Goal: Task Accomplishment & Management: Complete application form

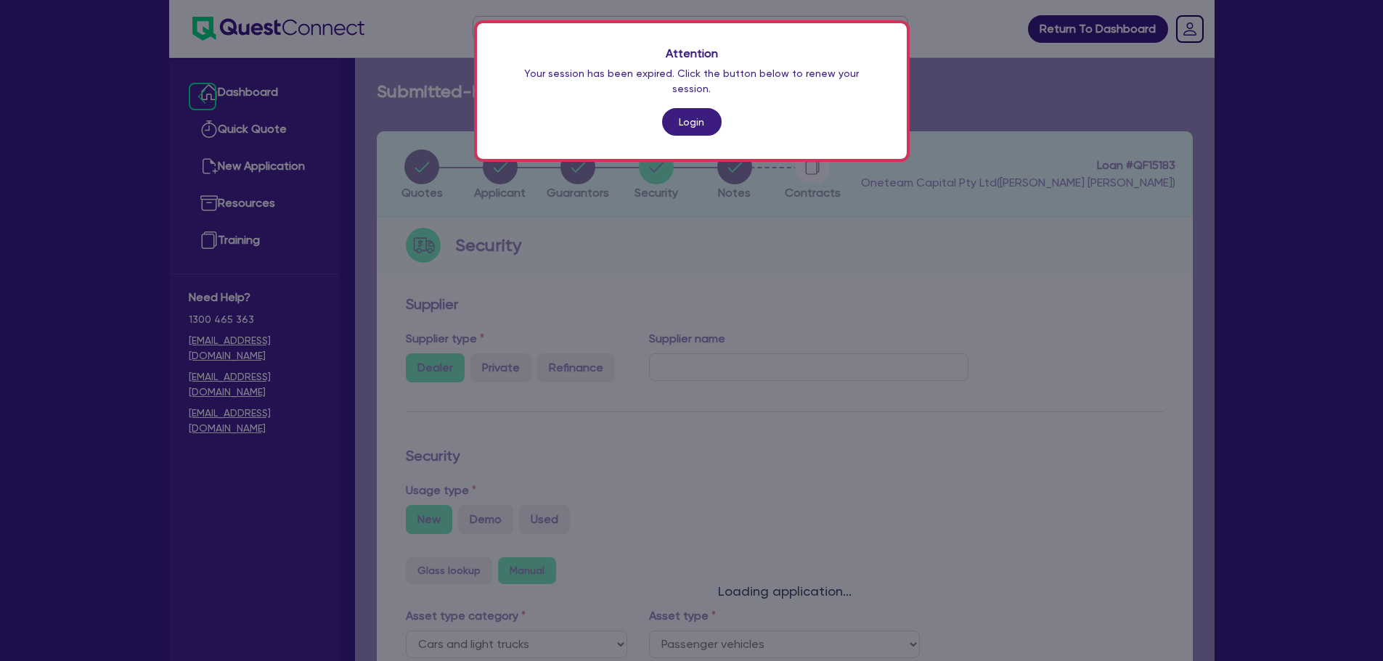
select select "CARS_AND_LIGHT_TRUCKS"
select select "PASSENGER_VEHICLES"
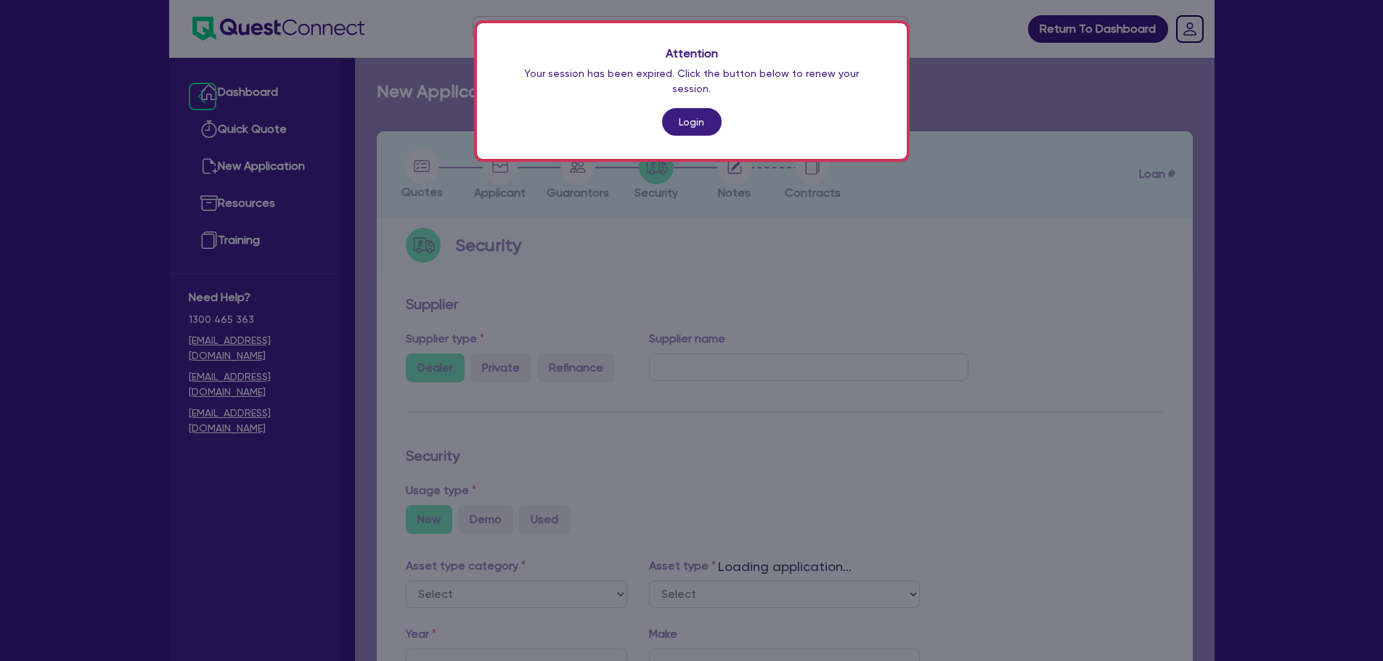
scroll to position [394, 0]
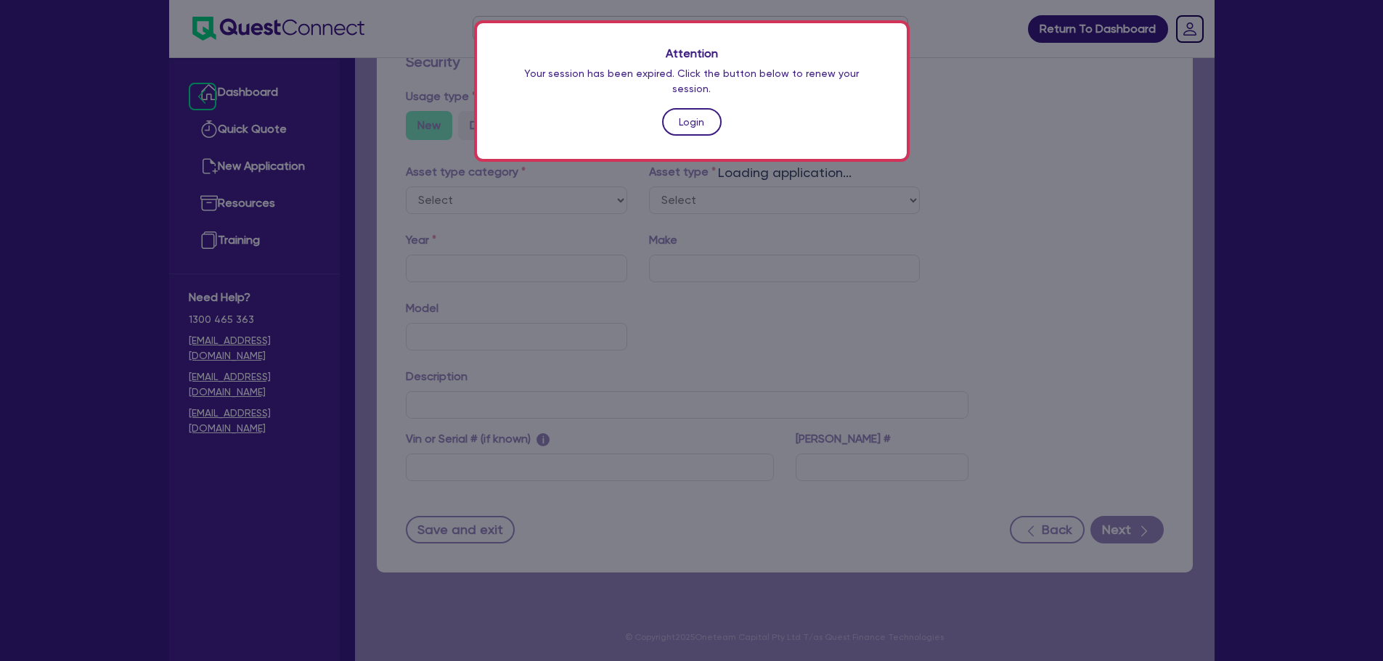
click at [708, 108] on link "Login" at bounding box center [692, 122] width 60 height 28
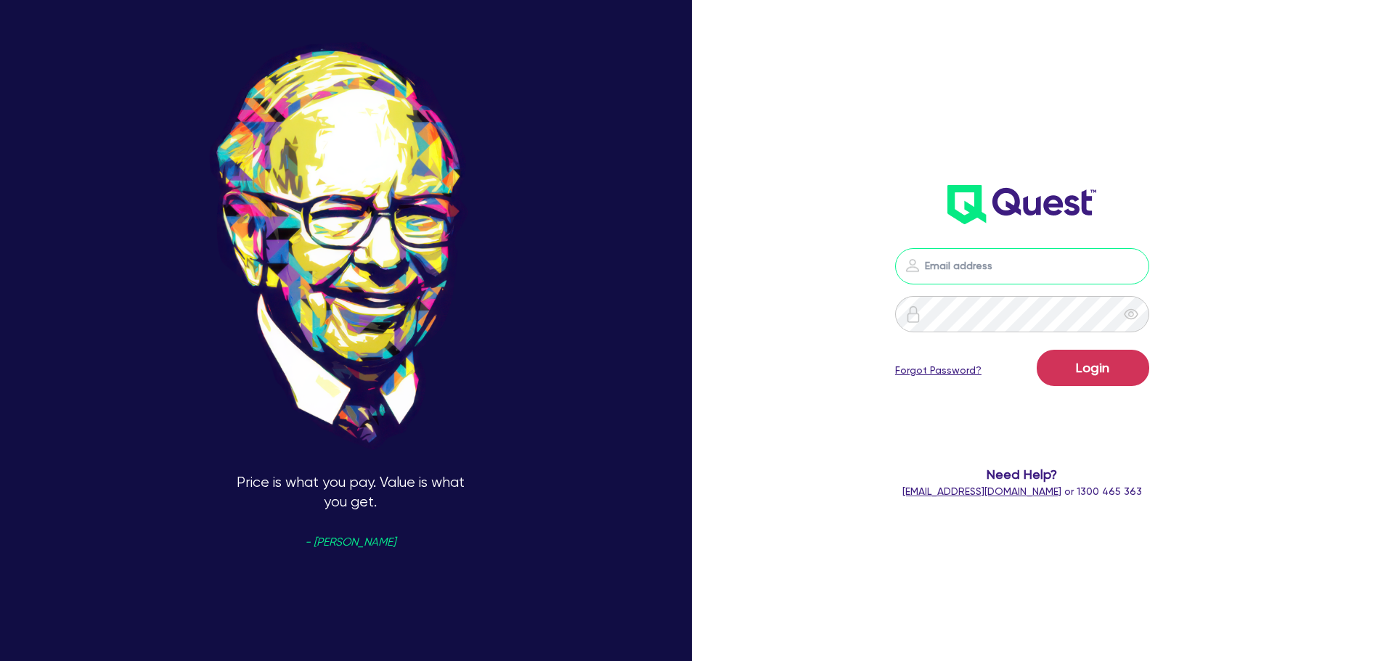
click at [1008, 256] on input "email" at bounding box center [1022, 266] width 254 height 36
type input "rob.matheson@quest.finance"
click at [1144, 374] on button "Login" at bounding box center [1092, 368] width 112 height 36
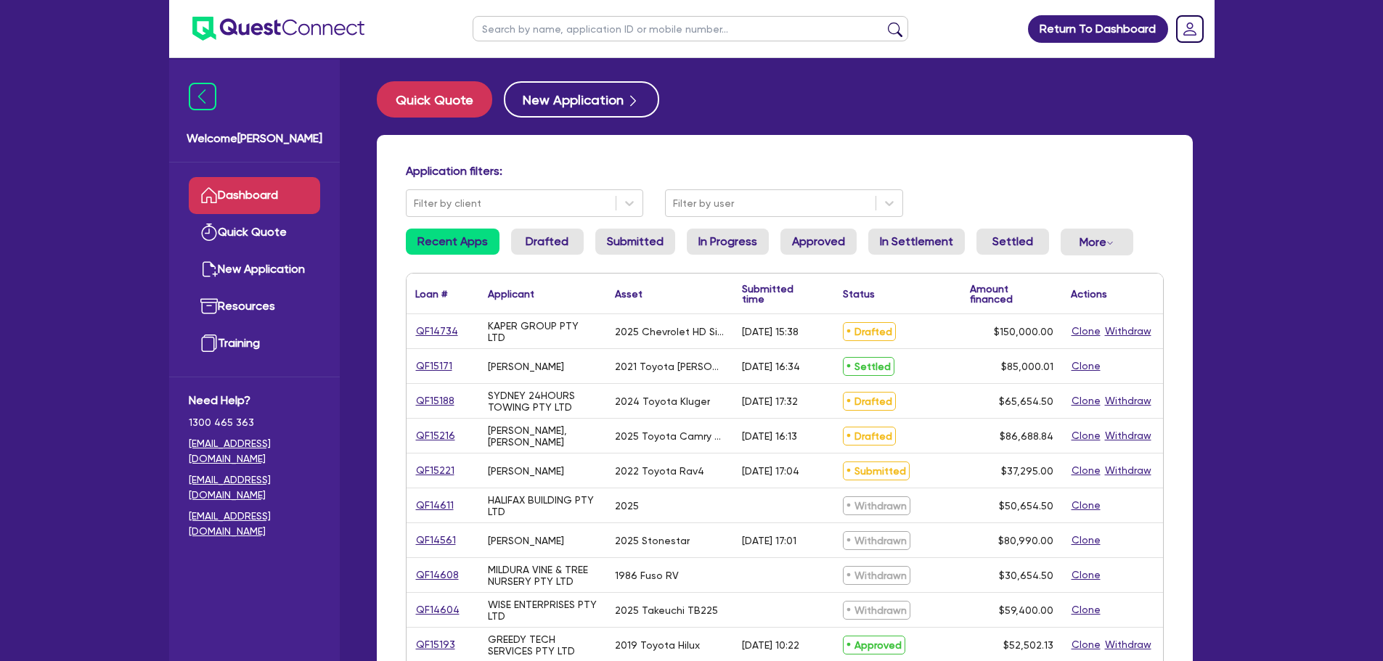
click at [577, 20] on input "text" at bounding box center [689, 28] width 435 height 25
type input "hpl"
click at [883, 22] on button "submit" at bounding box center [894, 32] width 23 height 20
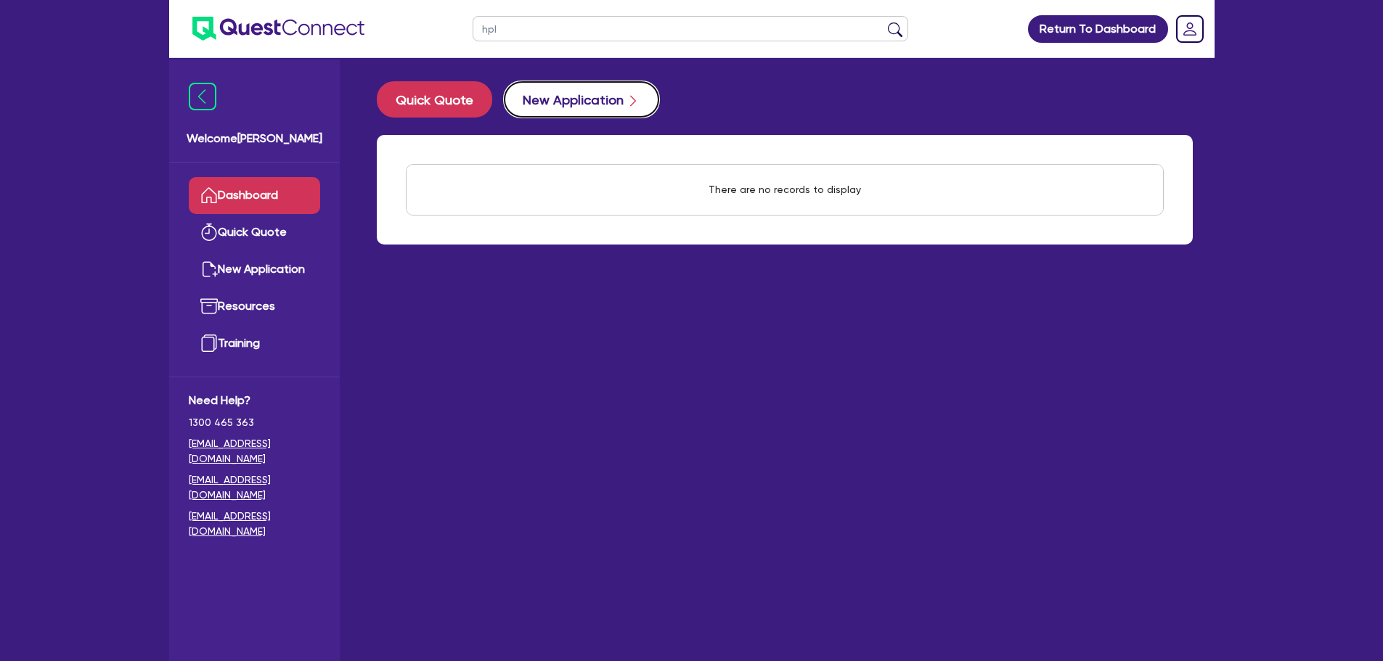
click at [597, 89] on button "New Application" at bounding box center [581, 99] width 155 height 36
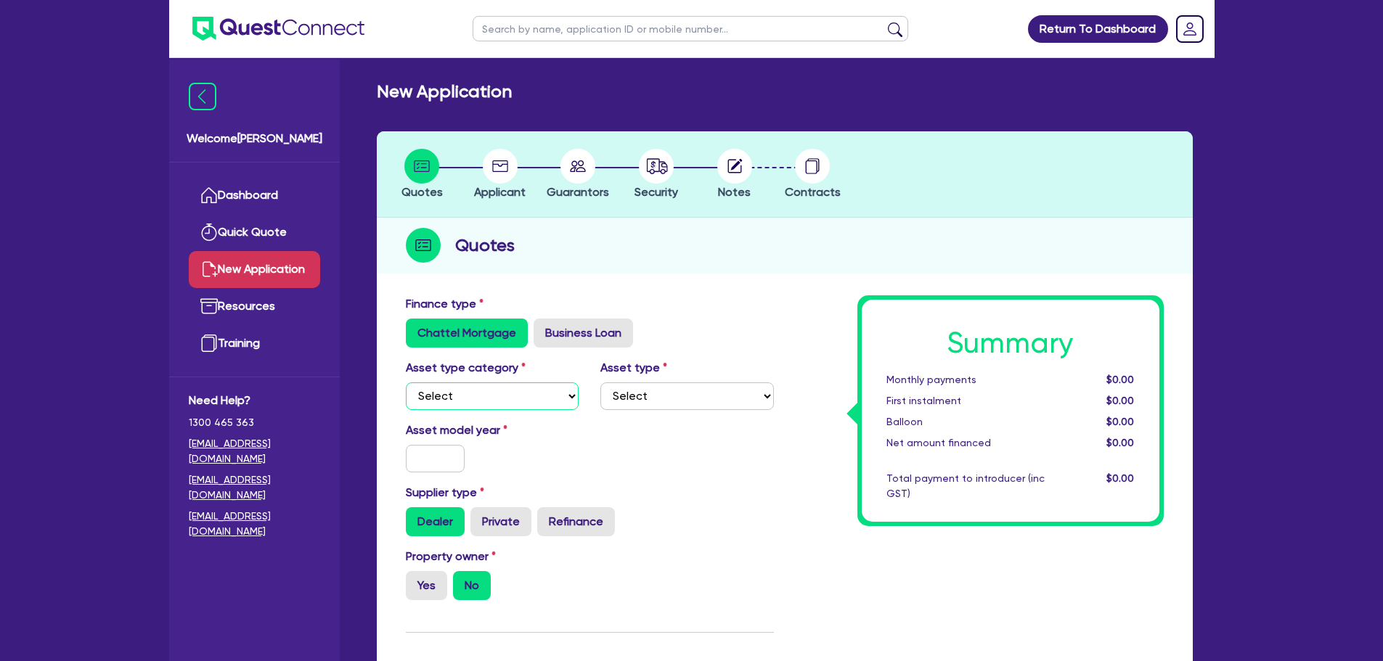
click at [497, 395] on select "Select Cars and light trucks Primary assets Secondary assets Tertiary assets" at bounding box center [492, 396] width 173 height 28
select select "CARS_AND_LIGHT_TRUCKS"
click at [406, 382] on select "Select Cars and light trucks Primary assets Secondary assets Tertiary assets" at bounding box center [492, 396] width 173 height 28
click at [650, 404] on select "Select Passenger vehicles Vans and utes Light trucks up to 4.5 tonne" at bounding box center [686, 396] width 173 height 28
select select "PASSENGER_VEHICLES"
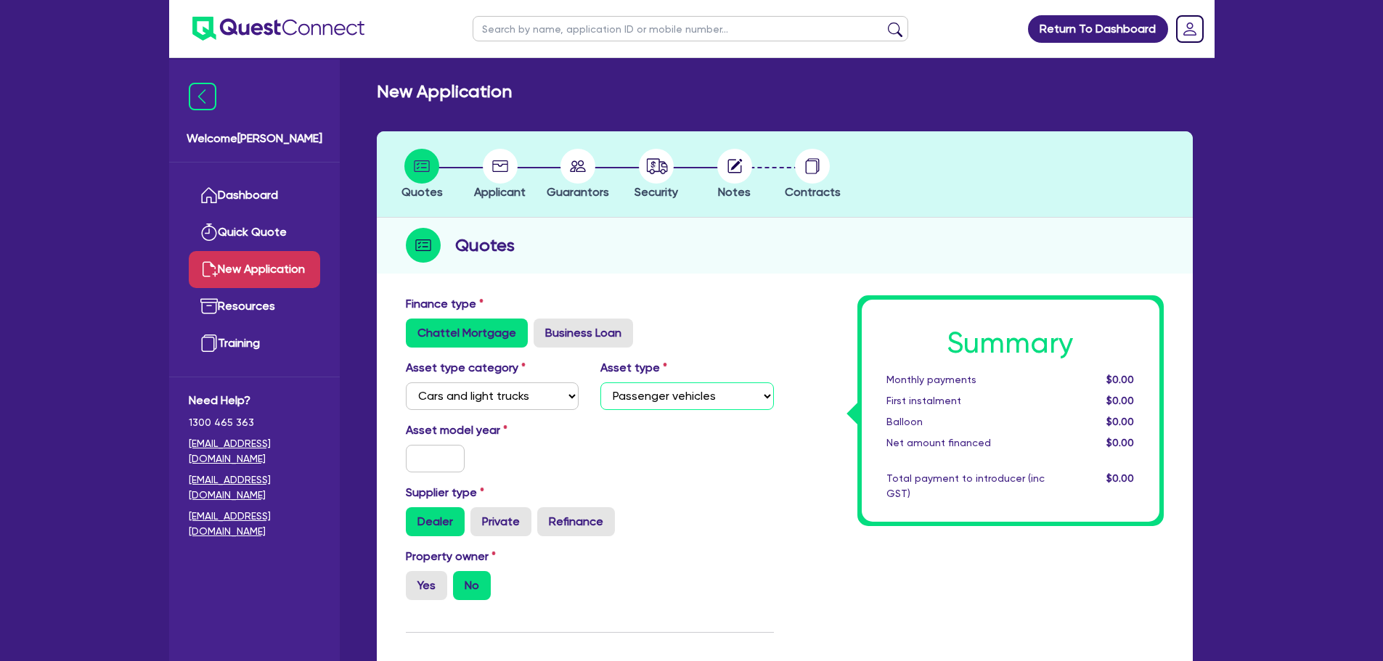
click at [600, 382] on select "Select Passenger vehicles Vans and utes Light trucks up to 4.5 tonne" at bounding box center [686, 396] width 173 height 28
click at [442, 459] on input "text" at bounding box center [436, 459] width 60 height 28
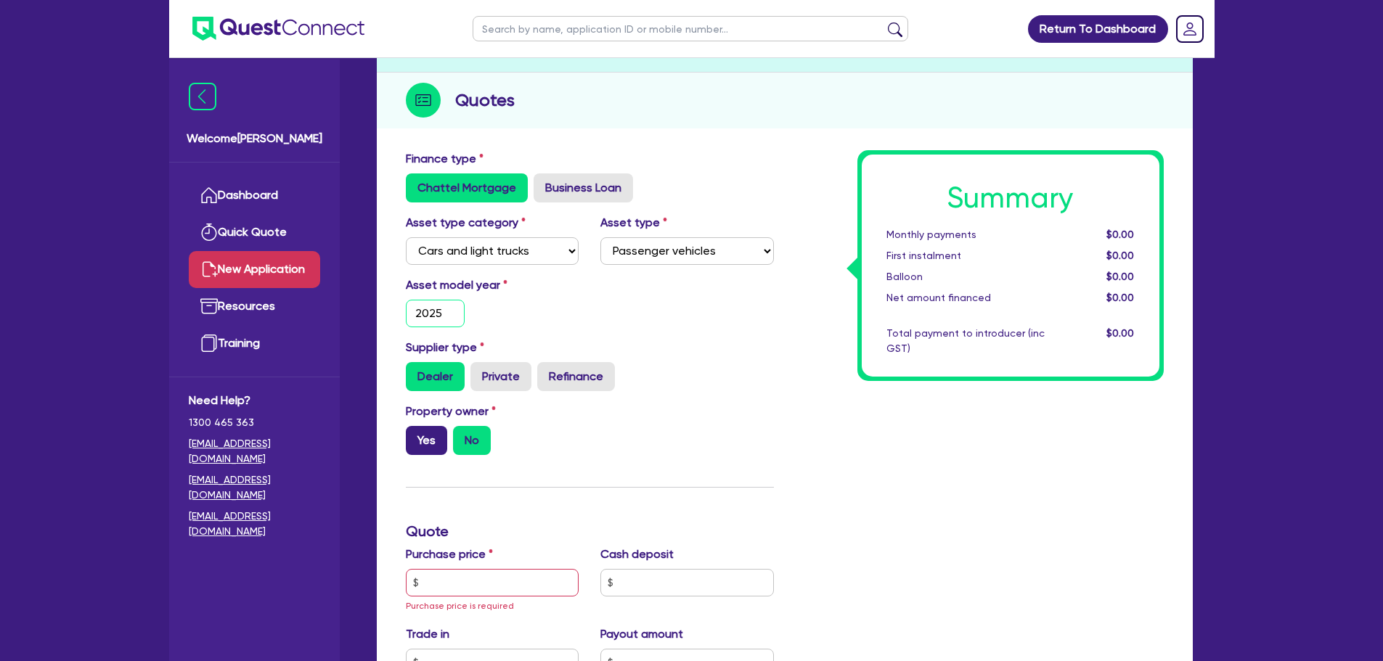
type input "2025"
click at [430, 433] on label "Yes" at bounding box center [426, 440] width 41 height 29
click at [415, 433] on input "Yes" at bounding box center [410, 430] width 9 height 9
radio input "true"
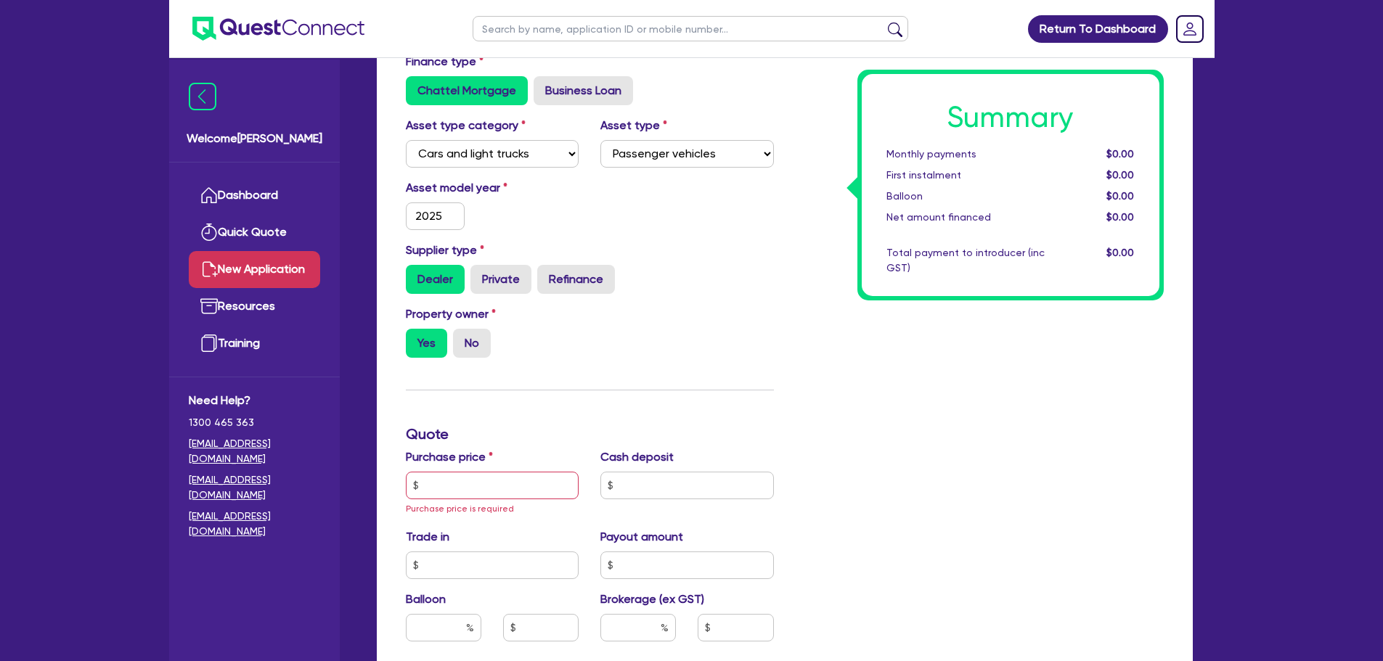
scroll to position [363, 0]
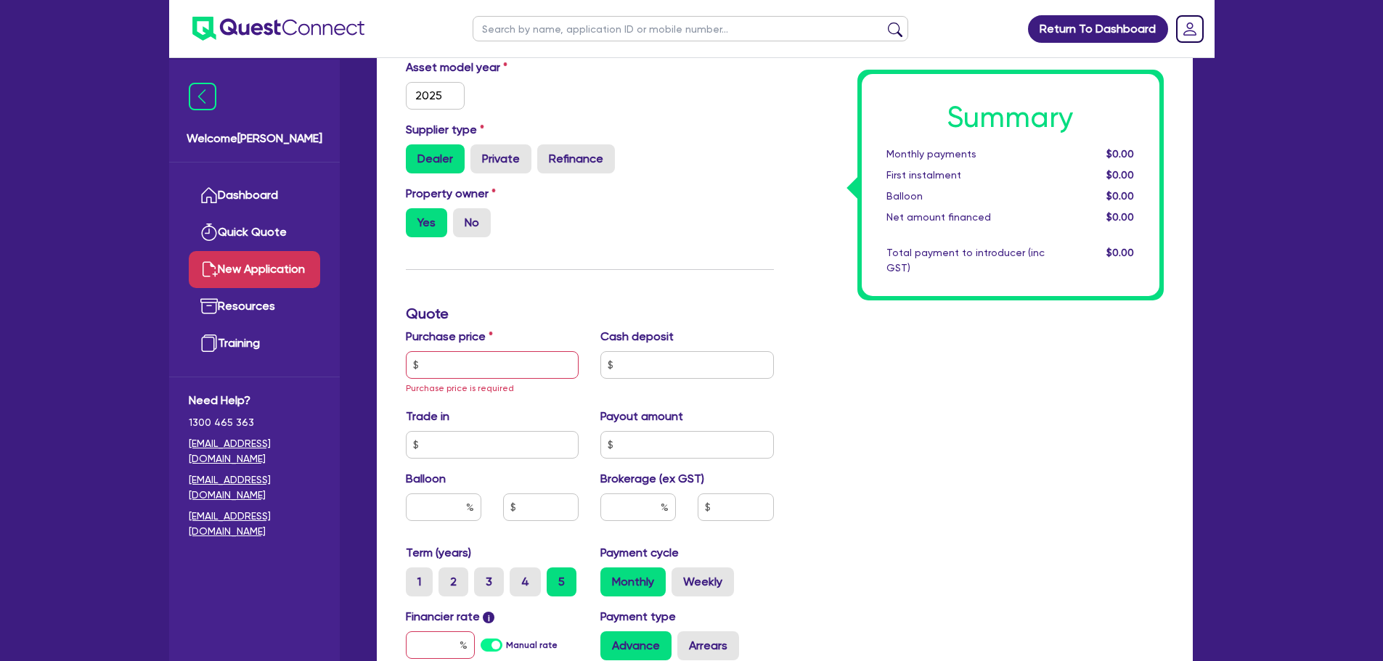
drag, startPoint x: 474, startPoint y: 231, endPoint x: 454, endPoint y: 302, distance: 74.0
click at [473, 231] on label "No" at bounding box center [472, 222] width 38 height 29
click at [462, 218] on input "No" at bounding box center [457, 212] width 9 height 9
radio input "true"
click at [458, 370] on input "text" at bounding box center [492, 365] width 173 height 28
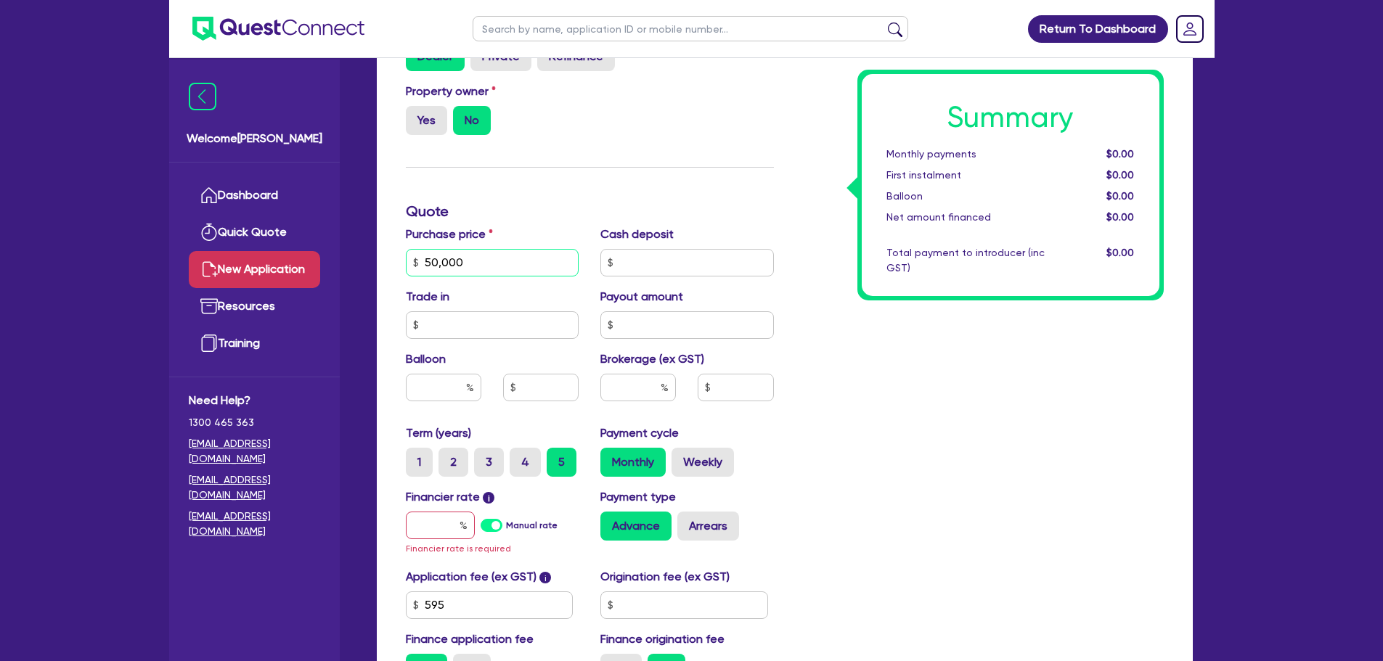
scroll to position [653, 0]
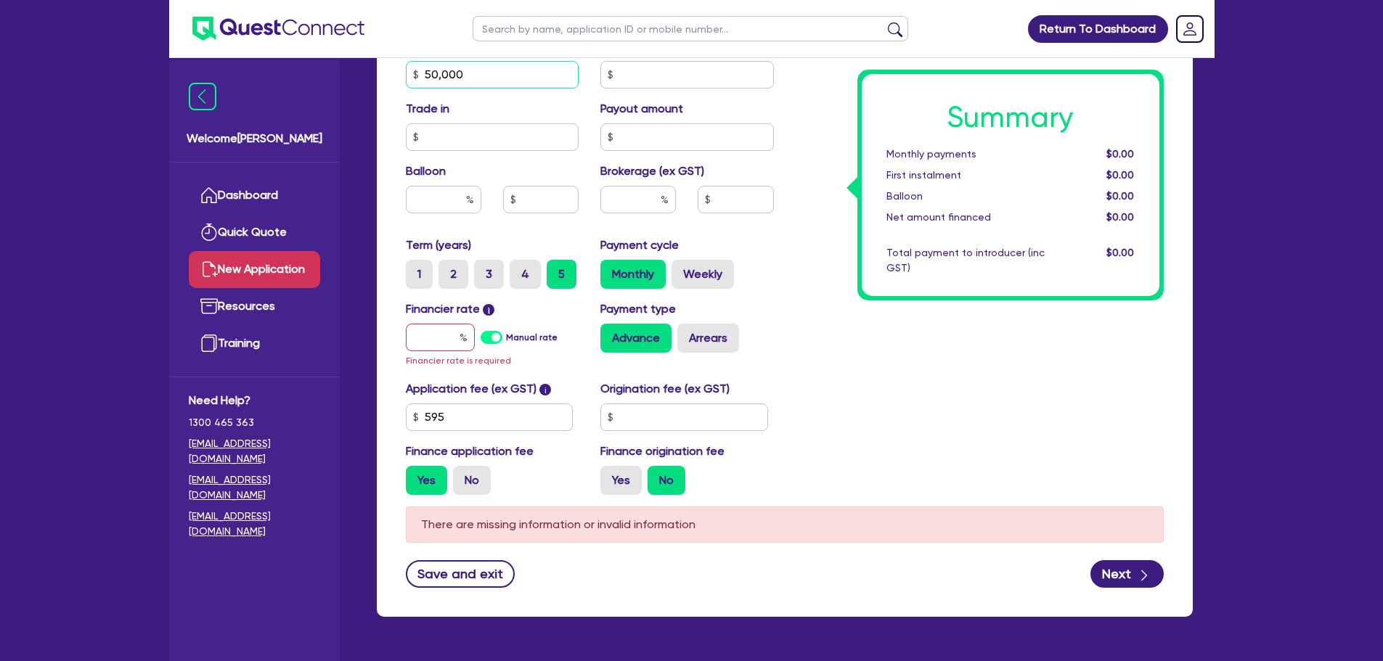
type input "50,000"
click at [441, 337] on input "text" at bounding box center [440, 338] width 69 height 28
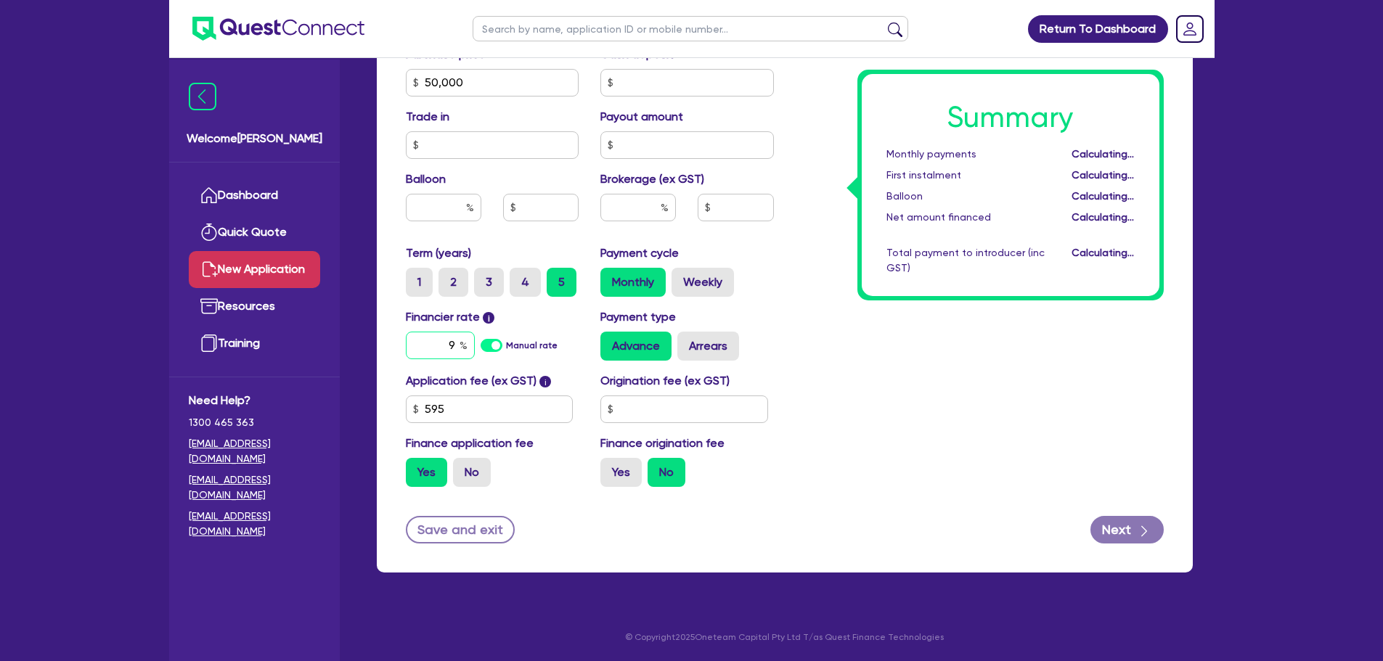
scroll to position [645, 0]
type input "9"
click at [1124, 523] on button "Next" at bounding box center [1126, 530] width 73 height 28
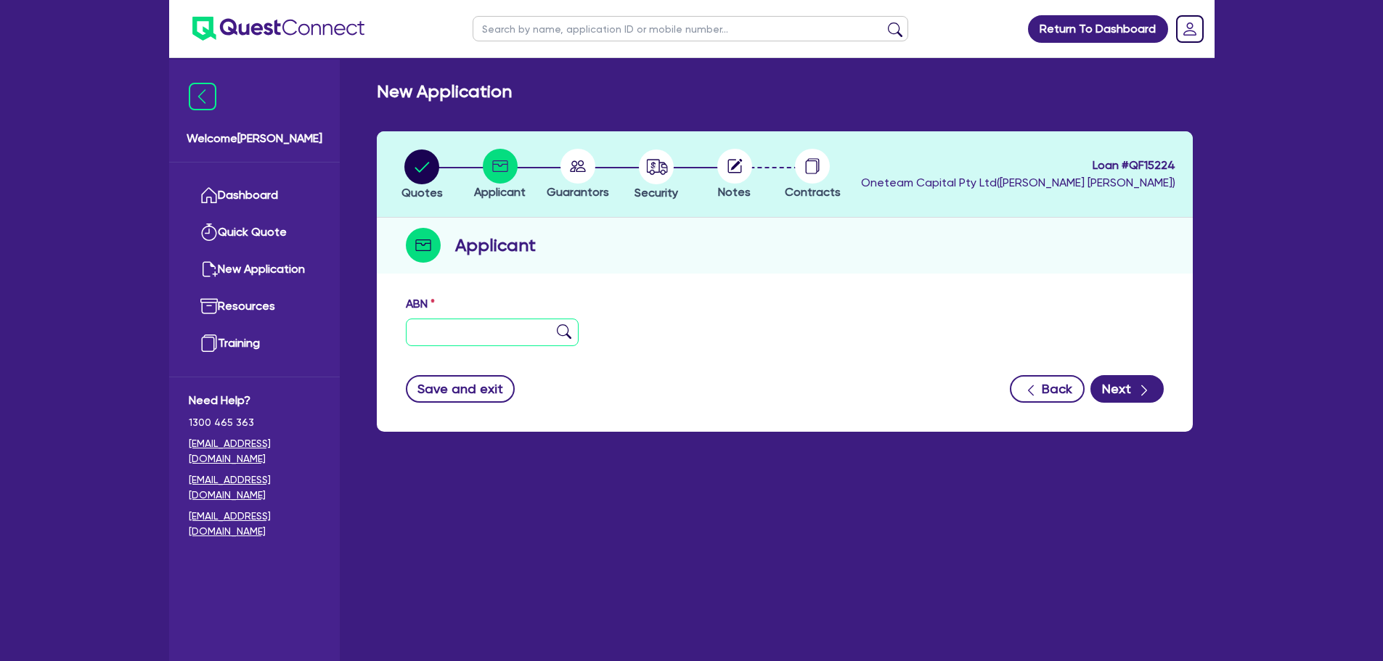
click at [516, 335] on input "text" at bounding box center [492, 333] width 173 height 28
paste input "31 659 130 579"
type input "31 659 130 579"
click at [564, 331] on img at bounding box center [564, 331] width 15 height 15
type input "HPL PLUMBING PTY LTD"
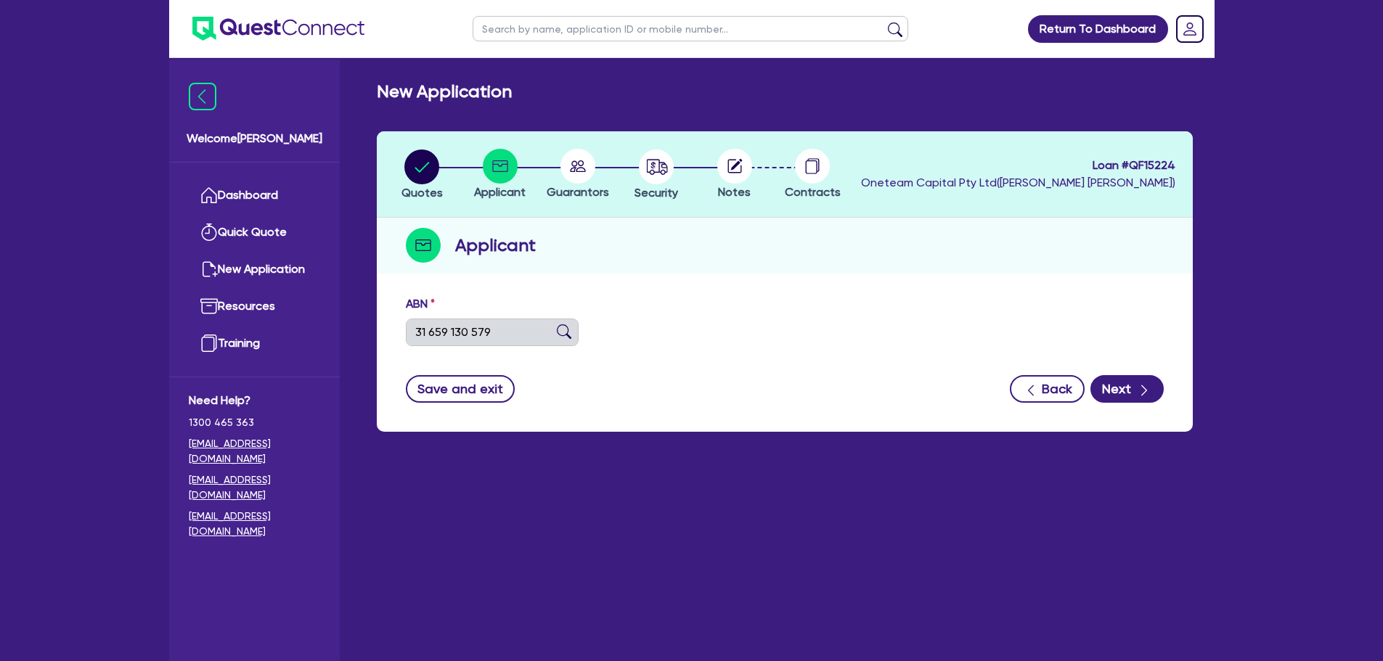
select select "COMPANY"
type input "03/05/2022"
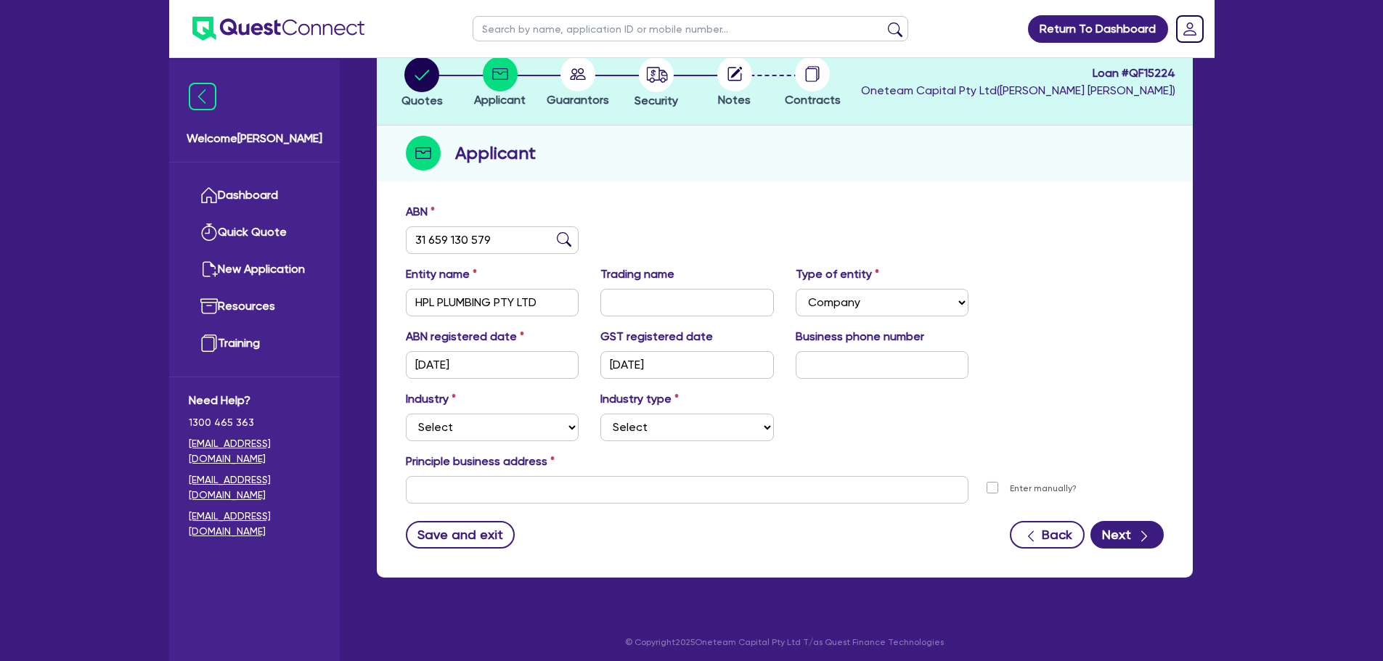
scroll to position [97, 0]
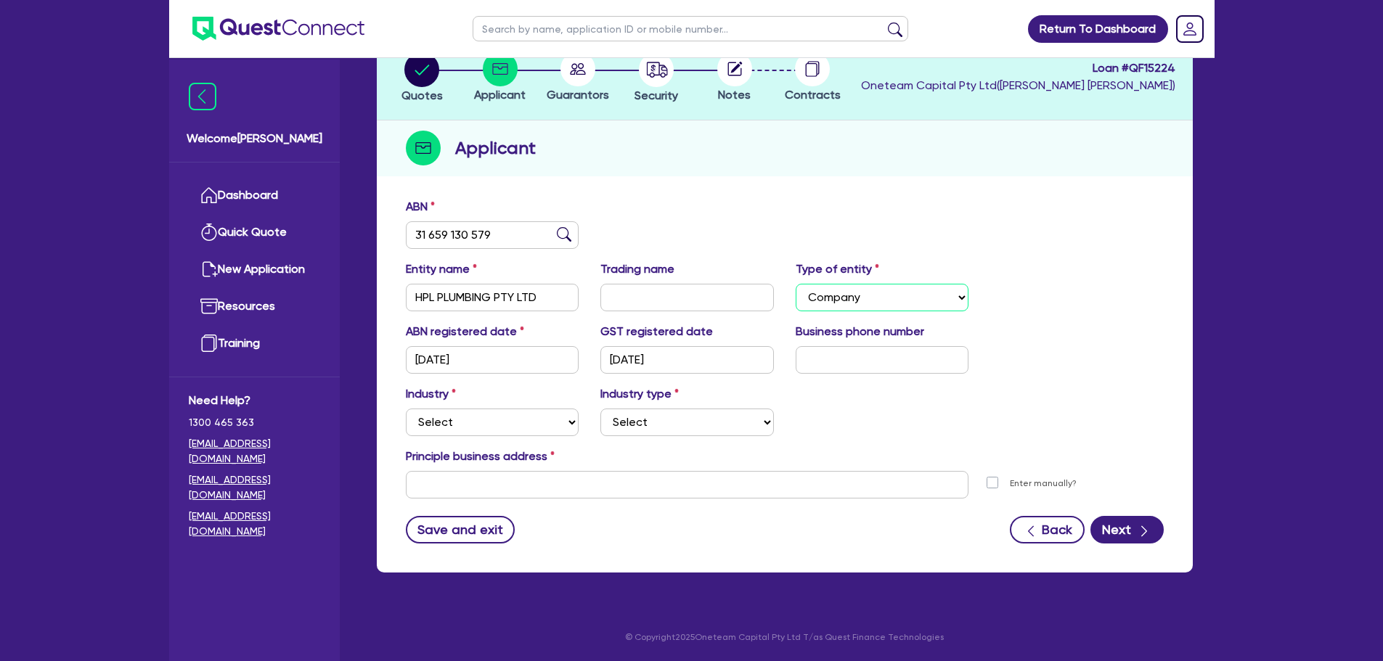
click at [872, 303] on select "Select Sole Trader Company Partnership Trust" at bounding box center [881, 298] width 173 height 28
click at [1037, 314] on div "Entity name HPL PLUMBING PTY LTD Trading name Type of entity Select Sole Trader…" at bounding box center [784, 292] width 779 height 62
click at [547, 430] on select "Select Accomodation & Food Services Administrative & Support Services Agricultu…" at bounding box center [492, 423] width 173 height 28
click at [871, 454] on div "Principle business address" at bounding box center [784, 459] width 779 height 23
click at [521, 420] on select "Select Accomodation & Food Services Administrative & Support Services Agricultu…" at bounding box center [492, 423] width 173 height 28
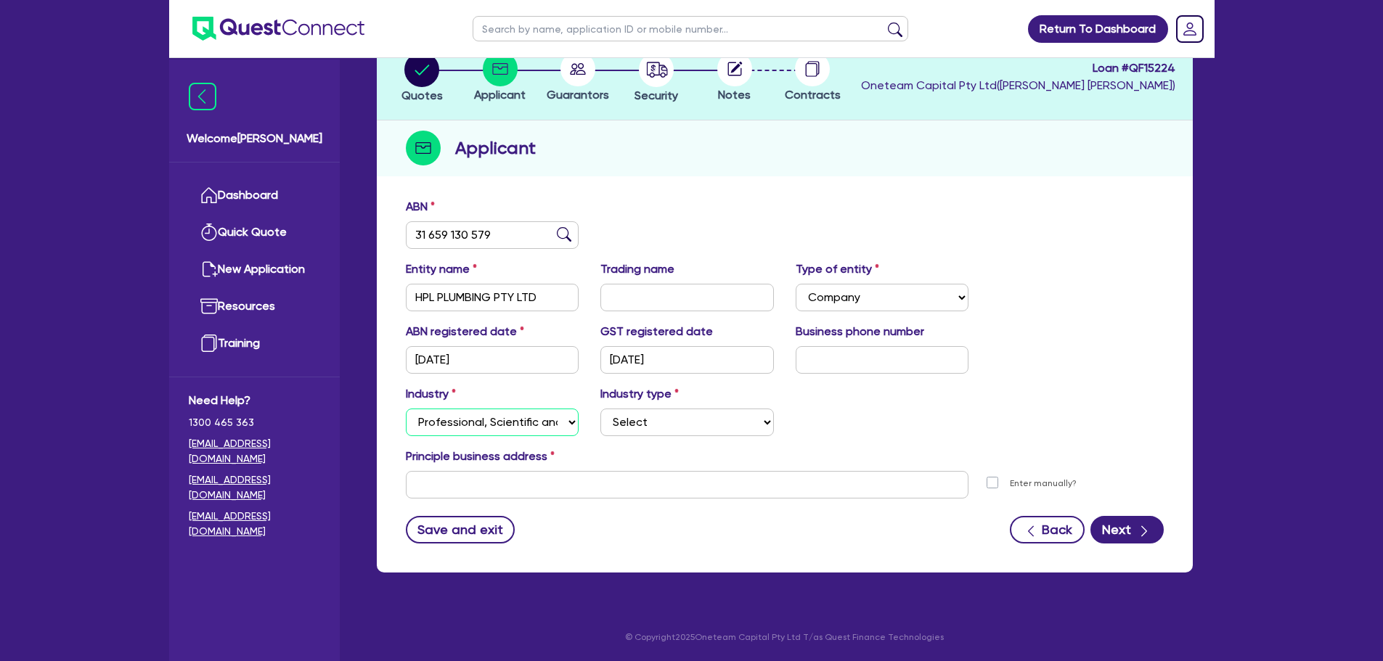
click at [406, 409] on select "Select Accomodation & Food Services Administrative & Support Services Agricultu…" at bounding box center [492, 423] width 173 height 28
click at [697, 418] on select "Select Scientists Accountants Advertising & Marketing Specialists Lawyers & Sol…" at bounding box center [686, 423] width 173 height 28
click at [536, 432] on select "Select Accomodation & Food Services Administrative & Support Services Agricultu…" at bounding box center [492, 423] width 173 height 28
select select "BUILDING_CONSTRUCTION"
click at [406, 409] on select "Select Accomodation & Food Services Administrative & Support Services Agricultu…" at bounding box center [492, 423] width 173 height 28
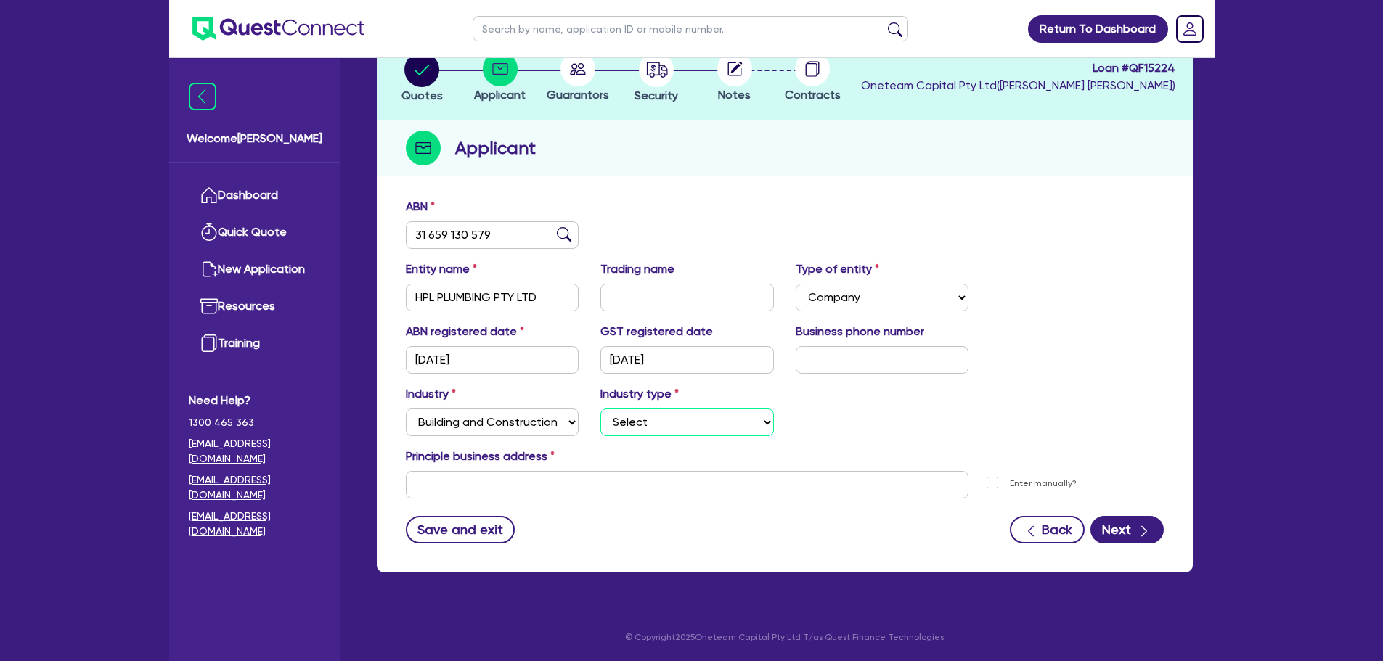
click at [704, 422] on select "Select Trades People Providing Services Direct to Consumers Trades People Provi…" at bounding box center [686, 423] width 173 height 28
select select "TRADES_SERVICES_CONSUMERS"
click at [600, 409] on select "Select Trades People Providing Services Direct to Consumers Trades People Provi…" at bounding box center [686, 423] width 173 height 28
click at [537, 472] on input "text" at bounding box center [687, 485] width 563 height 28
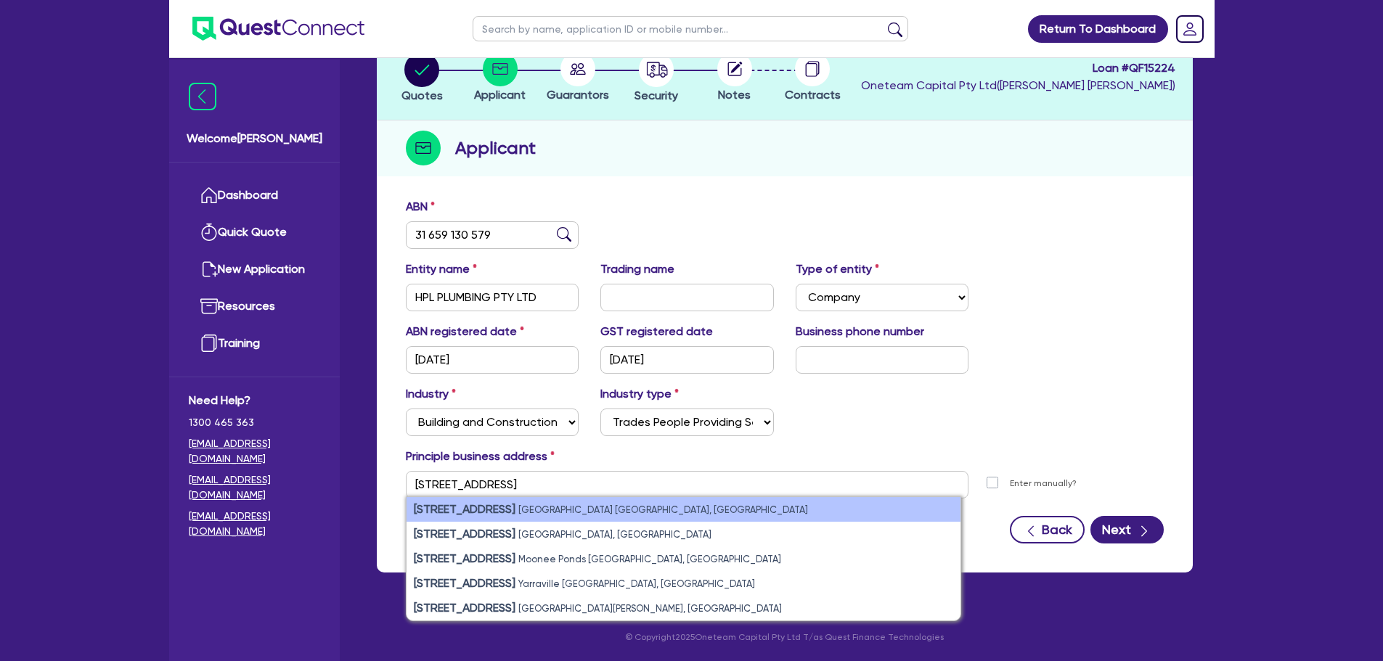
click at [518, 515] on small "Sydney NSW, Australia" at bounding box center [663, 509] width 290 height 11
type input "[STREET_ADDRESS]"
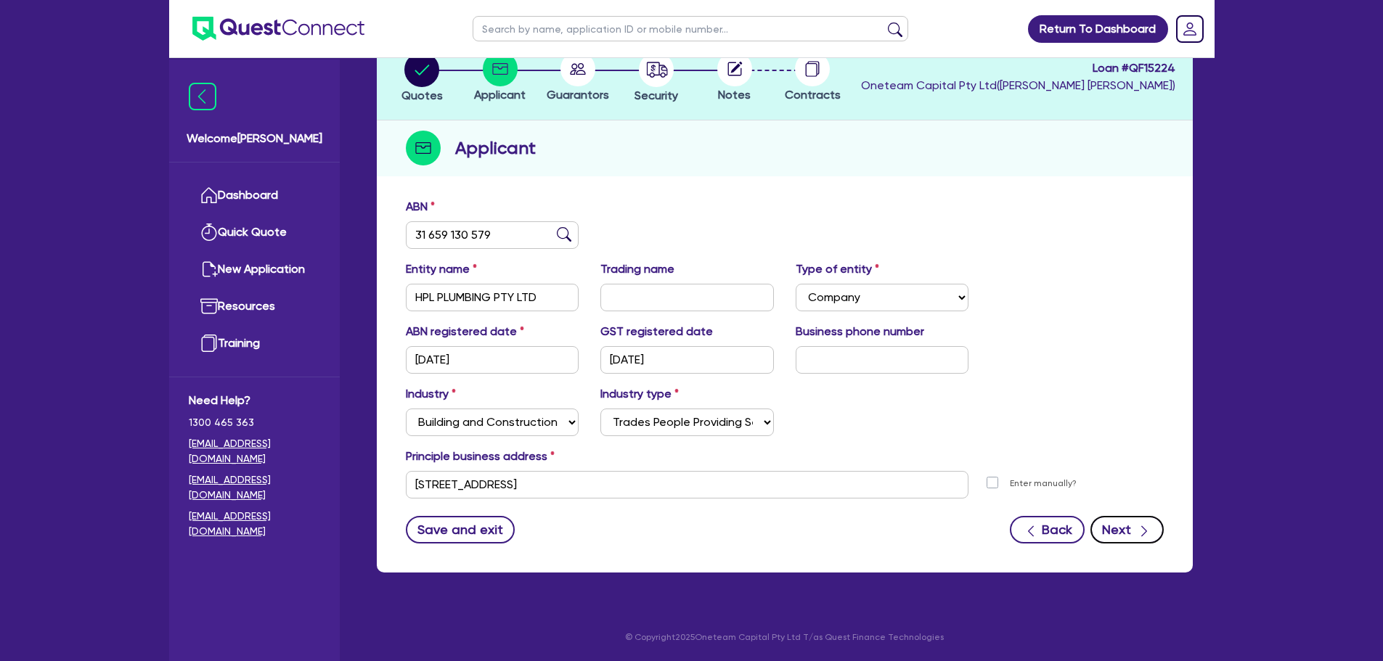
click at [1127, 533] on button "Next" at bounding box center [1126, 530] width 73 height 28
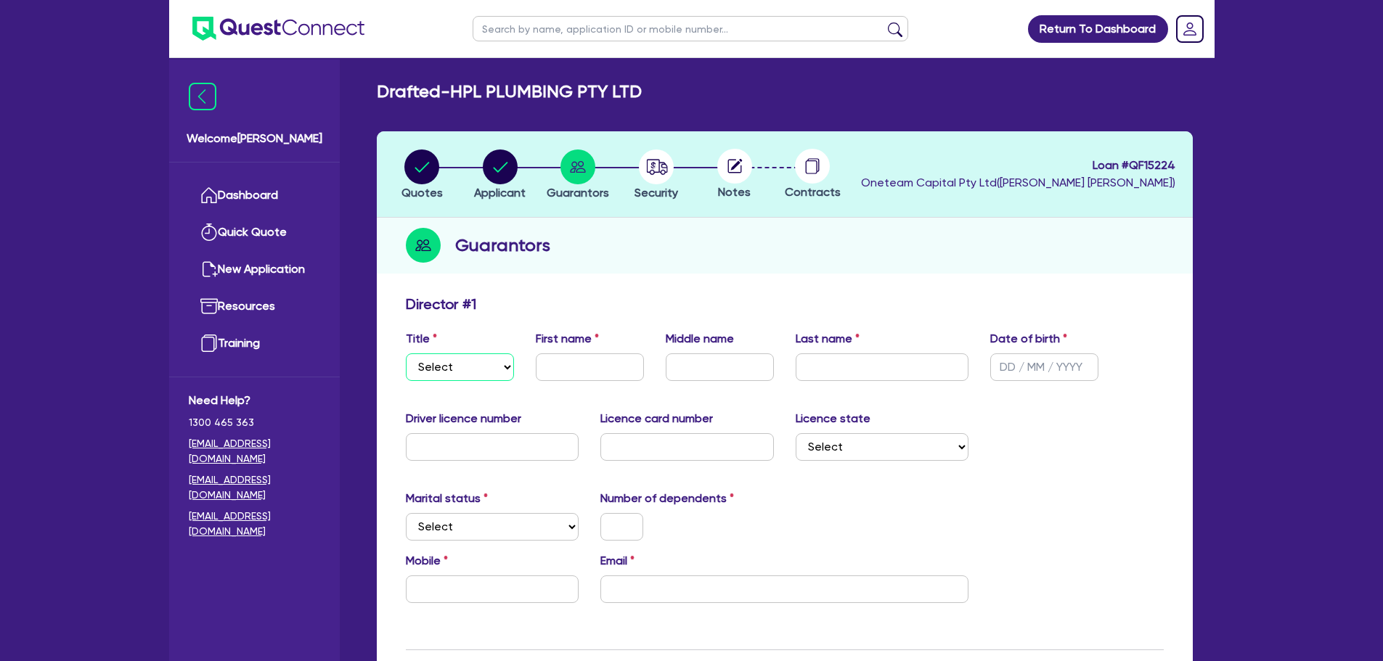
click at [462, 374] on select "Select Mr Mrs Ms Miss Dr" at bounding box center [460, 367] width 108 height 28
select select "MR"
click at [406, 353] on select "Select Mr Mrs Ms Miss Dr" at bounding box center [460, 367] width 108 height 28
click at [568, 363] on input "text" at bounding box center [590, 367] width 108 height 28
type input "[PERSON_NAME]"
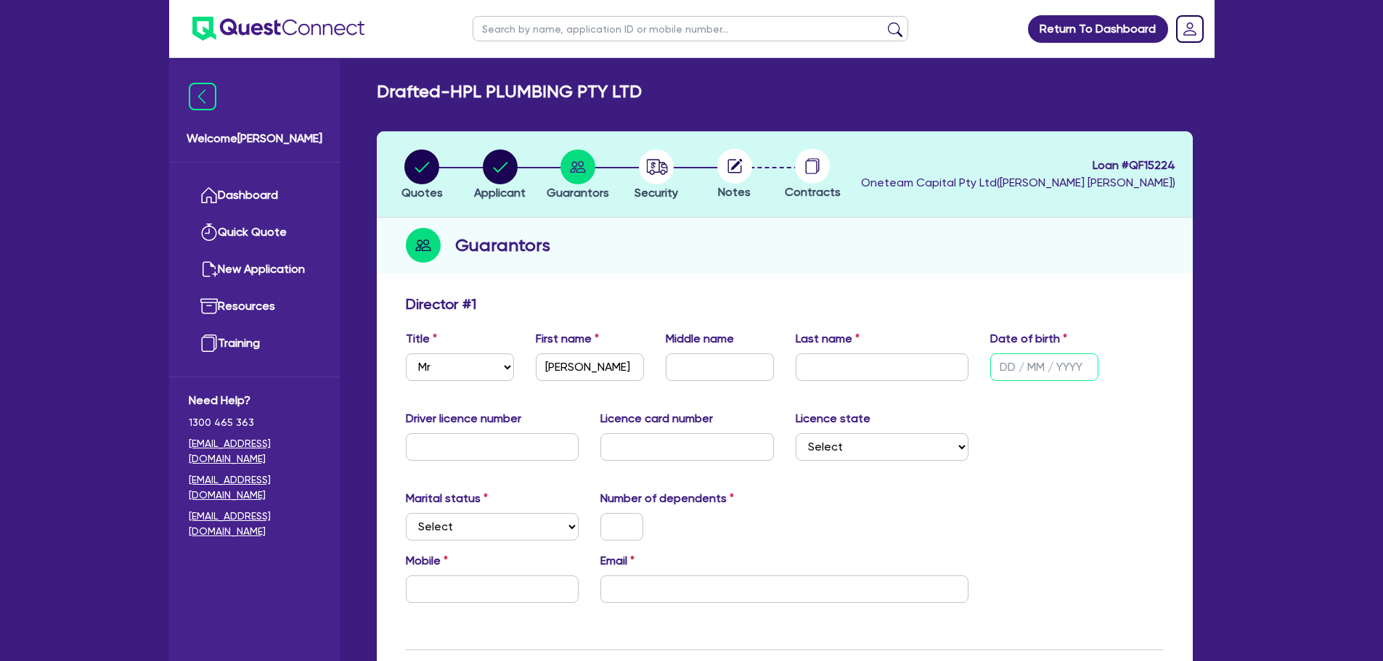
click at [1031, 353] on input "text" at bounding box center [1044, 367] width 108 height 28
click at [658, 170] on circle "button" at bounding box center [656, 167] width 35 height 35
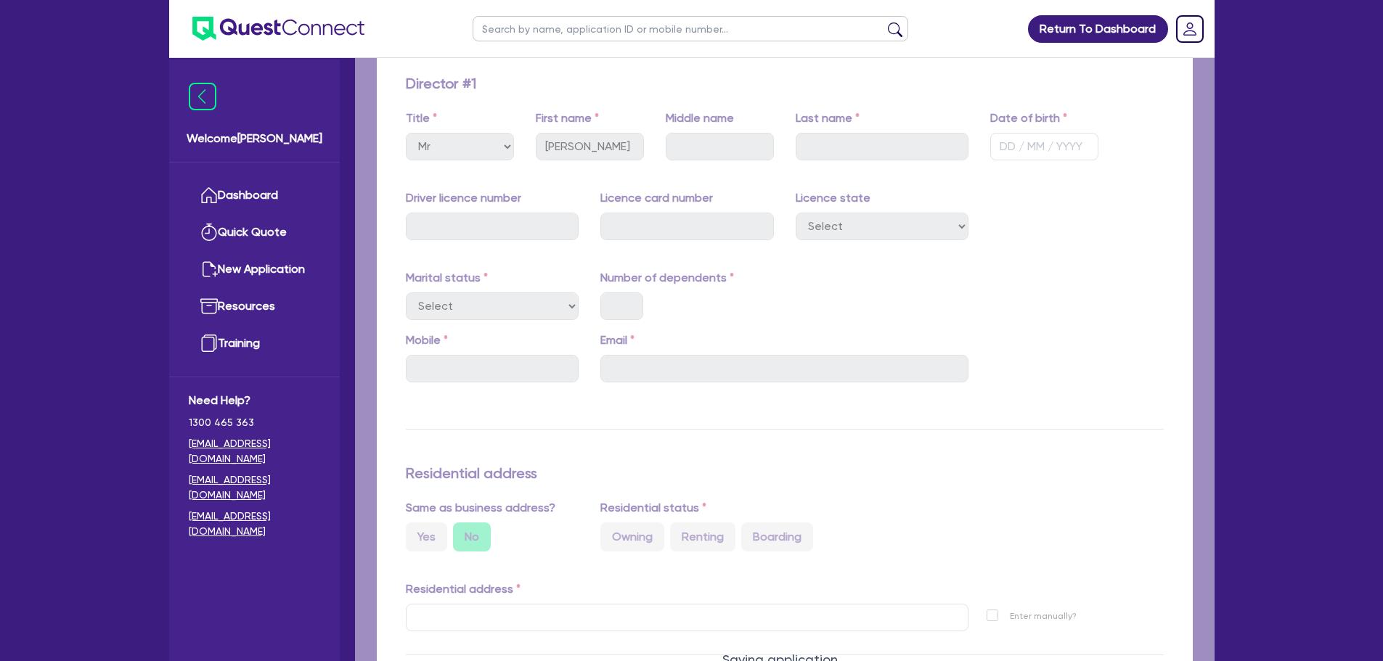
select select "CARS_AND_LIGHT_TRUCKS"
select select "PASSENGER_VEHICLES"
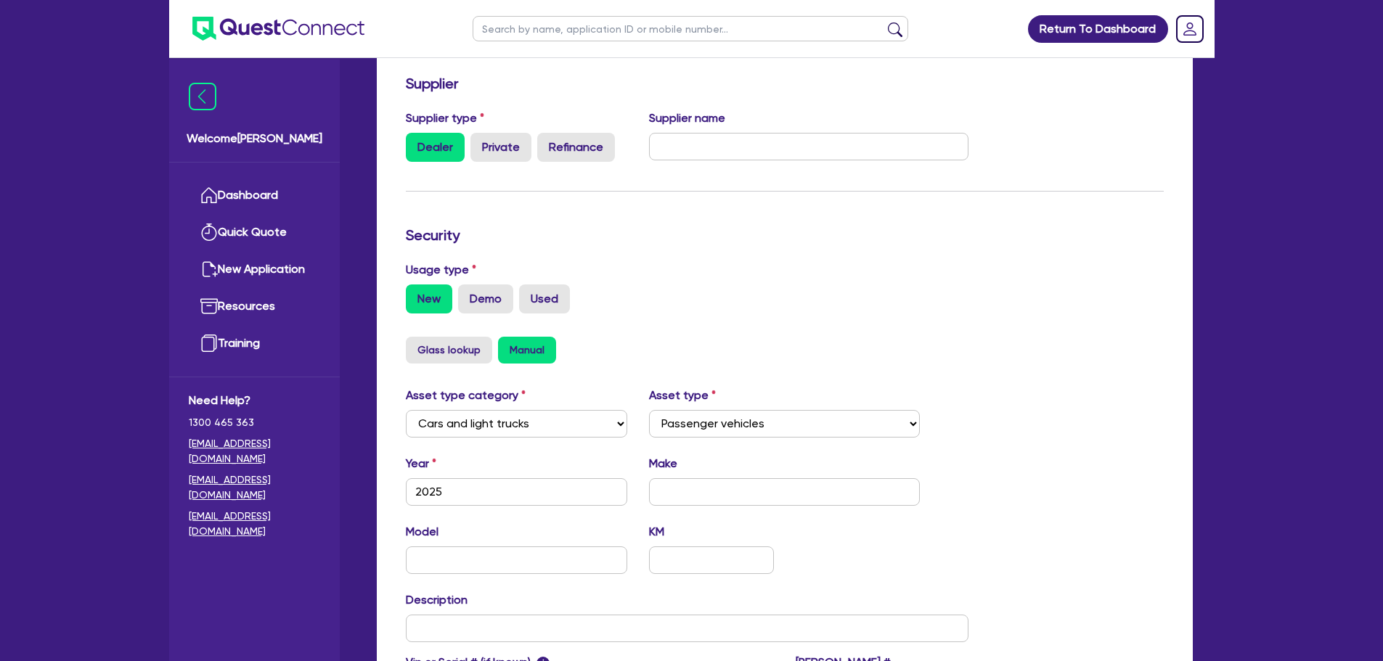
scroll to position [363, 0]
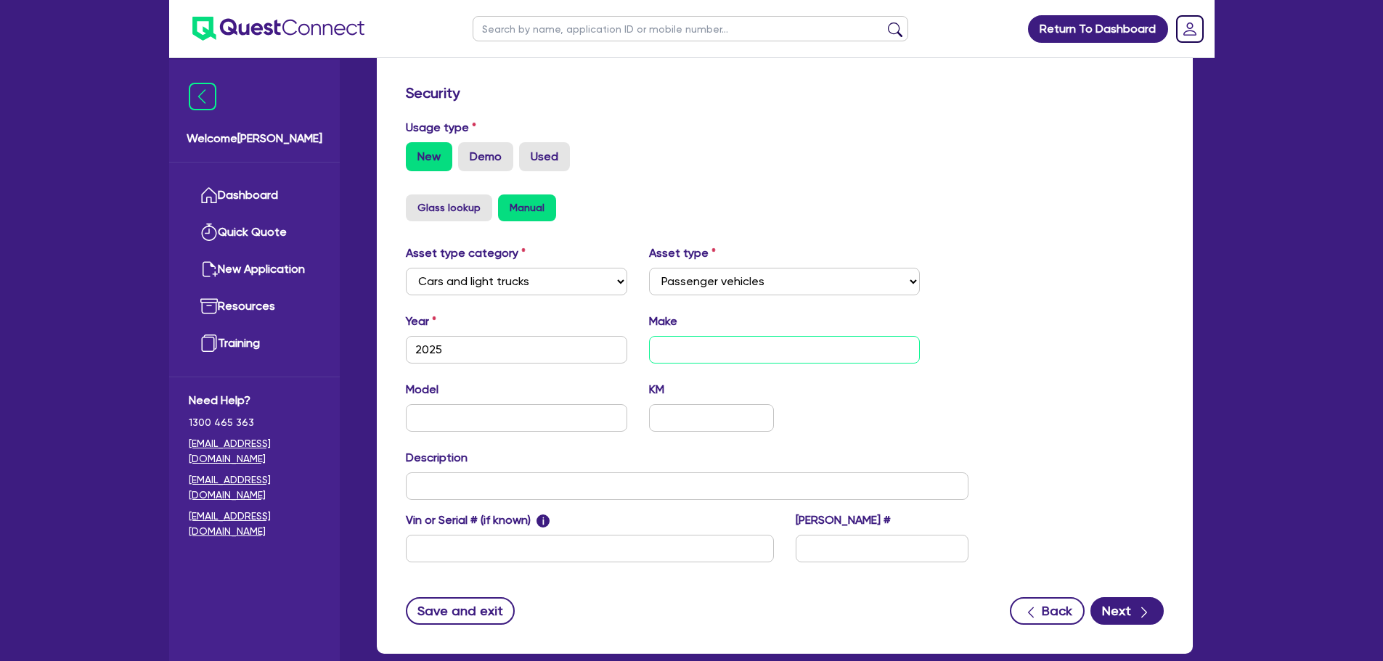
click at [689, 352] on input "text" at bounding box center [784, 350] width 271 height 28
click at [533, 495] on input "text" at bounding box center [687, 486] width 563 height 28
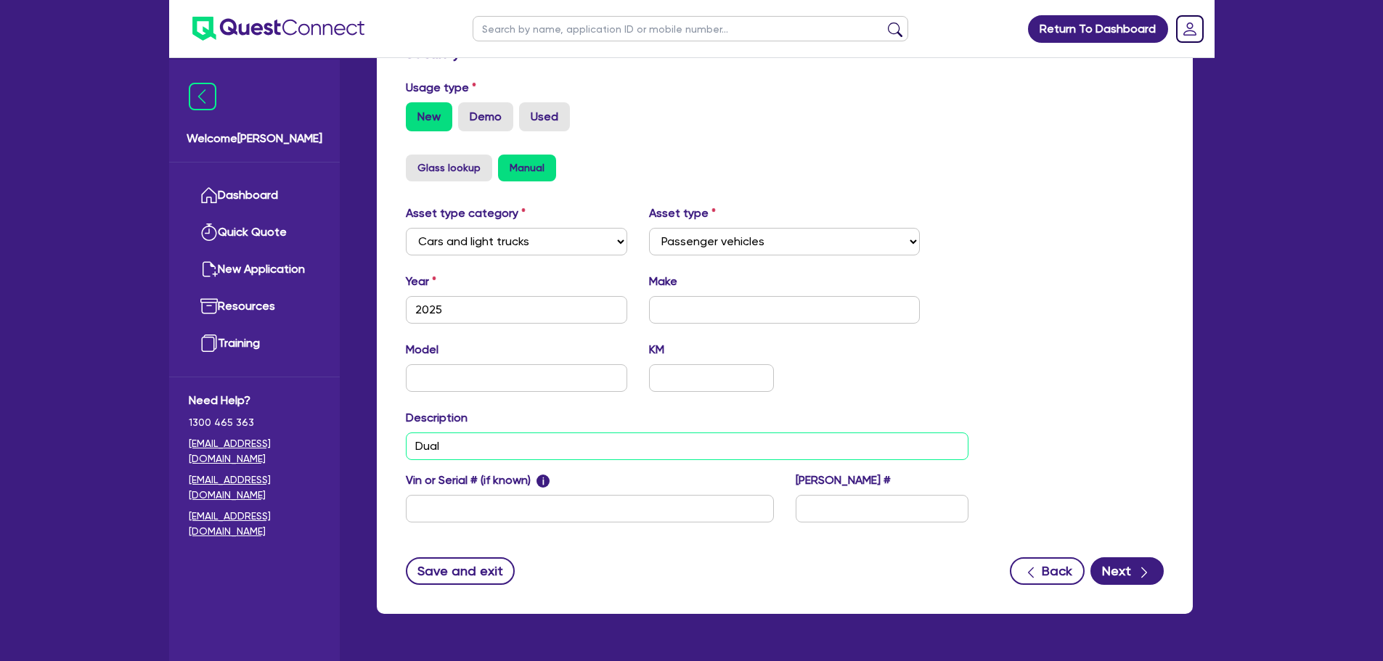
scroll to position [0, 0]
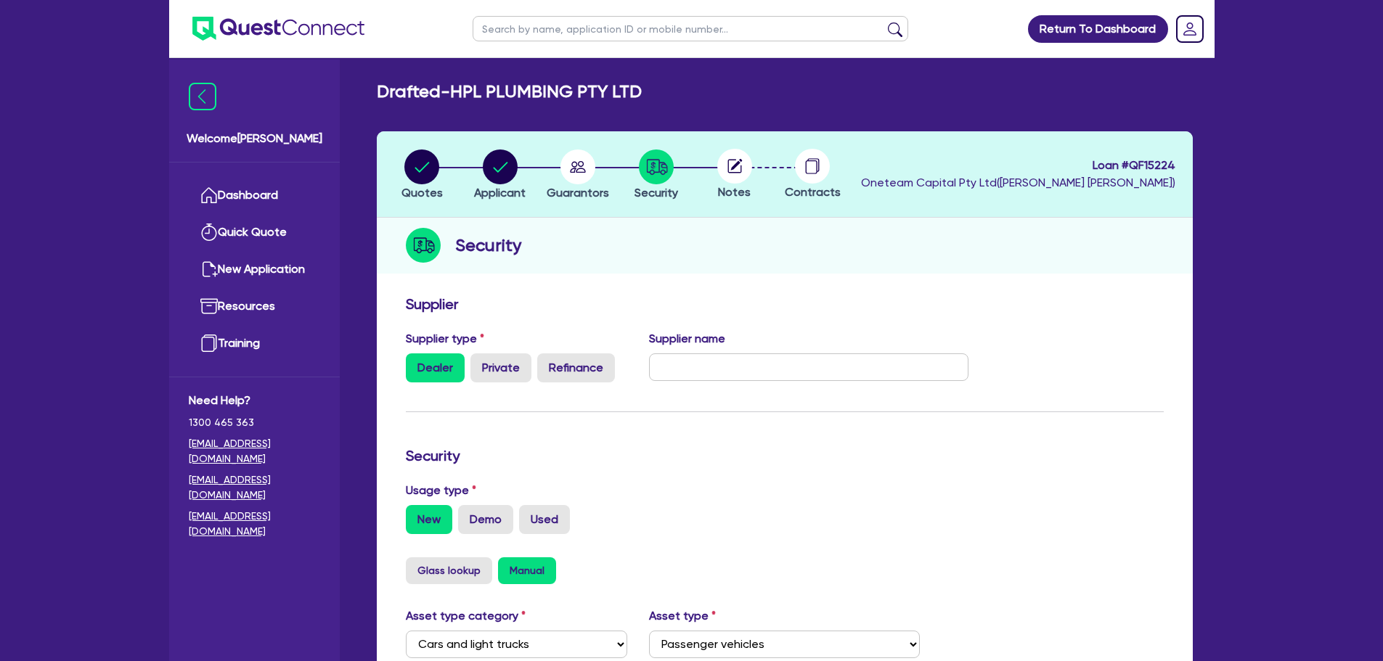
type input "Dual"
click at [499, 162] on circle "button" at bounding box center [500, 167] width 35 height 35
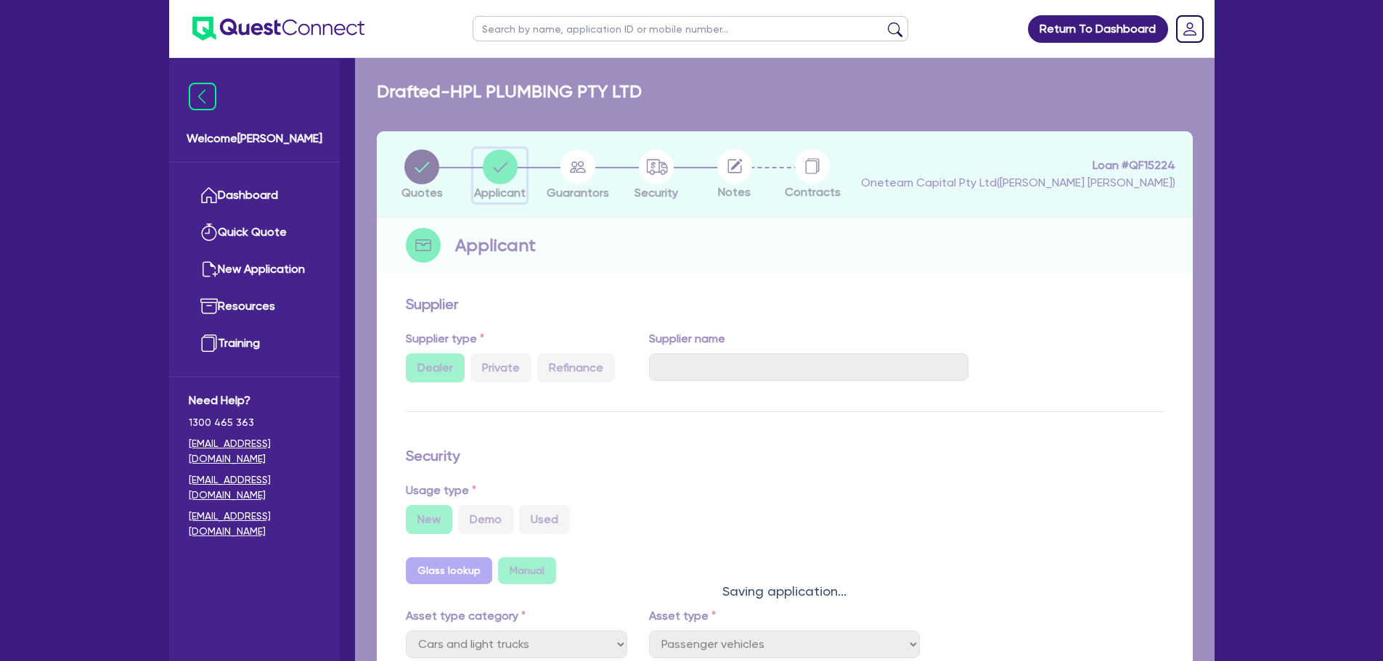
select select "COMPANY"
select select "BUILDING_CONSTRUCTION"
select select "TRADES_SERVICES_CONSUMERS"
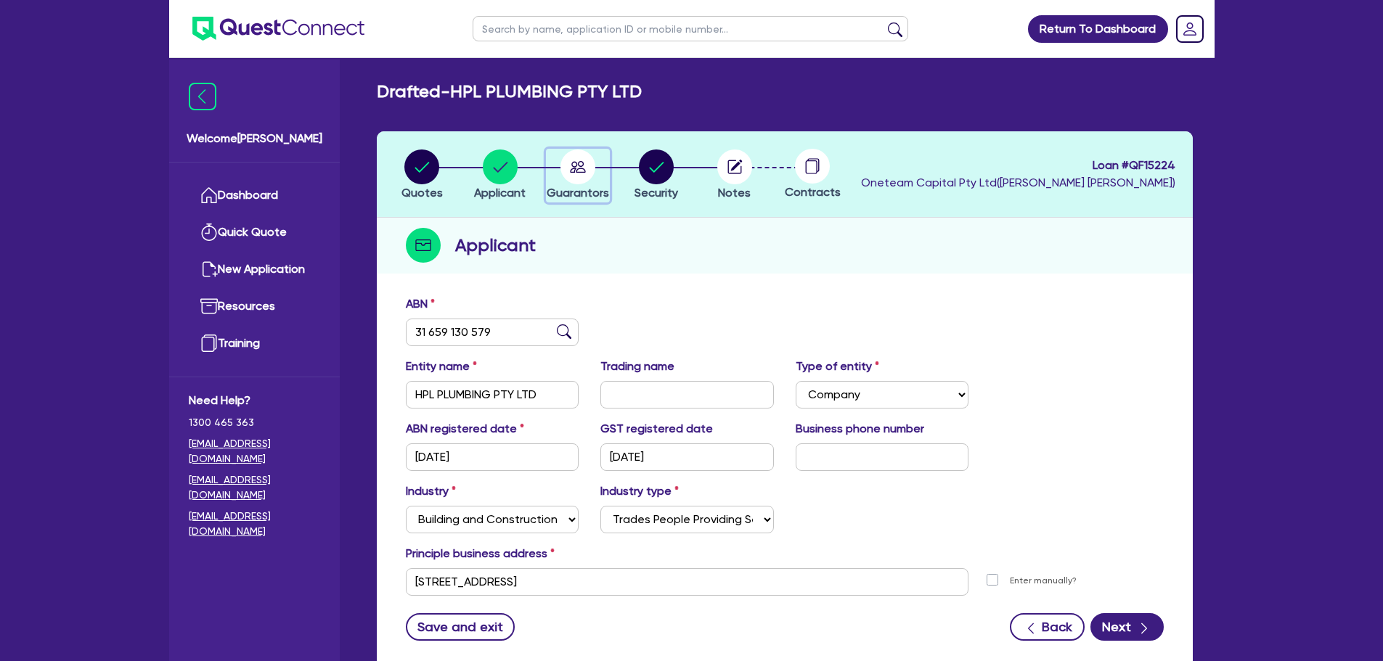
click at [579, 165] on icon "button" at bounding box center [578, 167] width 16 height 12
select select "MR"
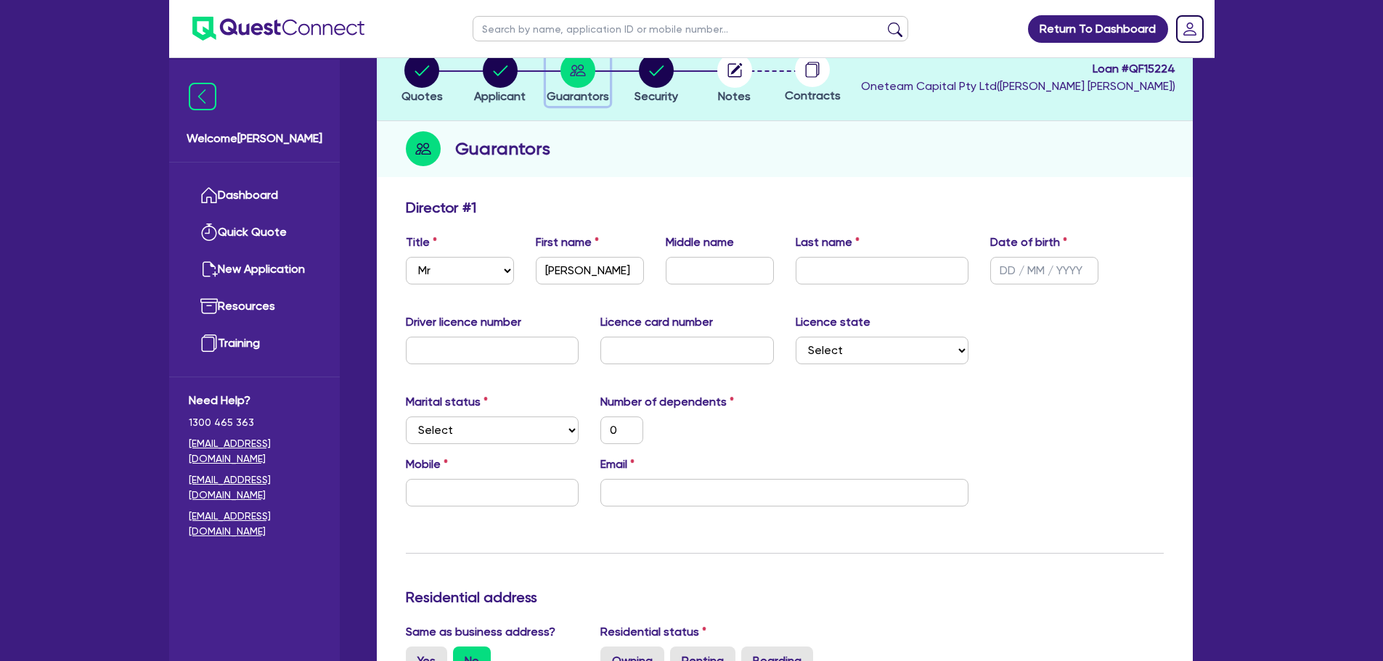
scroll to position [145, 0]
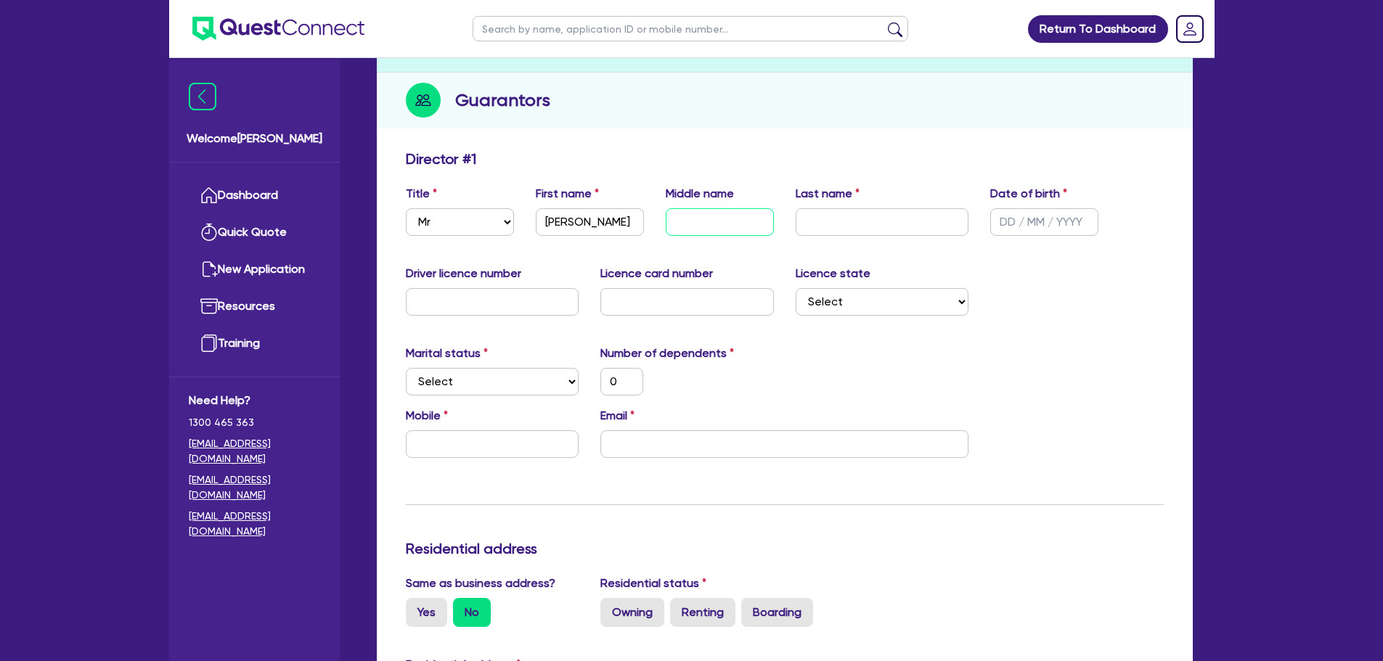
click at [705, 216] on input "text" at bounding box center [720, 222] width 108 height 28
click at [853, 222] on input "text" at bounding box center [881, 222] width 173 height 28
type input "L"
type input "0"
type input "Le"
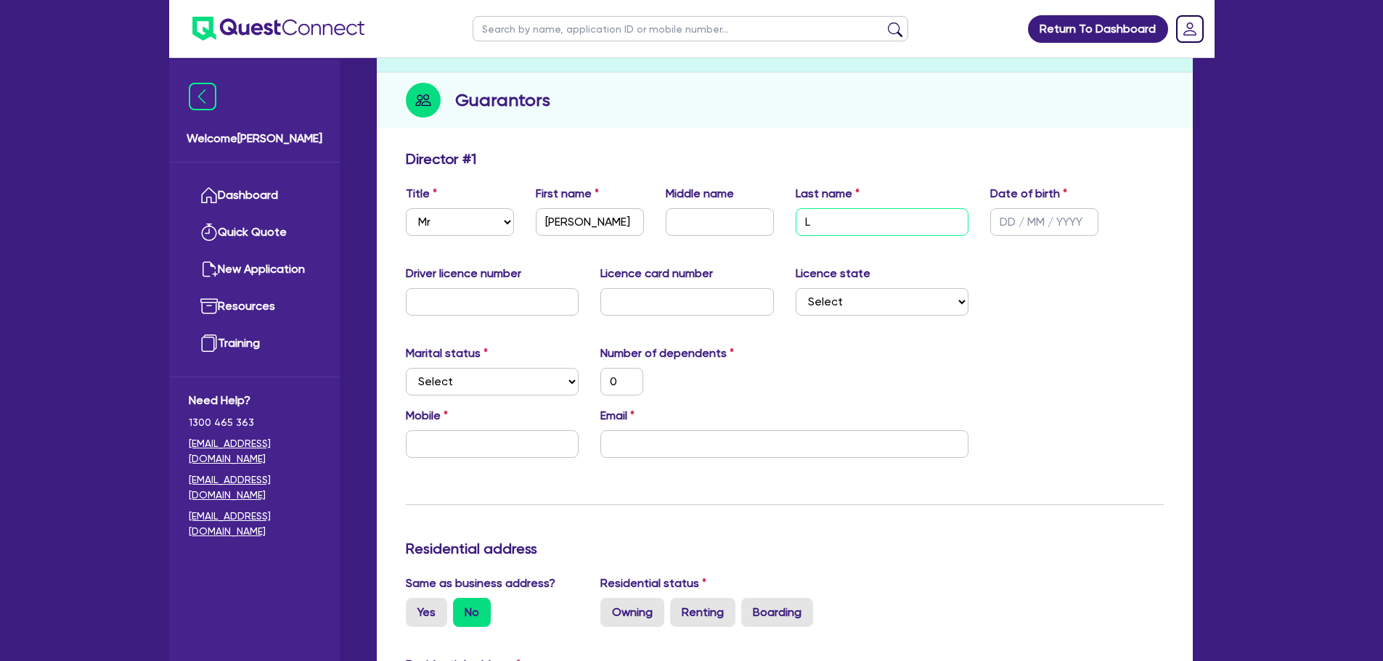
type input "0"
type input "[PERSON_NAME]"
type input "0"
type input "[PERSON_NAME]"
type input "0"
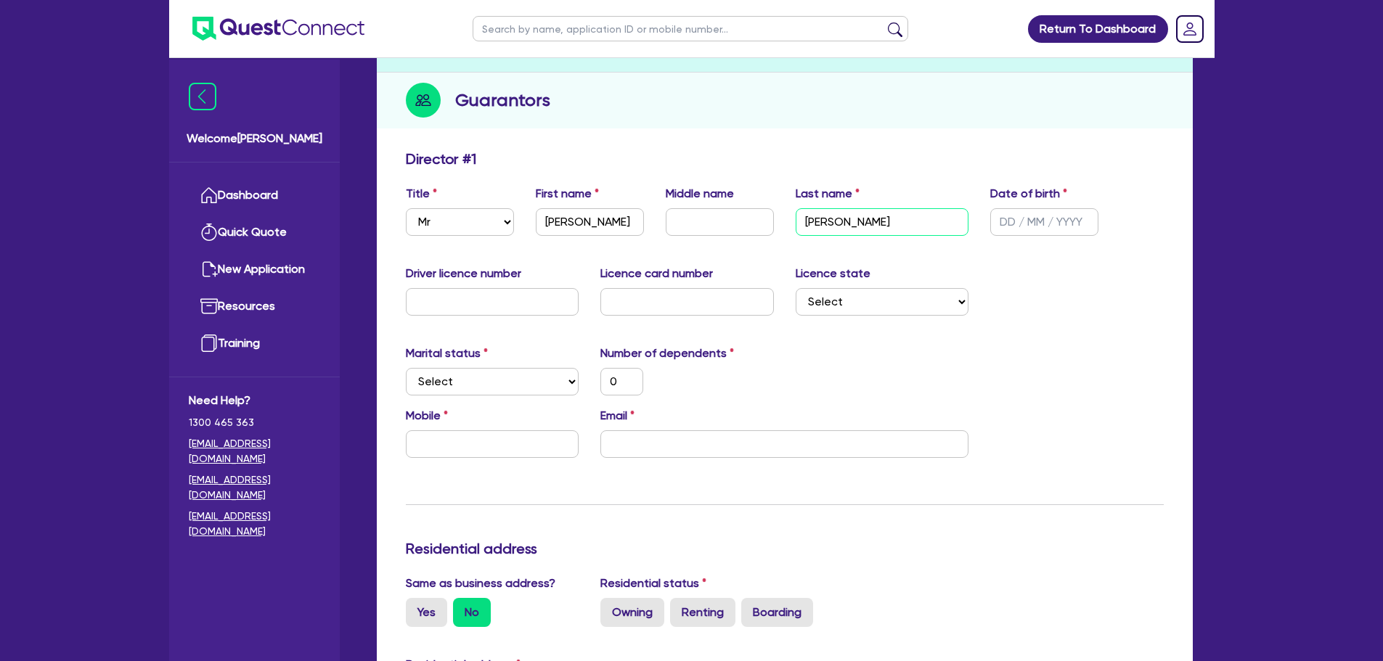
type input "[PERSON_NAME]"
click at [1044, 220] on input "text" at bounding box center [1044, 222] width 108 height 28
click at [704, 229] on input "text" at bounding box center [720, 222] width 108 height 28
type input "P"
type input "0"
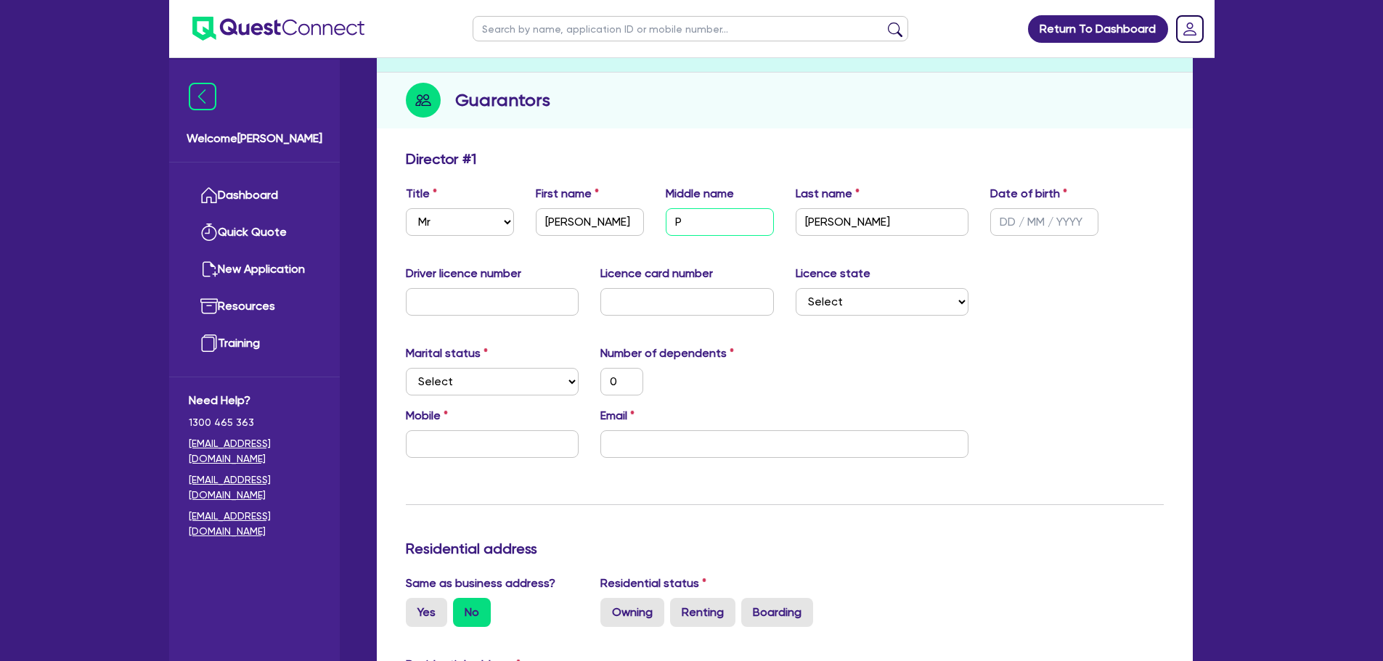
type input "Pe"
type input "0"
type input "Pet"
type input "0"
type input "Pete"
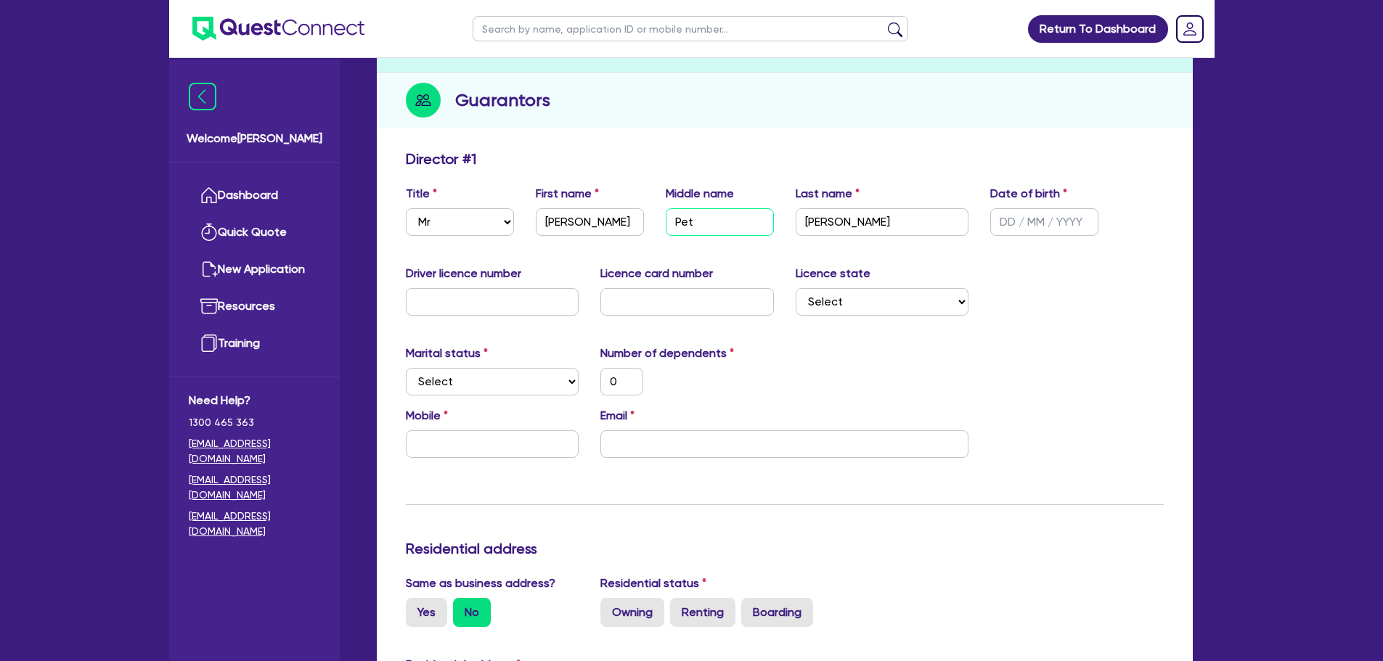
type input "0"
type input "[PERSON_NAME]"
type input "0"
type input "[PERSON_NAME]"
click at [1023, 219] on input "text" at bounding box center [1044, 222] width 108 height 28
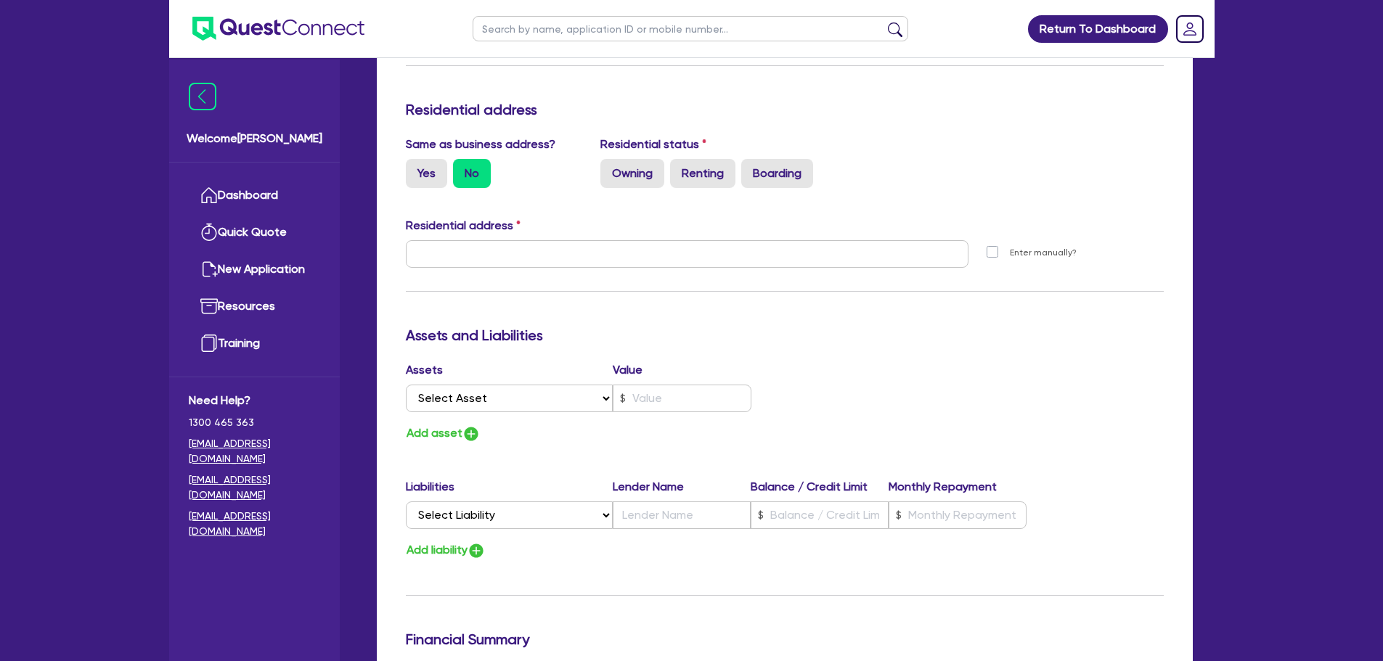
scroll to position [581, 0]
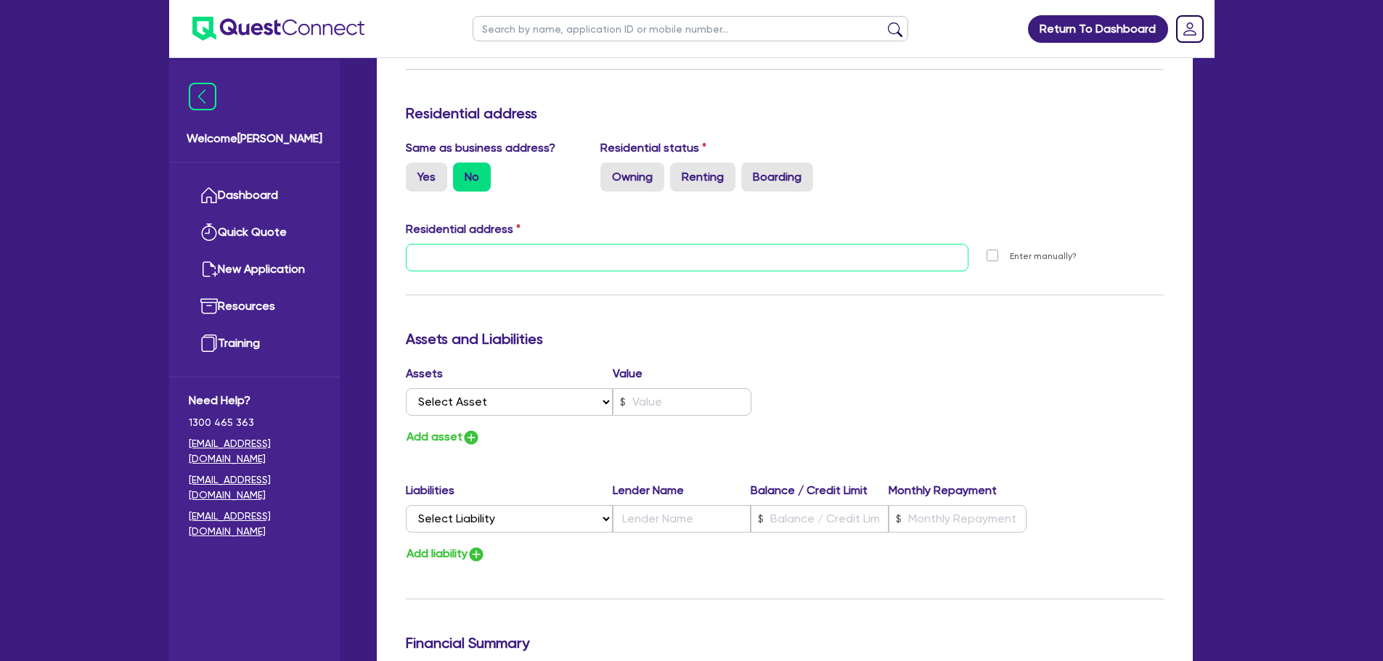
click at [542, 257] on input "text" at bounding box center [687, 258] width 563 height 28
drag, startPoint x: 509, startPoint y: 228, endPoint x: 404, endPoint y: 229, distance: 105.2
click at [404, 229] on div "Residential address" at bounding box center [784, 232] width 779 height 23
click at [511, 222] on label "Residential address" at bounding box center [463, 229] width 115 height 17
click at [523, 226] on div "Residential address" at bounding box center [784, 232] width 779 height 23
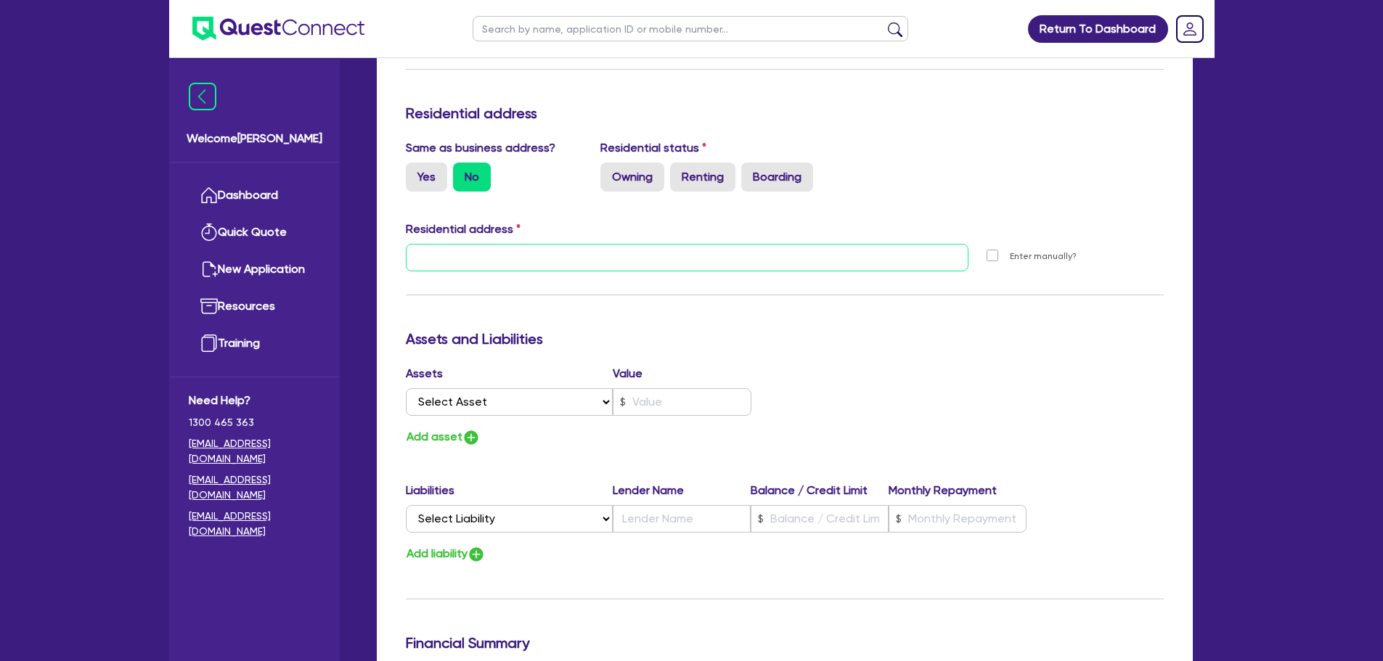
click at [509, 253] on input "text" at bounding box center [687, 258] width 563 height 28
click at [624, 174] on label "Owning" at bounding box center [632, 177] width 64 height 29
click at [650, 165] on label "Owning" at bounding box center [632, 177] width 64 height 29
click at [610, 165] on input "Owning" at bounding box center [604, 167] width 9 height 9
radio input "true"
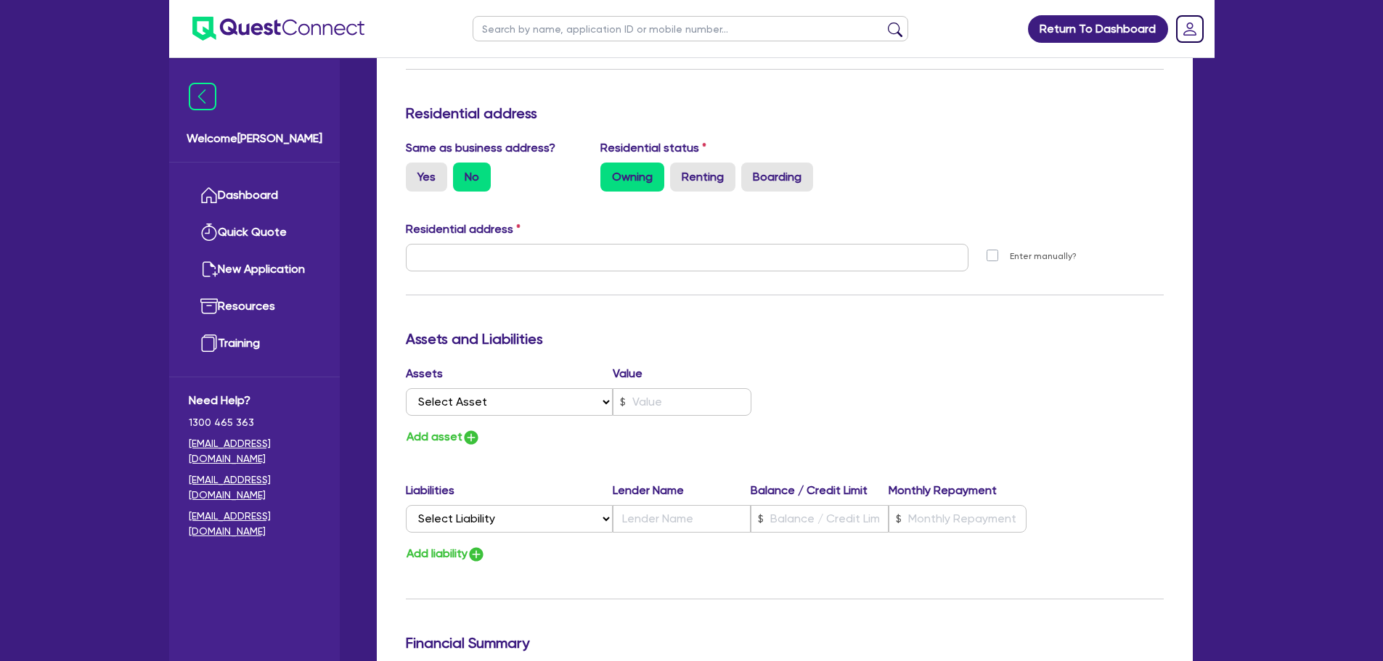
type input "0"
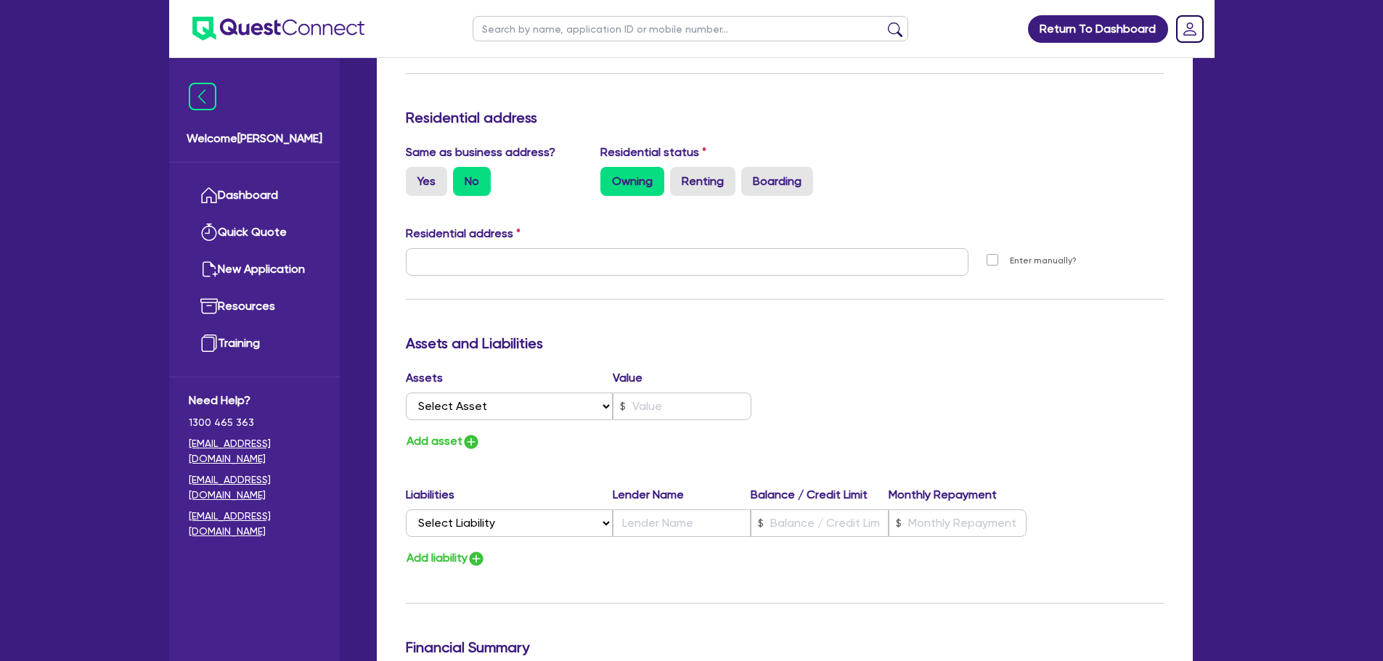
scroll to position [435, 0]
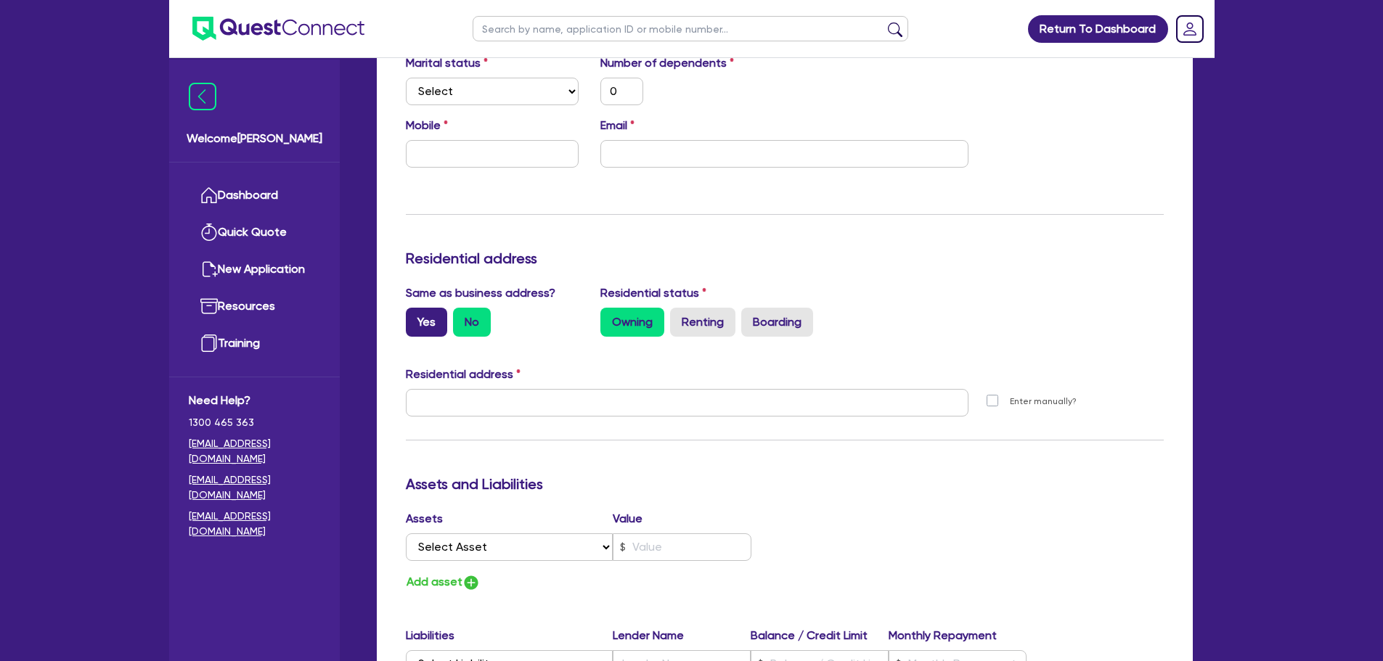
click at [438, 324] on label "Yes" at bounding box center [426, 322] width 41 height 29
click at [415, 317] on input "Yes" at bounding box center [410, 312] width 9 height 9
radio input "true"
type input "0"
type input "[STREET_ADDRESS]"
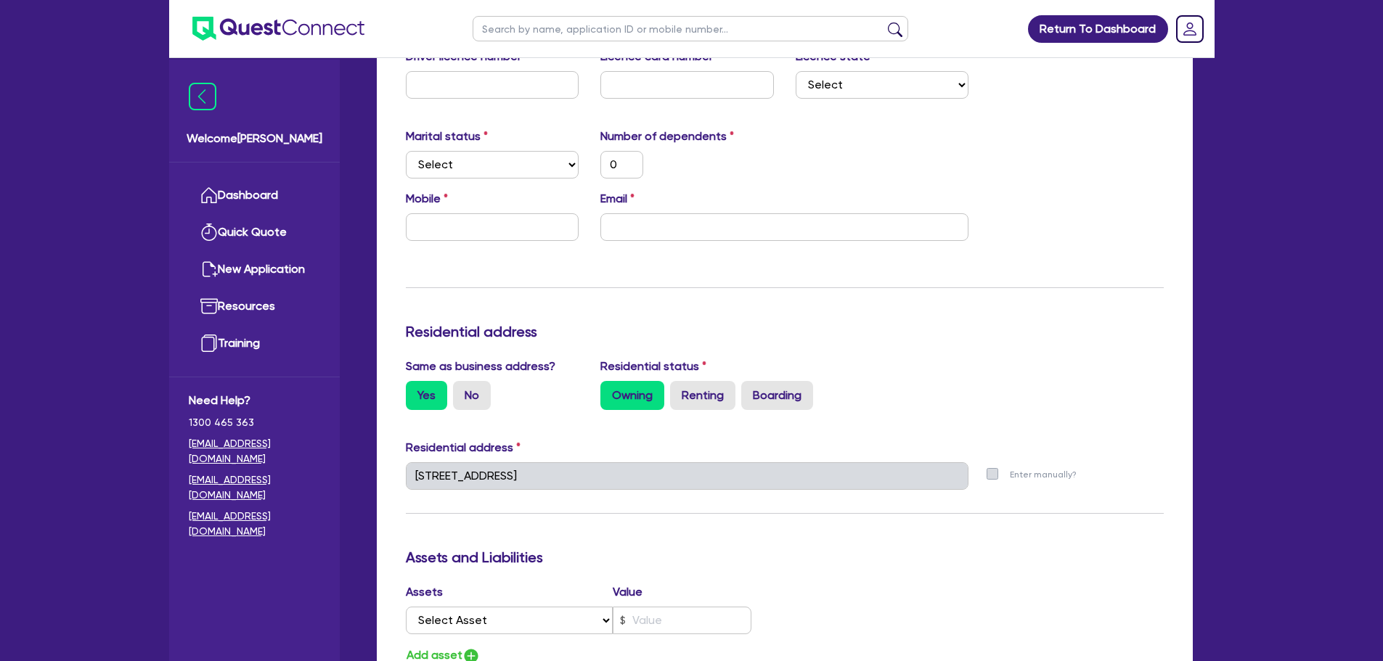
scroll to position [363, 0]
click at [621, 235] on input "email" at bounding box center [784, 227] width 368 height 28
click at [626, 227] on input "email" at bounding box center [784, 227] width 368 height 28
type input "0"
type input "h"
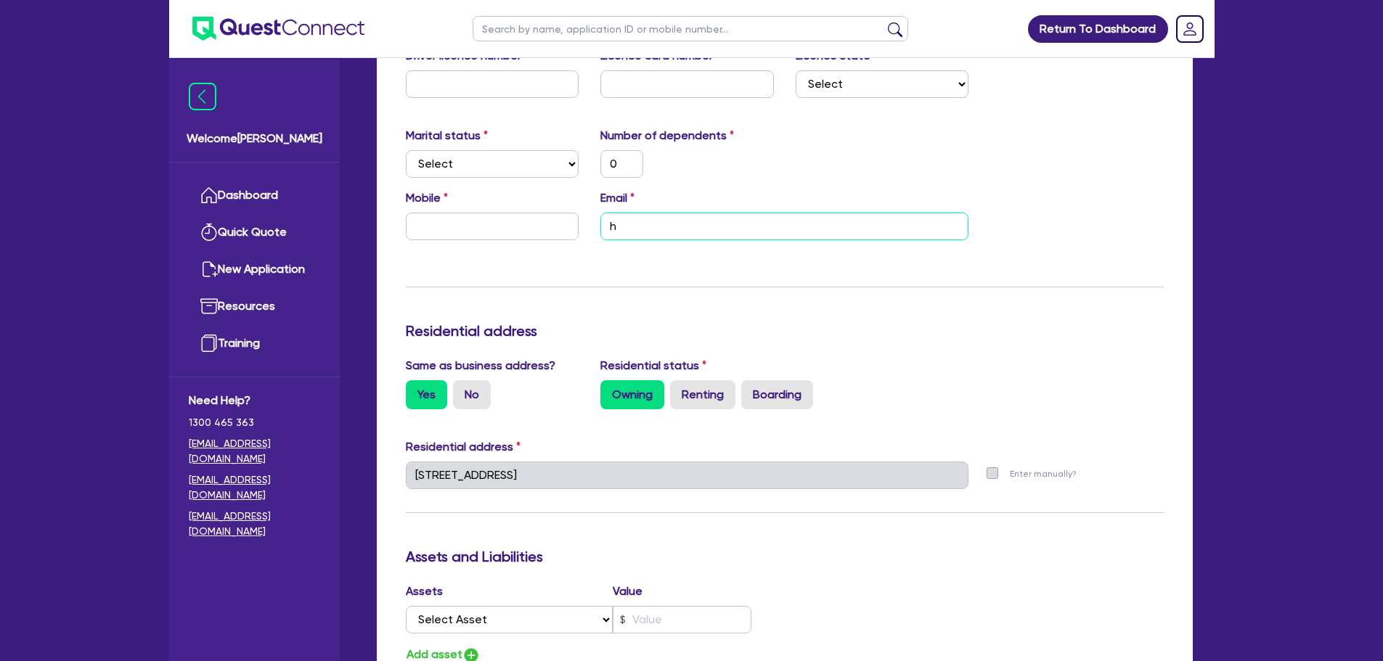
type input "0"
type input "ha"
type input "0"
type input "har"
type input "0"
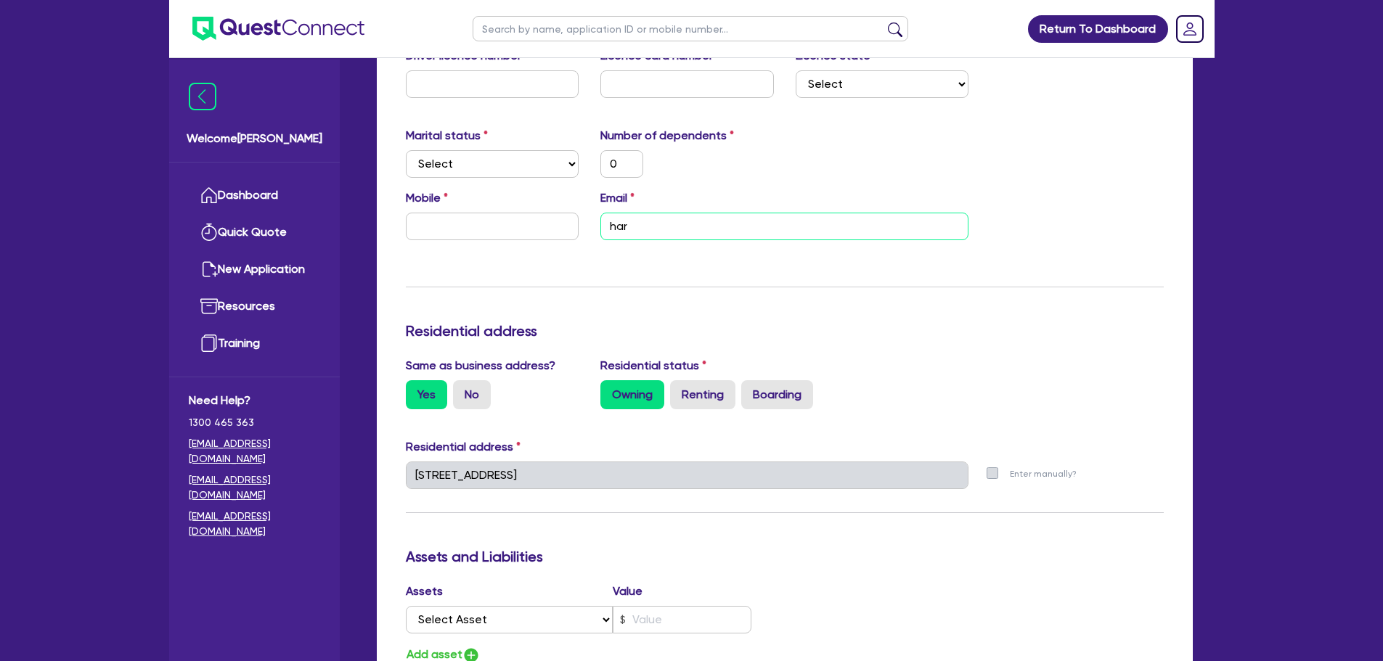
type input "harr"
type input "0"
type input "harri"
type input "0"
type input "harris"
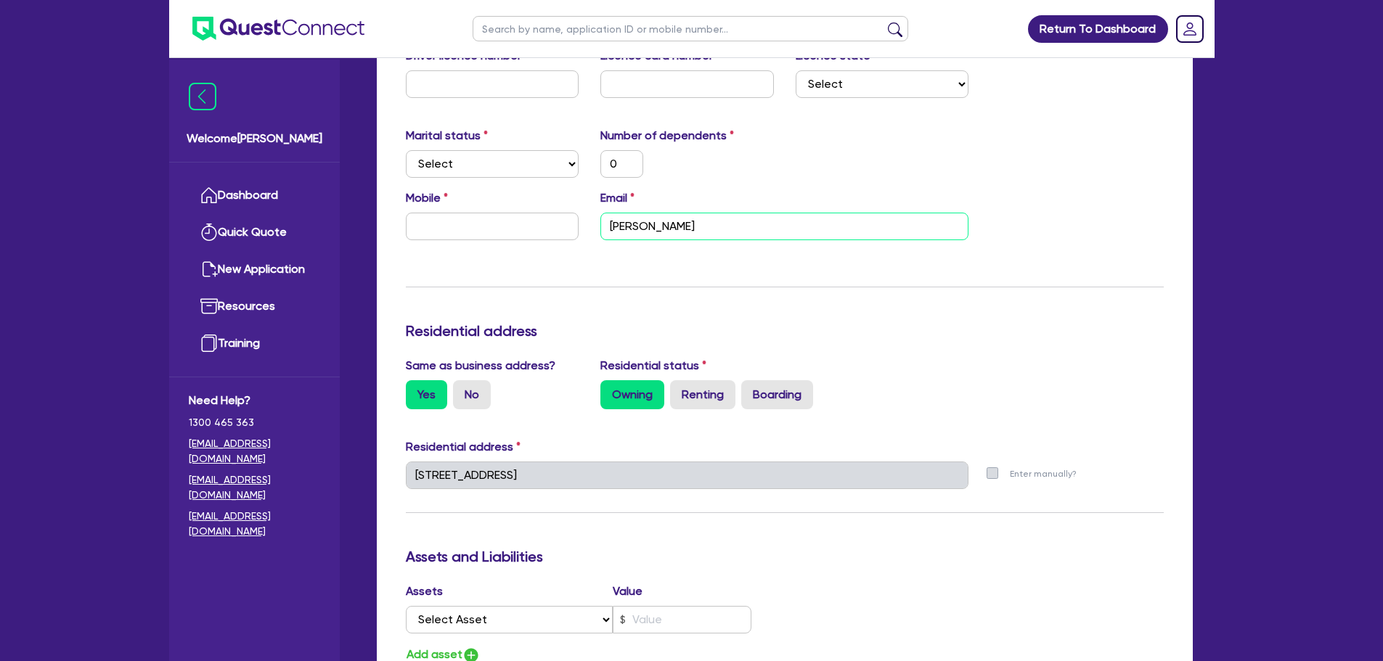
type input "0"
type input "harriso"
type input "0"
type input "harrison"
type input "0"
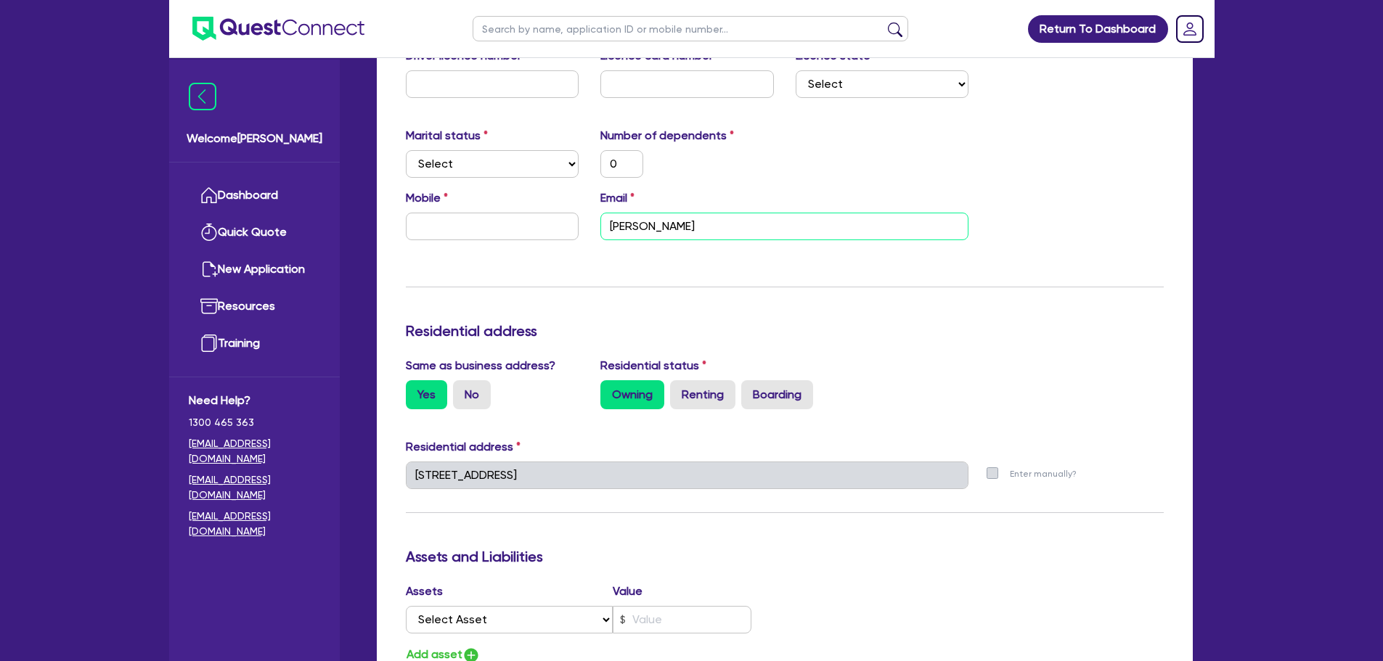
type input "harrison@"
type input "0"
type input "harrison@h"
type input "0"
type input "harrison@hp"
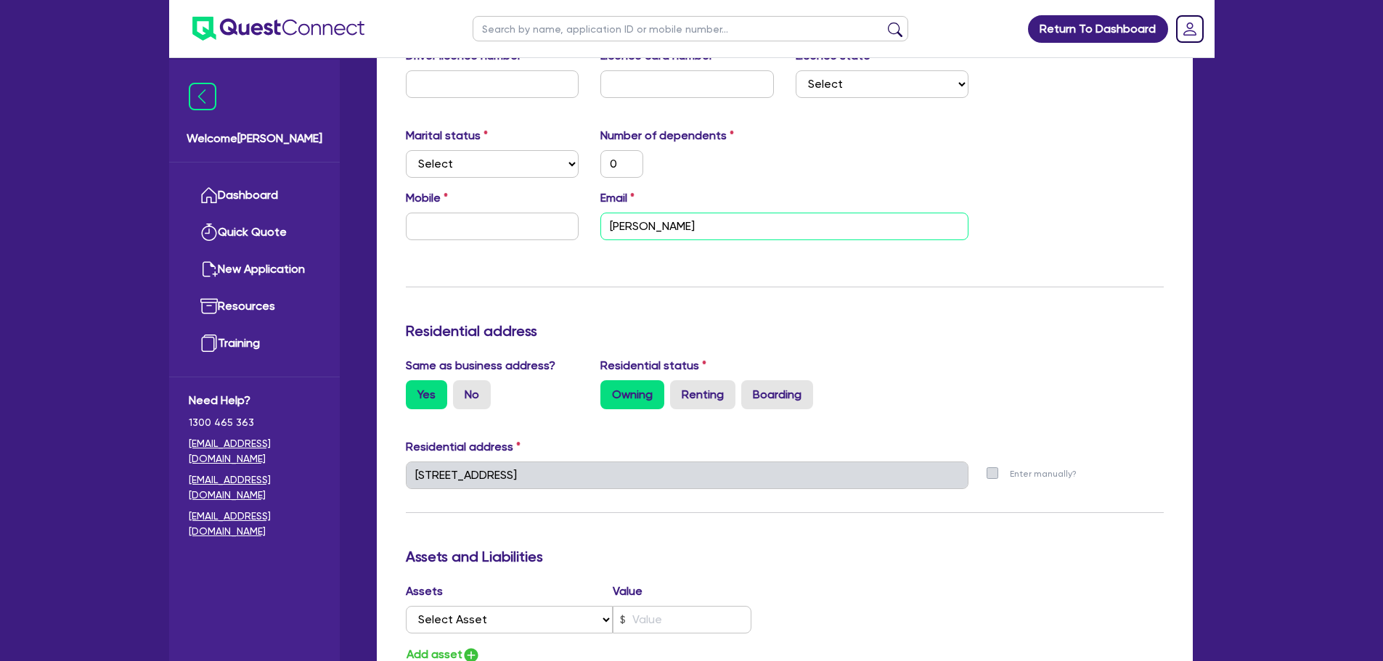
type input "0"
type input "harrison@hpl"
type input "0"
type input "harrison@hplp"
type input "0"
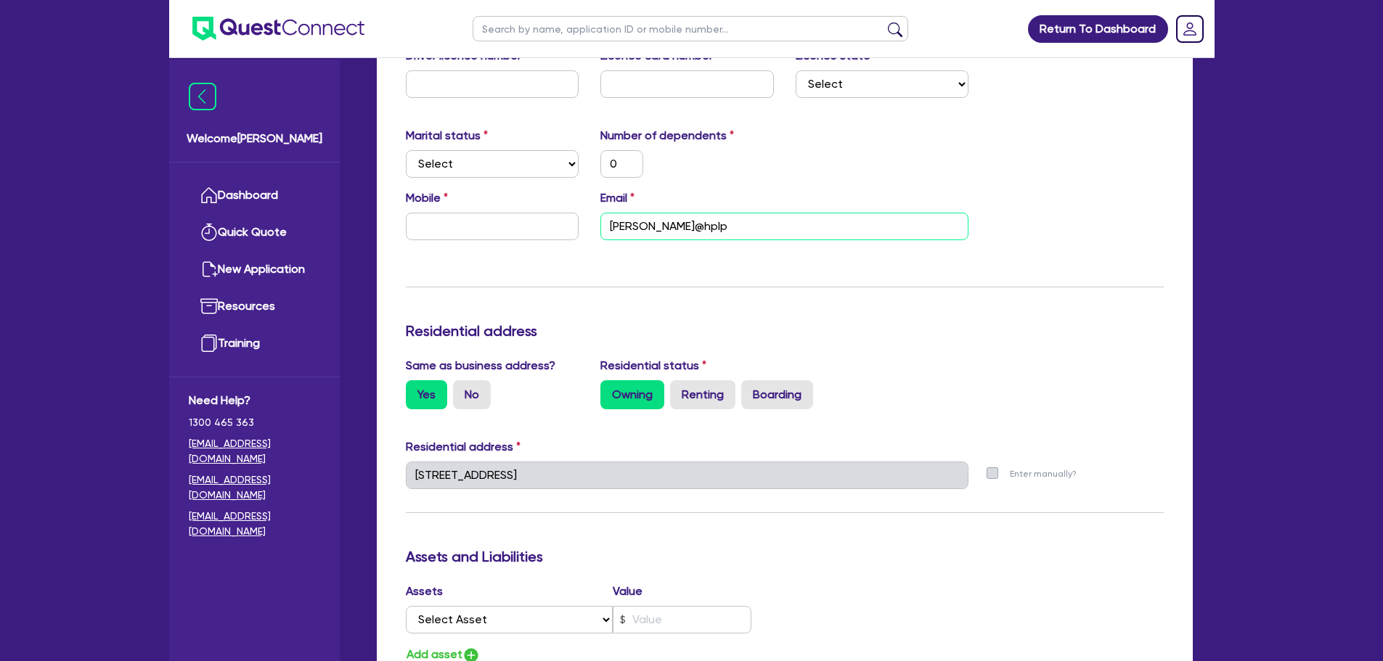
type input "harrison@hplpl"
type input "0"
type input "harrison@hplplu"
type input "0"
type input "harrison@hplplum"
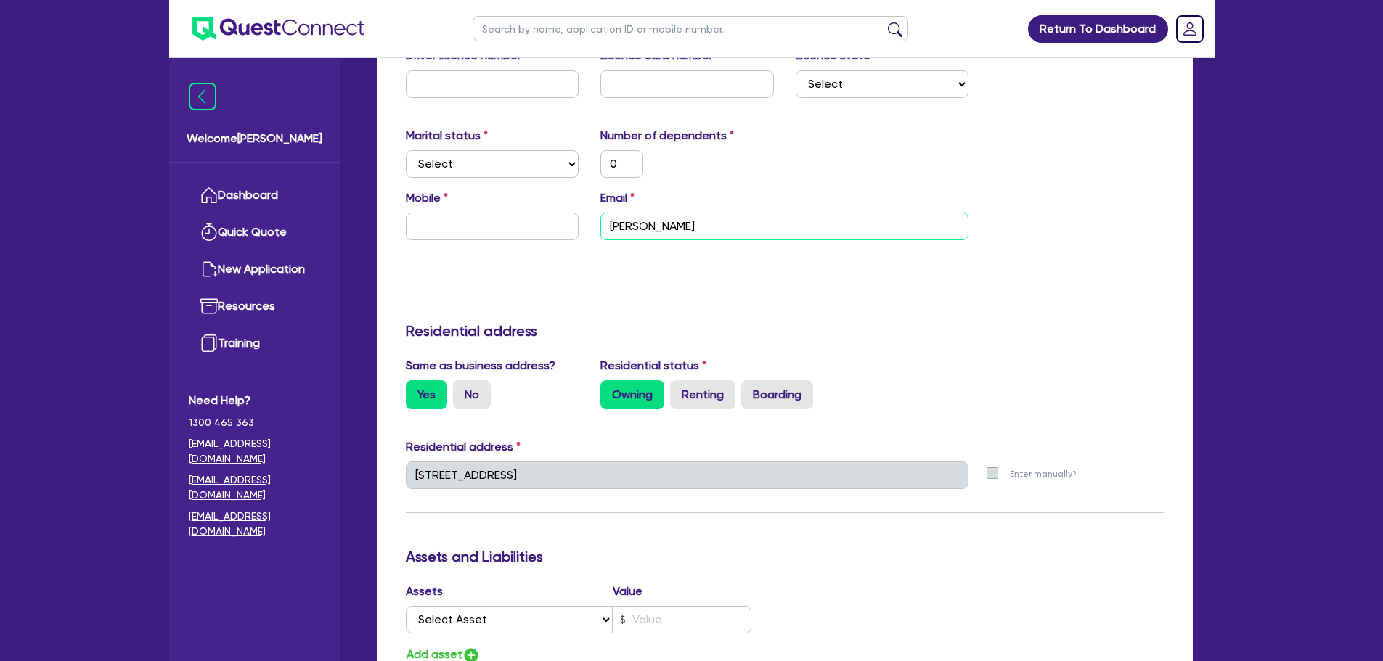
type input "0"
type input "harrison@hplplumb"
type input "0"
type input "harrison@hplplumbi"
type input "0"
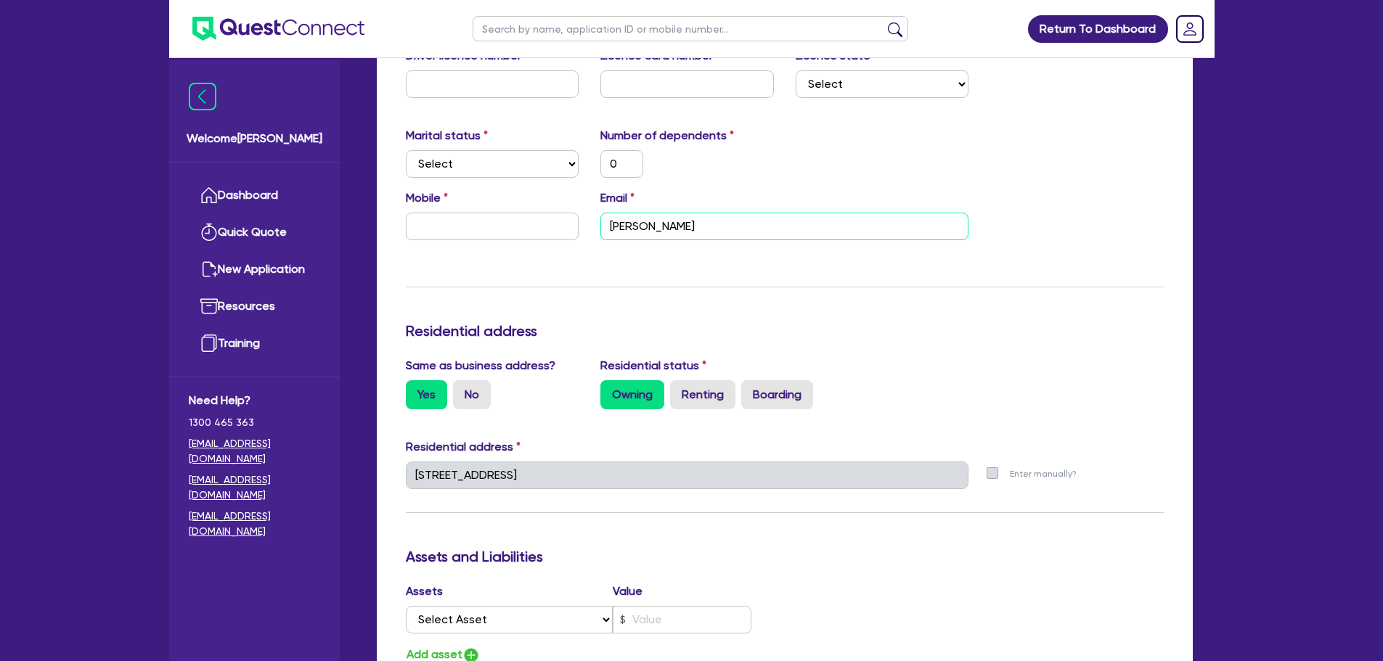
type input "harrison@hplplumbin"
type input "0"
type input "harrison@hplplumbing"
type input "0"
type input "harrison@hplplumbing."
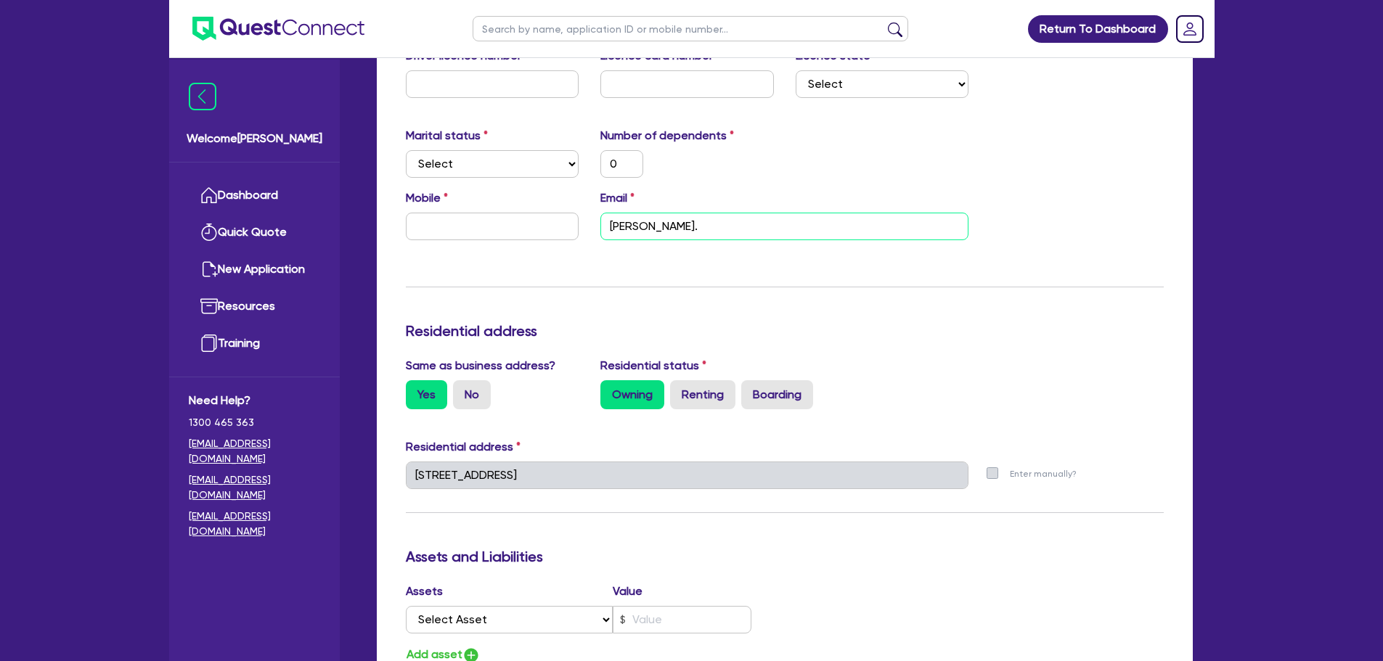
type input "0"
type input "harrison@hplplumbing.c"
type input "0"
type input "harrison@hplplumbing.co"
type input "0"
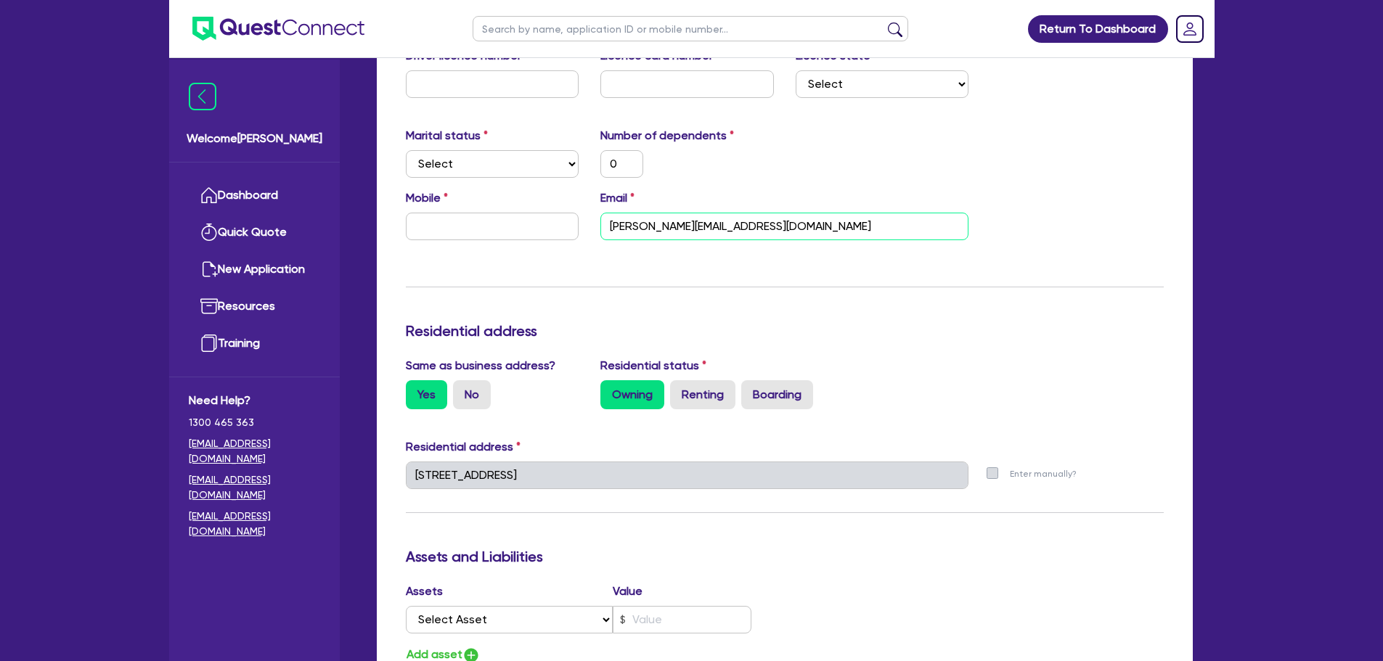
type input "harrison@hplplumbing.com"
type input "0"
type input "harrison@hplplumbing.com."
type input "0"
type input "harrison@hplplumbing.com.a"
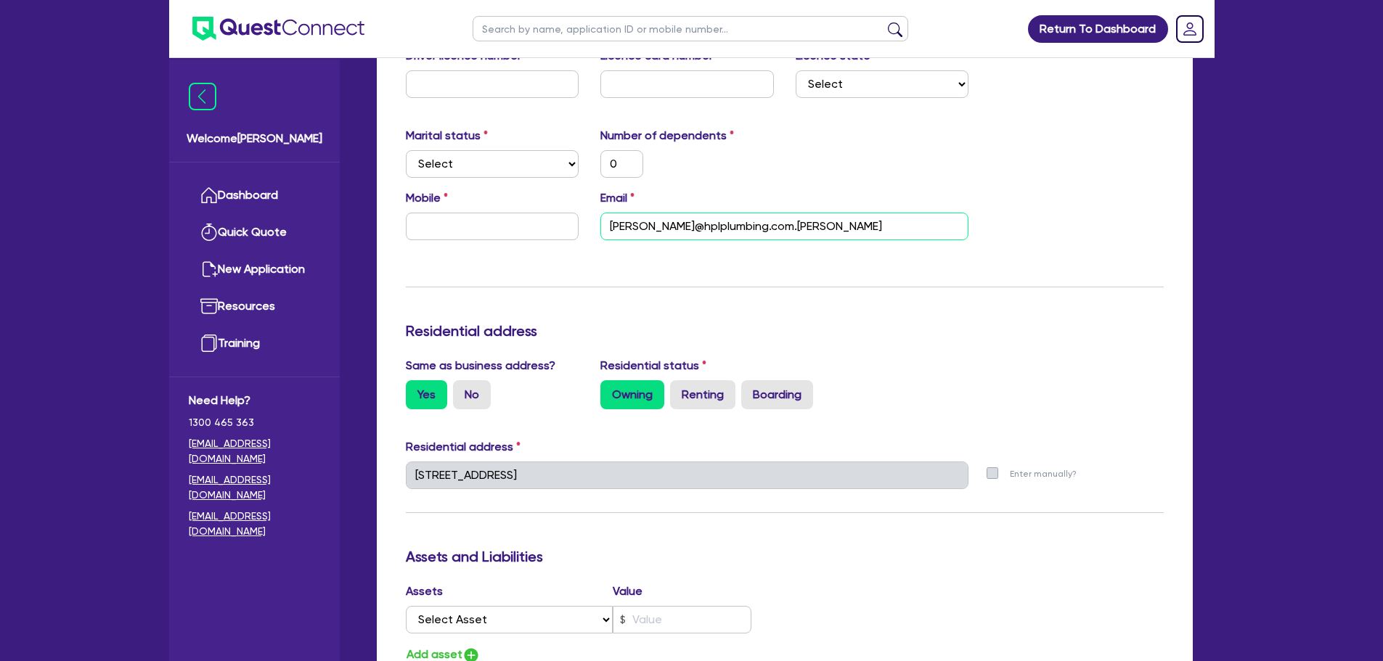
type input "0"
type input "[PERSON_NAME][EMAIL_ADDRESS][DOMAIN_NAME]"
click at [539, 229] on input "text" at bounding box center [492, 227] width 173 height 28
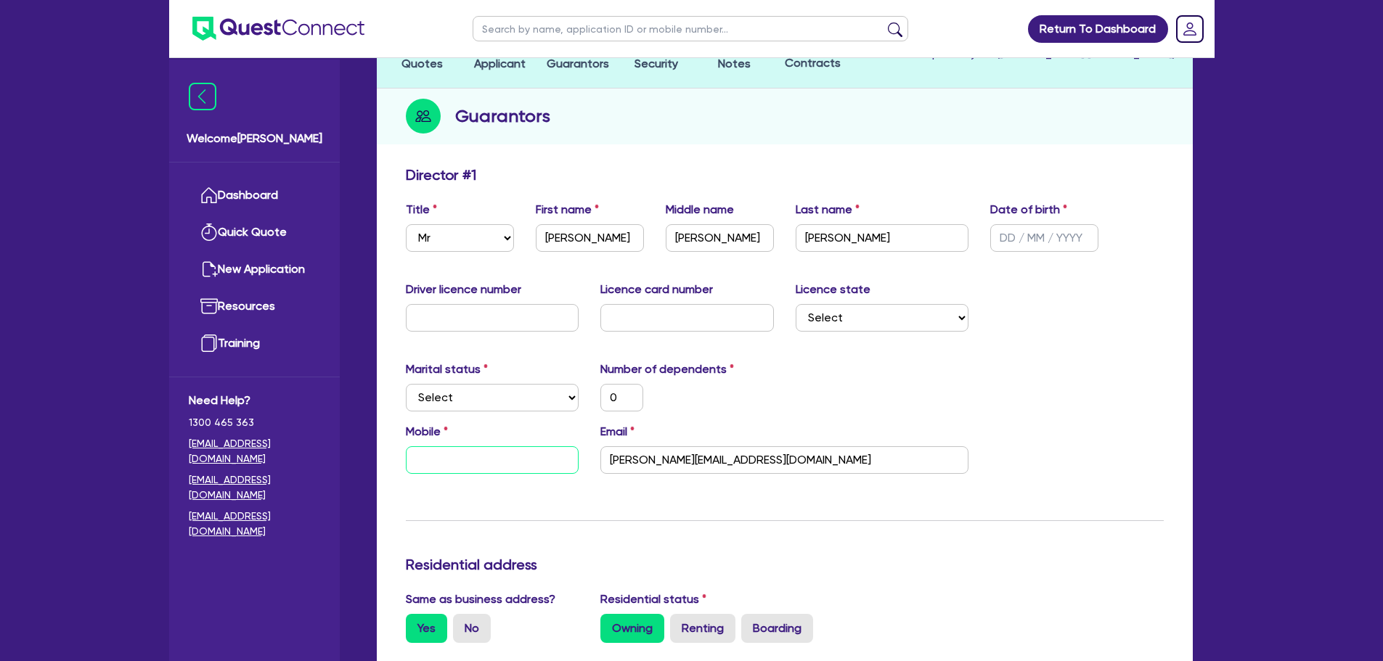
scroll to position [73, 0]
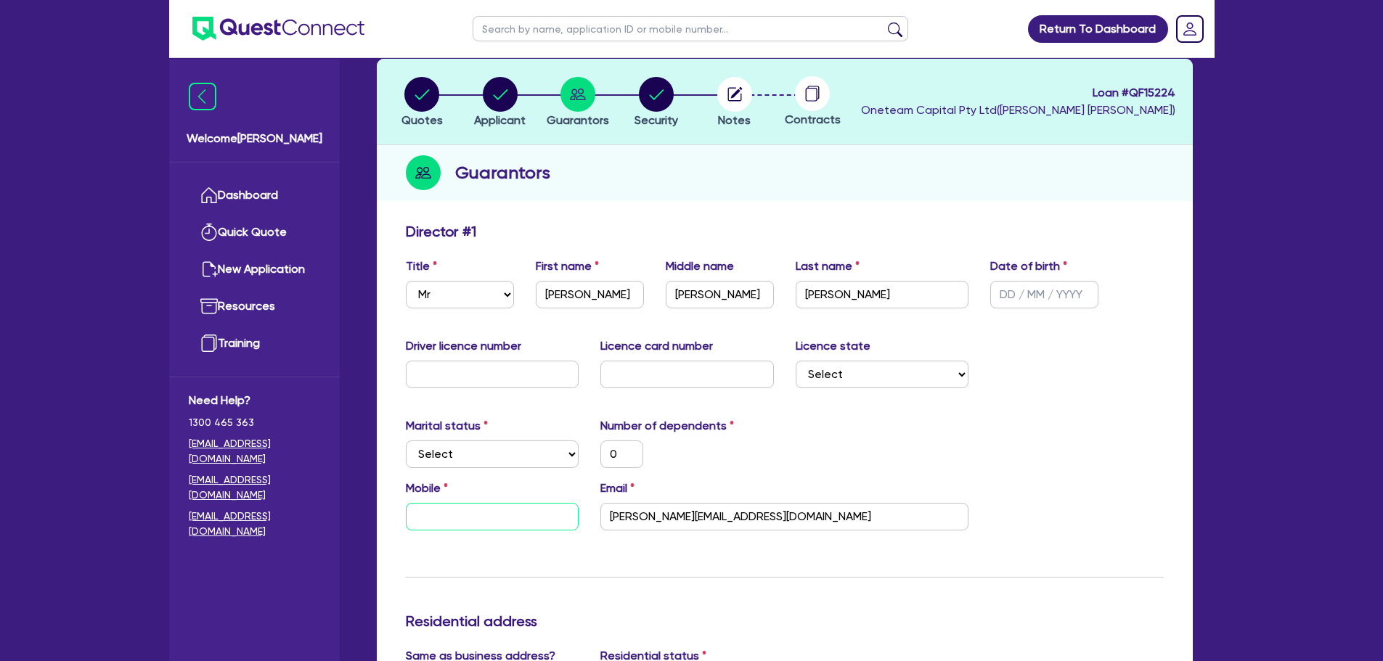
type input "0"
type input "04"
type input "0"
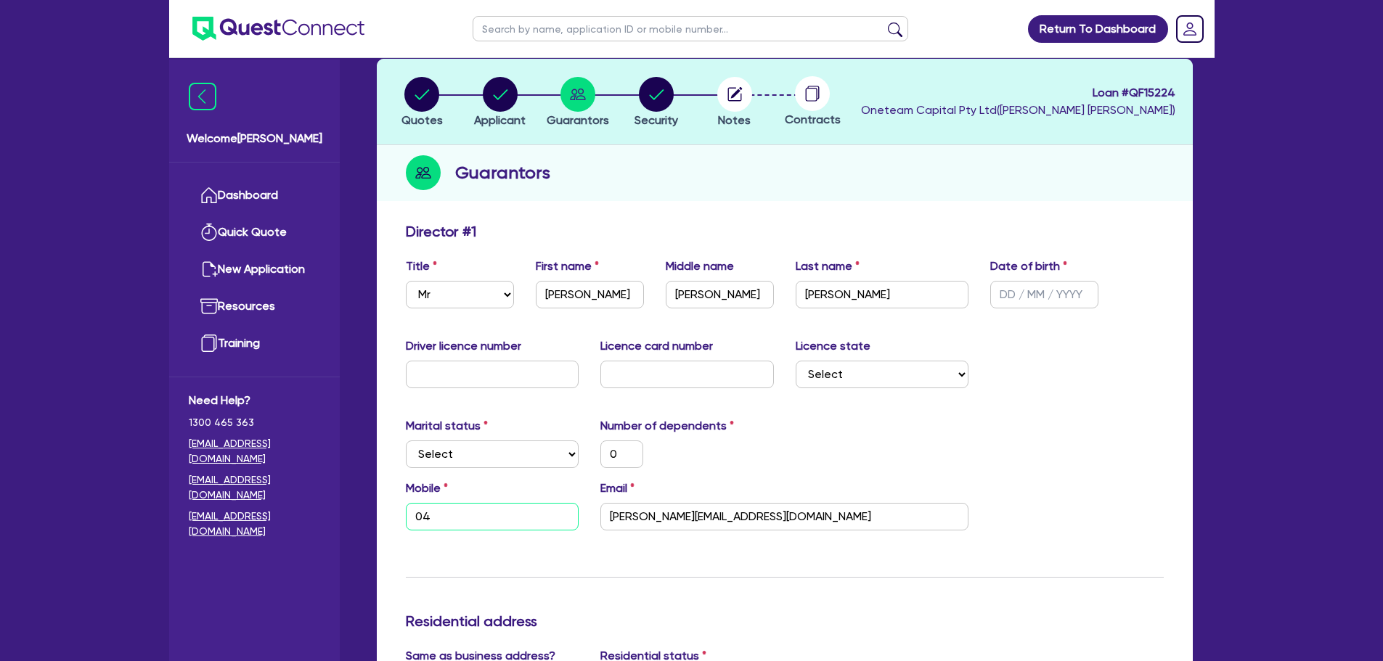
type input "042"
type input "0"
type input "0423"
type input "0"
type input "0423 7"
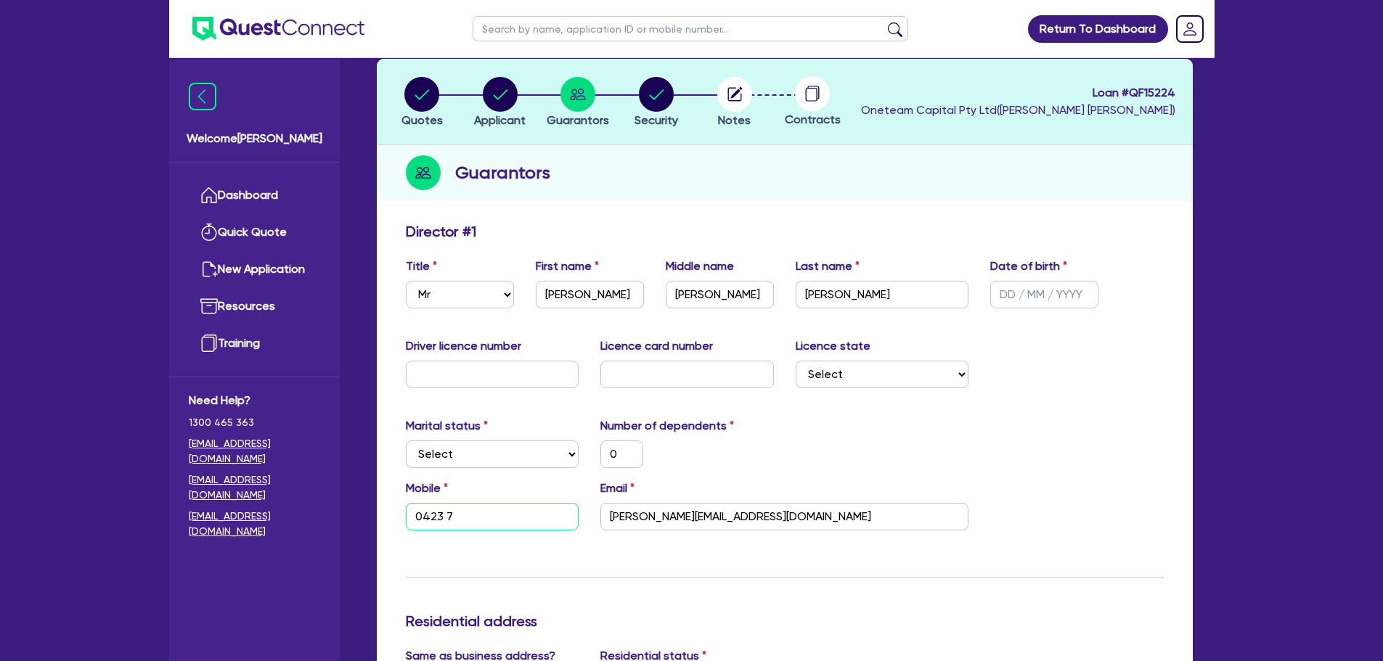
type input "0"
type input "0423 72"
type input "0"
type input "0423 725"
type input "0"
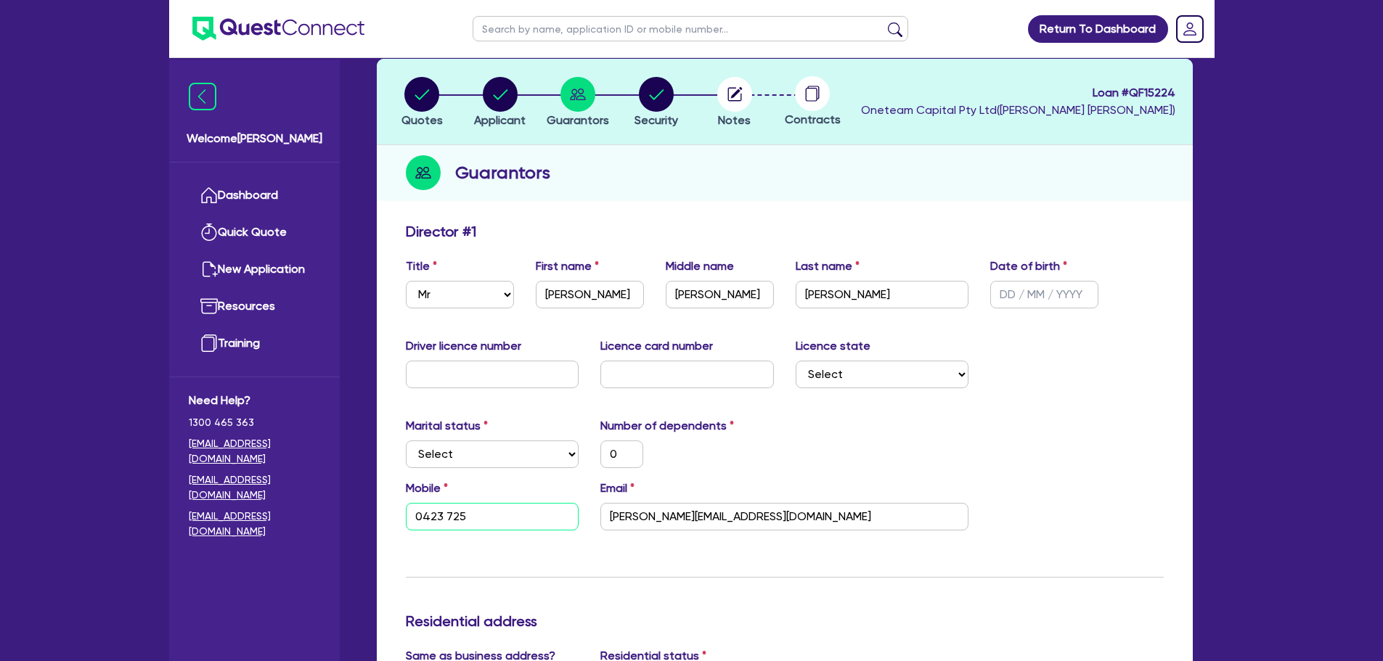
type input "0423 725 6"
type input "0"
type input "0423 725 66"
type input "0"
type input "0423 725 663"
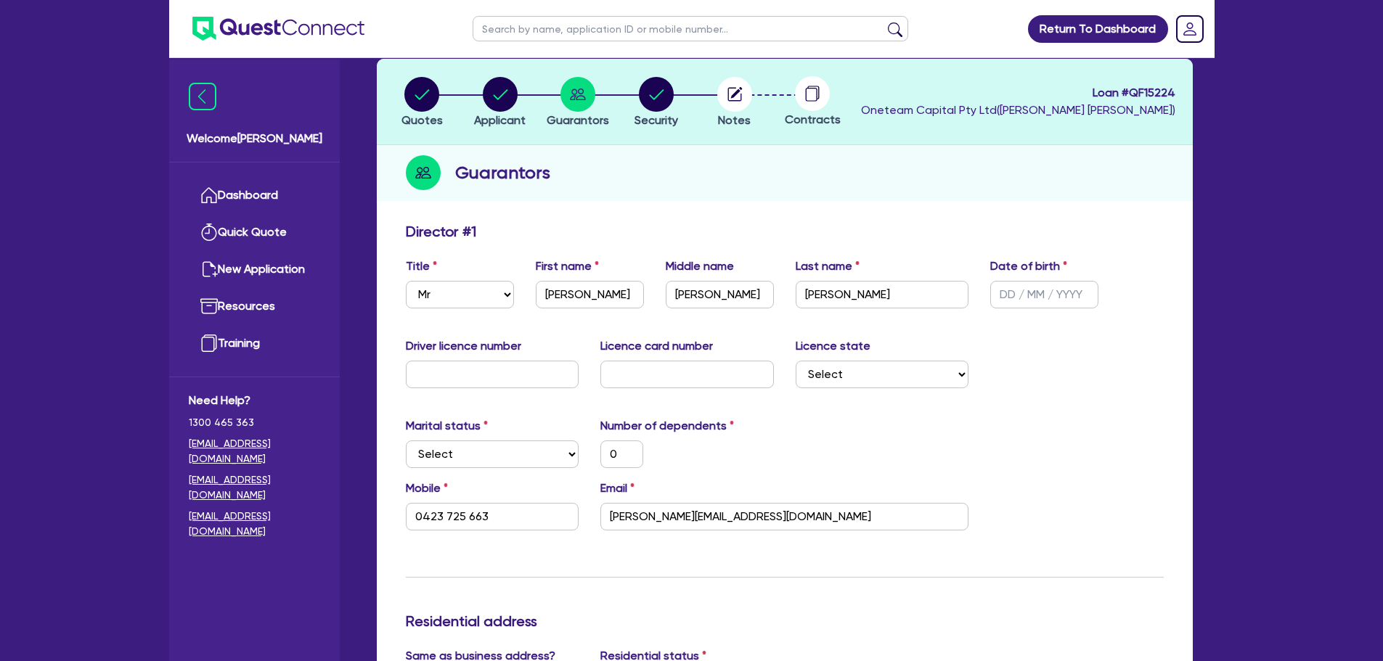
click at [917, 453] on div "Marital status Select Single Married De Facto / Partner Number of dependents 0" at bounding box center [784, 448] width 779 height 62
click at [1017, 291] on input "text" at bounding box center [1044, 295] width 108 height 28
type input "0 / /"
type input "0"
type input "0423 725 663"
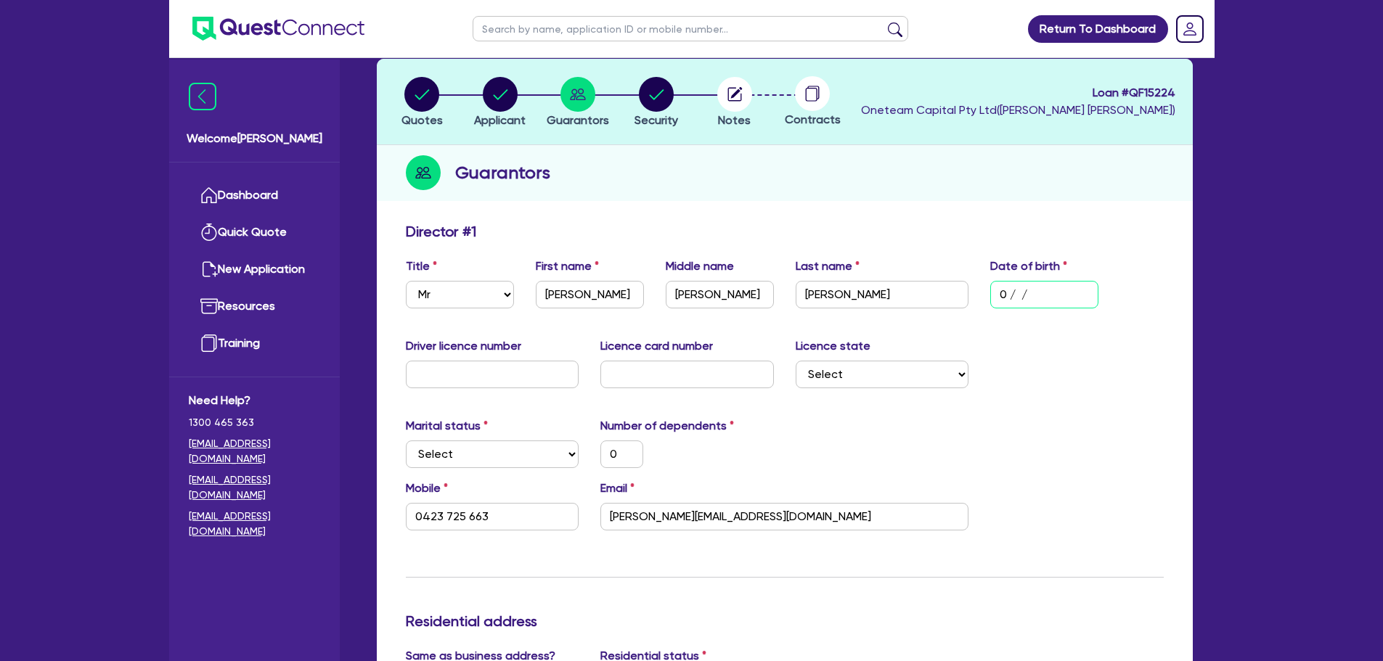
type input "01/ /"
type input "0"
type input "0423 725 663"
type input "01/0 /"
type input "0"
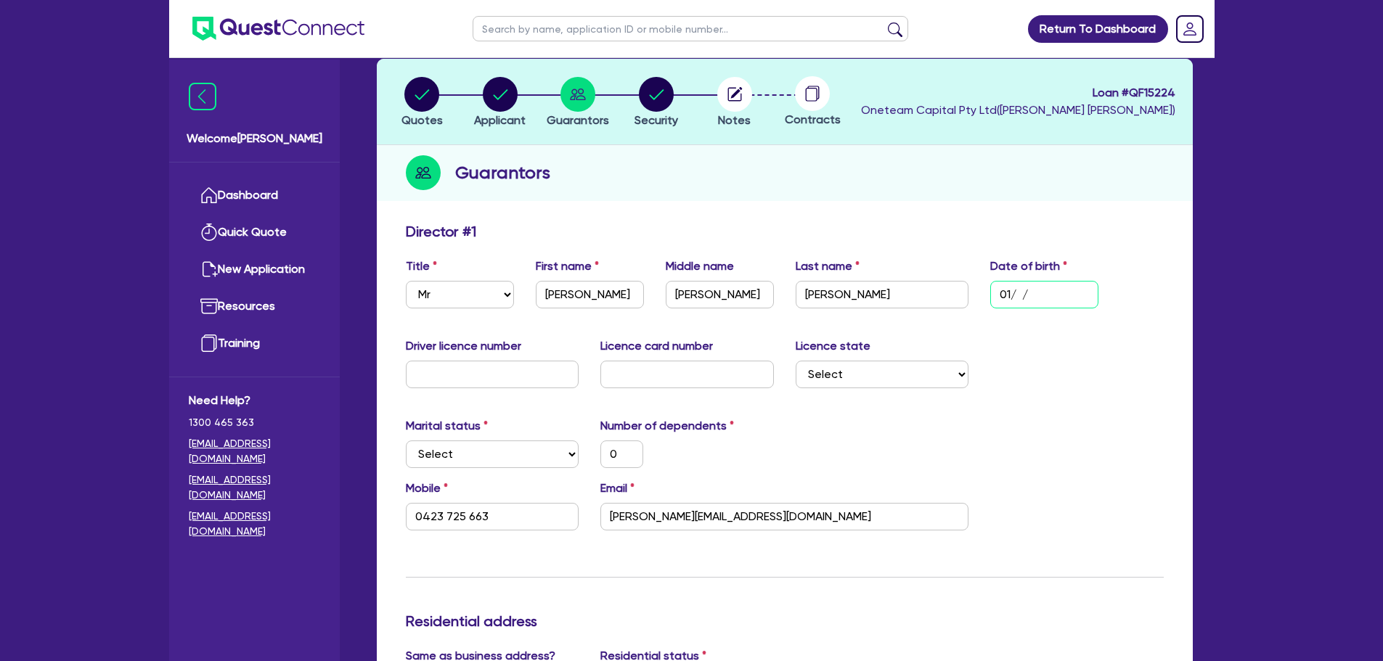
type input "0423 725 663"
type input "01/01/"
type input "0"
type input "0423 725 663"
type input "01/01/2"
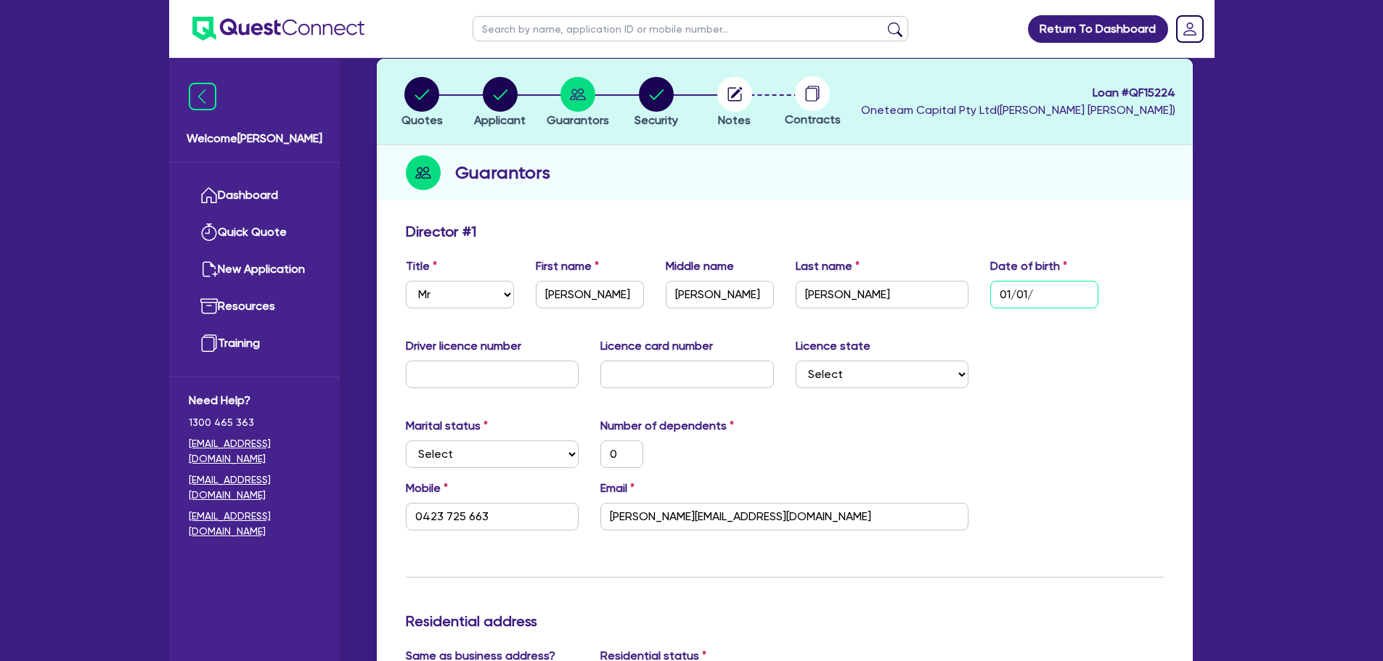
type input "0"
type input "0423 725 663"
type input "01/01/20"
type input "0"
type input "0423 725 663"
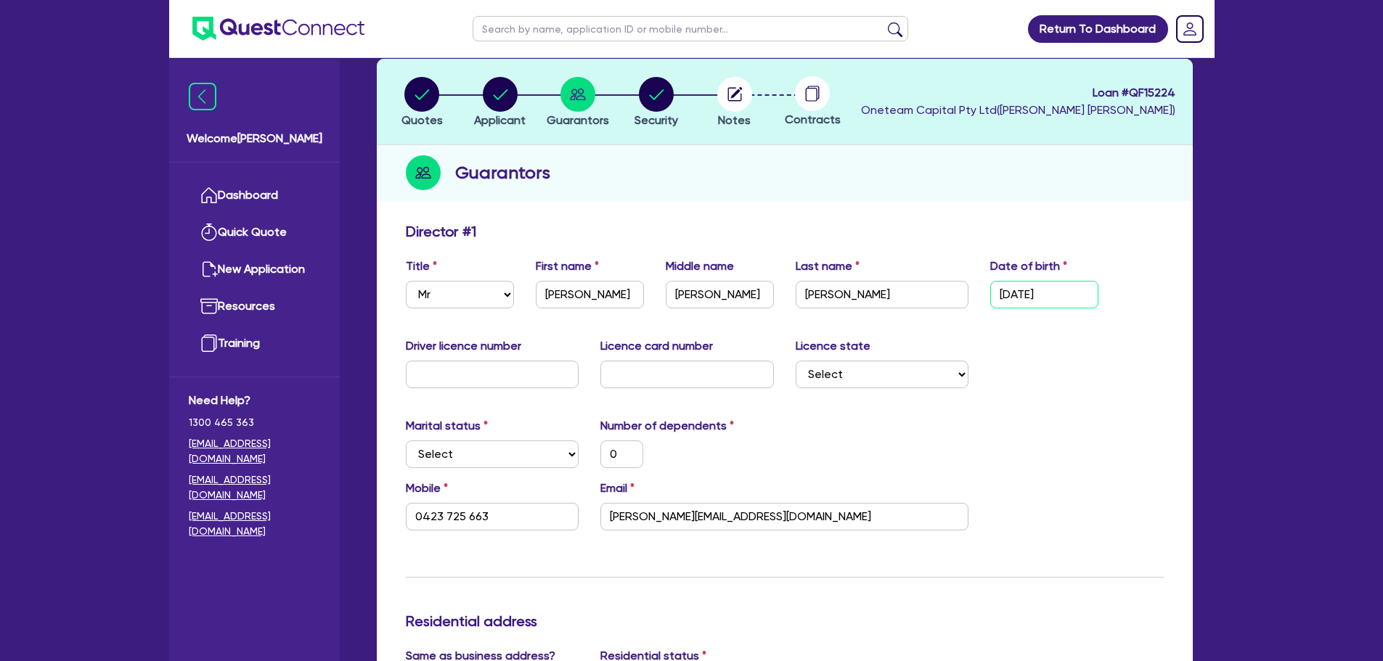
type input "01/01/200"
type input "0"
type input "0423 725 663"
type input "[DATE]"
type input "0"
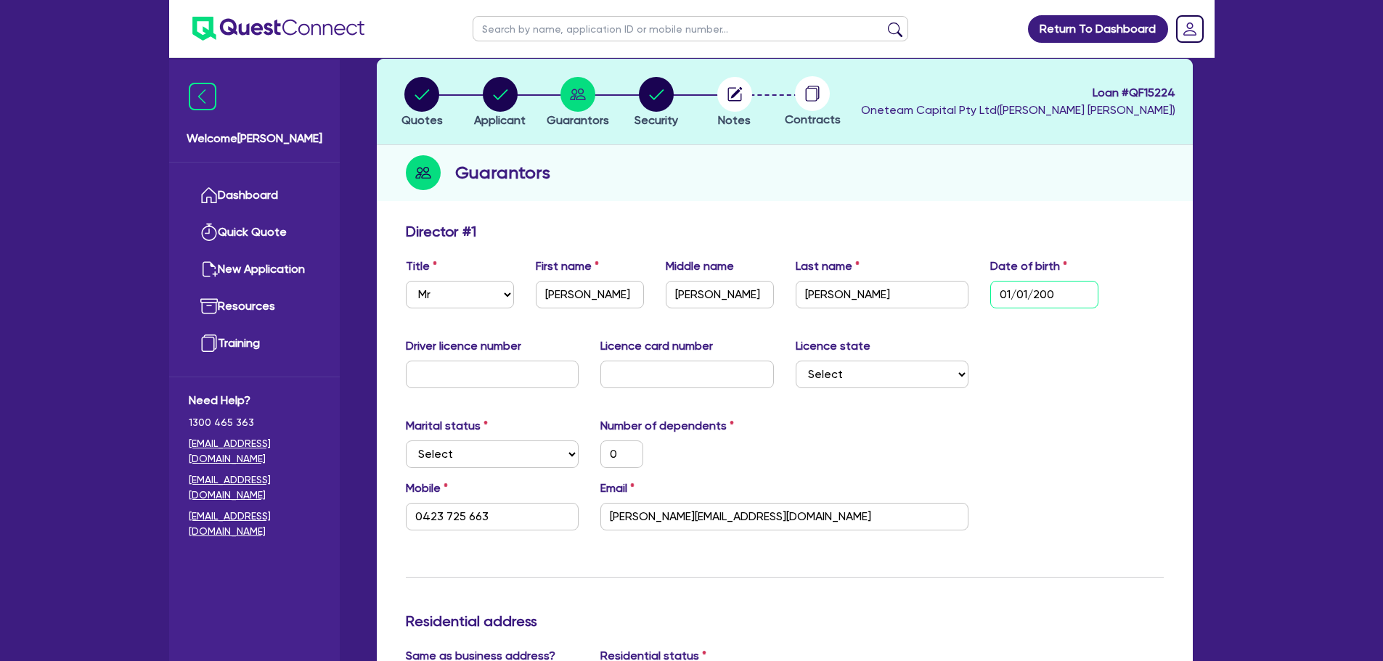
type input "0423 725 663"
type input "[DATE]"
click at [1160, 186] on div "Guarantors" at bounding box center [785, 173] width 816 height 56
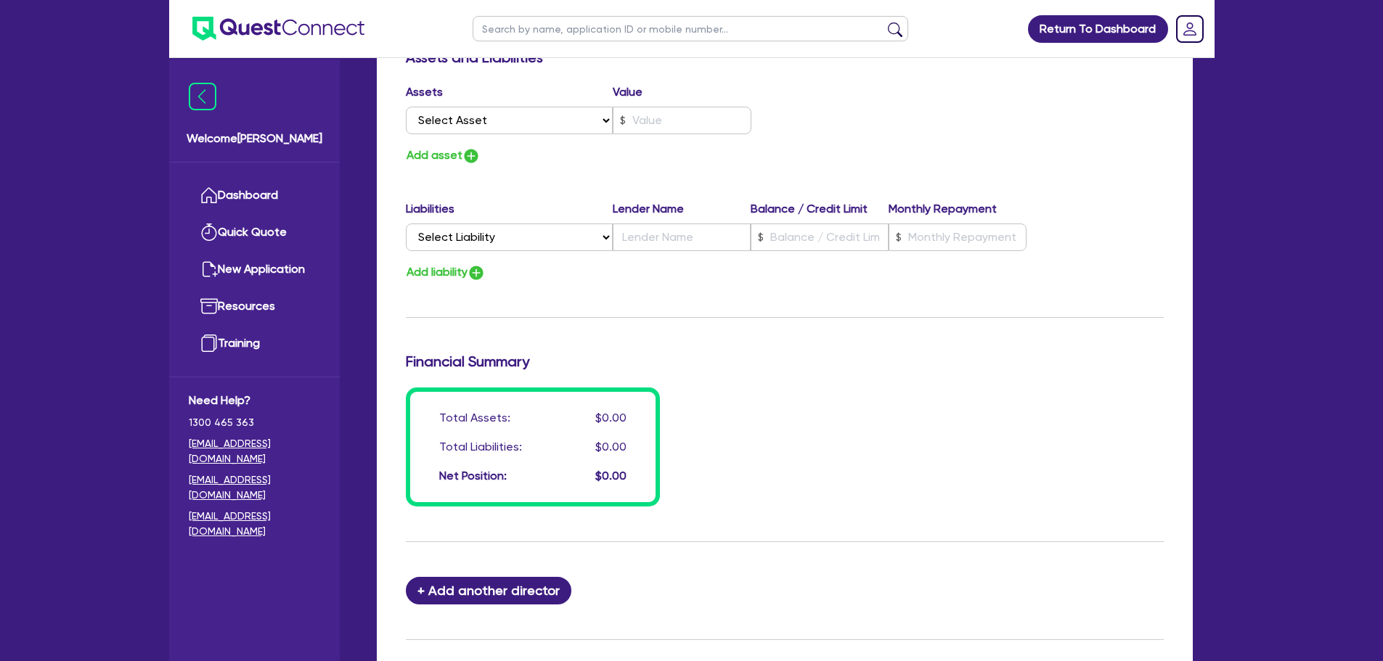
scroll to position [871, 0]
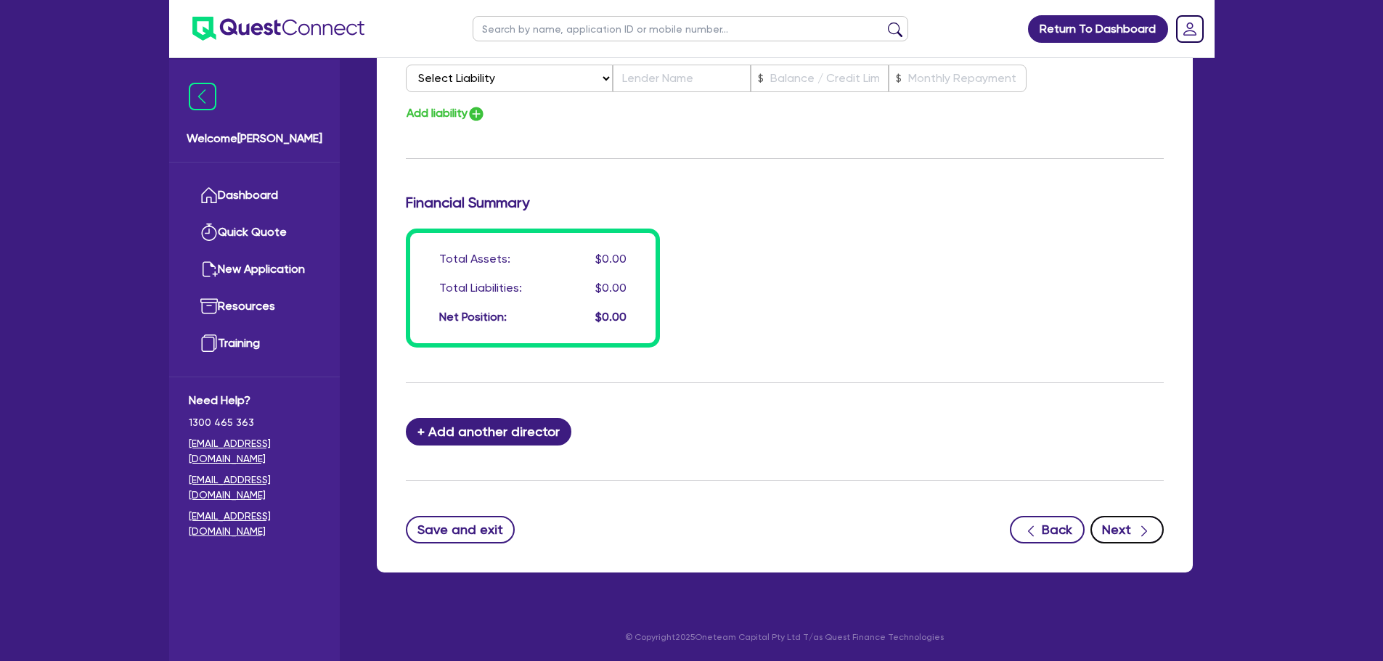
click at [1114, 532] on button "Next" at bounding box center [1126, 530] width 73 height 28
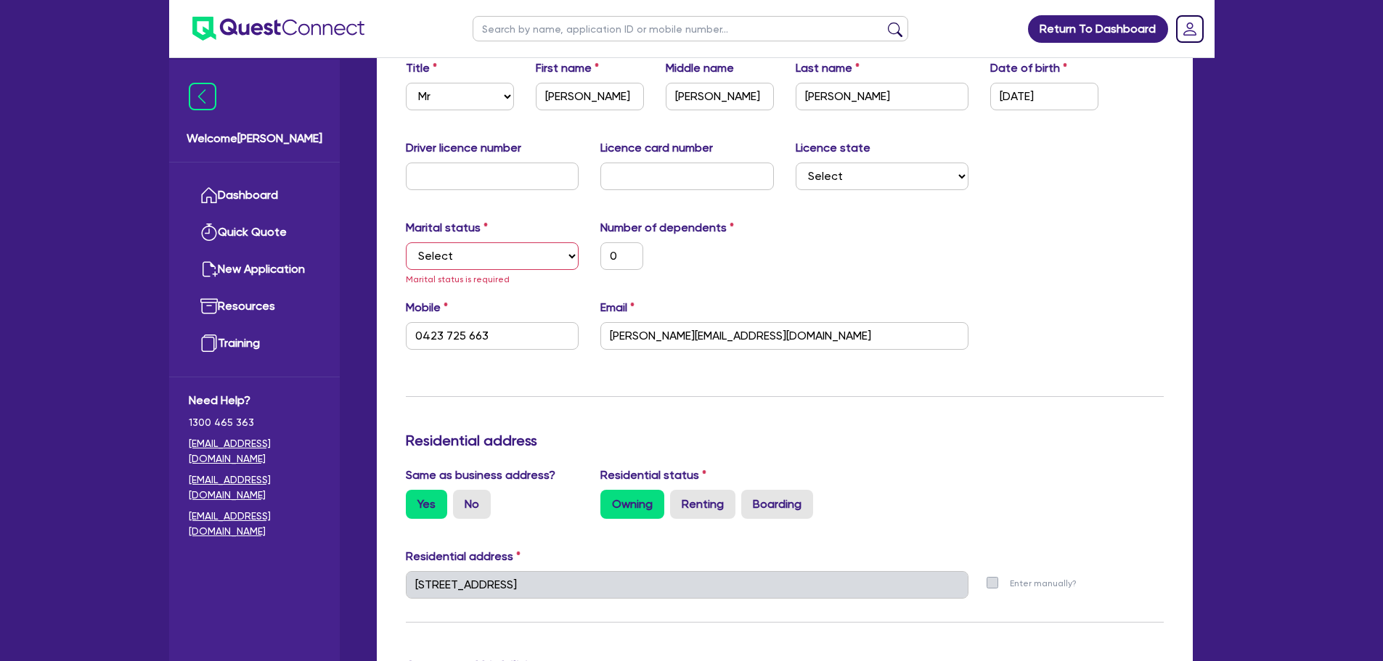
scroll to position [240, 0]
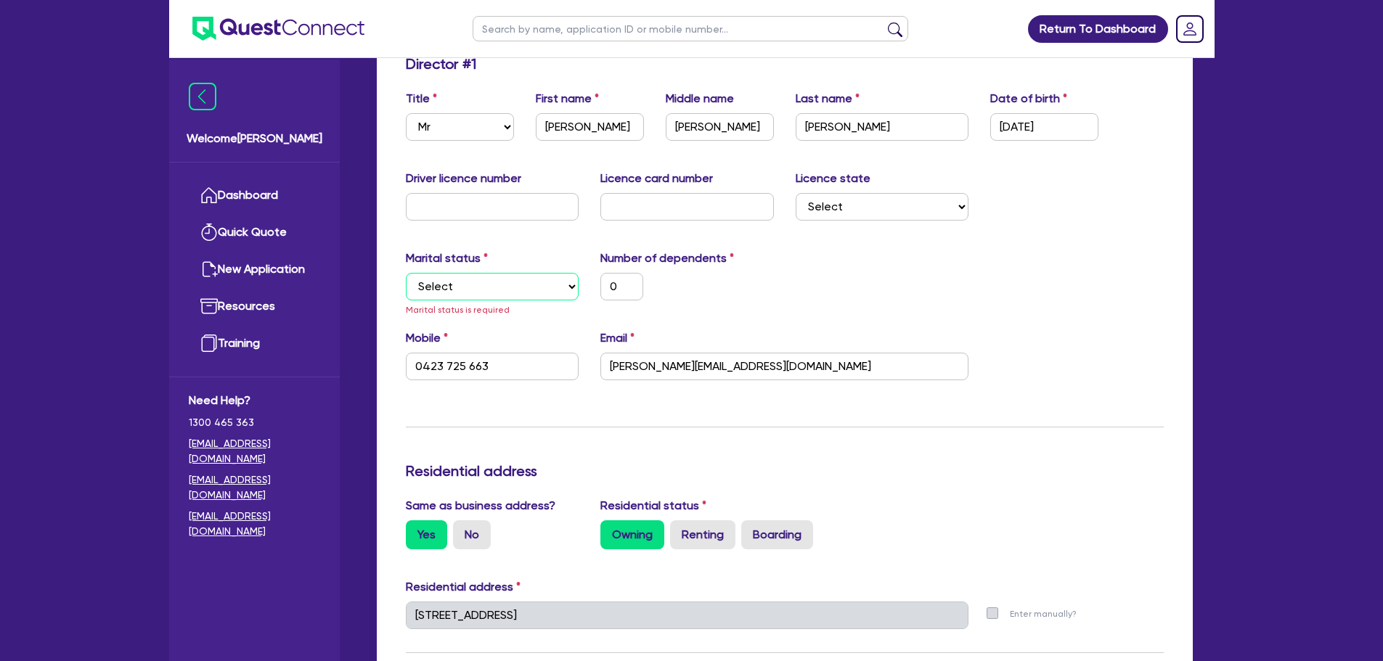
click at [491, 298] on select "Select Single Married De Facto / Partner" at bounding box center [492, 287] width 173 height 28
select select "MARRIED"
click at [406, 273] on select "Select Single Married De Facto / Partner" at bounding box center [492, 287] width 173 height 28
type input "0"
type input "0423 725 663"
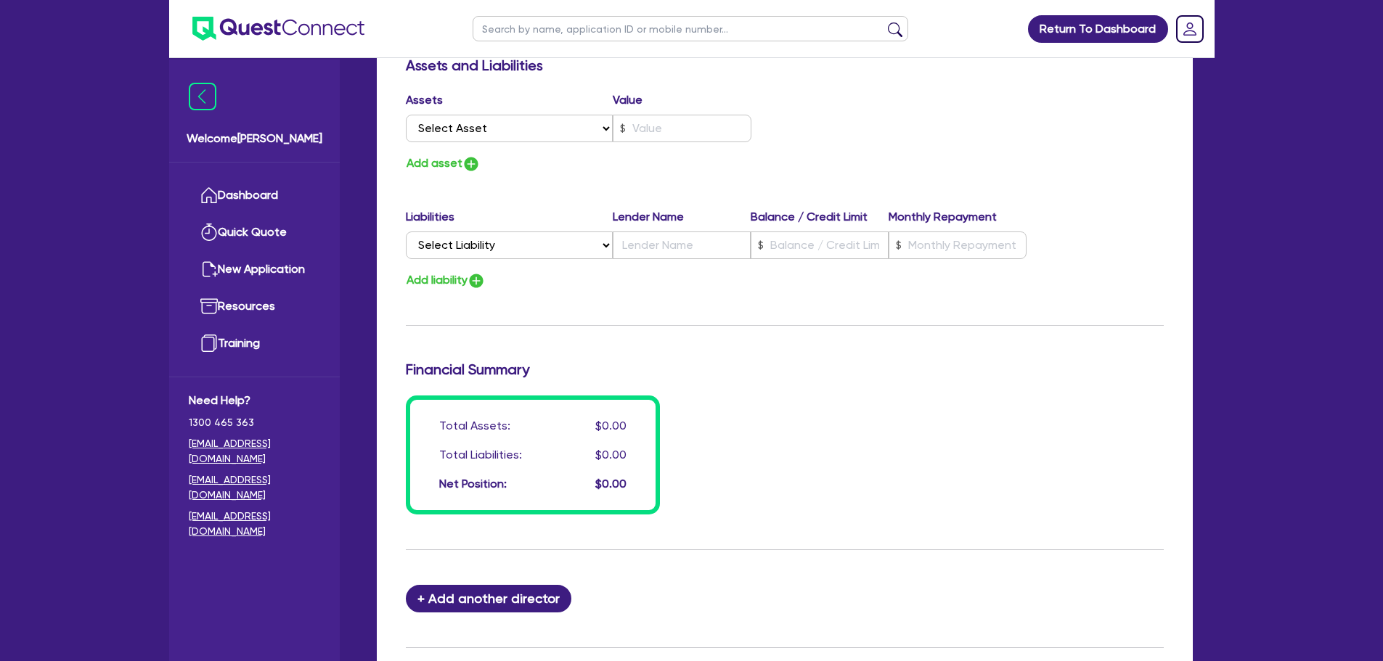
scroll to position [1021, 0]
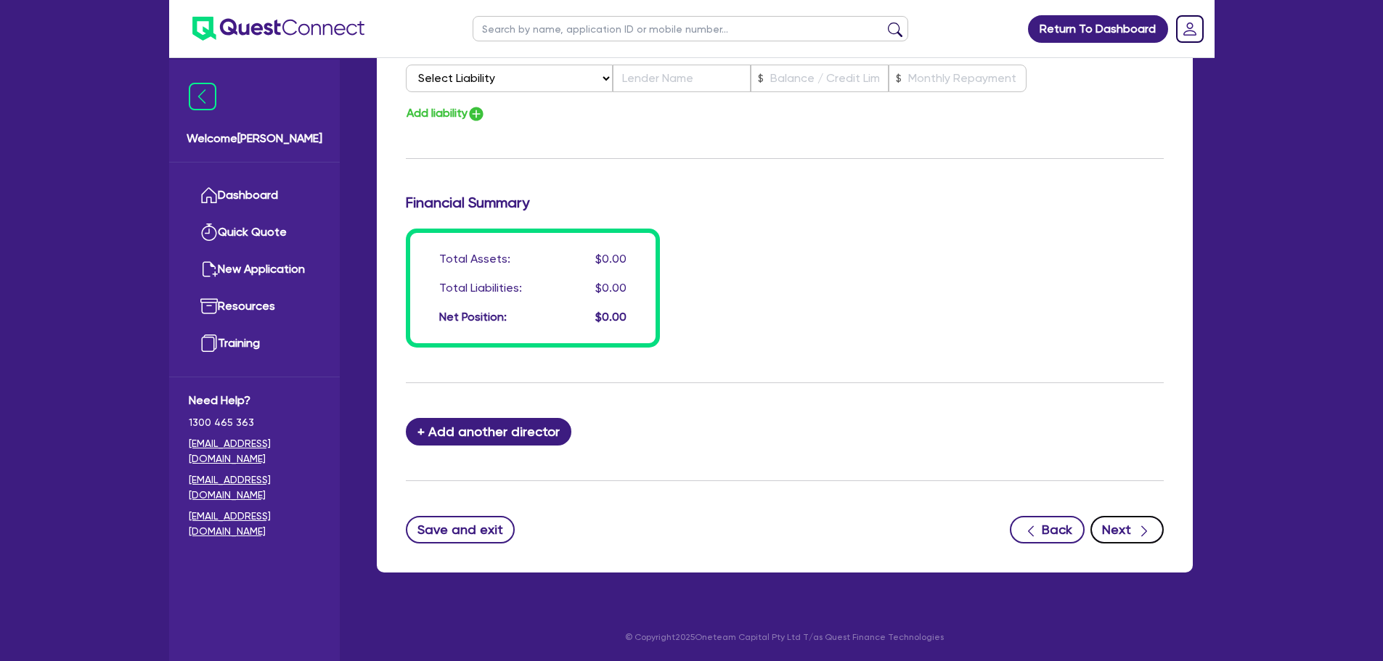
click at [1128, 536] on button "Next" at bounding box center [1126, 530] width 73 height 28
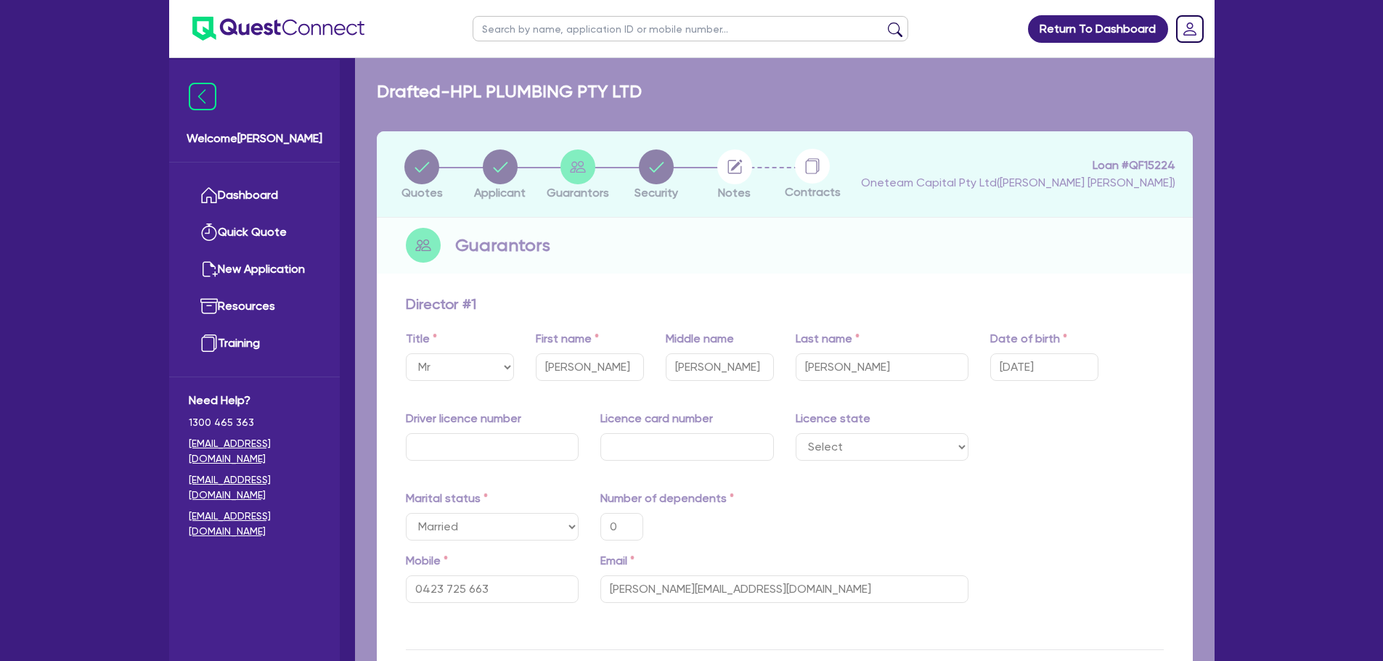
select select "CARS_AND_LIGHT_TRUCKS"
select select "PASSENGER_VEHICLES"
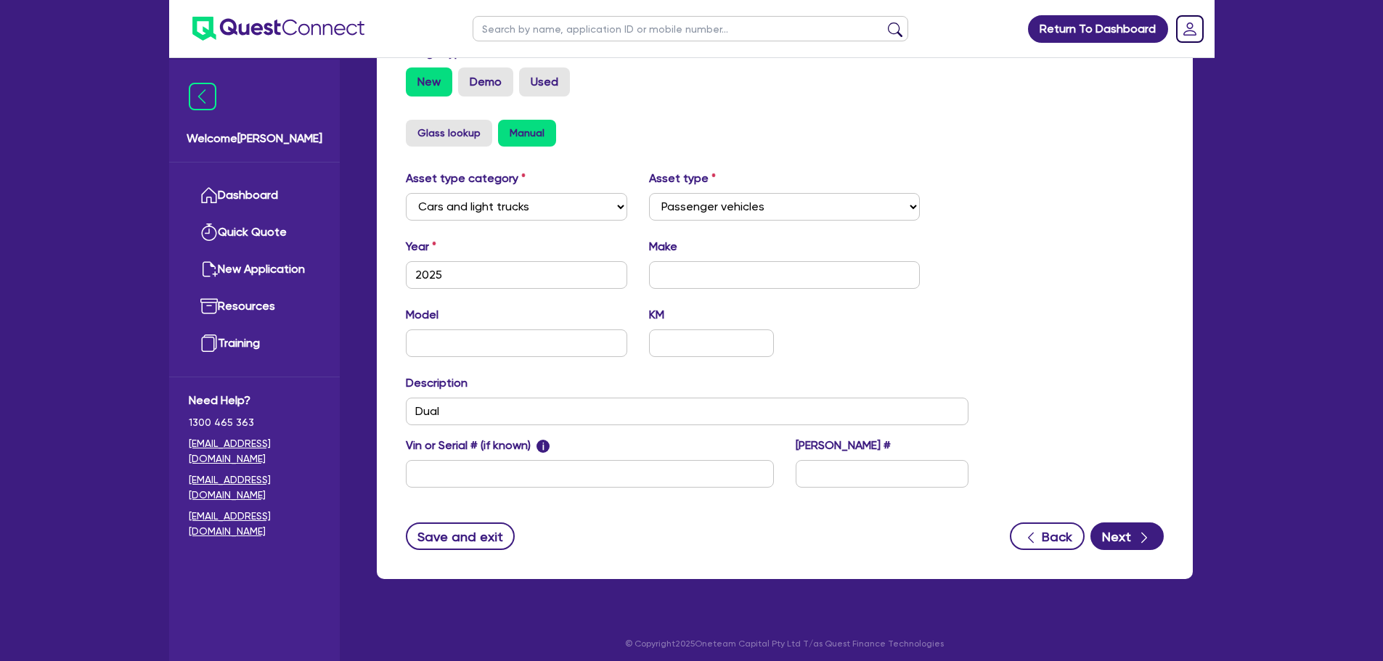
scroll to position [456, 0]
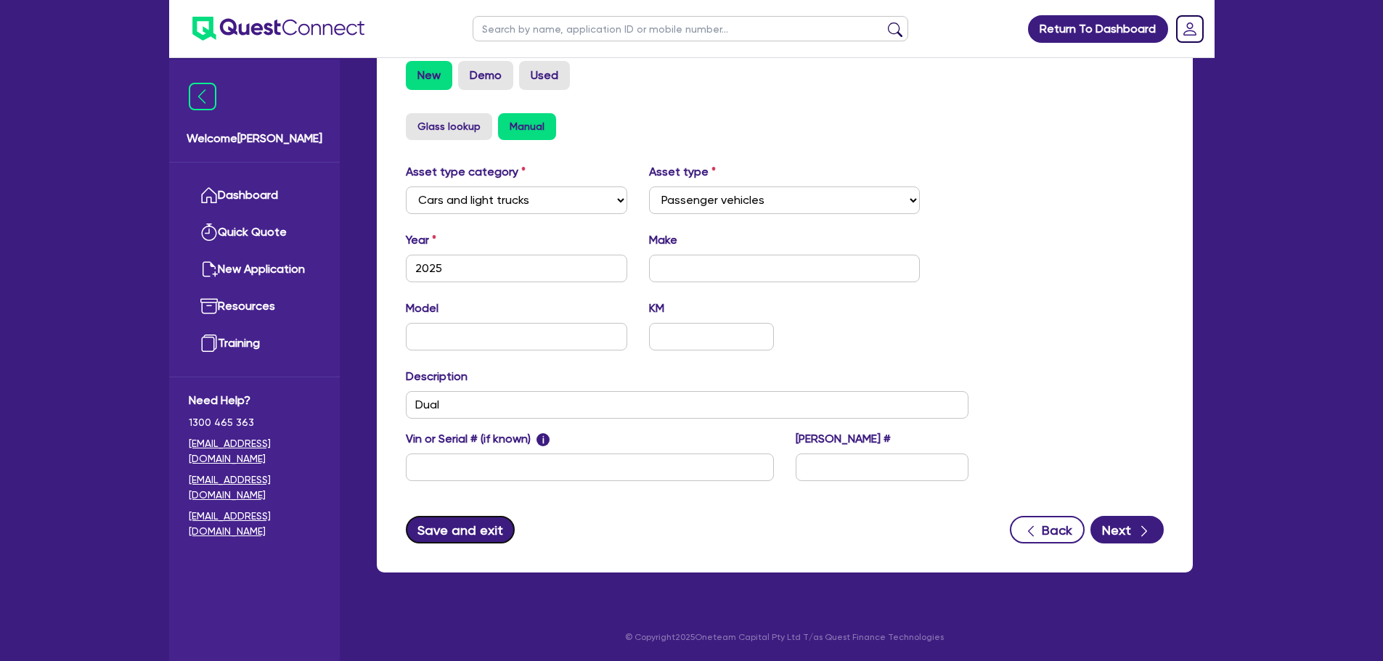
click at [476, 520] on button "Save and exit" at bounding box center [461, 530] width 110 height 28
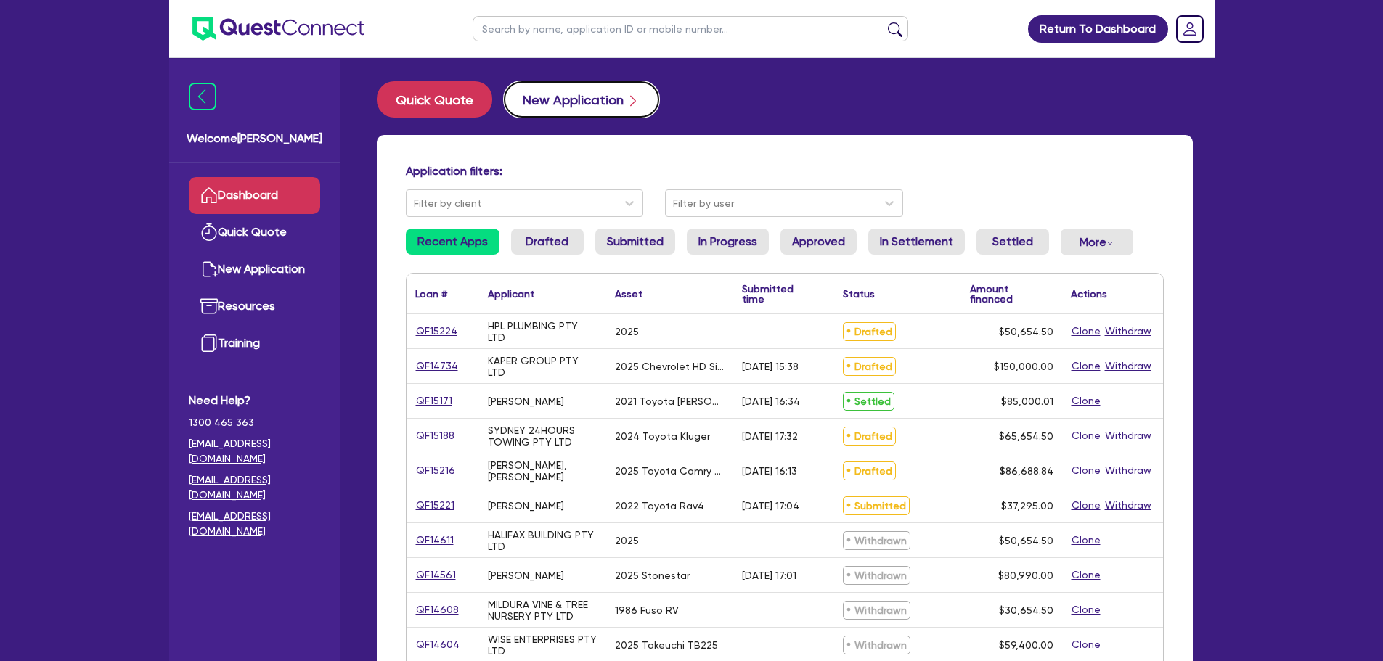
click at [562, 97] on button "New Application" at bounding box center [581, 99] width 155 height 36
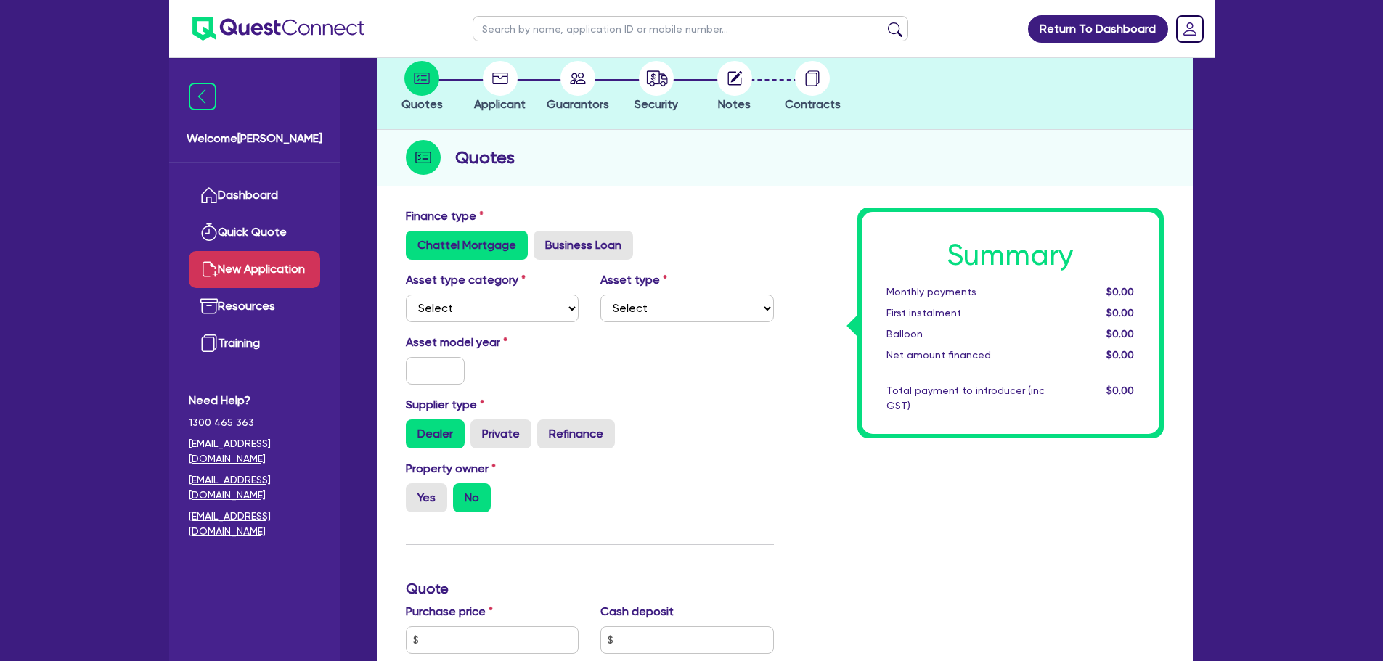
scroll to position [218, 0]
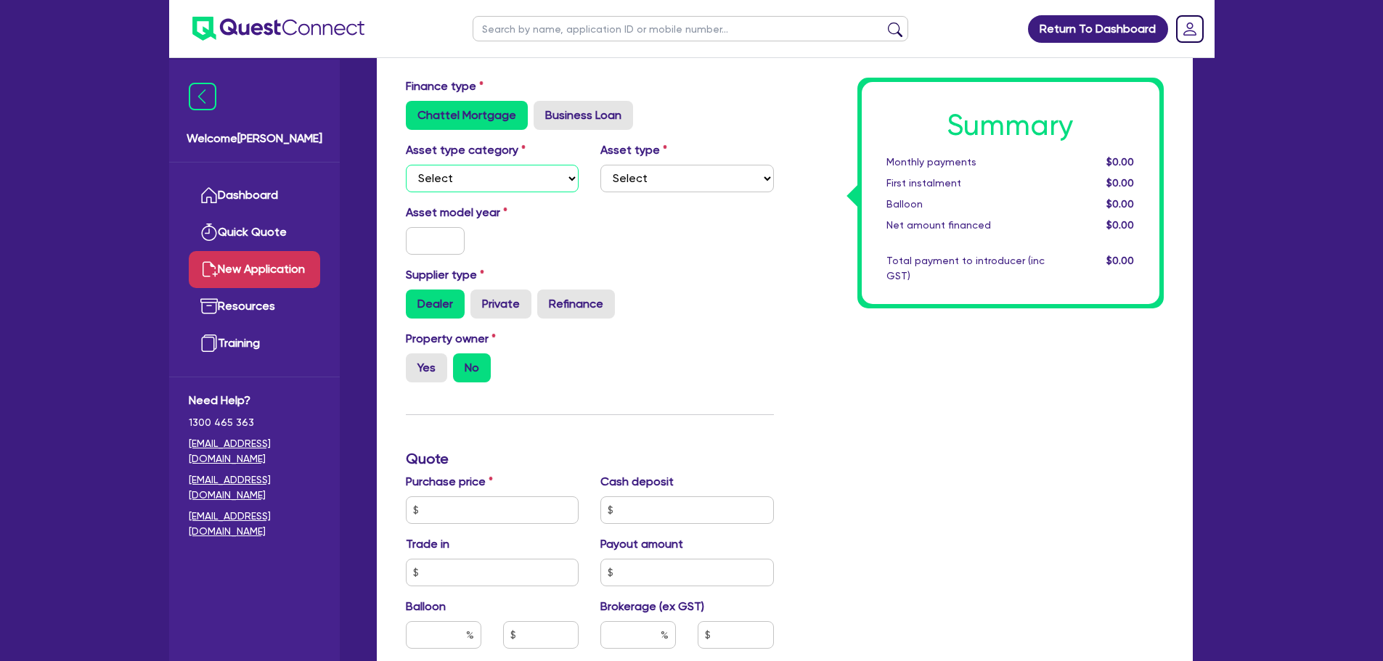
click at [488, 165] on select "Select Cars and light trucks Primary assets Secondary assets Tertiary assets" at bounding box center [492, 179] width 173 height 28
select select "SECONDARY_ASSETS"
click at [406, 165] on select "Select Cars and light trucks Primary assets Secondary assets Tertiary assets" at bounding box center [492, 179] width 173 height 28
click at [681, 177] on select "Select Generators and compressors Engineering and toolmaking Woodworking and me…" at bounding box center [686, 179] width 173 height 28
select select "SOLAR_AND_RENEWABLES"
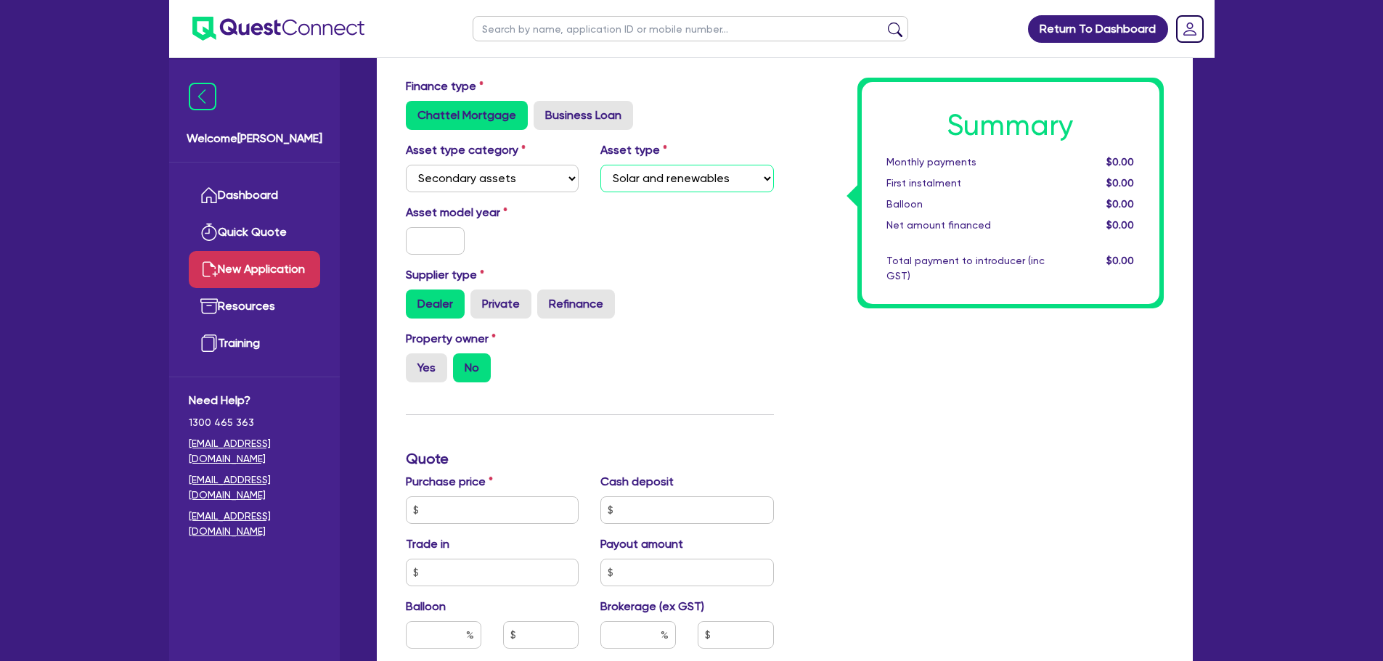
click at [600, 165] on select "Select Generators and compressors Engineering and toolmaking Woodworking and me…" at bounding box center [686, 179] width 173 height 28
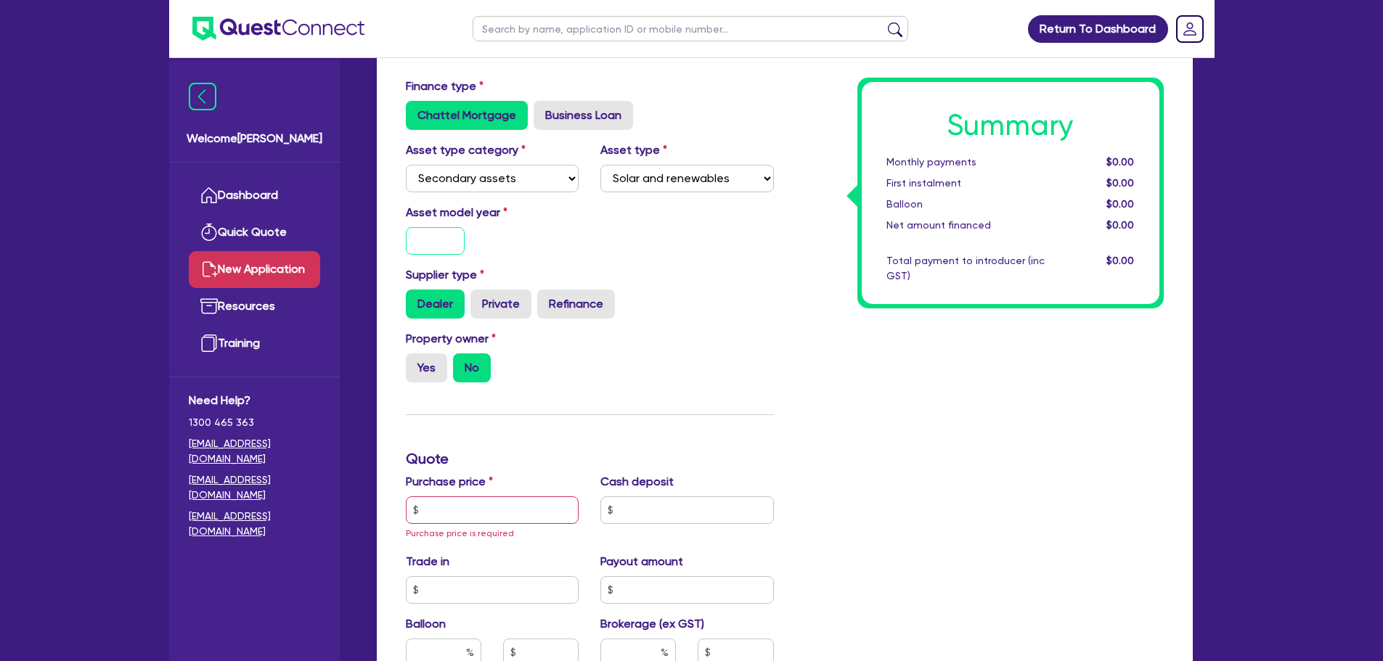
click at [450, 249] on input "text" at bounding box center [436, 241] width 60 height 28
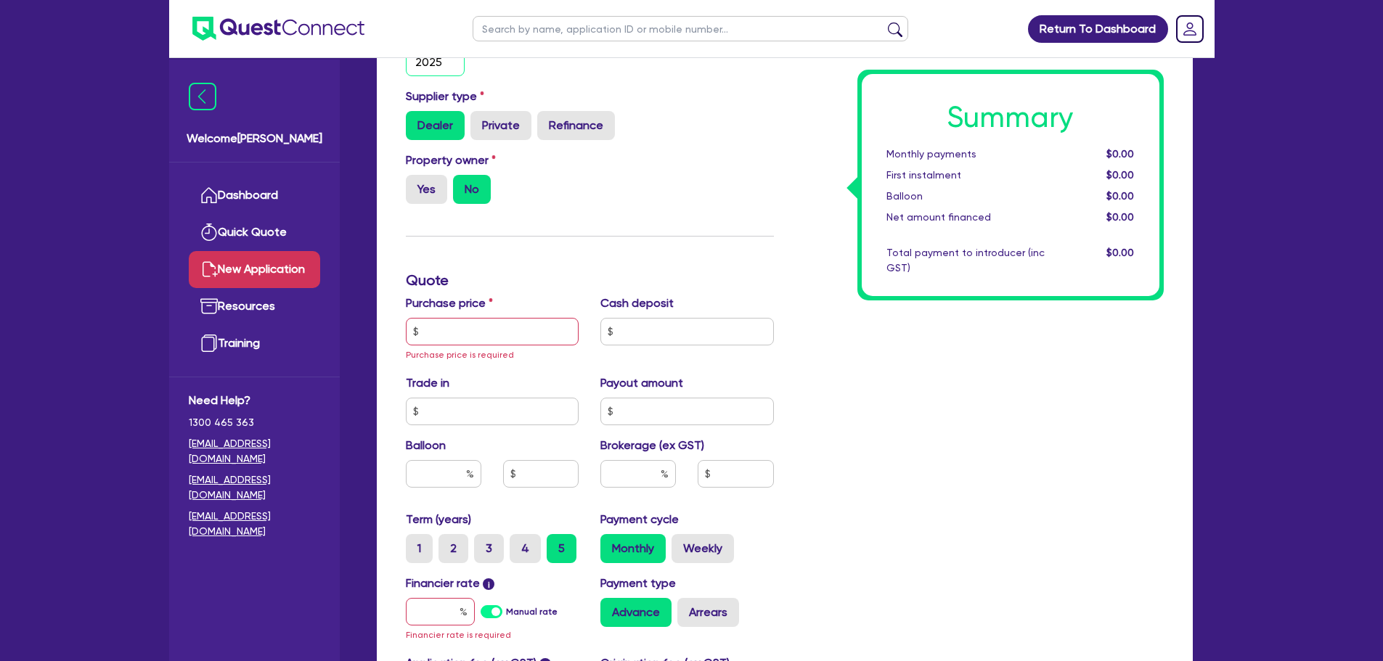
scroll to position [363, 0]
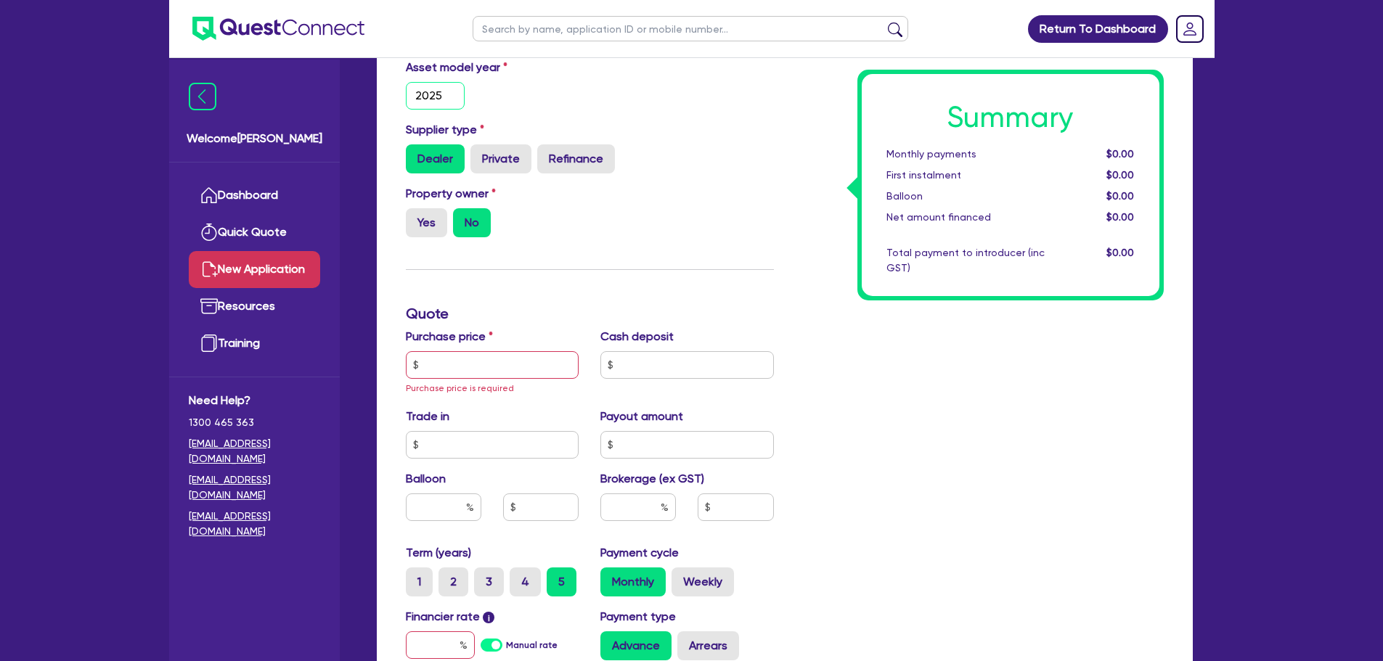
type input "2025"
click at [546, 360] on input "text" at bounding box center [492, 365] width 173 height 28
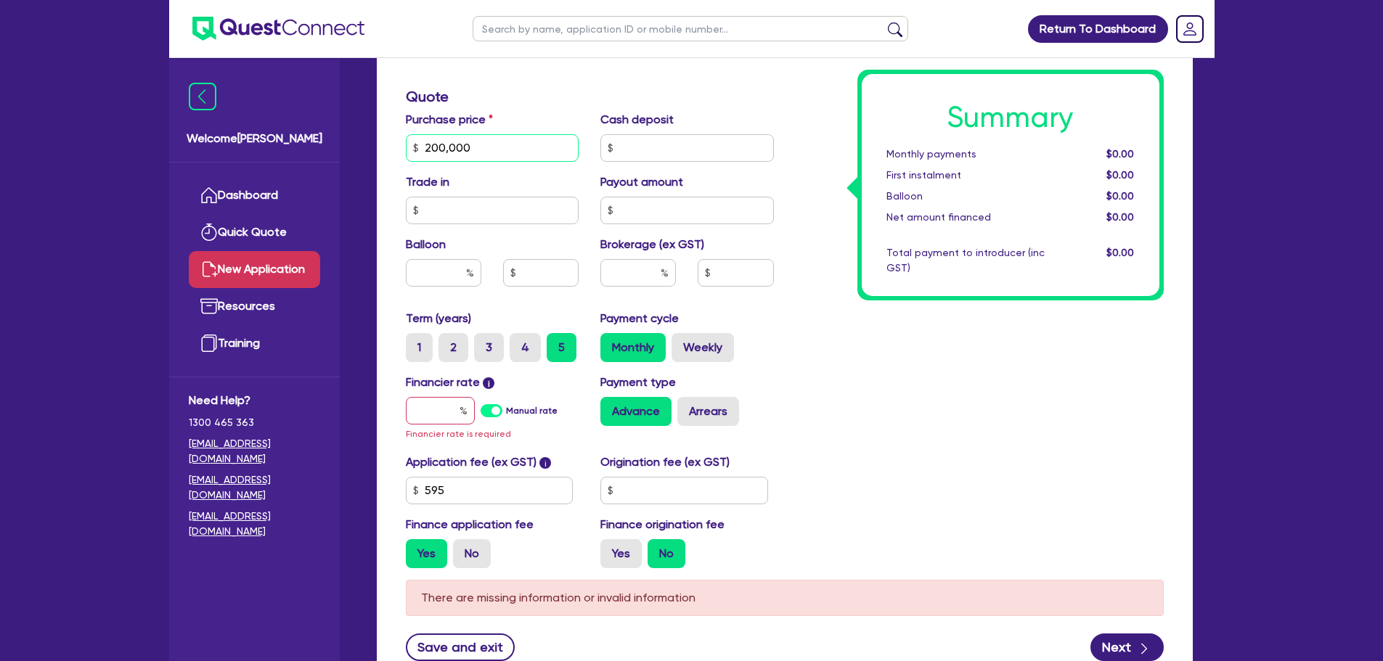
scroll to position [581, 0]
type input "200,000"
click at [449, 403] on input "text" at bounding box center [440, 410] width 69 height 28
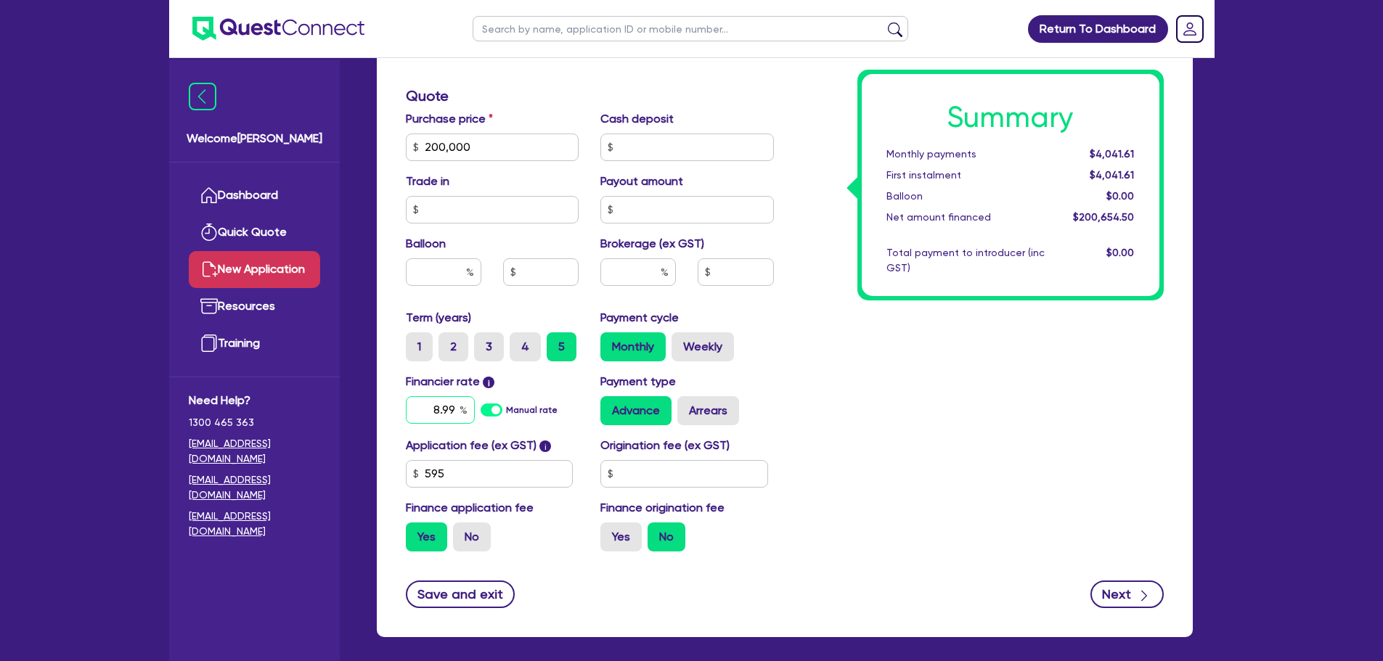
type input "8.99"
click at [1122, 591] on button "Next" at bounding box center [1126, 595] width 73 height 28
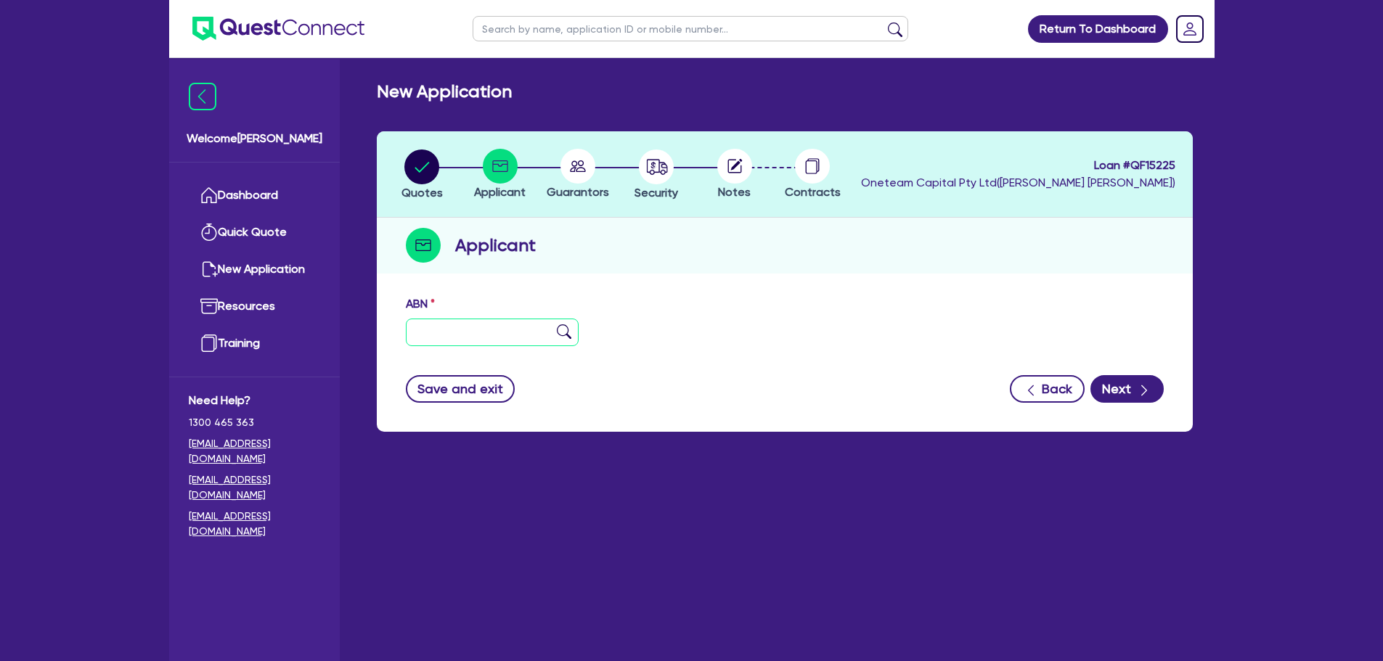
click at [511, 329] on input "text" at bounding box center [492, 333] width 173 height 28
click at [1123, 381] on button "Next" at bounding box center [1126, 389] width 73 height 28
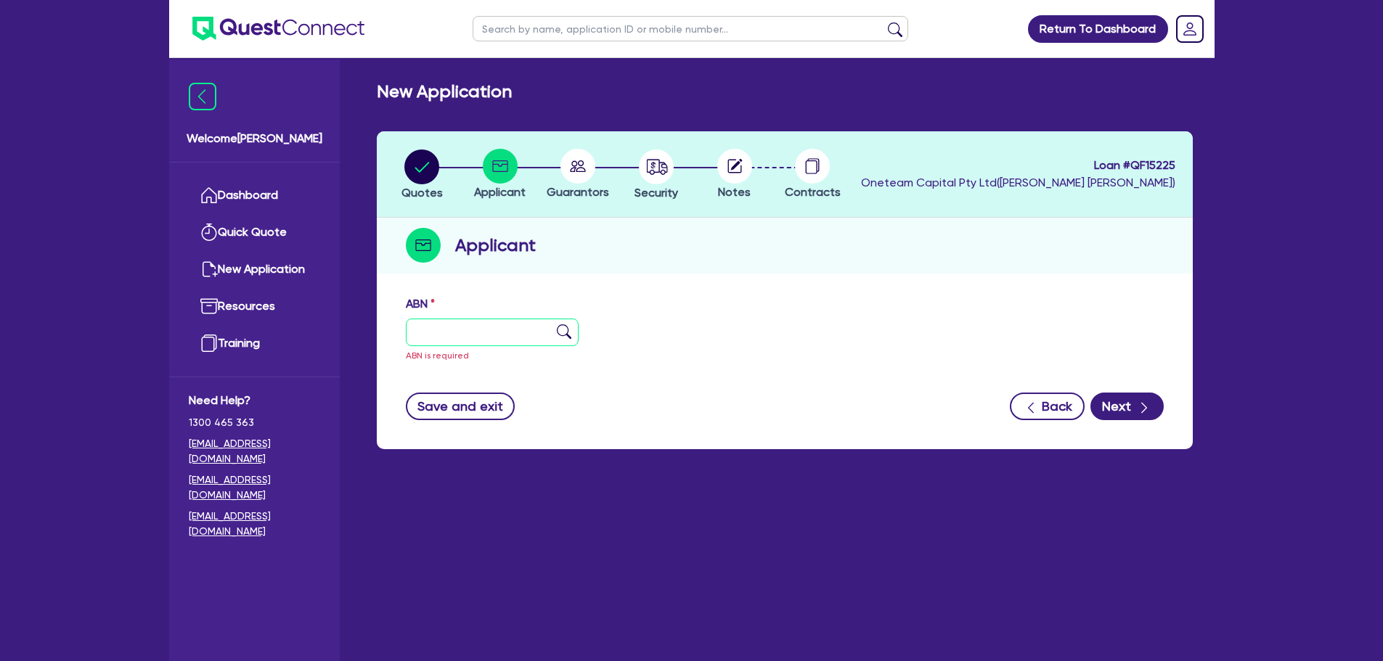
click at [544, 339] on input "text" at bounding box center [492, 333] width 173 height 28
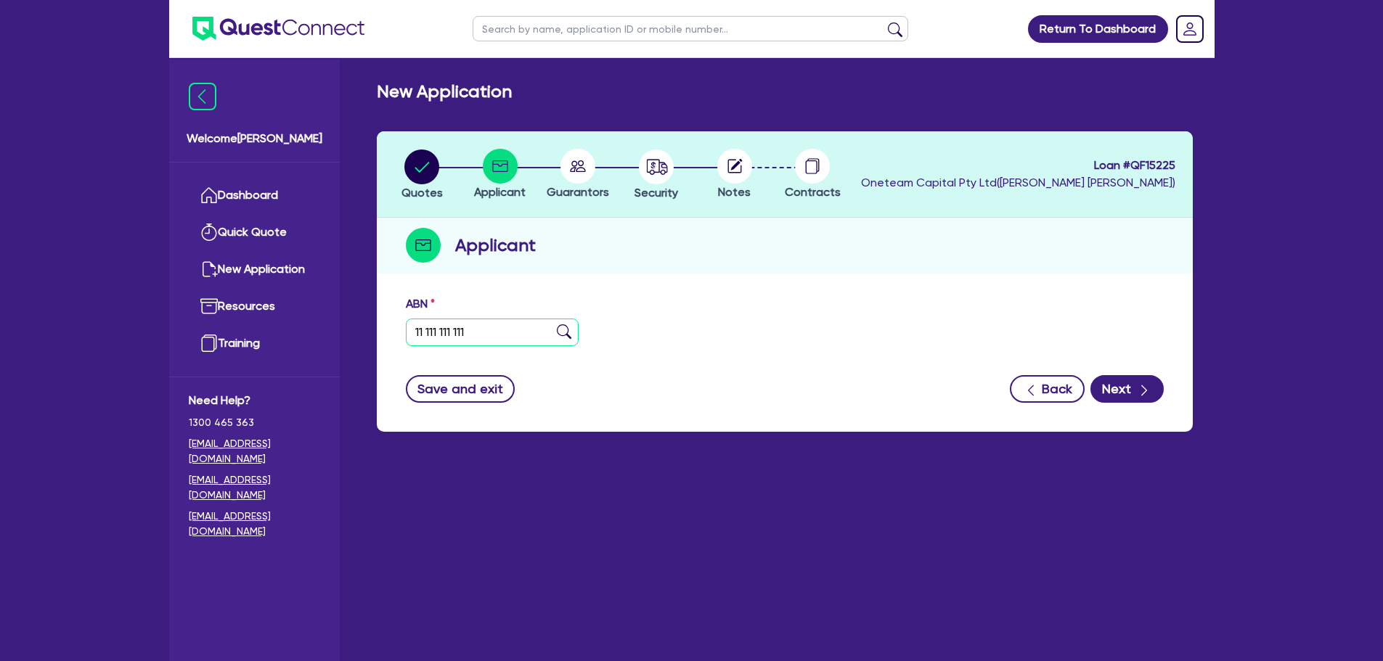
click at [555, 332] on input "11 111 111 111" at bounding box center [492, 333] width 173 height 28
type input "11 111 111 111"
click at [564, 329] on img at bounding box center [564, 331] width 15 height 15
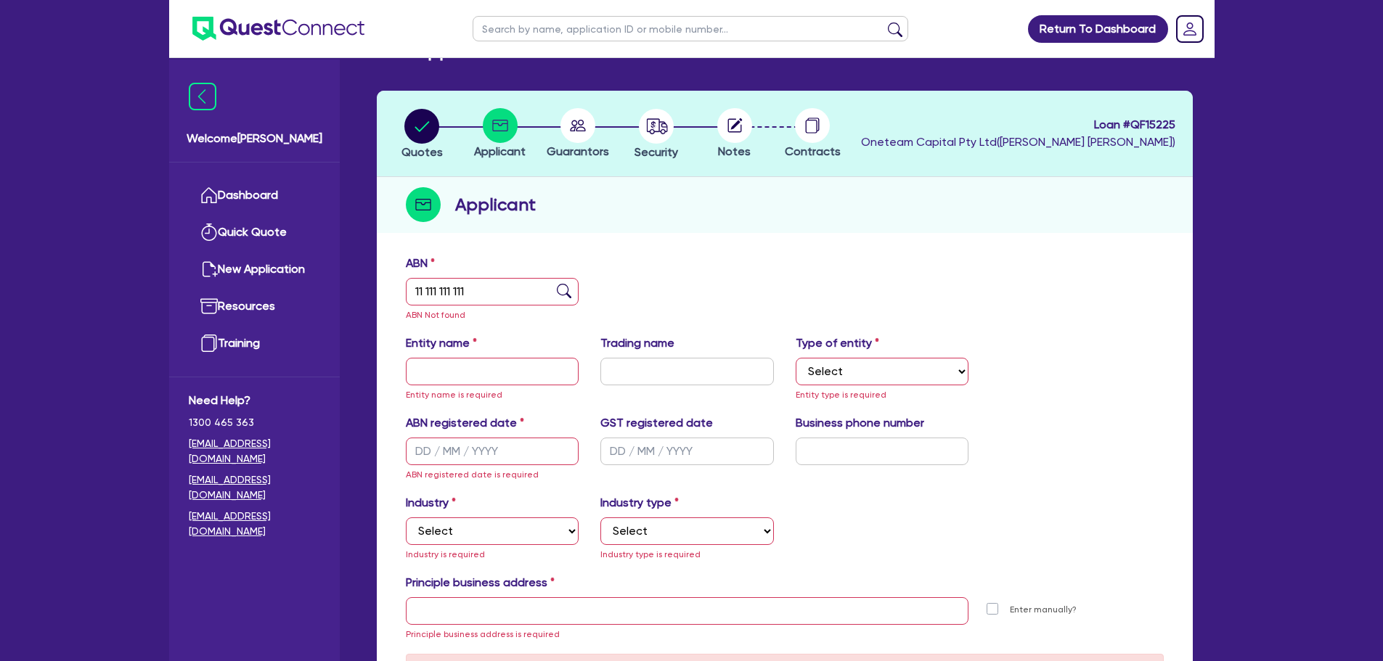
scroll to position [73, 0]
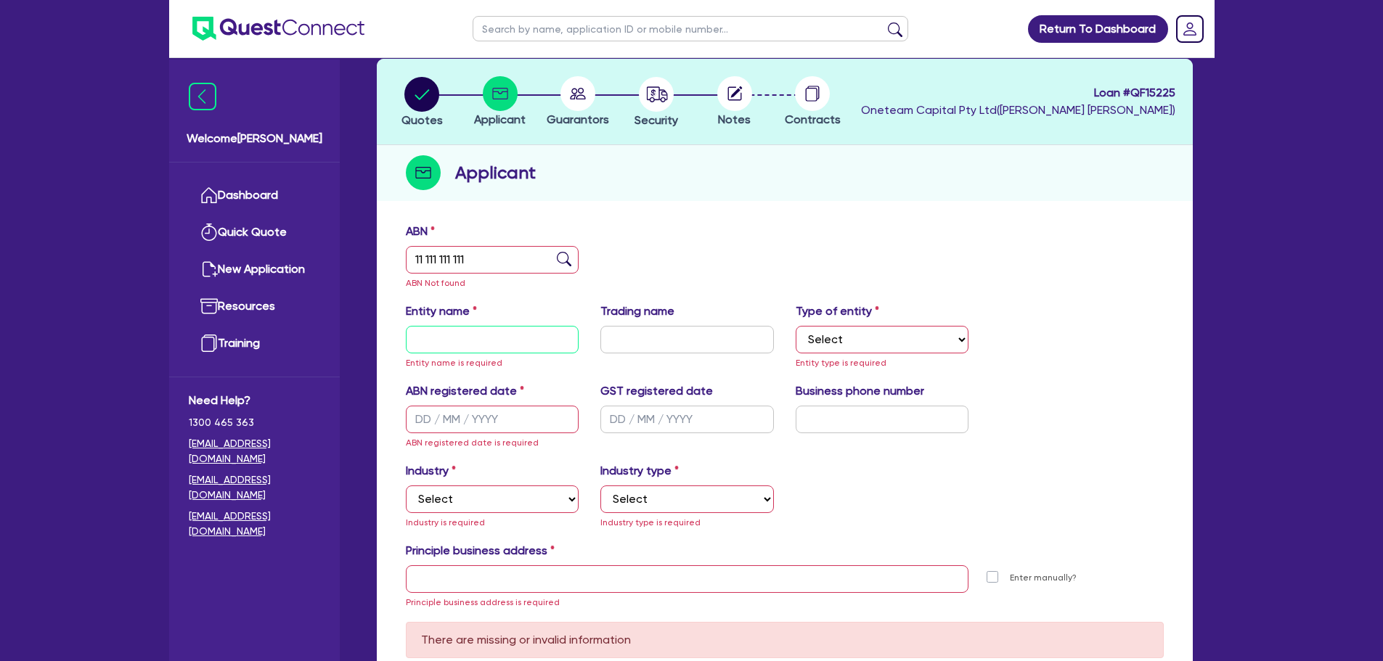
click at [499, 337] on input "text" at bounding box center [492, 340] width 173 height 28
type input "Ruth Mayger"
click at [914, 333] on select "Select Sole Trader Company Partnership Trust" at bounding box center [881, 340] width 173 height 28
select select "COMPANY"
click at [795, 326] on select "Select Sole Trader Company Partnership Trust" at bounding box center [881, 340] width 173 height 28
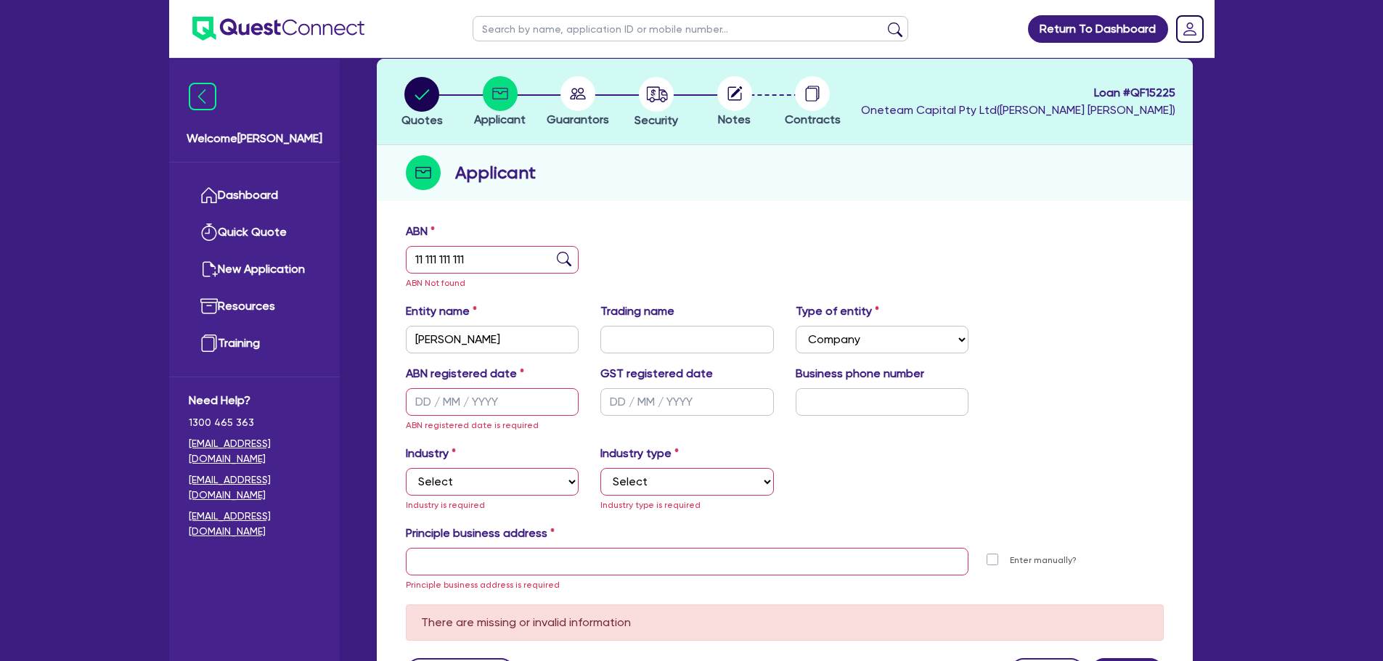
click at [481, 381] on label "ABN registered date" at bounding box center [465, 373] width 118 height 17
click at [480, 408] on input "text" at bounding box center [492, 402] width 173 height 28
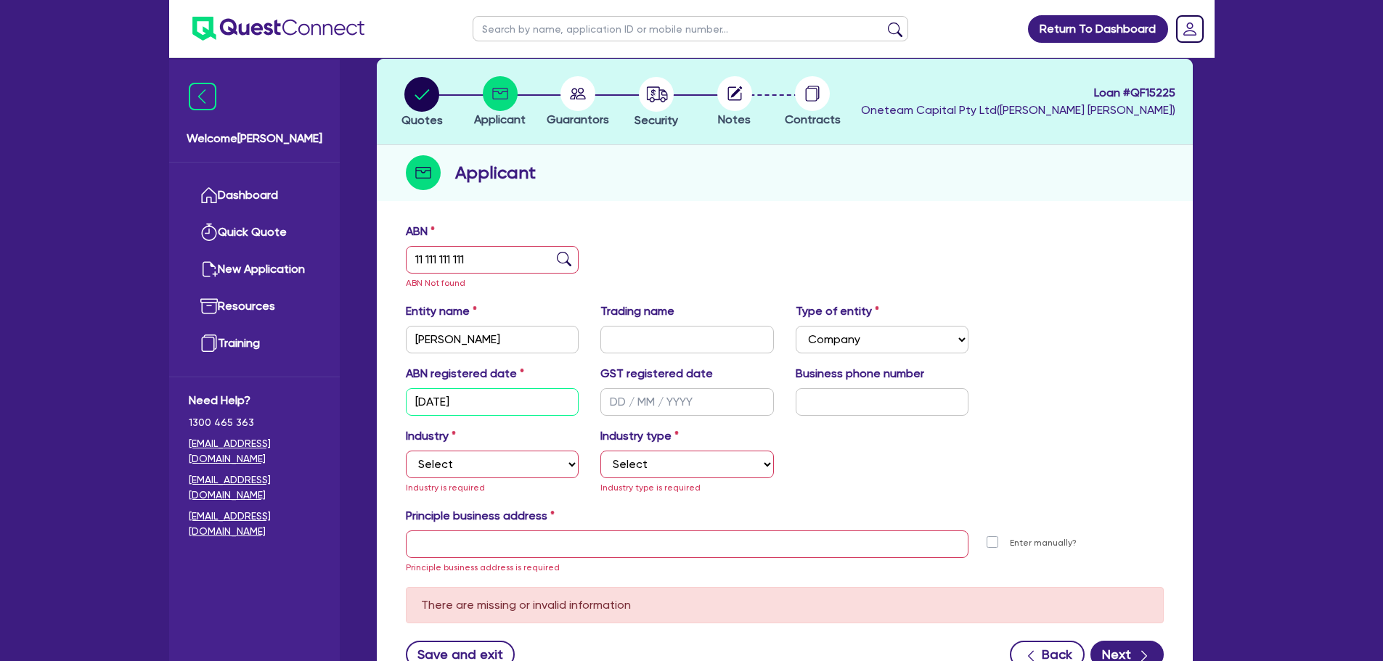
type input "[DATE]"
click at [482, 466] on select "Select Accomodation & Food Services Administrative & Support Services Agricultu…" at bounding box center [492, 465] width 173 height 28
click at [960, 428] on div "Industry Select Accomodation & Food Services Administrative & Support Services …" at bounding box center [784, 467] width 779 height 80
click at [476, 466] on select "Select Accomodation & Food Services Administrative & Support Services Agricultu…" at bounding box center [492, 465] width 173 height 28
drag, startPoint x: 492, startPoint y: 261, endPoint x: 364, endPoint y: 256, distance: 128.6
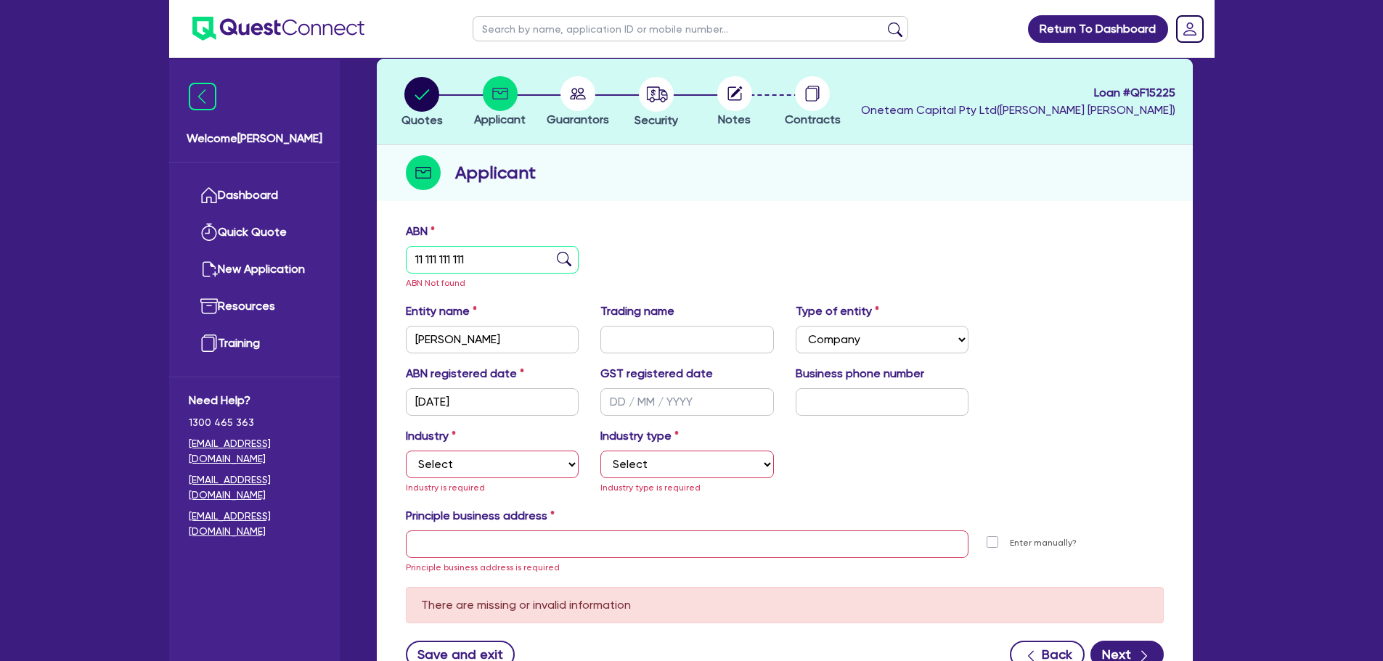
click at [364, 256] on div "New Application Quotes Applicant Guarantors Security Notes Contracts Loan # QF1…" at bounding box center [784, 362] width 859 height 706
paste input "50 456 959 799"
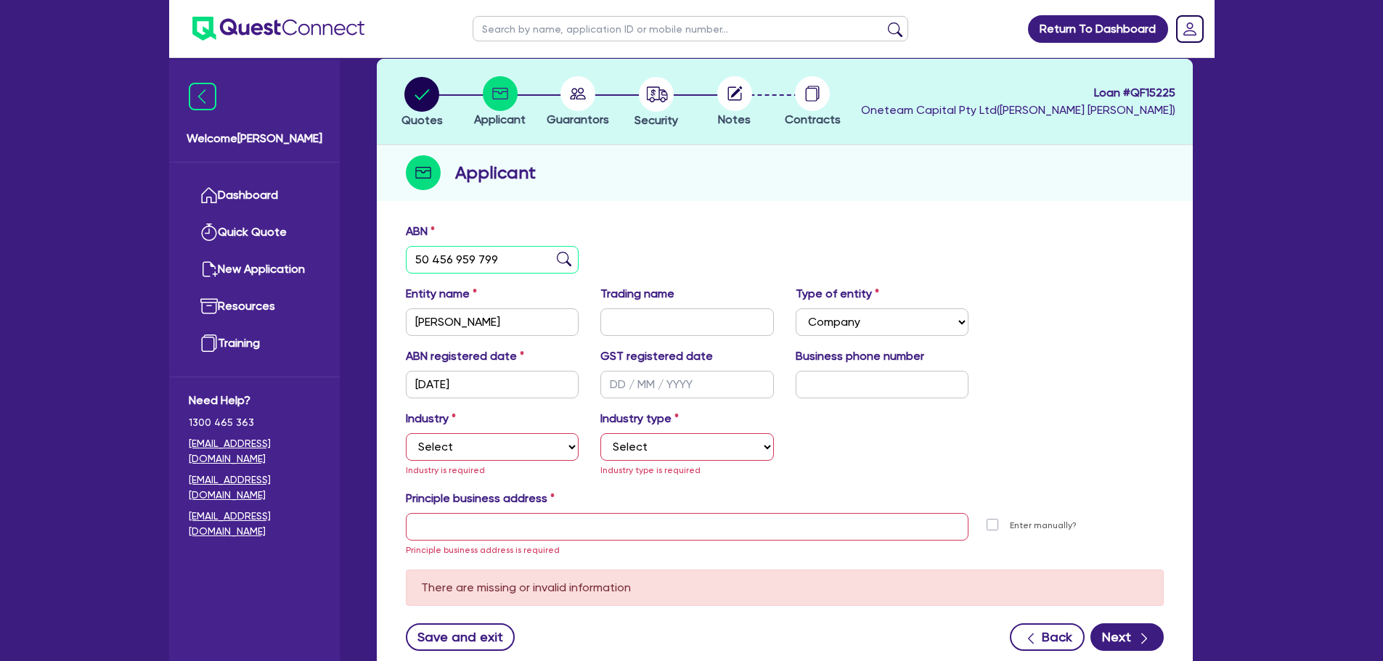
type input "50 456 959 799"
click at [564, 258] on img at bounding box center [564, 259] width 15 height 15
type input "BENNETTS, DEBRA ANNE"
type input "Wholistic Community Care"
select select "SOLE_TRADER"
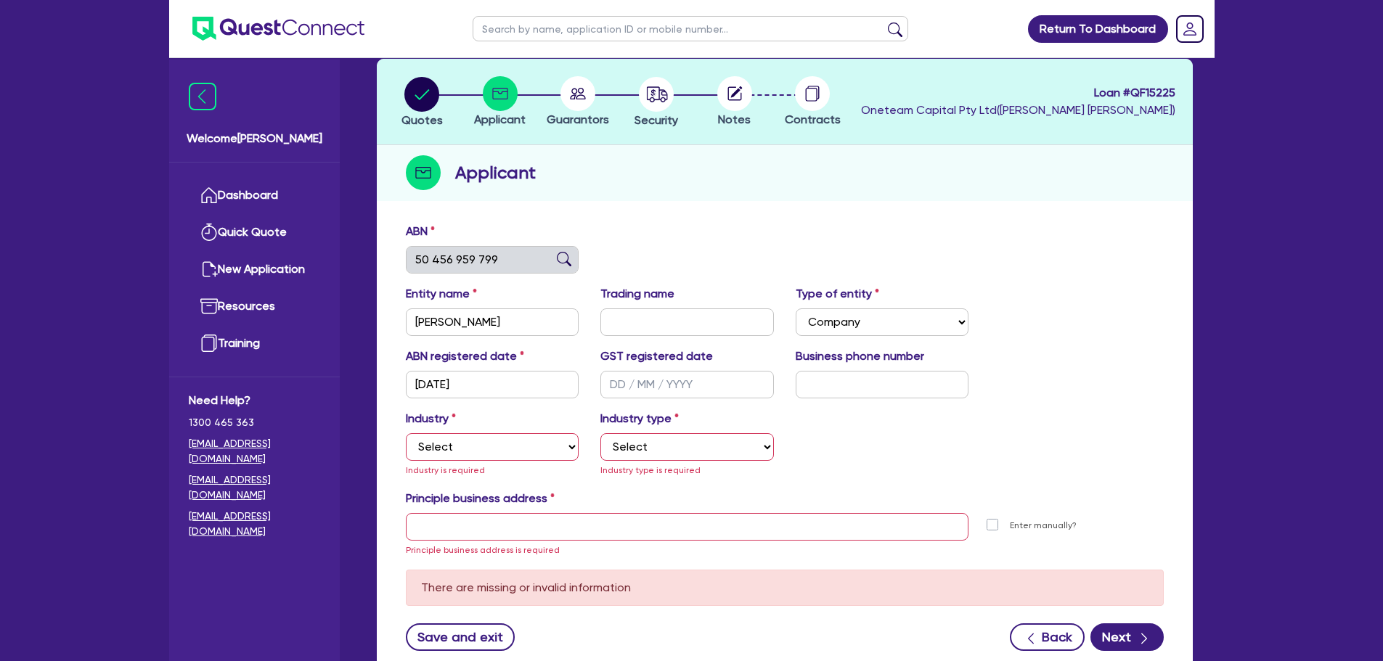
type input "25/06/2020"
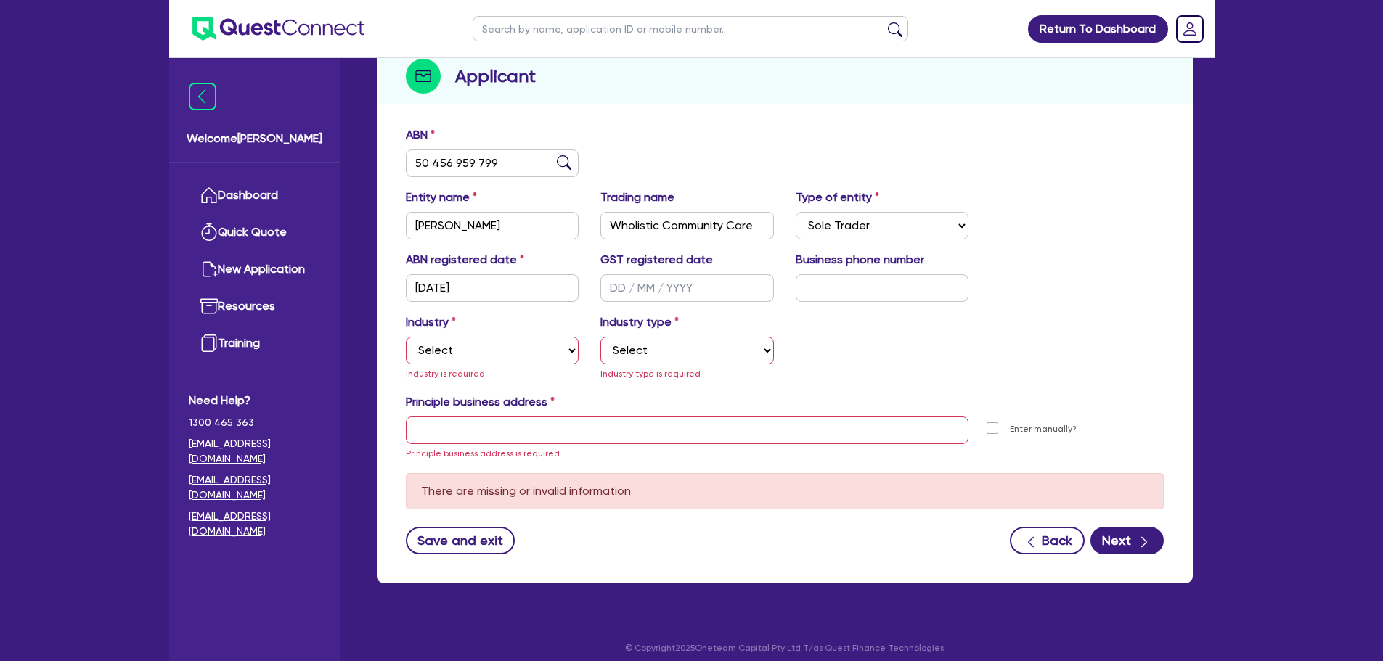
scroll to position [180, 0]
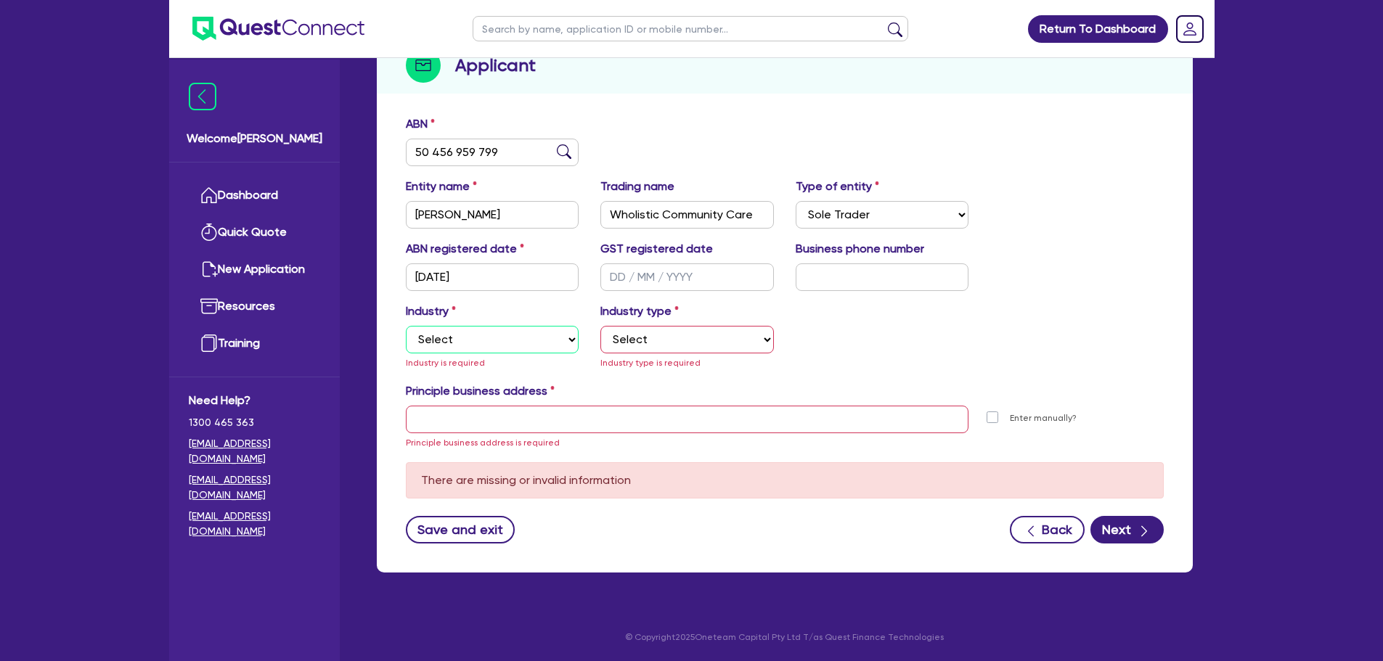
click at [497, 337] on select "Select Accomodation & Food Services Administrative & Support Services Agricultu…" at bounding box center [492, 340] width 173 height 28
select select "PROFESSIONAL"
click at [406, 326] on select "Select Accomodation & Food Services Administrative & Support Services Agricultu…" at bounding box center [492, 340] width 173 height 28
click at [697, 350] on select "Select Scientists Accountants Advertising & Marketing Specialists Lawyers & Sol…" at bounding box center [686, 340] width 173 height 28
select select "ARCHITECTS"
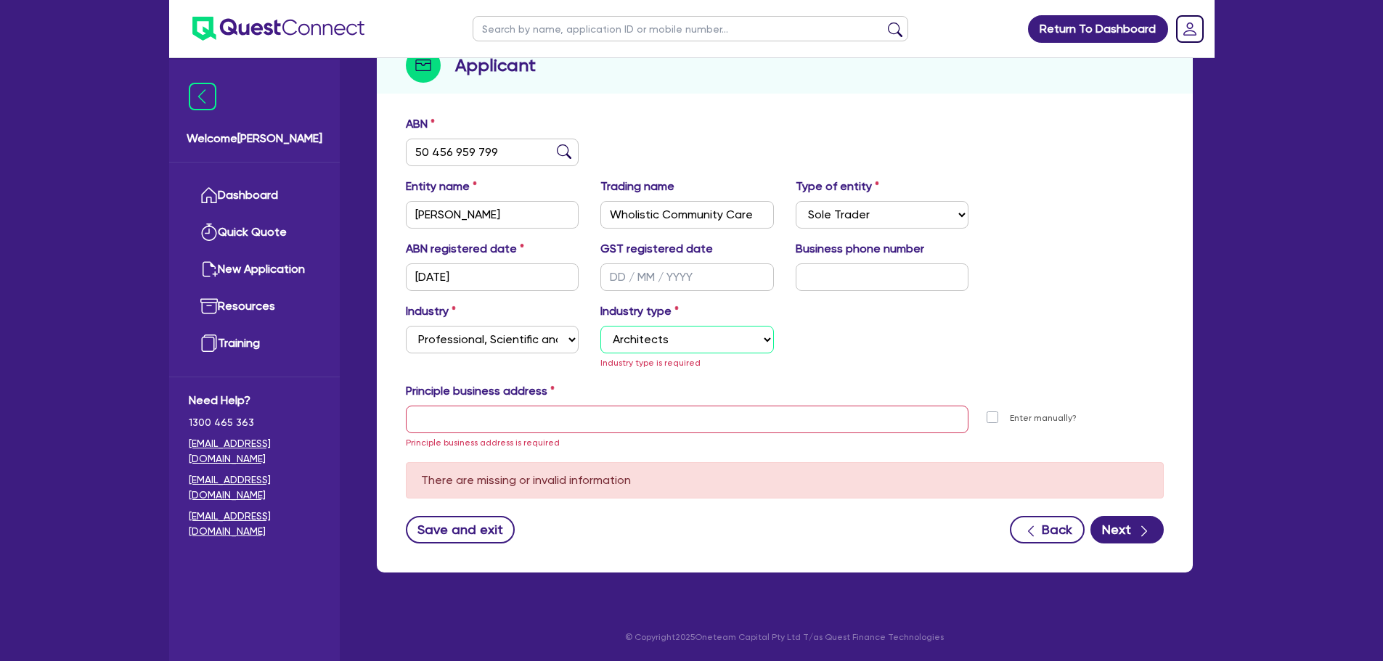
click at [600, 343] on select "Select Scientists Accountants Advertising & Marketing Specialists Lawyers & Sol…" at bounding box center [686, 340] width 173 height 28
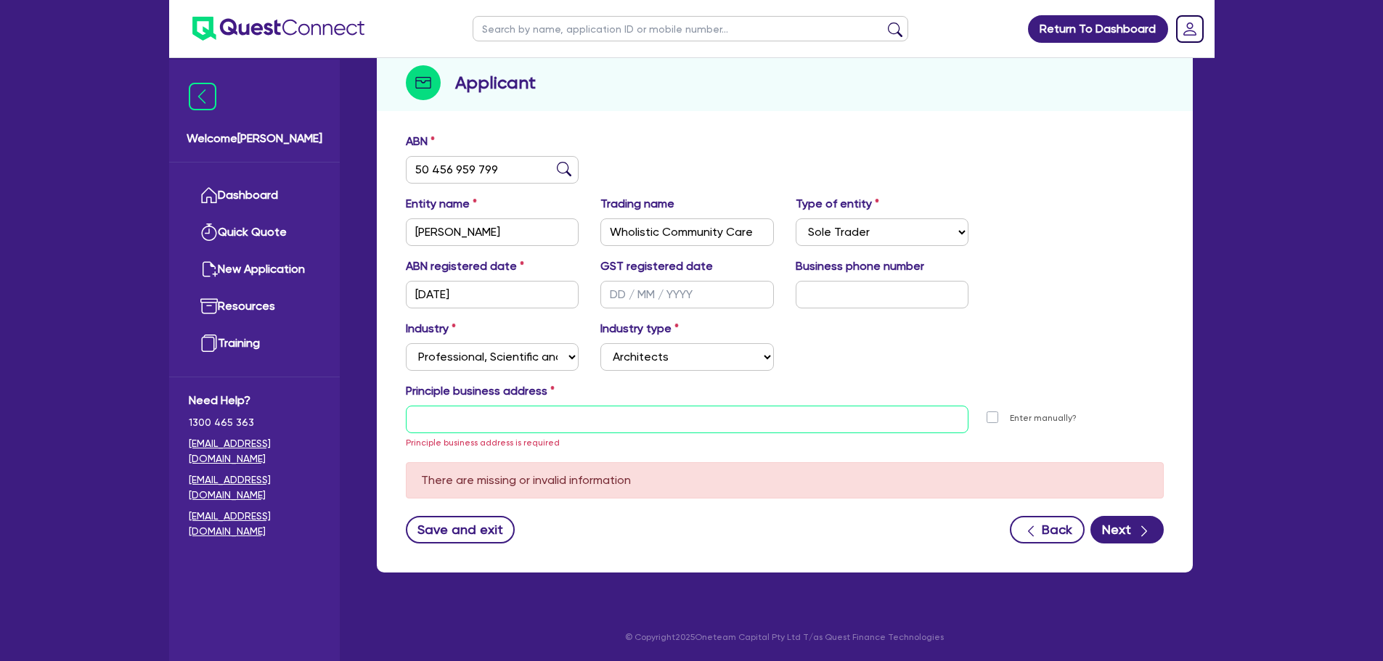
click at [634, 414] on input "text" at bounding box center [687, 420] width 563 height 28
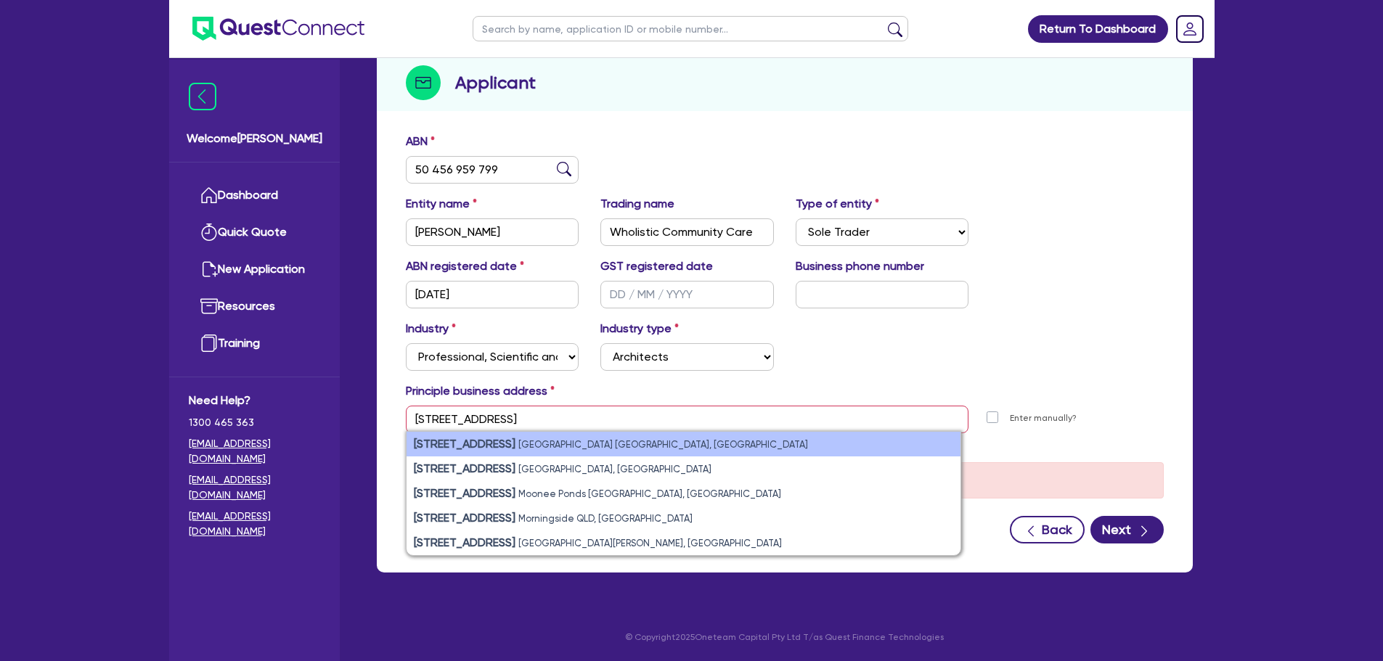
click at [671, 438] on li "11 York Street Sydney NSW, Australia" at bounding box center [683, 444] width 554 height 25
type input "[STREET_ADDRESS]"
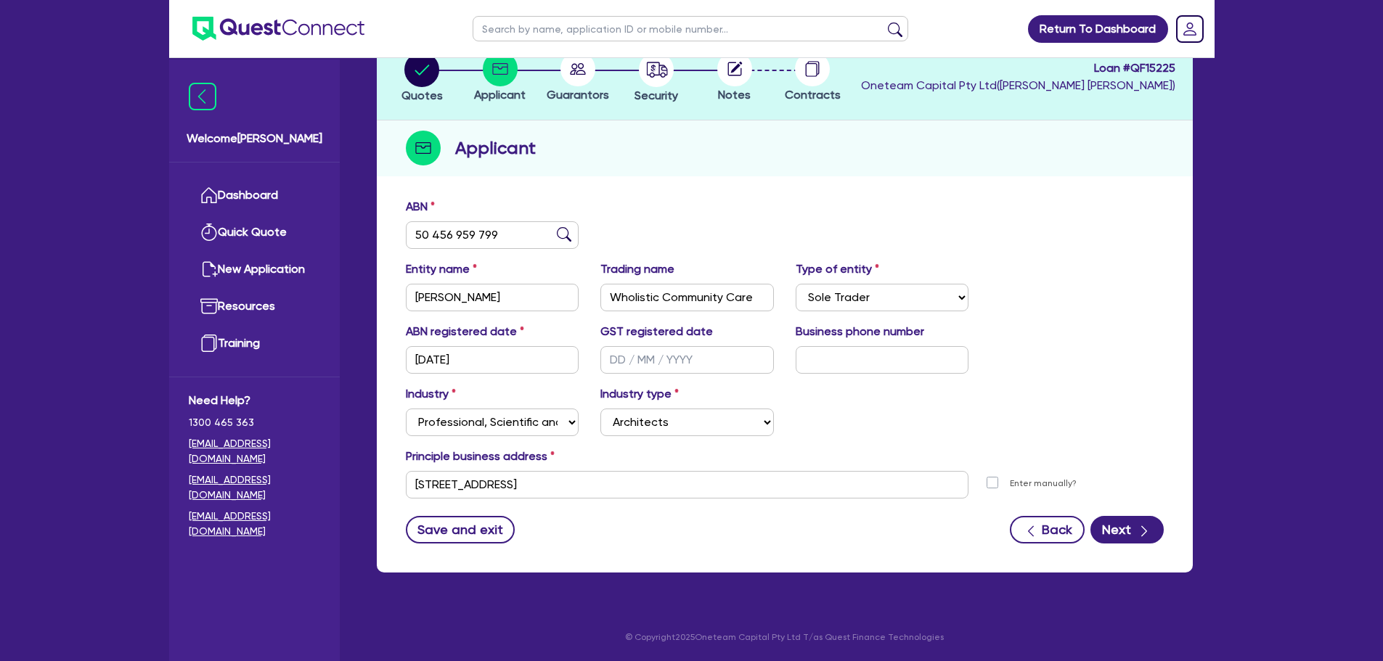
scroll to position [97, 0]
click at [790, 448] on div "Principle business address" at bounding box center [784, 459] width 779 height 23
click at [1110, 532] on button "Next" at bounding box center [1126, 530] width 73 height 28
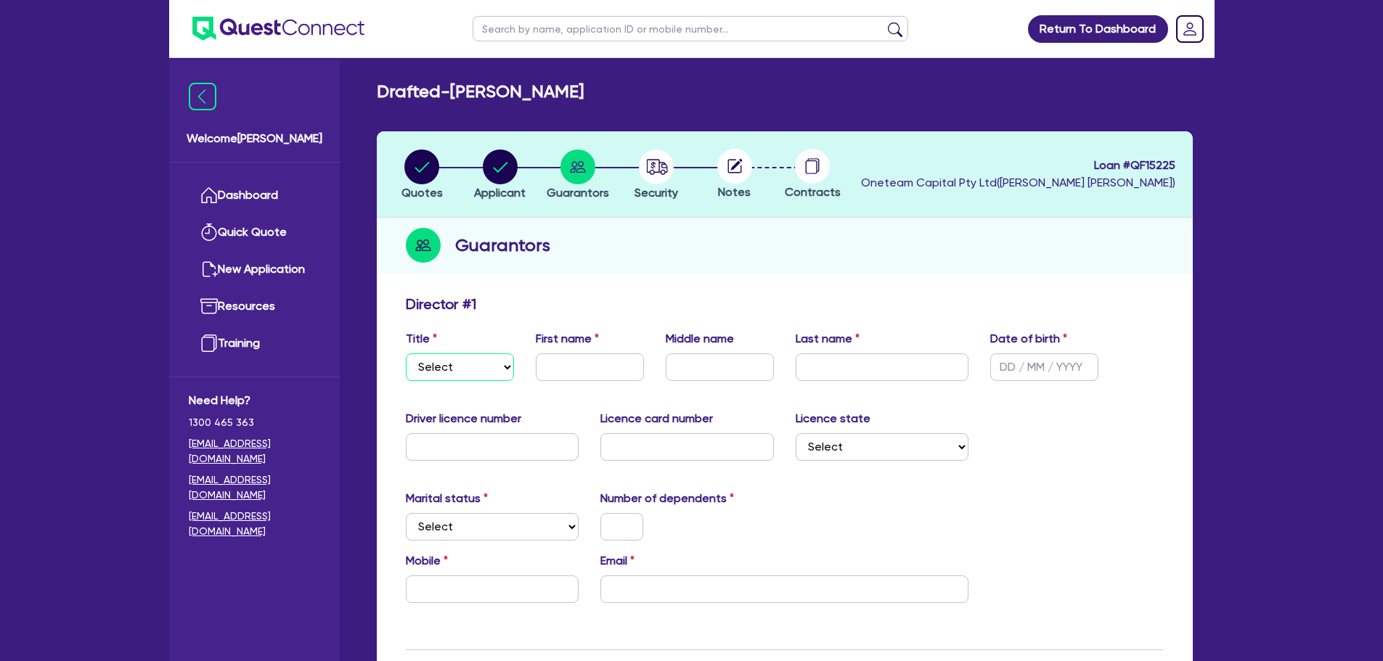
click at [463, 359] on select "Select Mr Mrs Ms Miss Dr" at bounding box center [460, 367] width 108 height 28
click at [406, 353] on select "Select Mr Mrs Ms Miss Dr" at bounding box center [460, 367] width 108 height 28
click at [467, 369] on select "Select Mr Mrs Ms Miss Dr" at bounding box center [460, 367] width 108 height 28
select select "MRS"
click at [406, 353] on select "Select Mr Mrs Ms Miss Dr" at bounding box center [460, 367] width 108 height 28
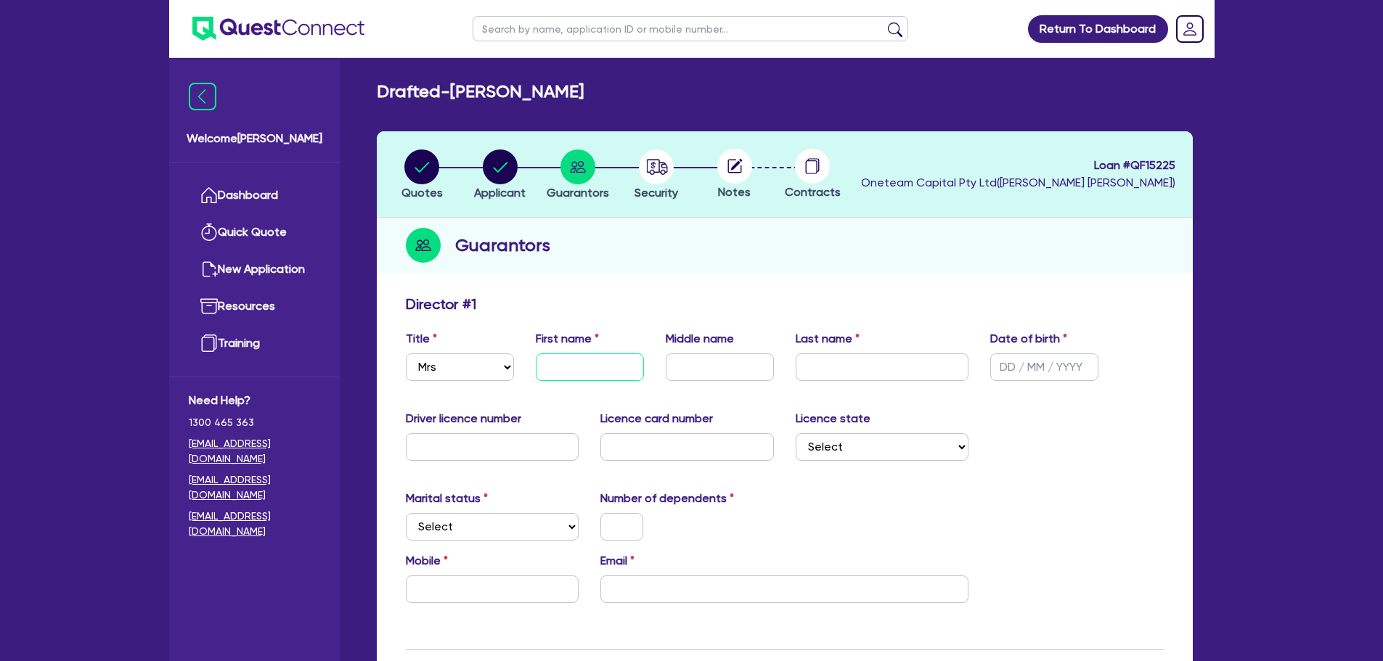
drag, startPoint x: 568, startPoint y: 372, endPoint x: 631, endPoint y: 393, distance: 67.5
click at [570, 369] on input "text" at bounding box center [590, 367] width 108 height 28
type input "Ruth"
click at [841, 368] on input "text" at bounding box center [881, 367] width 173 height 28
type input "Mayger"
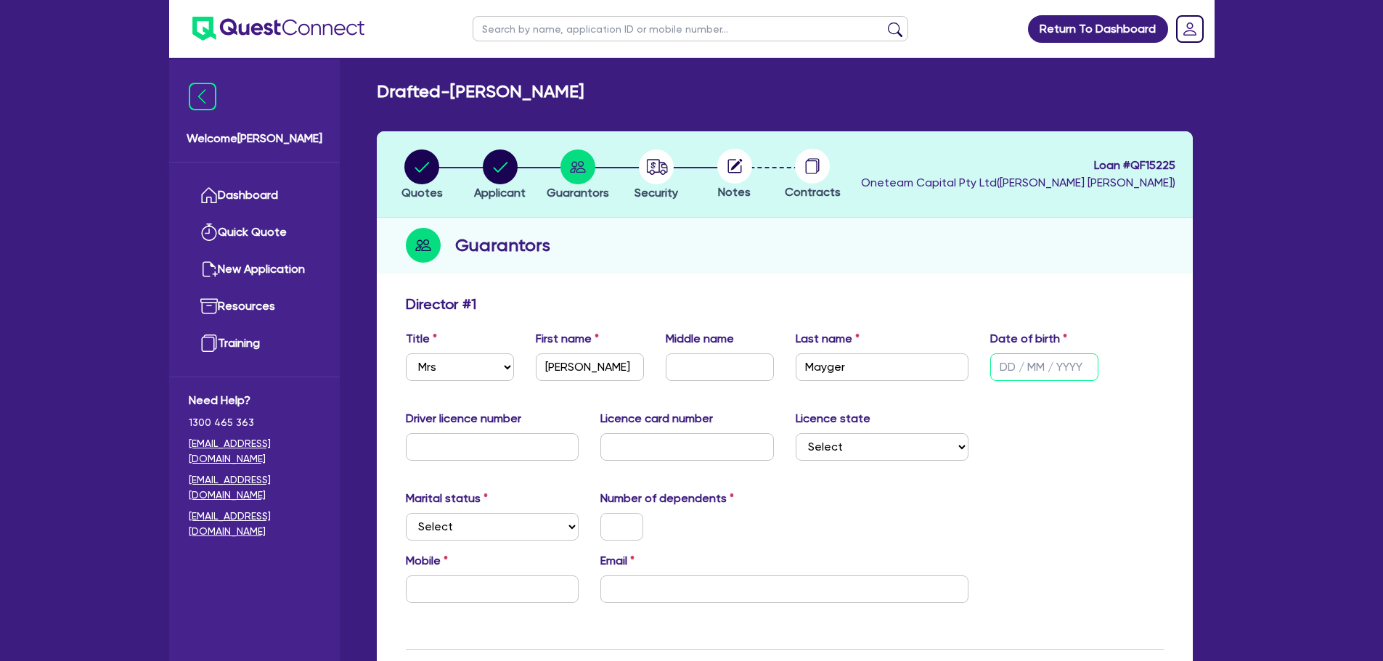
click at [1019, 364] on input "text" at bounding box center [1044, 367] width 108 height 28
drag, startPoint x: 1022, startPoint y: 363, endPoint x: 1011, endPoint y: 366, distance: 11.3
click at [1022, 364] on input "text" at bounding box center [1044, 367] width 108 height 28
type input "23/07/1958"
click at [917, 391] on div "Title Select Mr Mrs Ms Miss Dr First name Ruth Middle name Last name Mayger Dat…" at bounding box center [784, 361] width 779 height 62
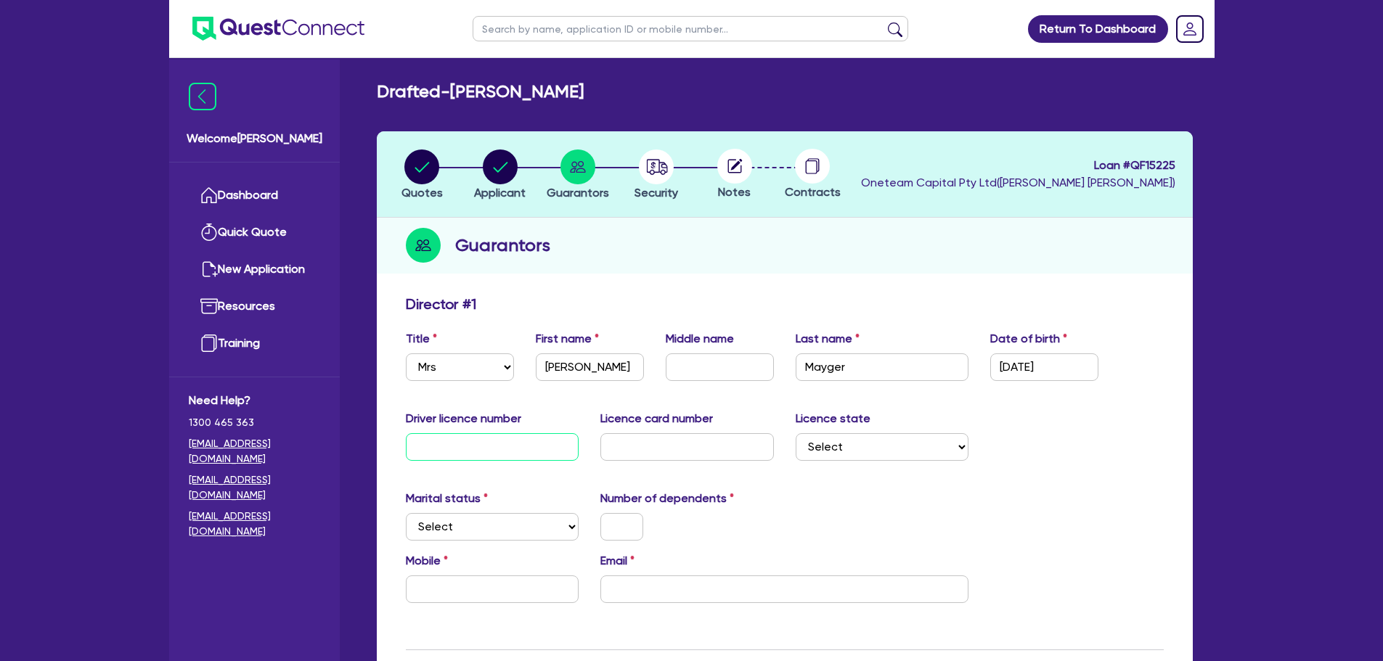
click at [488, 448] on input "text" at bounding box center [492, 447] width 173 height 28
click at [824, 440] on select "Select NSW VIC QLD TAS ACT SA NT WA" at bounding box center [881, 447] width 173 height 28
click at [545, 442] on input "text" at bounding box center [492, 447] width 173 height 28
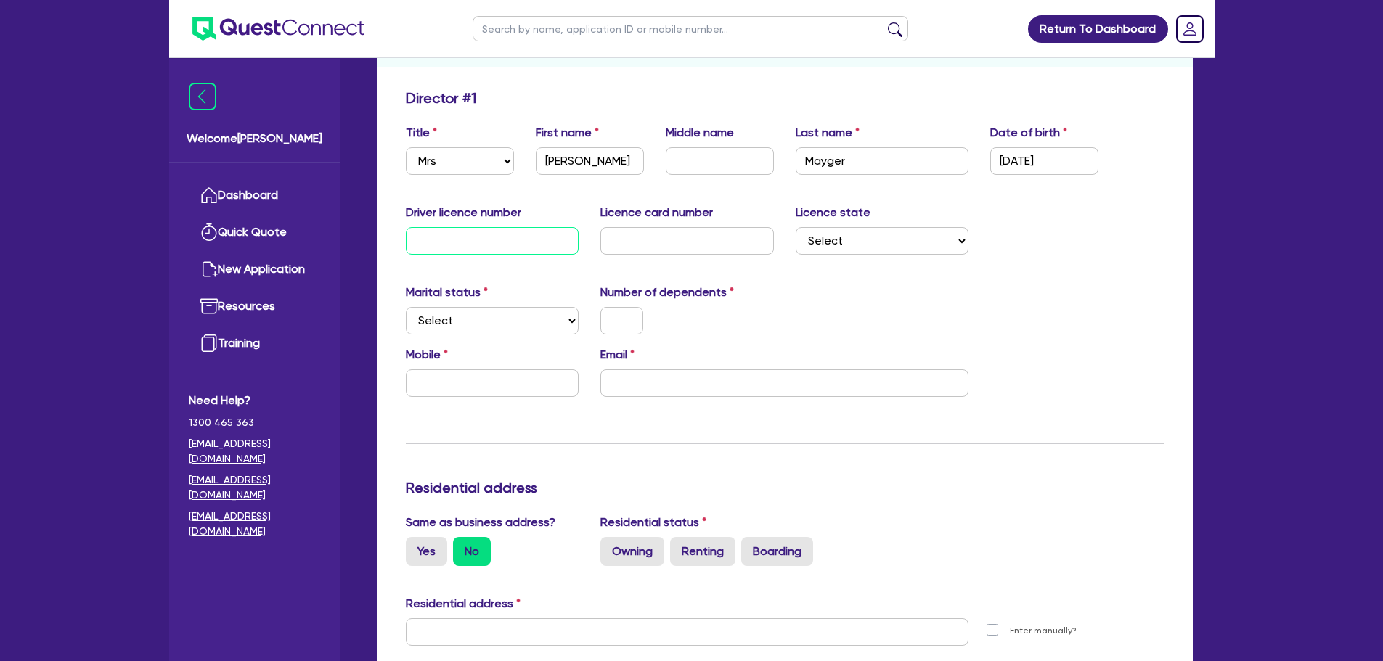
scroll to position [218, 0]
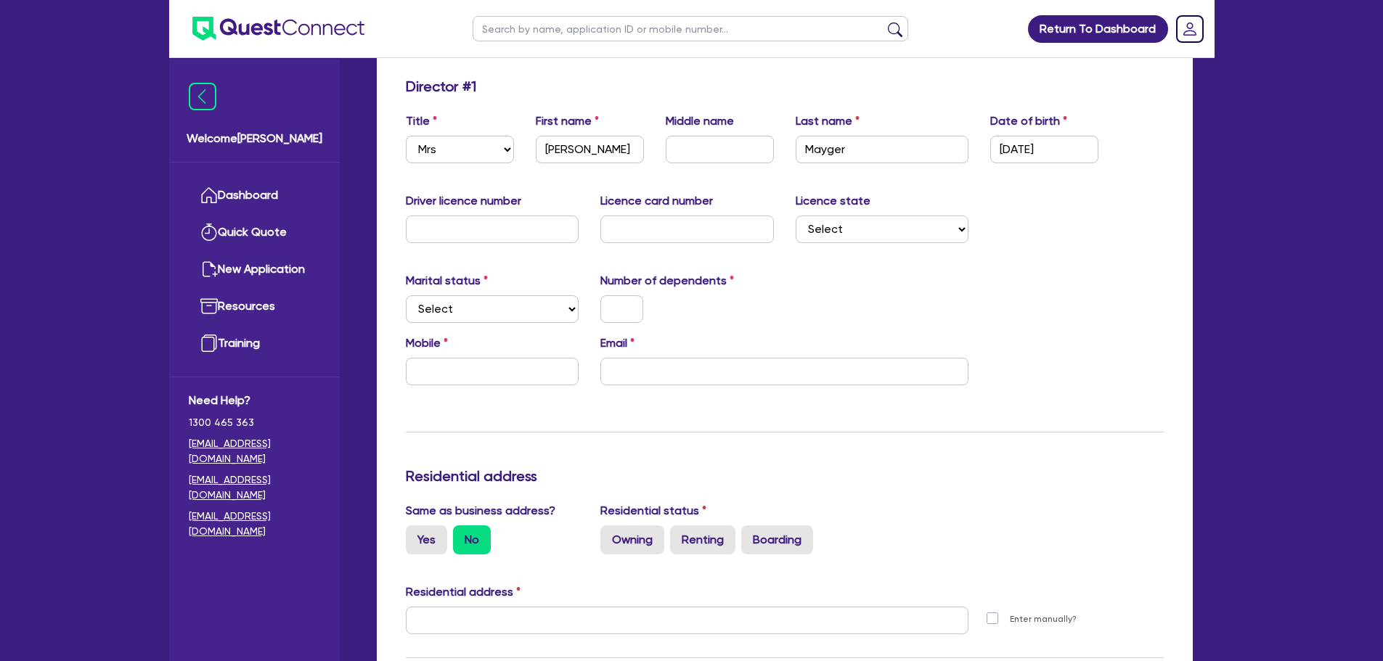
click at [534, 327] on div "Marital status Select Single Married De Facto / Partner Number of dependents" at bounding box center [784, 303] width 779 height 62
click at [531, 316] on select "Select Single Married De Facto / Partner" at bounding box center [492, 309] width 173 height 28
select select "SINGLE"
click at [406, 295] on select "Select Single Married De Facto / Partner" at bounding box center [492, 309] width 173 height 28
click at [624, 303] on input "text" at bounding box center [621, 309] width 43 height 28
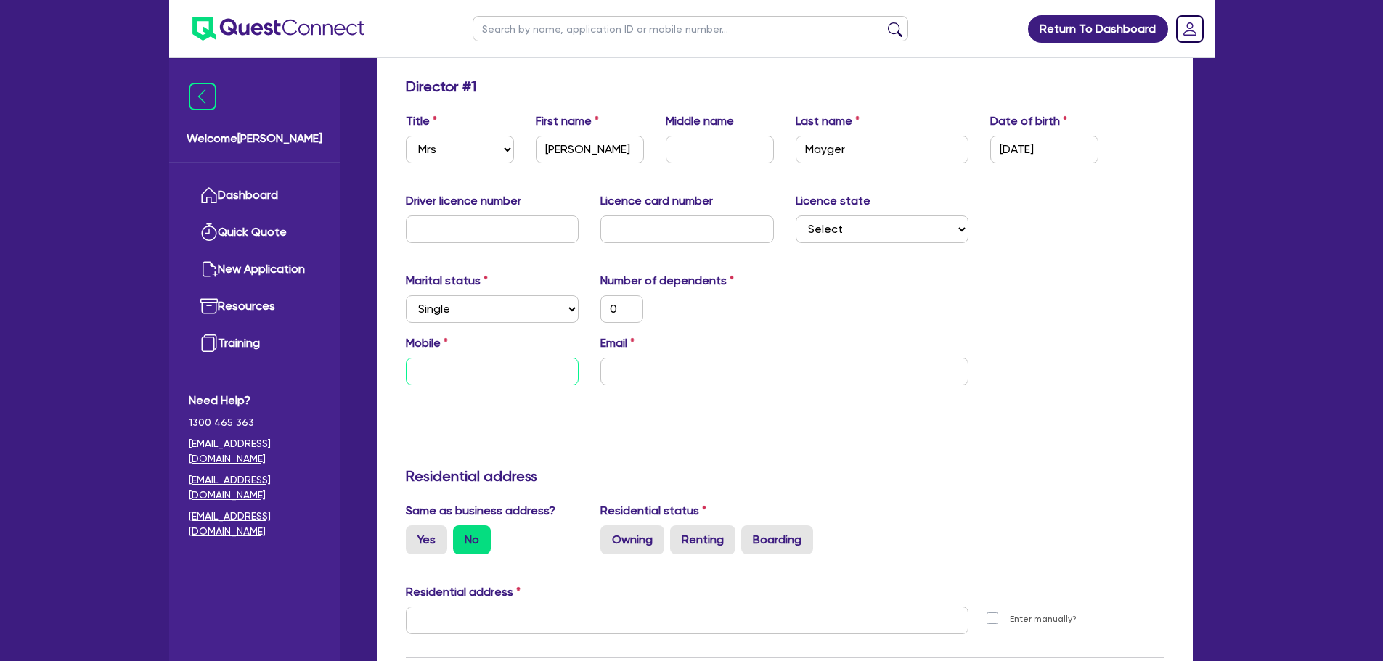
click at [483, 374] on input "text" at bounding box center [492, 372] width 173 height 28
type input "0"
type input "04"
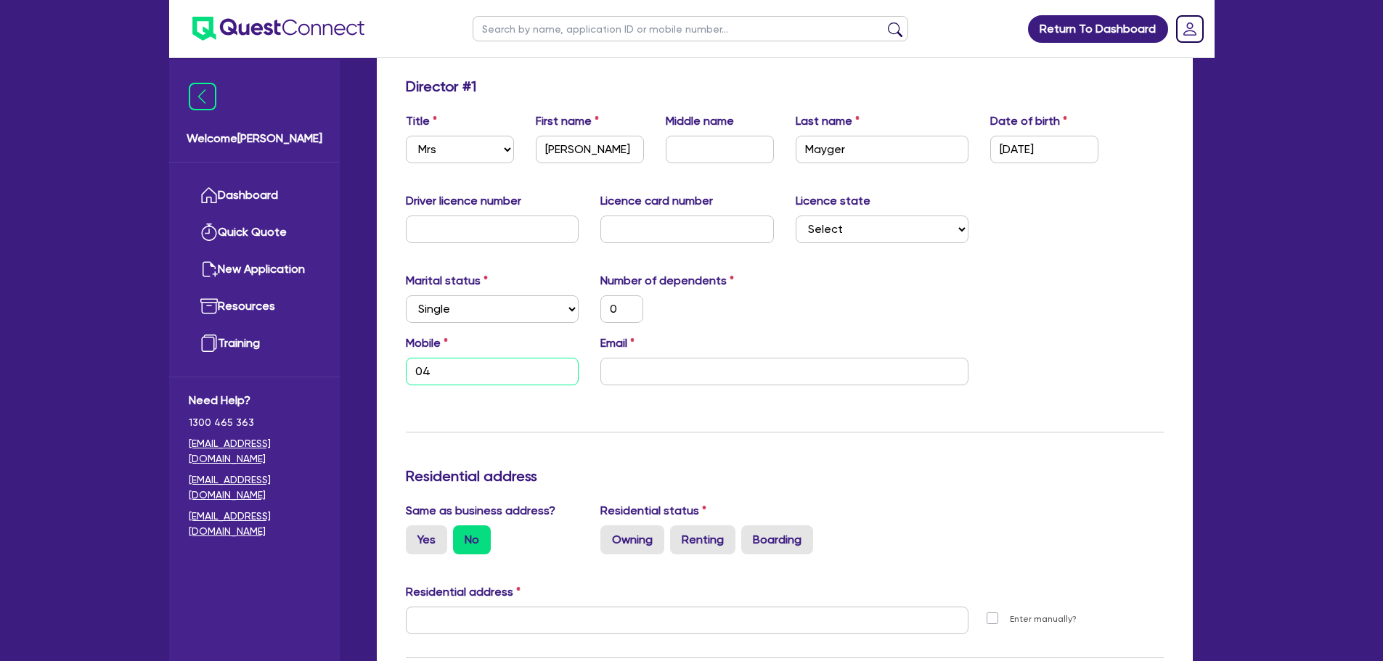
type input "0"
type input "043"
type input "0"
type input "0439"
type input "0"
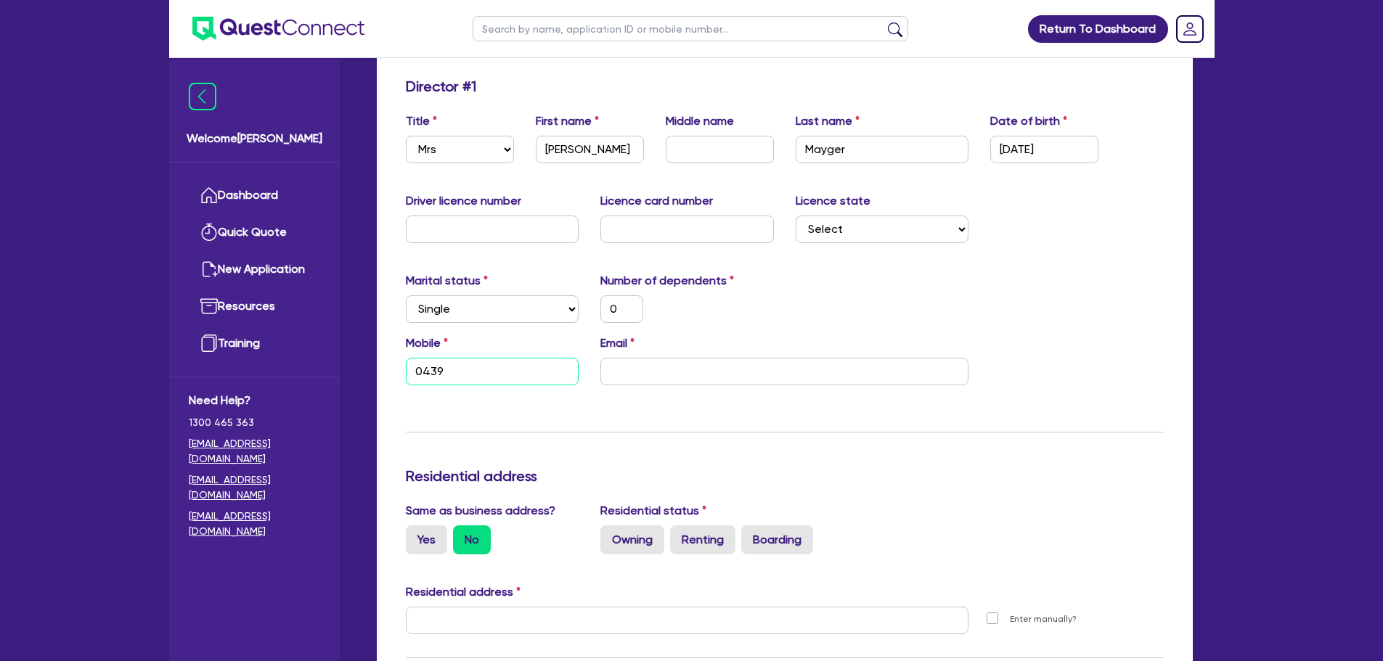
type input "0439 6"
type input "0"
type input "0439 66"
type input "0"
type input "0439 661"
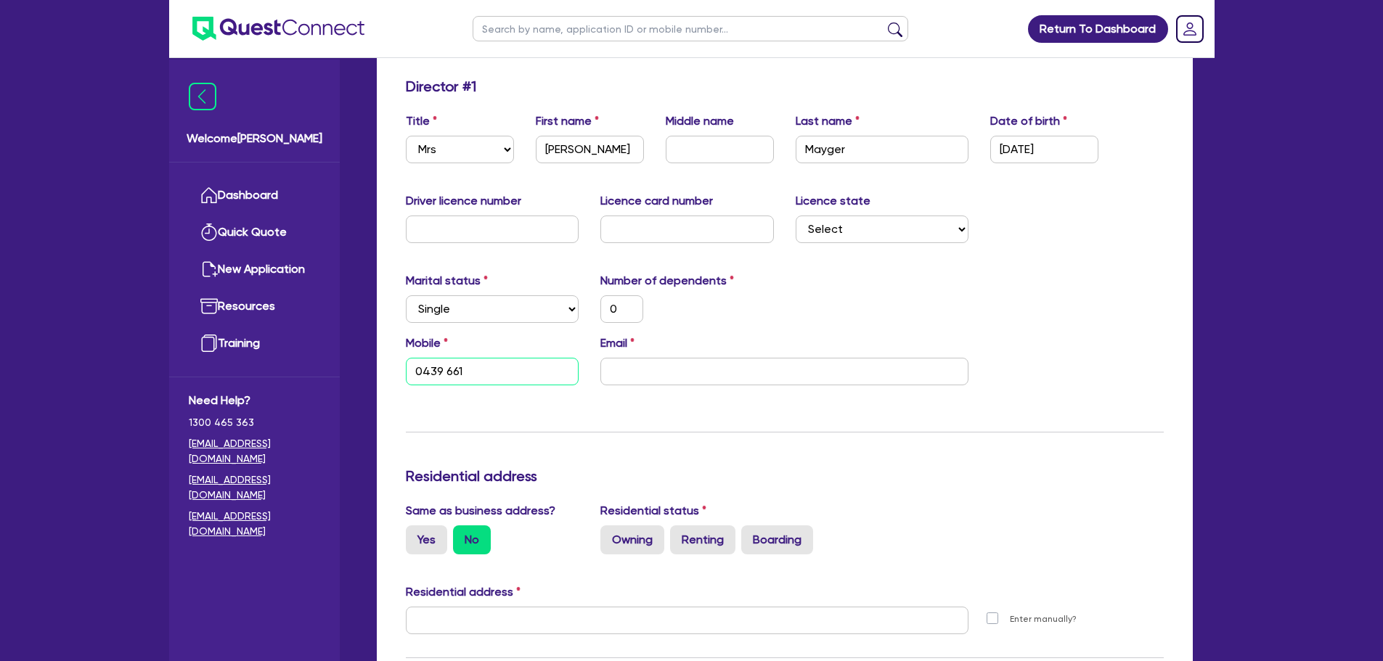
type input "0"
type input "0439 661 7"
type input "0"
type input "0439 661 79"
type input "0"
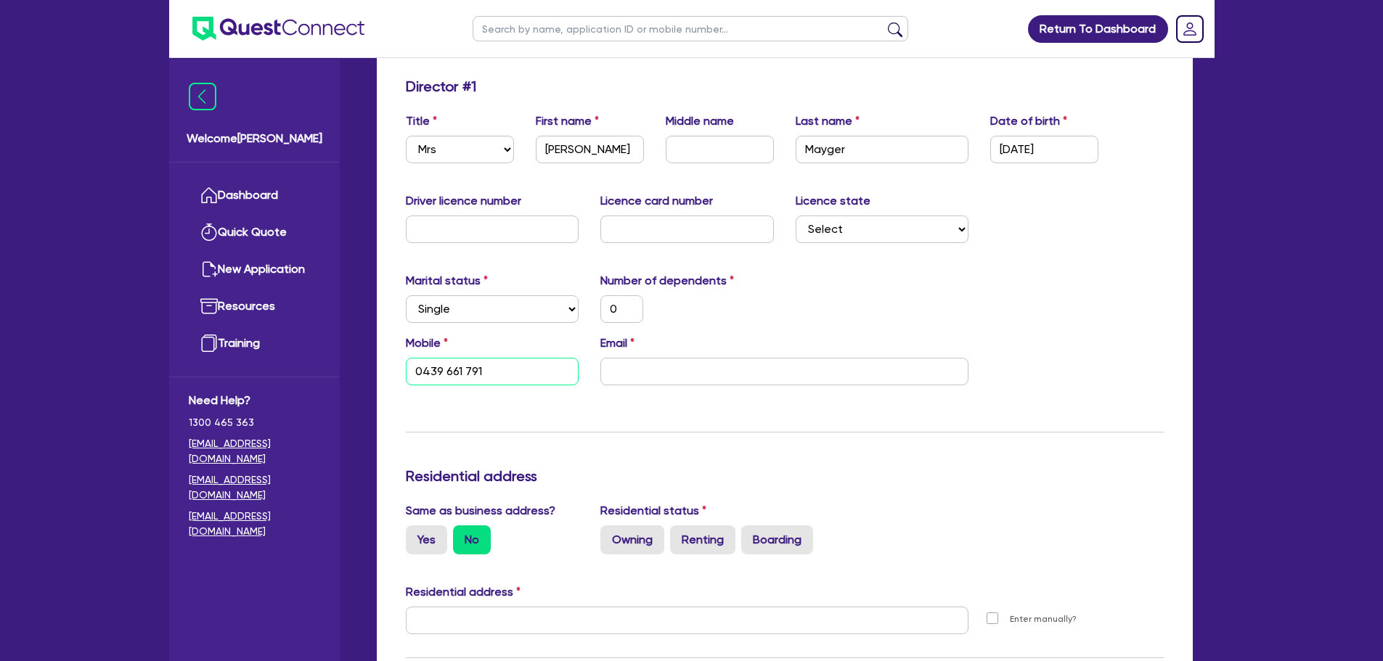
type input "0439 661 791"
click at [668, 375] on input "email" at bounding box center [784, 372] width 368 height 28
type input "0"
type input "0439 661 791"
type input "r"
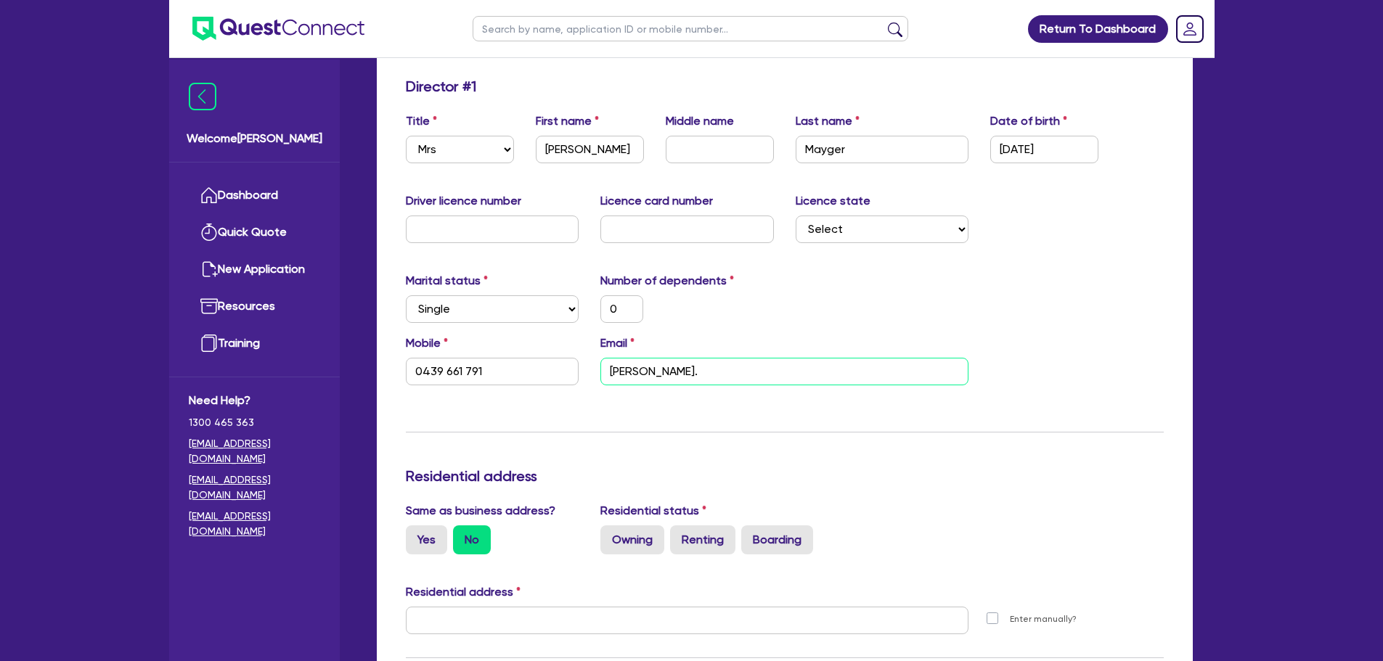
click at [655, 377] on input "ruth." at bounding box center [784, 372] width 368 height 28
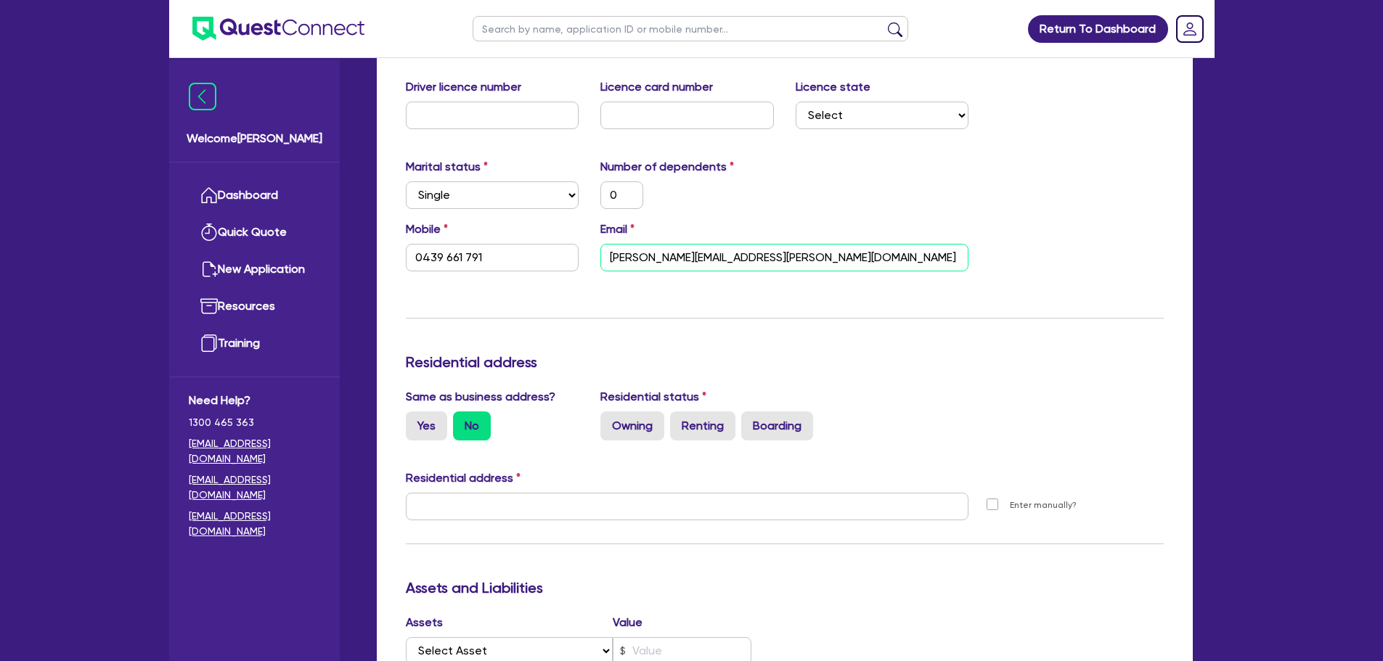
scroll to position [508, 0]
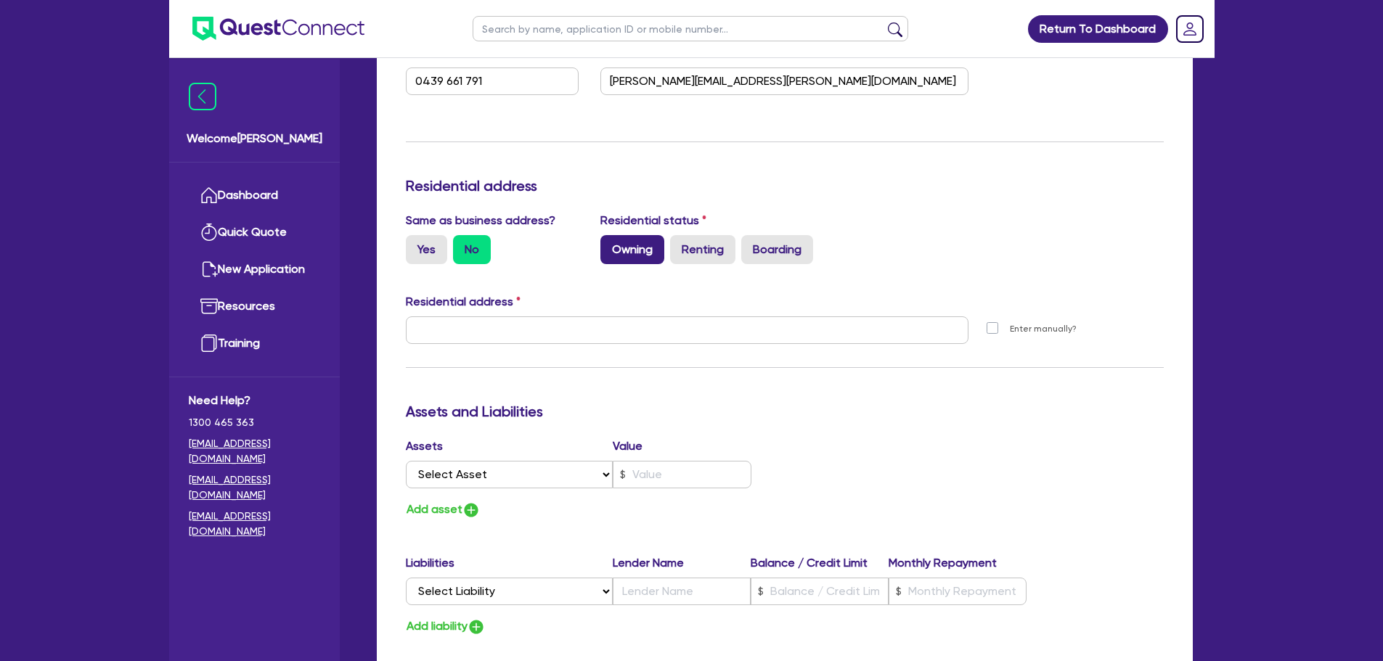
click at [613, 251] on label "Owning" at bounding box center [632, 249] width 64 height 29
click at [610, 245] on input "Owning" at bounding box center [604, 239] width 9 height 9
click at [409, 251] on label "Yes" at bounding box center [426, 249] width 41 height 29
click at [409, 245] on input "Yes" at bounding box center [410, 239] width 9 height 9
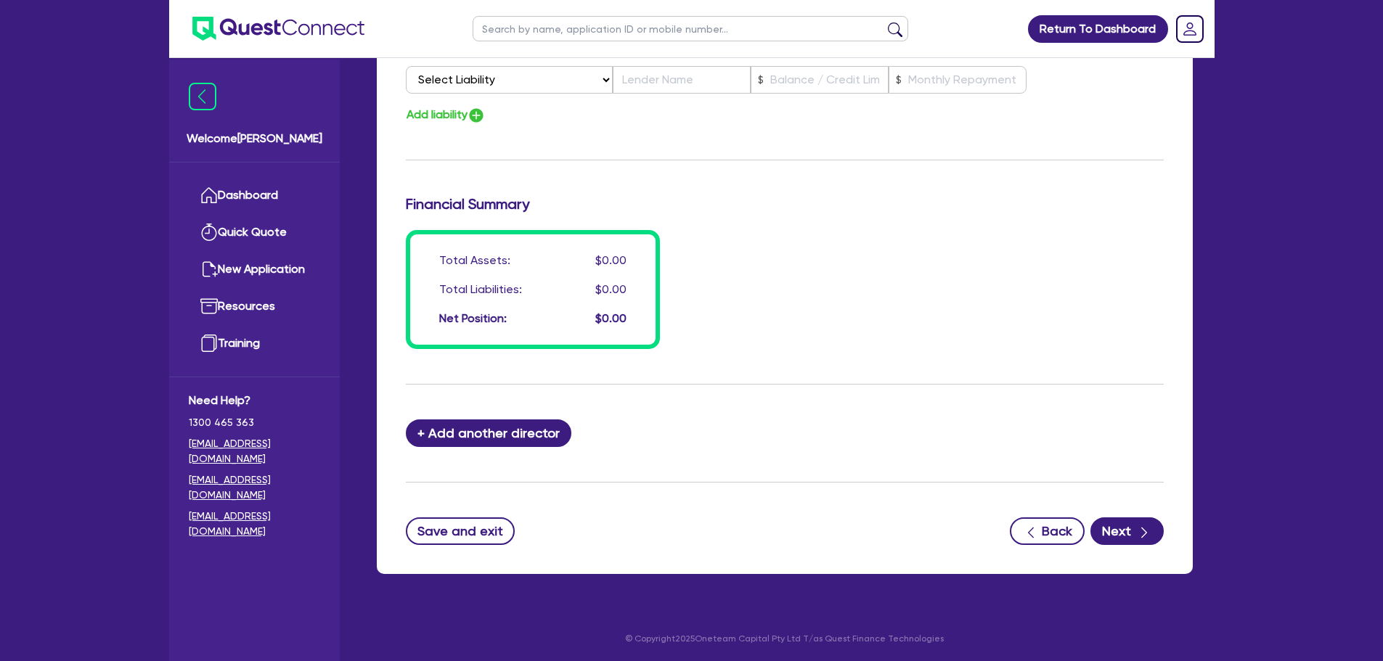
scroll to position [1021, 0]
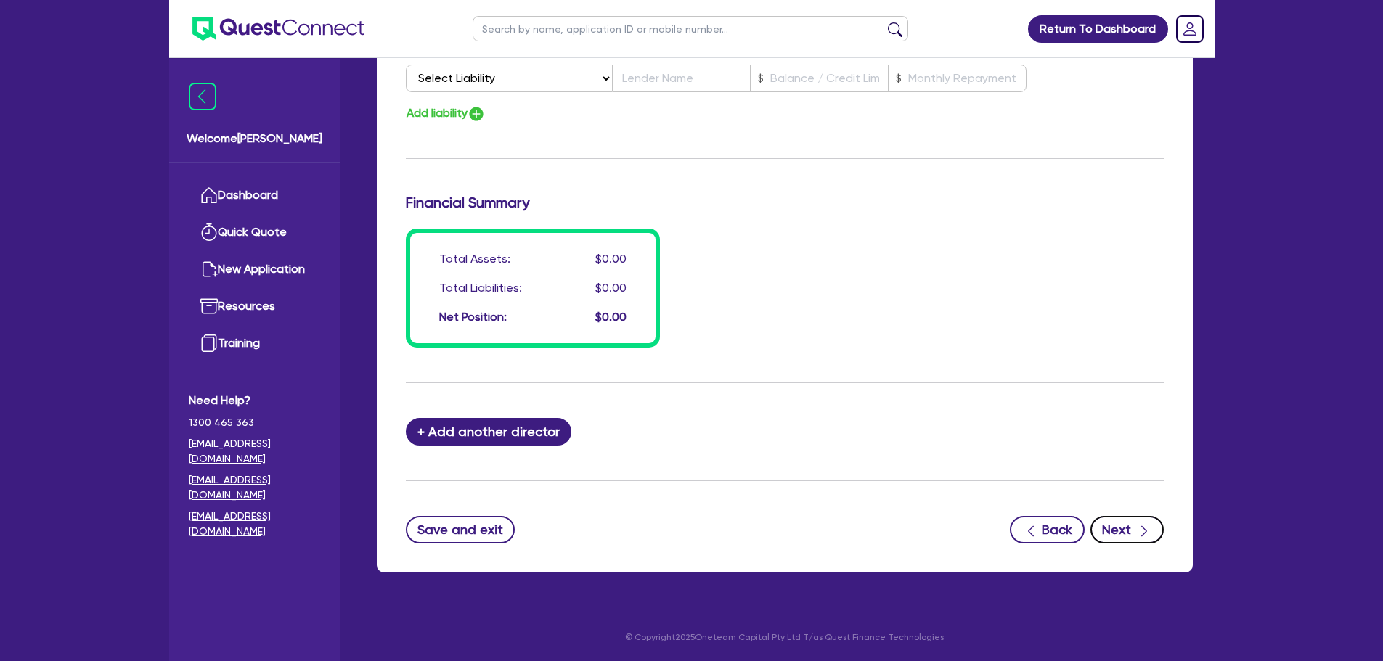
click at [1137, 536] on icon "button" at bounding box center [1144, 531] width 15 height 15
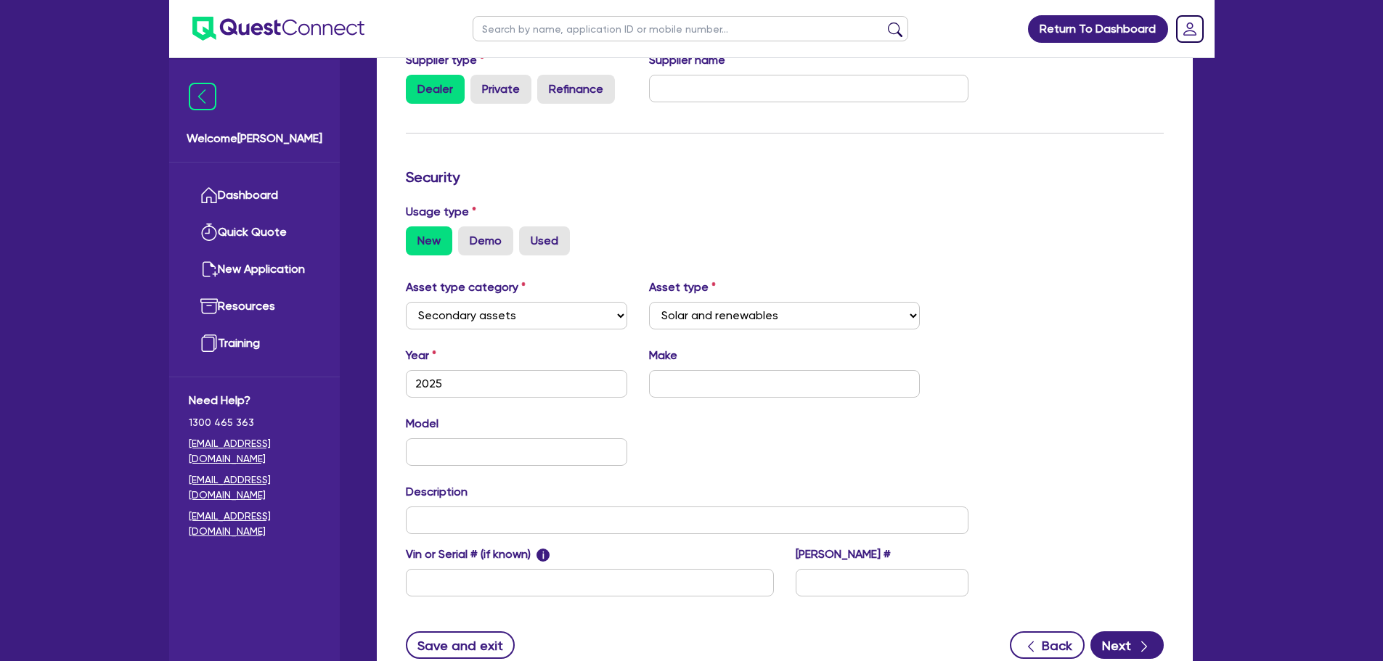
scroll to position [406, 0]
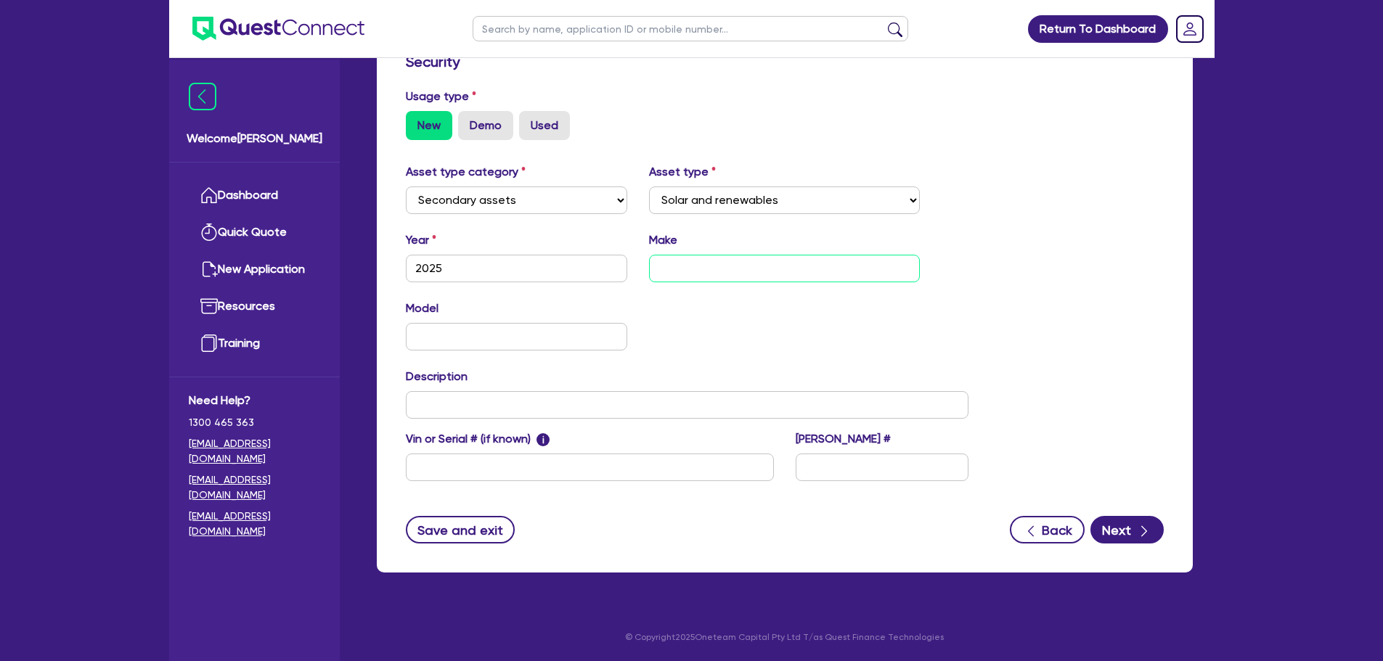
click at [757, 274] on input "text" at bounding box center [784, 269] width 271 height 28
click at [1129, 536] on button "Next" at bounding box center [1126, 530] width 73 height 28
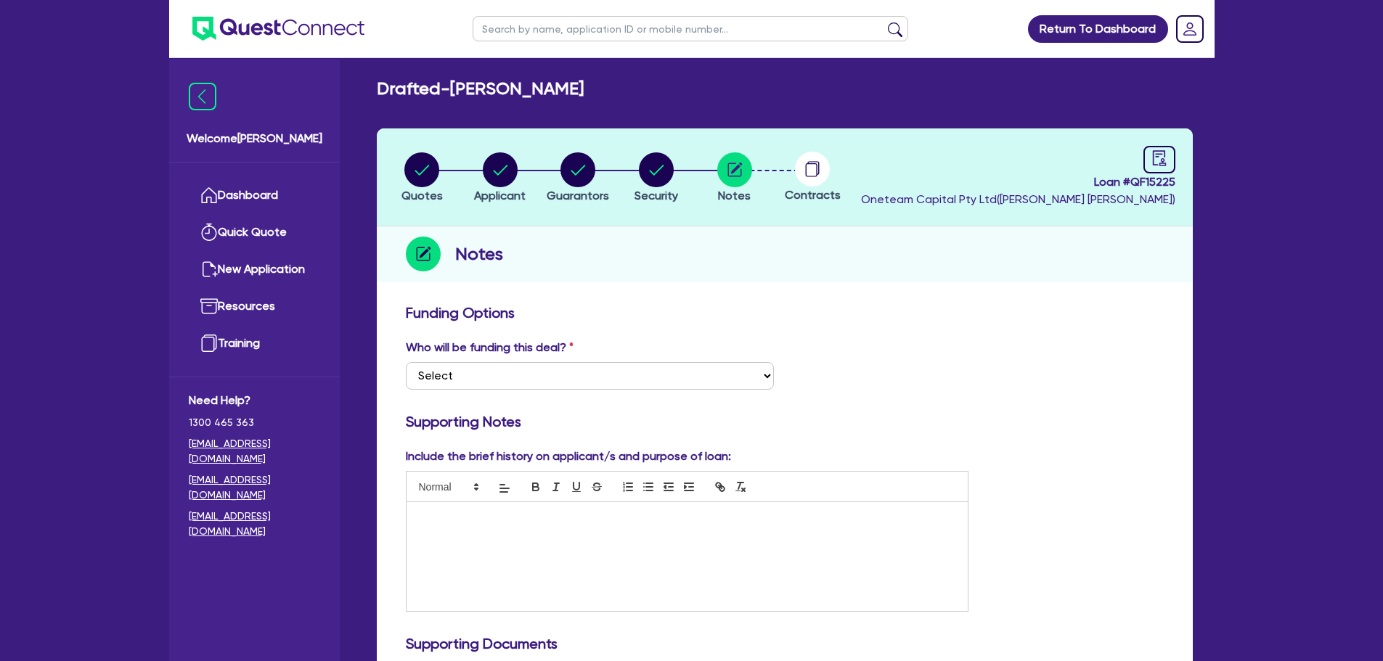
scroll to position [145, 0]
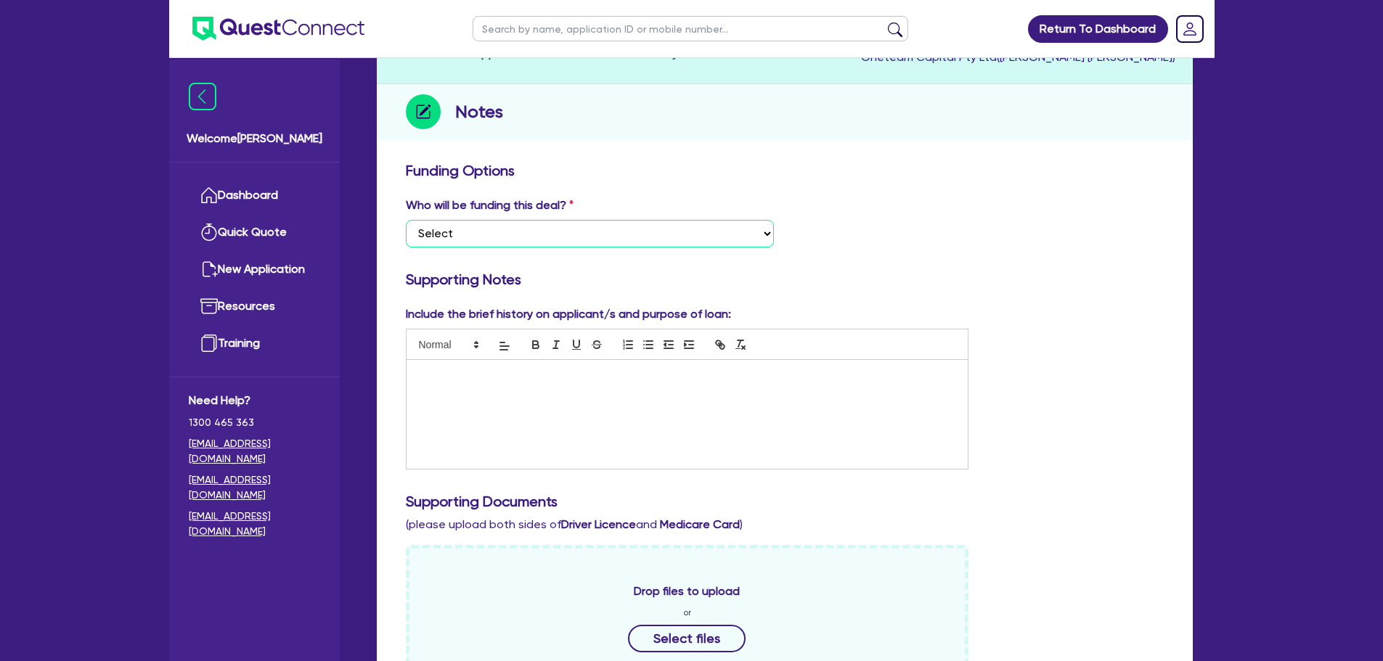
click at [587, 243] on select "Select I want Quest to fund 100% I will fund 100% I will co-fund with Quest Oth…" at bounding box center [590, 234] width 368 height 28
click at [406, 220] on select "Select I want Quest to fund 100% I will fund 100% I will co-fund with Quest Oth…" at bounding box center [590, 234] width 368 height 28
click at [549, 391] on div at bounding box center [687, 414] width 562 height 109
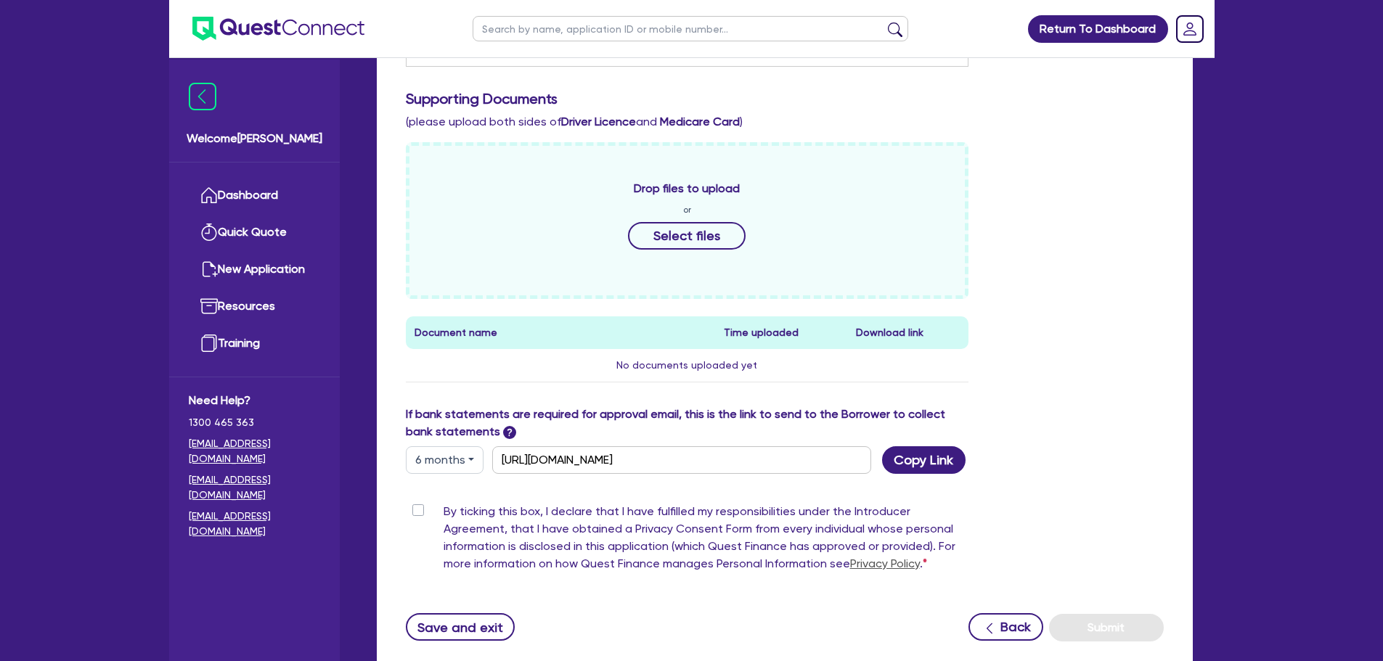
scroll to position [581, 0]
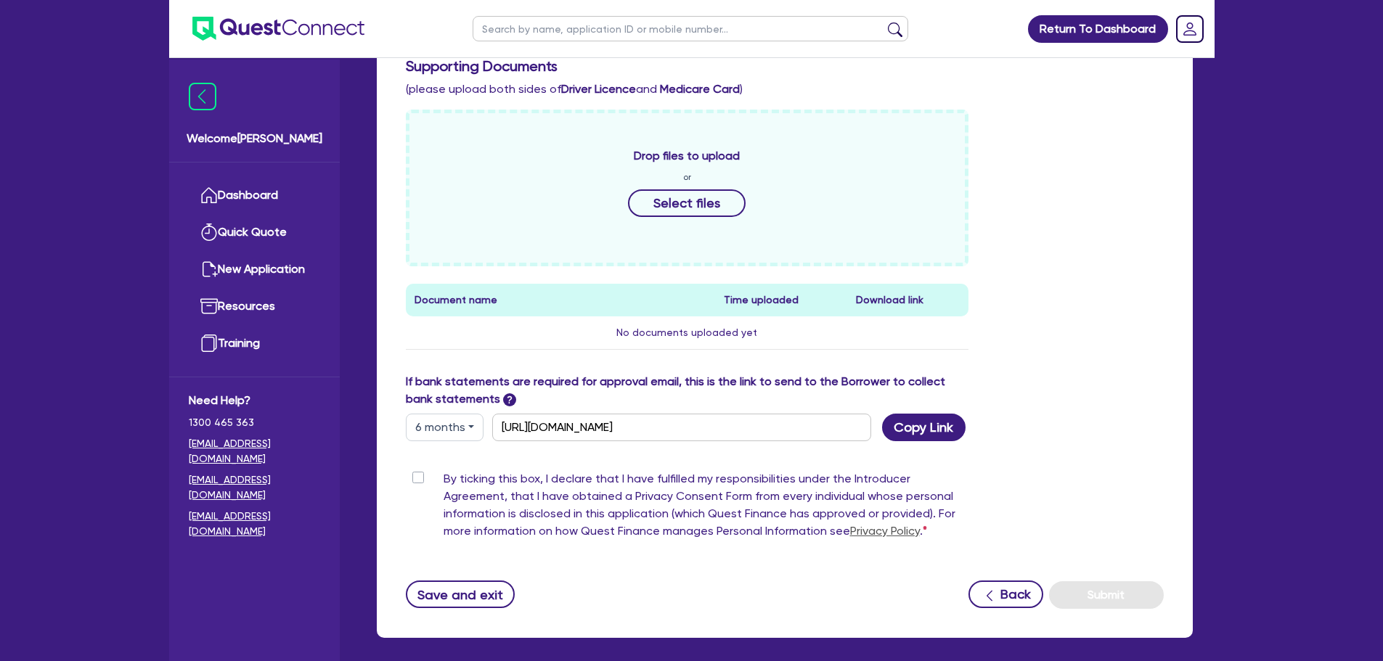
click at [443, 480] on label "By ticking this box, I declare that I have fulfilled my responsibilities under …" at bounding box center [705, 507] width 525 height 75
click at [414, 480] on input "By ticking this box, I declare that I have fulfilled my responsibilities under …" at bounding box center [412, 477] width 12 height 14
click at [1111, 600] on button "Submit" at bounding box center [1106, 595] width 115 height 28
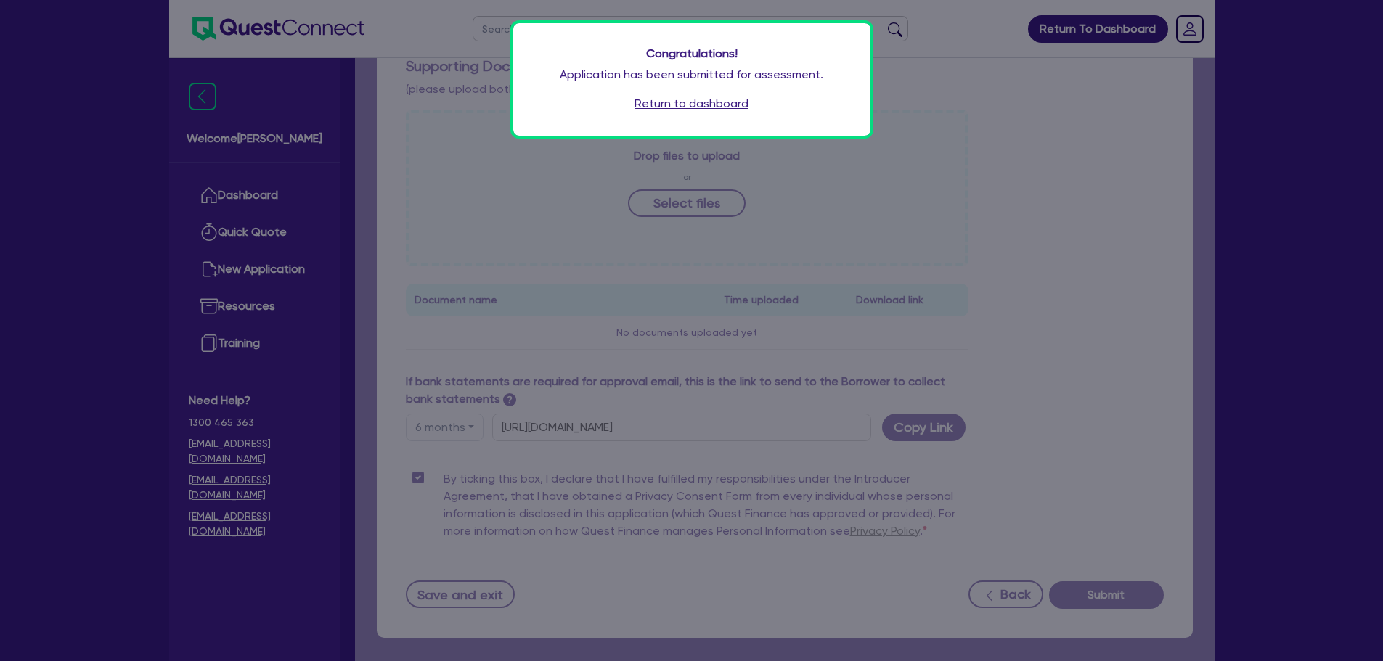
click at [713, 105] on link "Return to dashboard" at bounding box center [691, 103] width 114 height 17
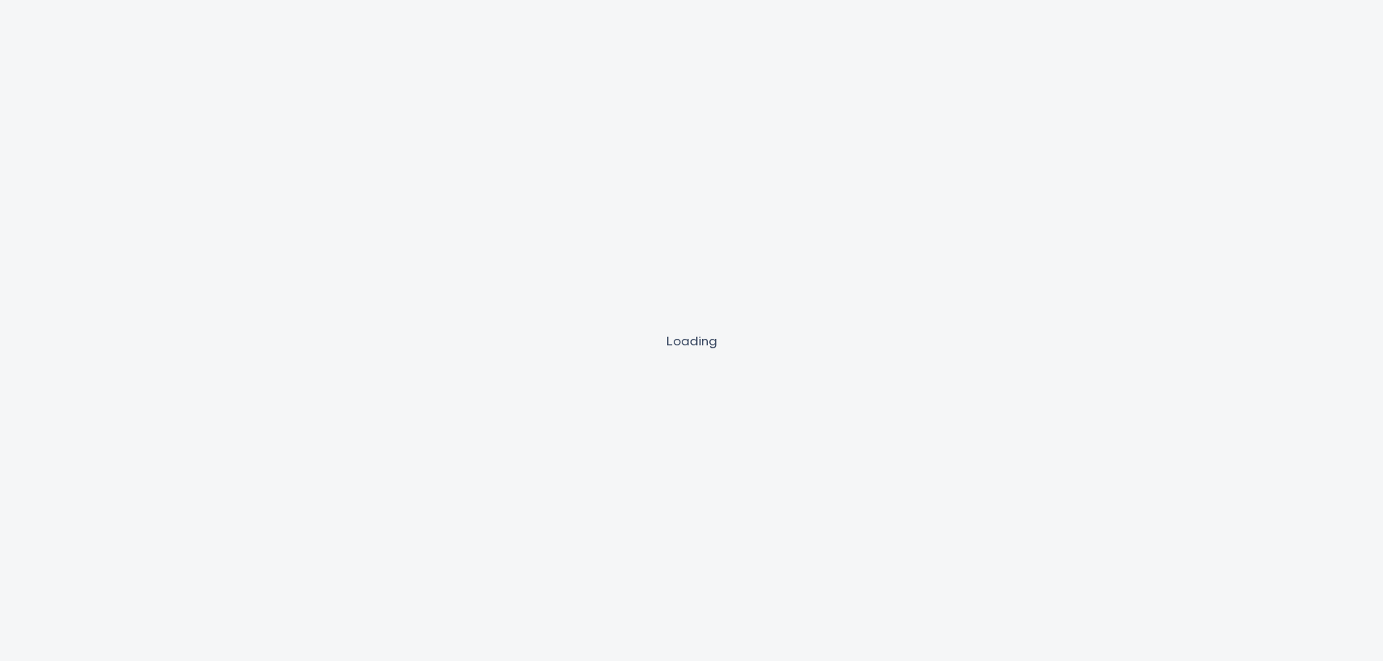
select select "Other"
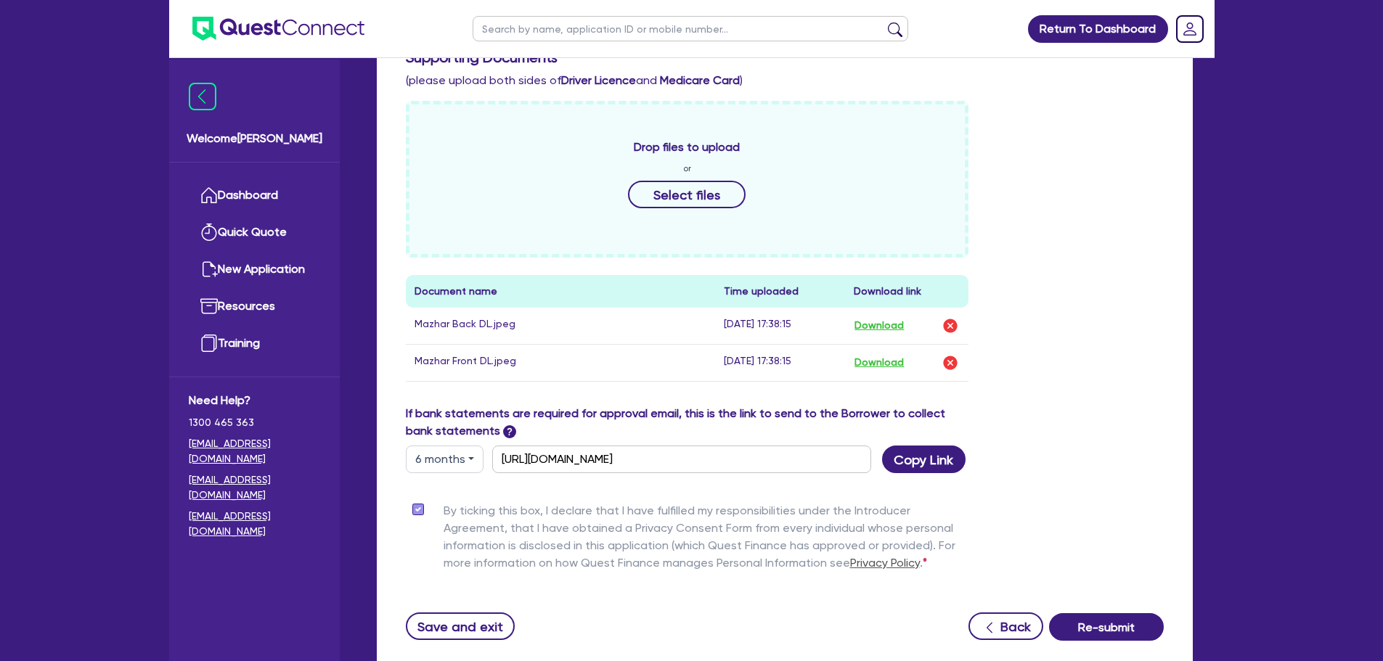
scroll to position [689, 0]
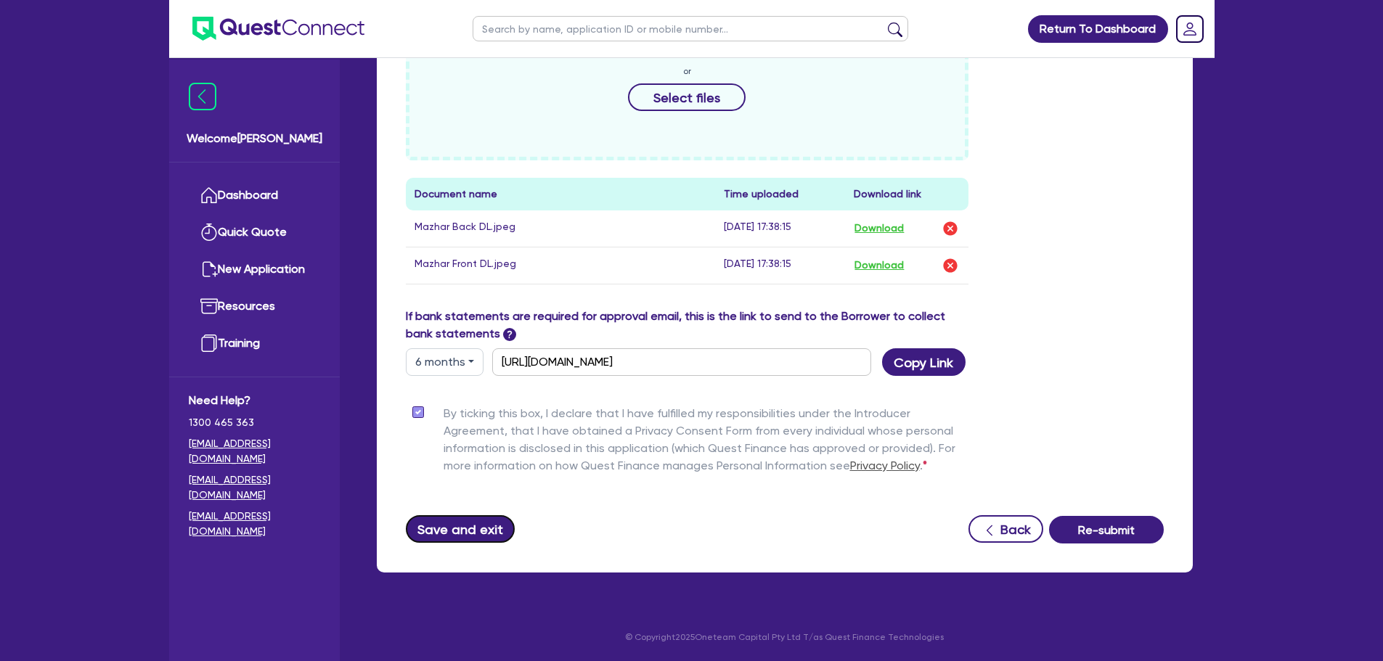
click at [472, 533] on button "Save and exit" at bounding box center [461, 529] width 110 height 28
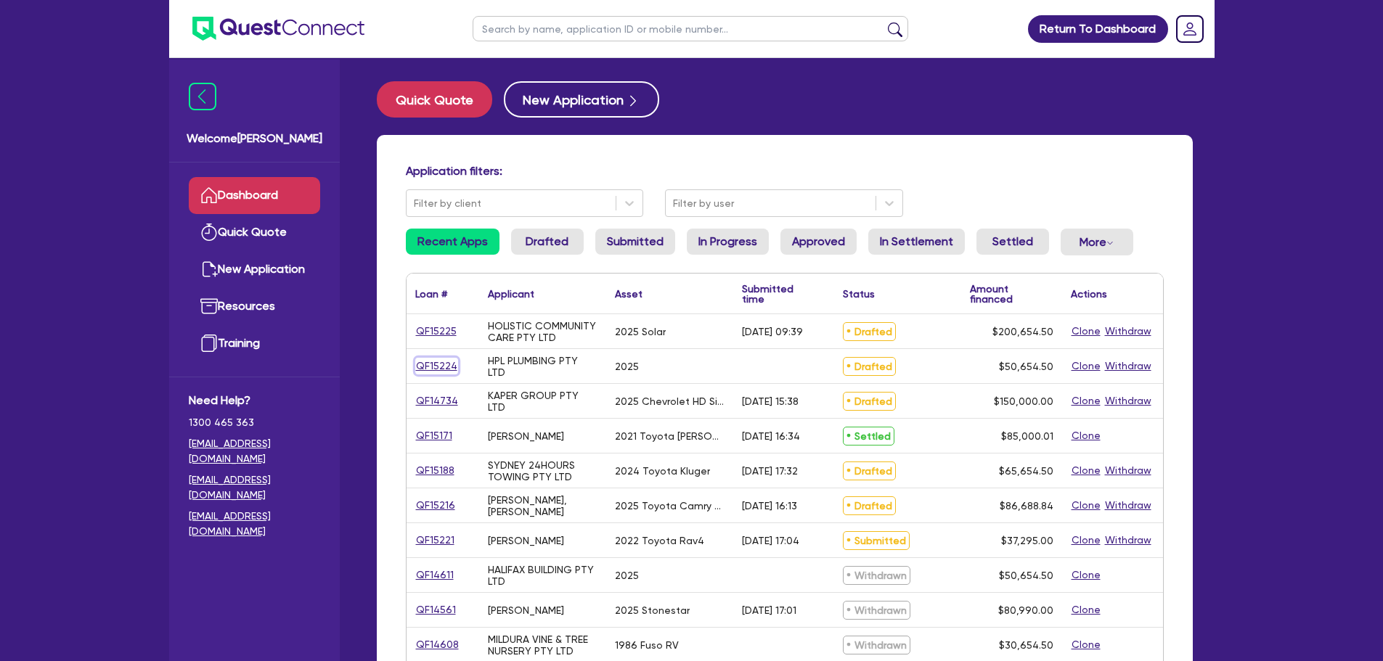
click at [443, 360] on link "QF15224" at bounding box center [436, 366] width 43 height 17
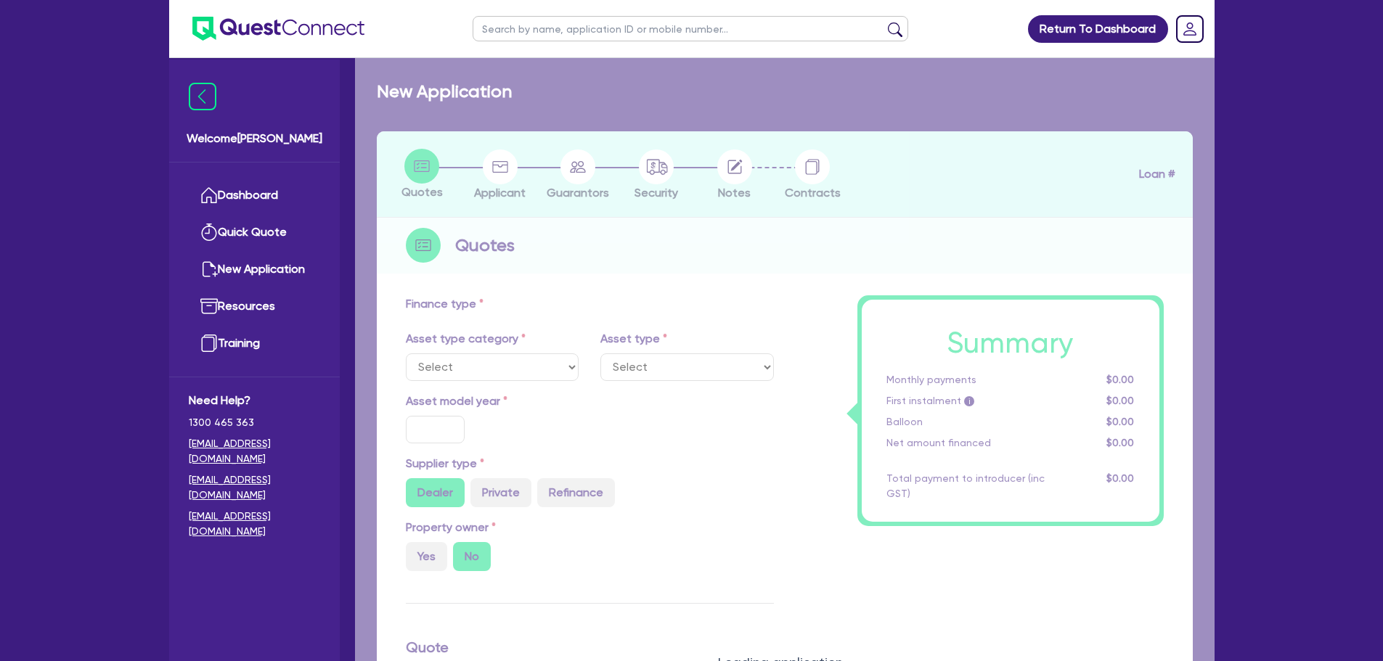
select select "CARS_AND_LIGHT_TRUCKS"
type input "2025"
type input "50,000"
type input "9"
select select "PASSENGER_VEHICLES"
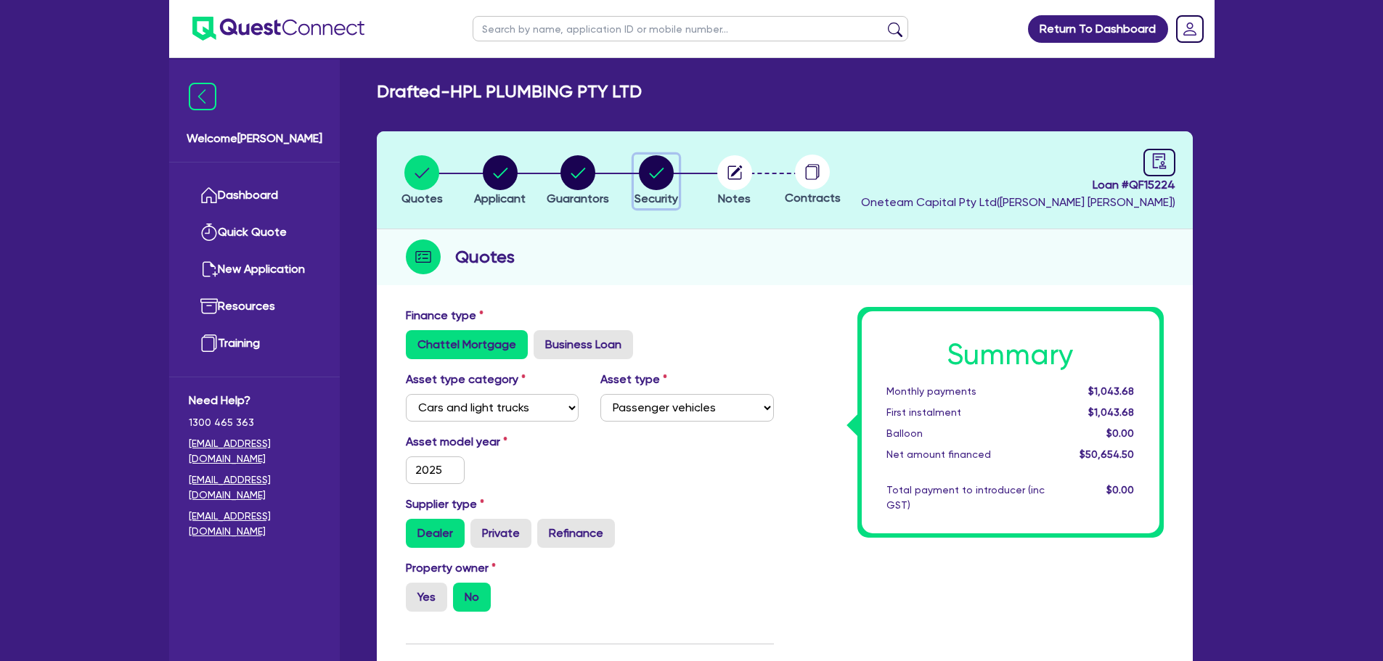
click at [675, 178] on div "button" at bounding box center [656, 172] width 44 height 35
select select "CARS_AND_LIGHT_TRUCKS"
select select "PASSENGER_VEHICLES"
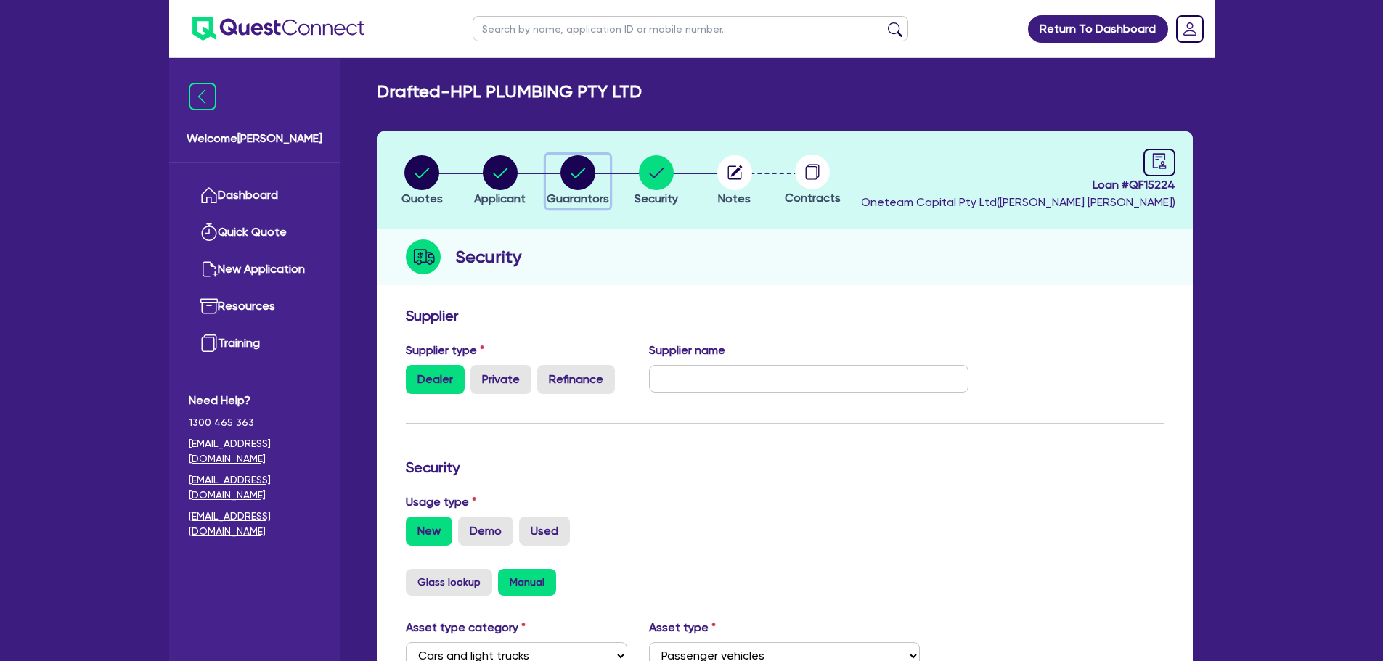
click at [593, 168] on circle "button" at bounding box center [577, 172] width 35 height 35
select select "MR"
select select "MARRIED"
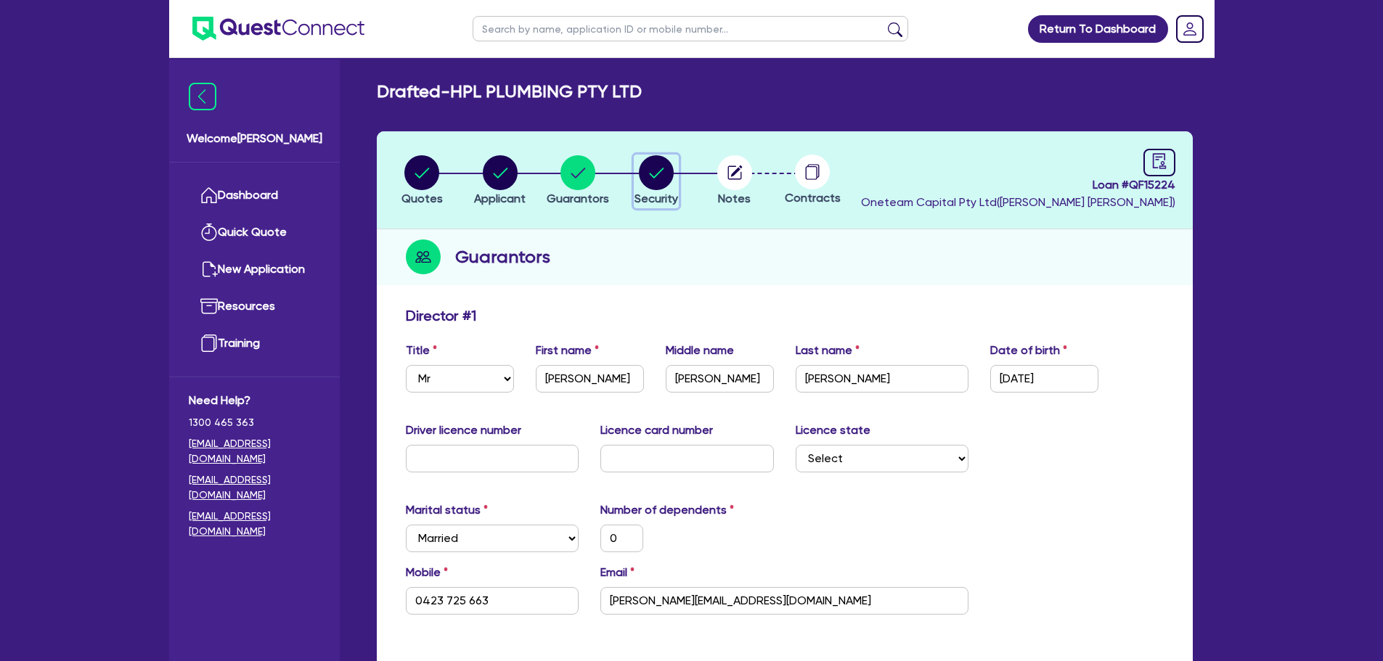
click at [653, 168] on circle "button" at bounding box center [656, 172] width 35 height 35
select select "CARS_AND_LIGHT_TRUCKS"
select select "PASSENGER_VEHICLES"
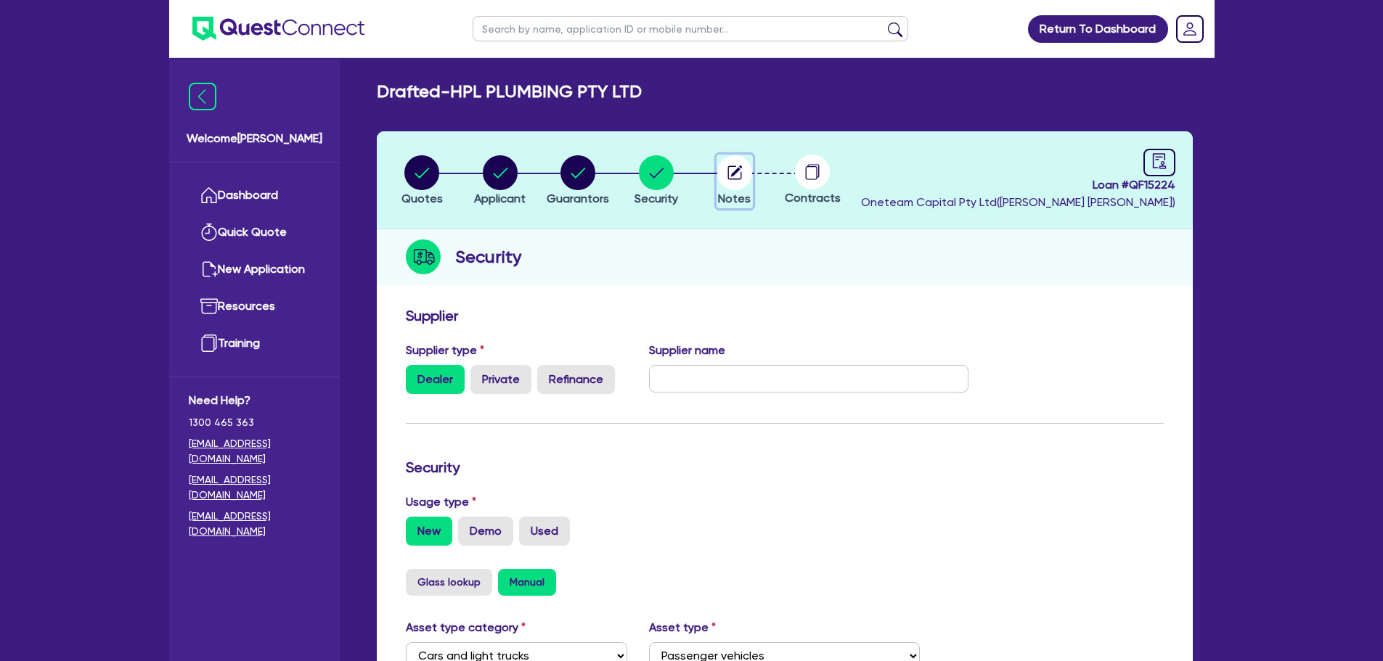
click at [729, 172] on circle "button" at bounding box center [734, 172] width 35 height 35
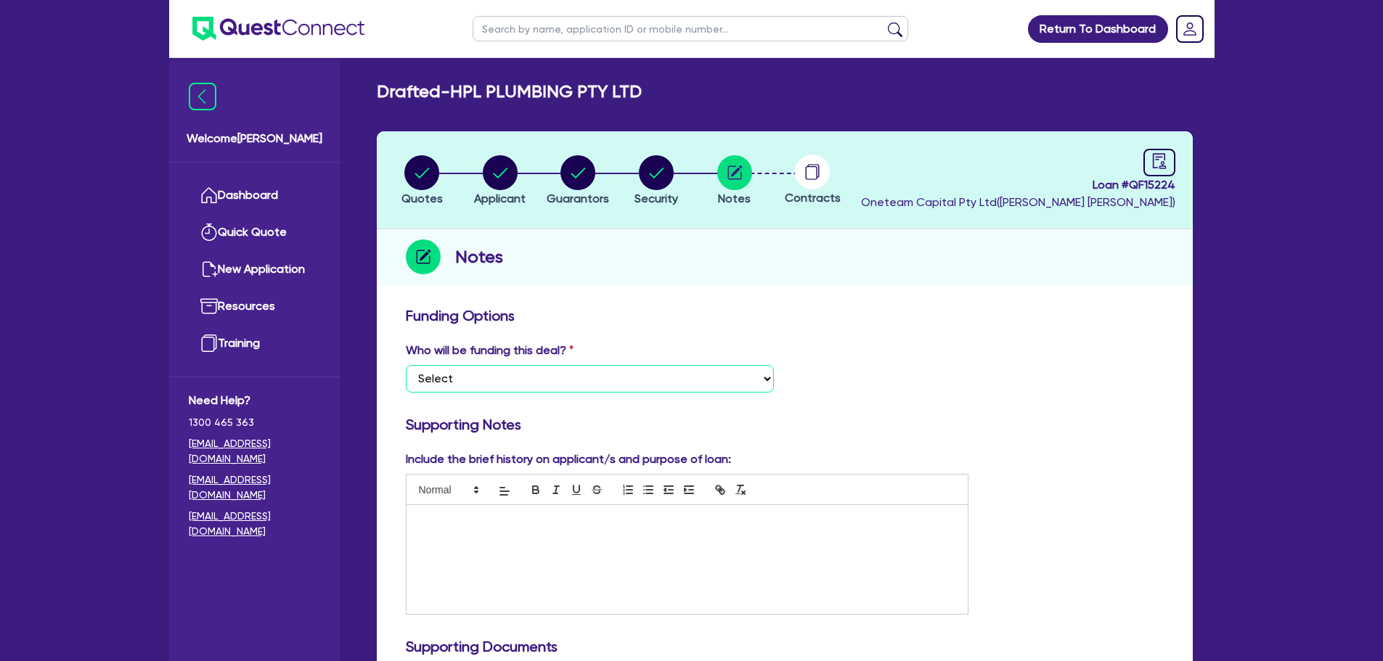
click at [610, 389] on select "Select I want Quest to fund 100% I will fund 100% I will co-fund with Quest Oth…" at bounding box center [590, 379] width 368 height 28
select select "Other"
click at [406, 365] on select "Select I want Quest to fund 100% I will fund 100% I will co-fund with Quest Oth…" at bounding box center [590, 379] width 368 height 28
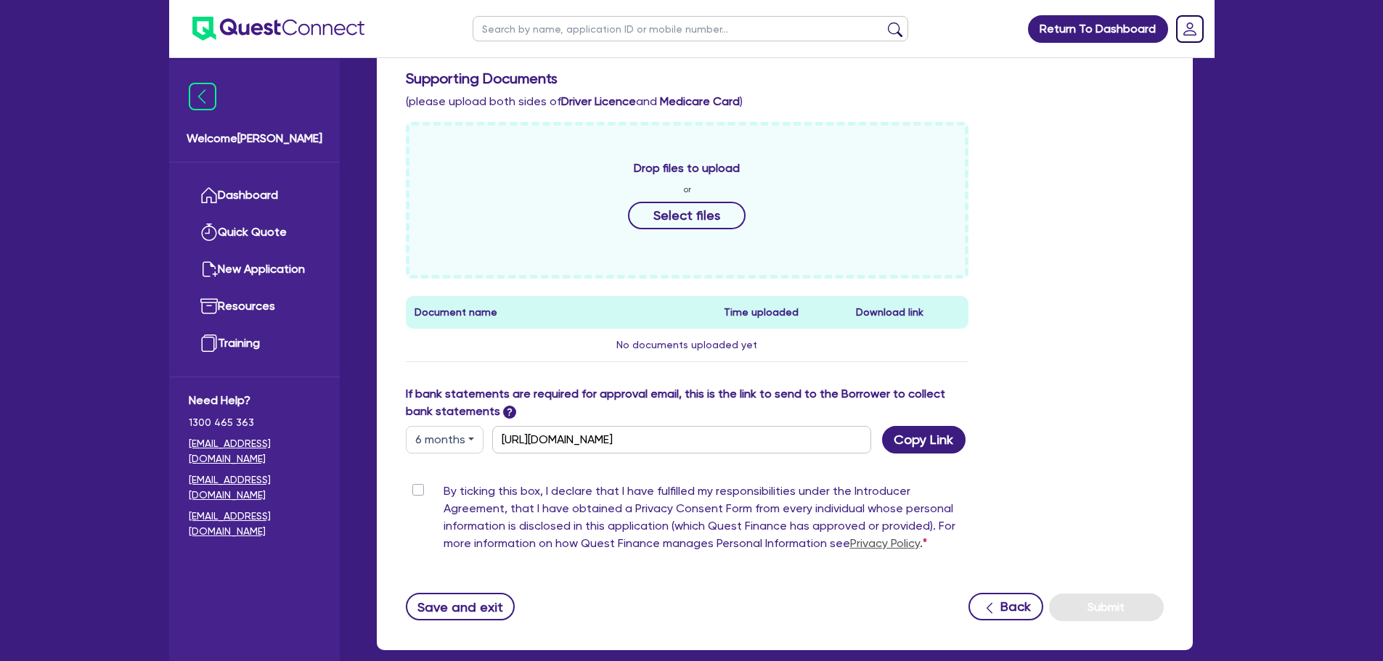
scroll to position [581, 0]
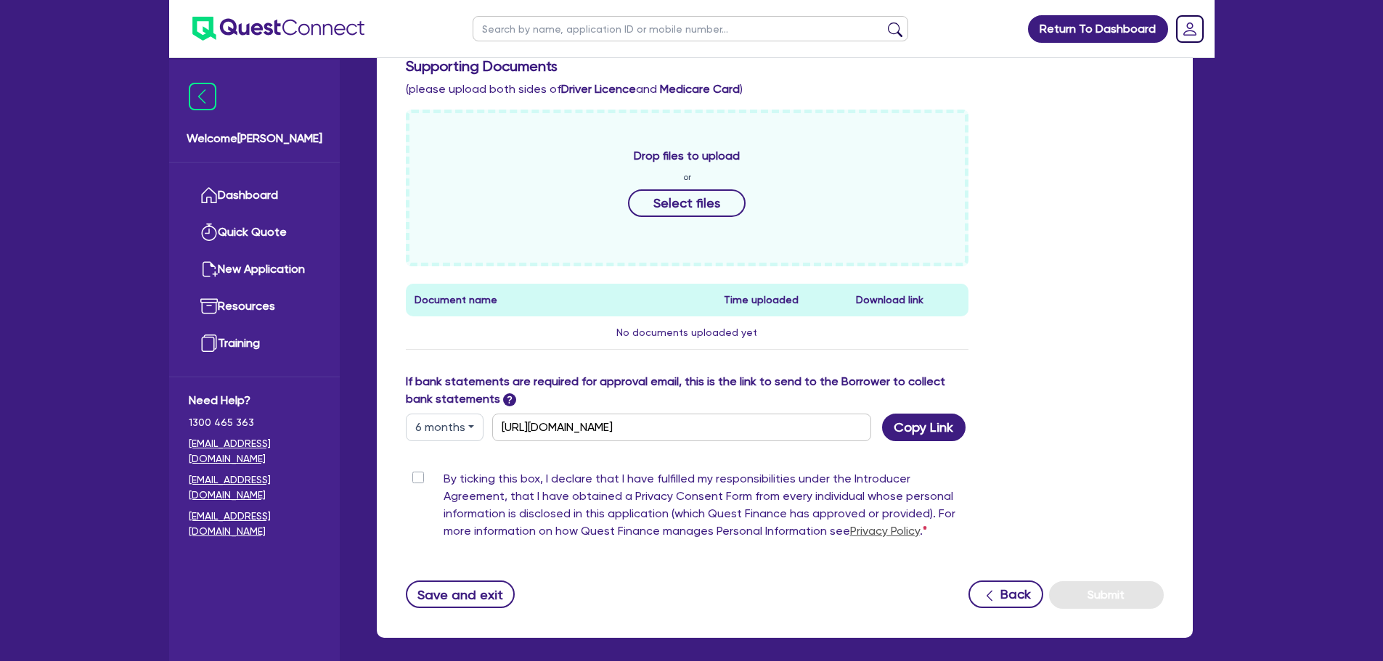
click at [443, 474] on label "By ticking this box, I declare that I have fulfilled my responsibilities under …" at bounding box center [705, 507] width 525 height 75
click at [412, 474] on input "By ticking this box, I declare that I have fulfilled my responsibilities under …" at bounding box center [412, 477] width 12 height 14
checkbox input "true"
click at [1090, 592] on button "Submit" at bounding box center [1106, 595] width 115 height 28
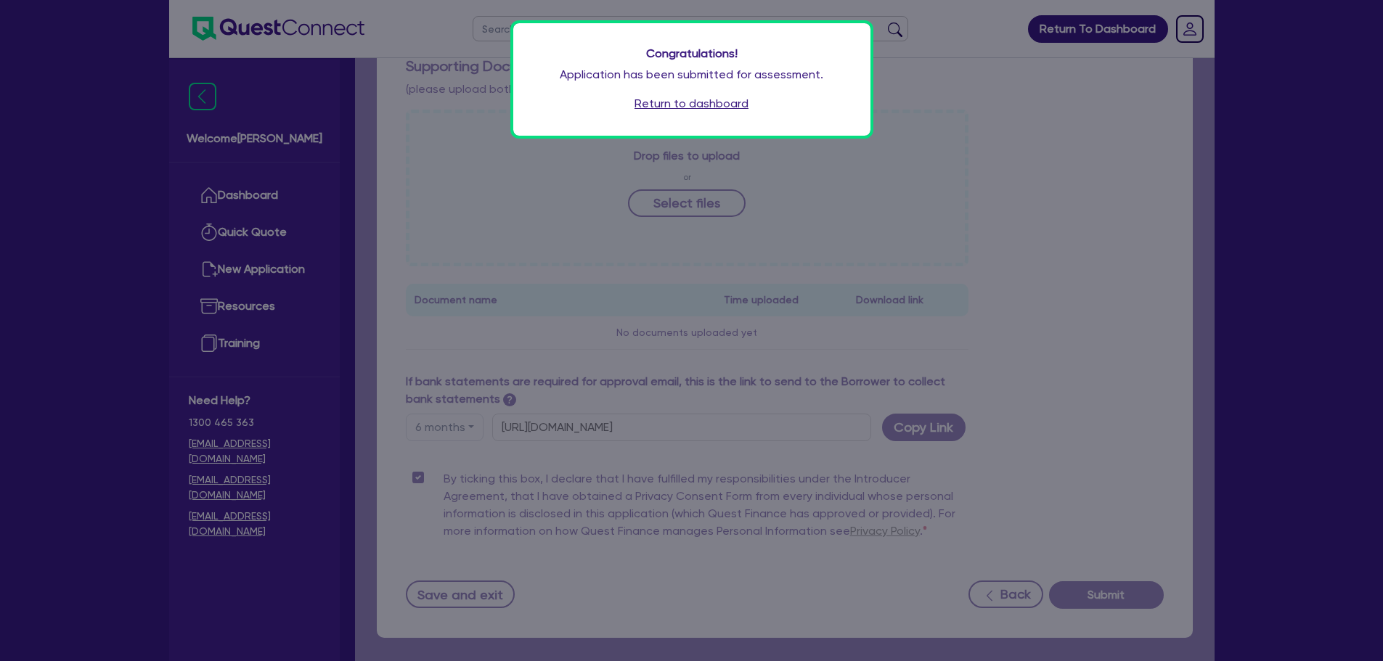
click at [714, 108] on link "Return to dashboard" at bounding box center [691, 103] width 114 height 17
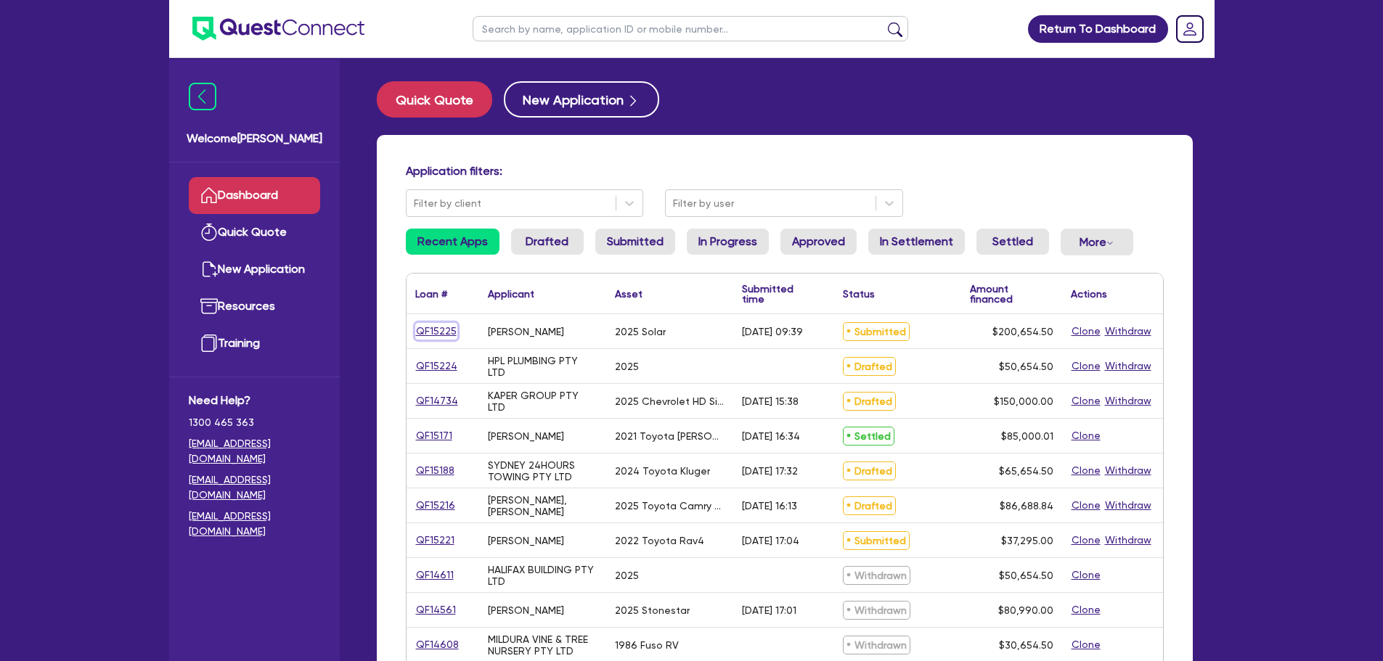
click at [430, 332] on link "QF15225" at bounding box center [436, 331] width 42 height 17
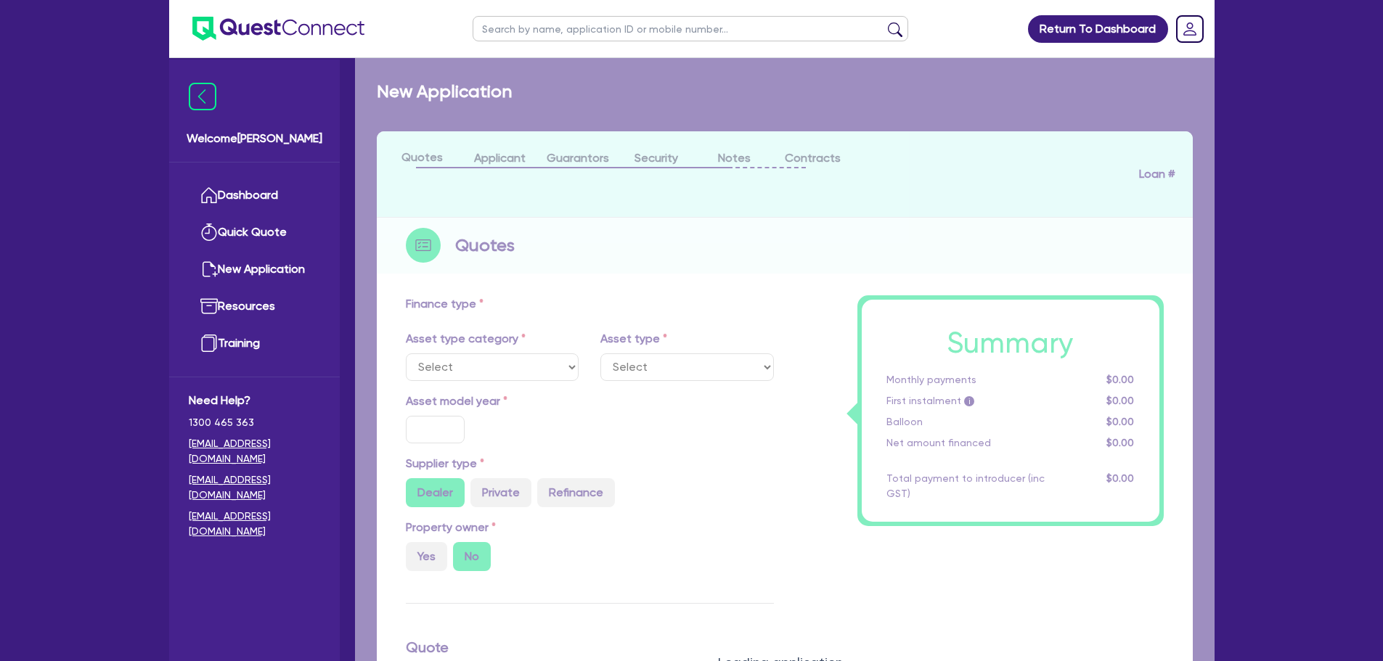
select select "SECONDARY_ASSETS"
type input "2025"
type input "200,000"
type input "8.99"
select select "SOLAR_AND_RENEWABLES"
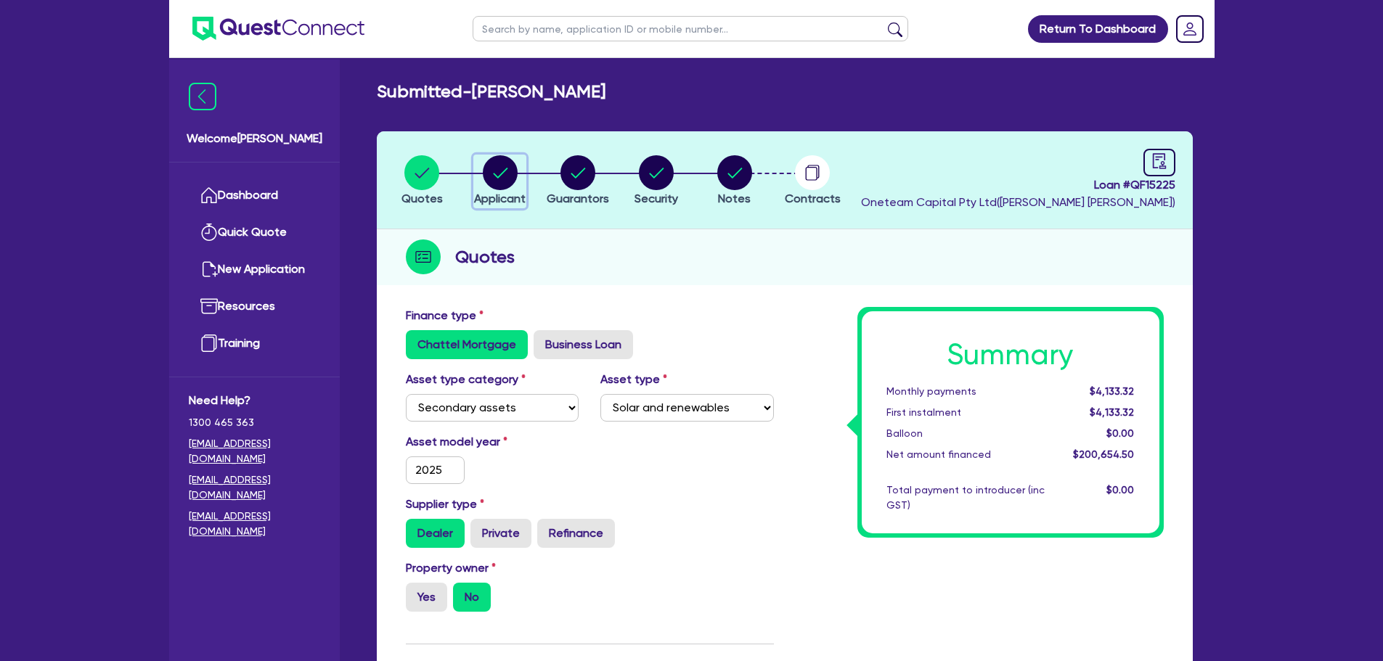
click at [517, 165] on div "button" at bounding box center [500, 172] width 52 height 35
select select "SOLE_TRADER"
select select "PROFESSIONAL"
select select "ARCHITECTS"
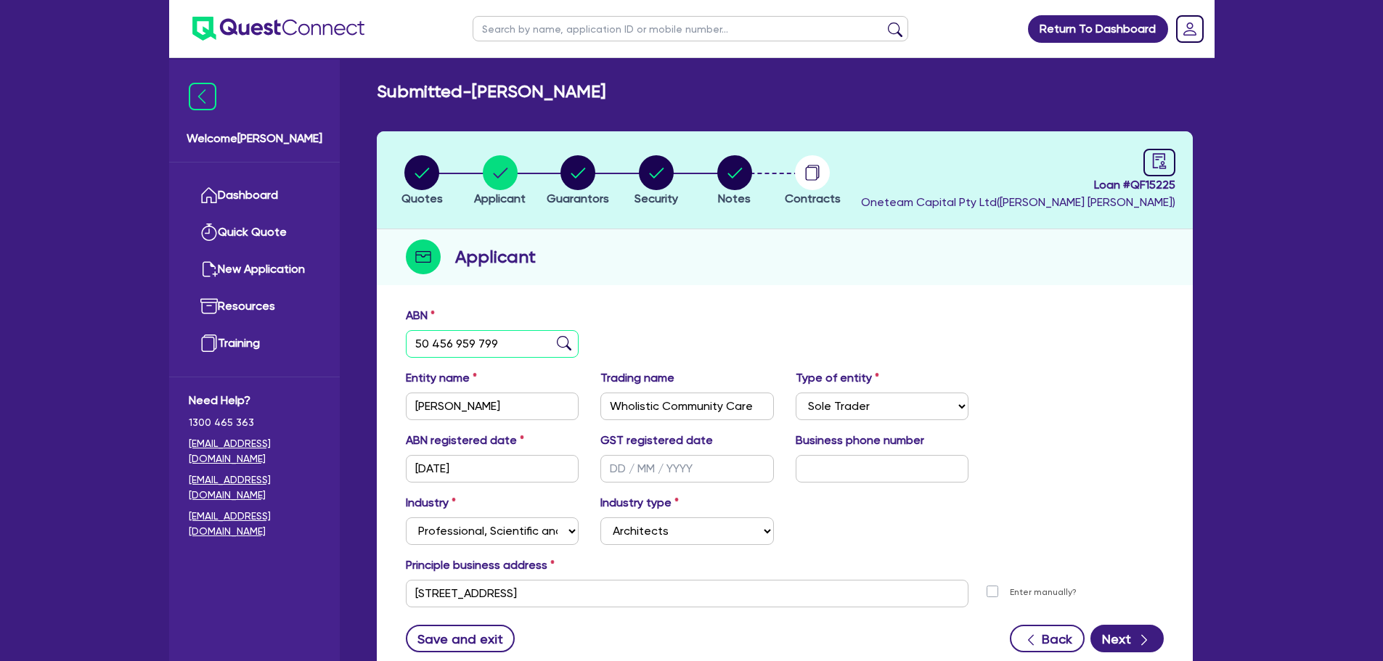
drag, startPoint x: 520, startPoint y: 345, endPoint x: 378, endPoint y: 356, distance: 142.7
click at [378, 356] on div "ABN 50 456 959 799 Entity name BENNETTS, DEBRA ANNE Trading name Wholistic Comm…" at bounding box center [785, 491] width 816 height 382
type input "94 163 536 310"
type input "HOLISTIC COMMUNITY CARE PTY LTD"
select select "COMPANY"
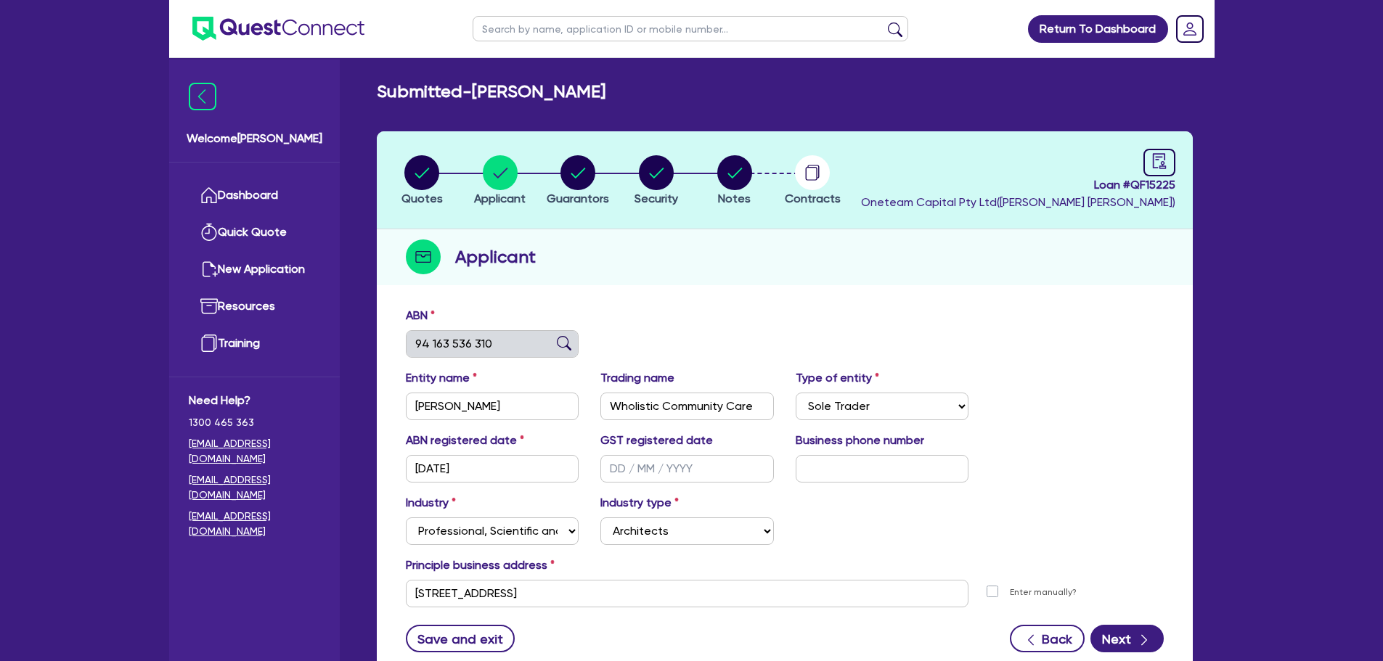
type input "01/05/2013"
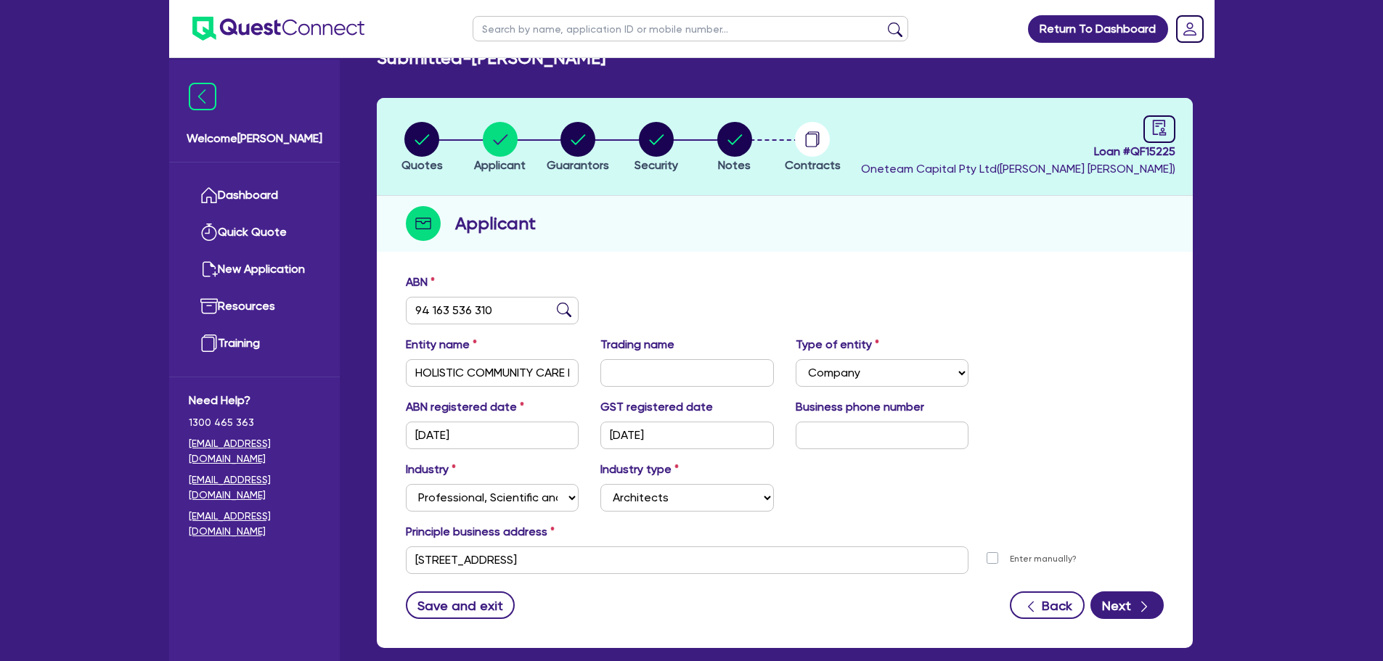
scroll to position [73, 0]
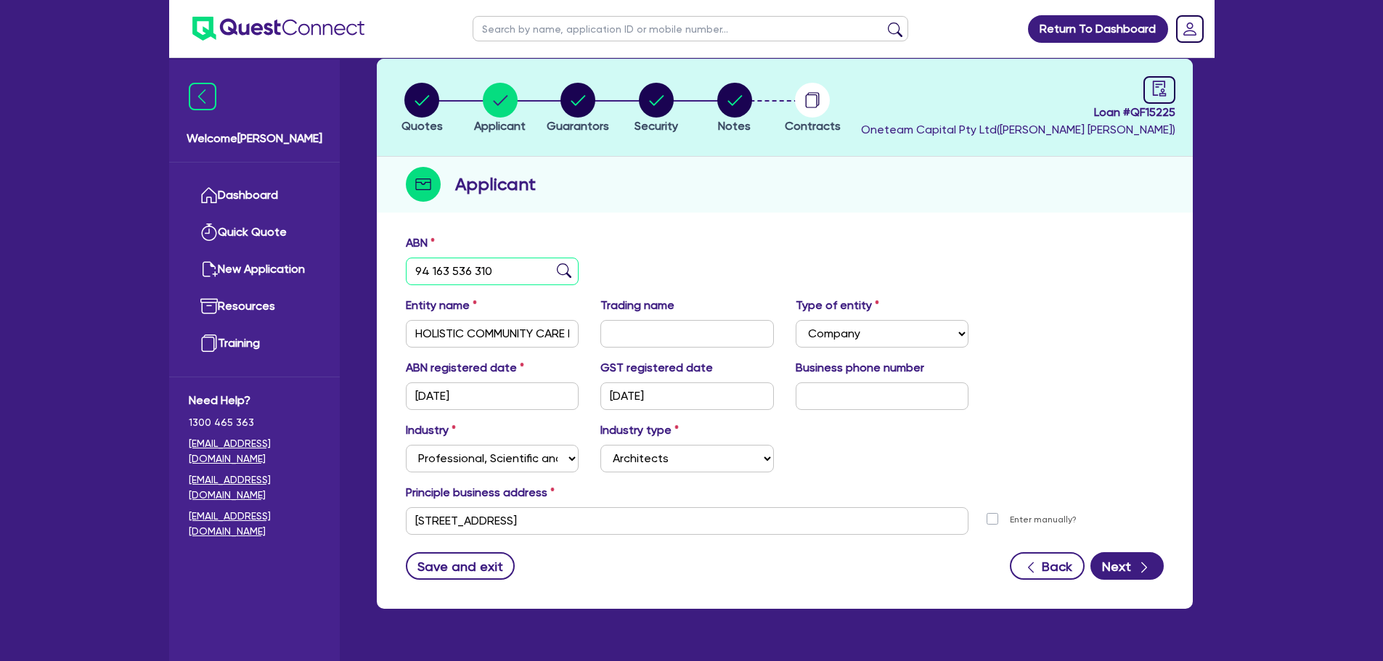
drag, startPoint x: 499, startPoint y: 271, endPoint x: 393, endPoint y: 281, distance: 106.4
click at [382, 272] on div "ABN 94 163 536 310 Entity name HOLISTIC COMMUNITY CARE PTY LTD Trading name Typ…" at bounding box center [785, 418] width 816 height 382
click at [909, 230] on div "ABN 94 163 536 310 Entity name HOLISTIC COMMUNITY CARE PTY LTD Trading name Typ…" at bounding box center [785, 418] width 816 height 382
click at [1132, 575] on button "Next" at bounding box center [1126, 566] width 73 height 28
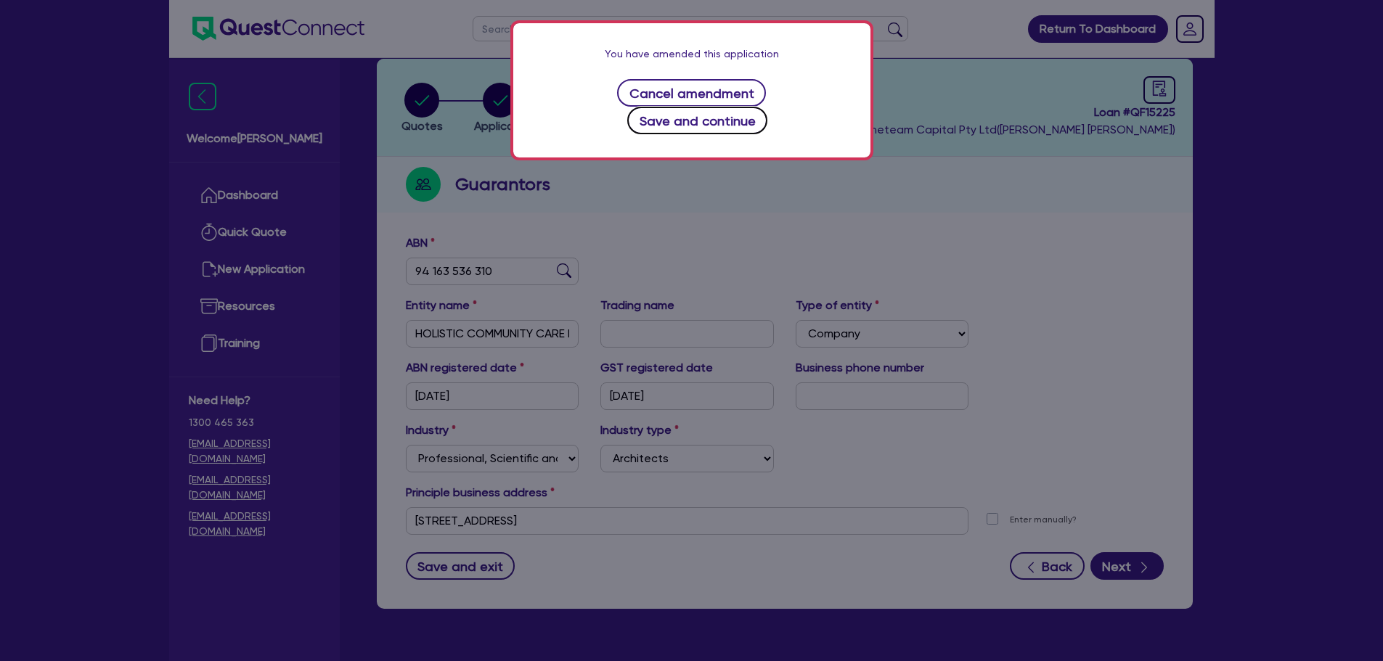
click at [746, 107] on button "Save and continue" at bounding box center [697, 121] width 140 height 28
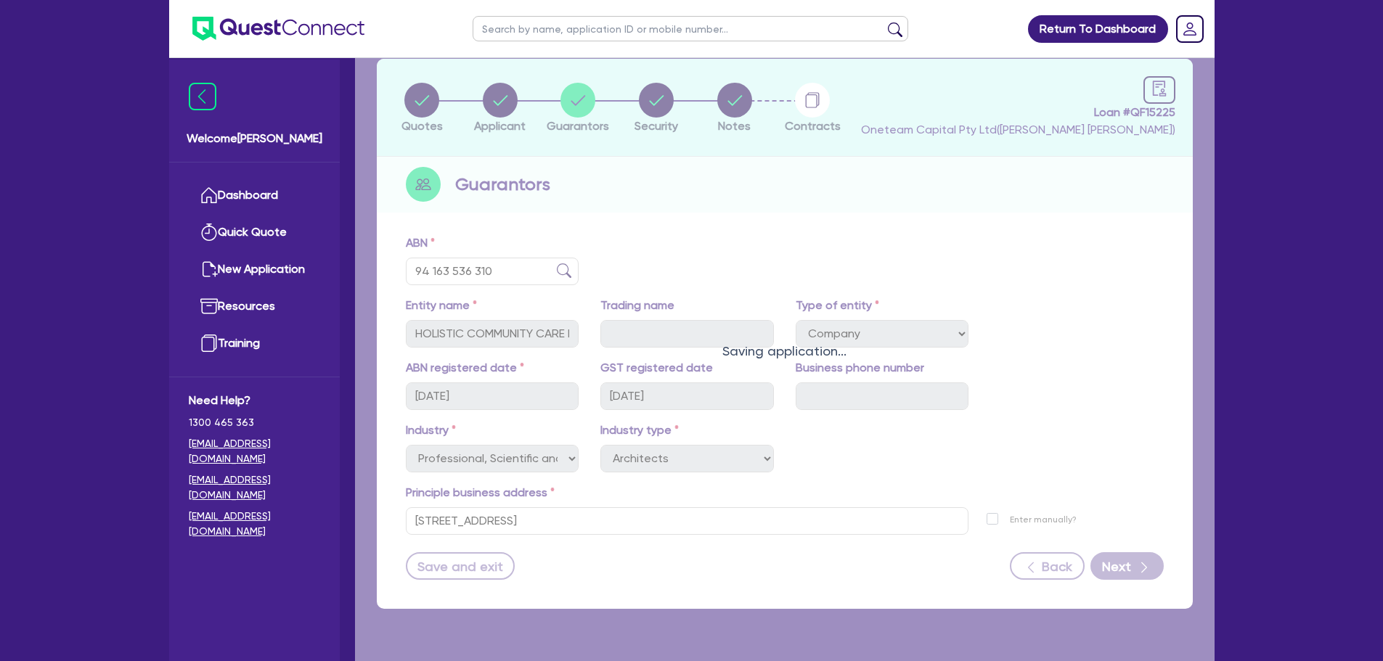
select select "MRS"
select select "SINGLE"
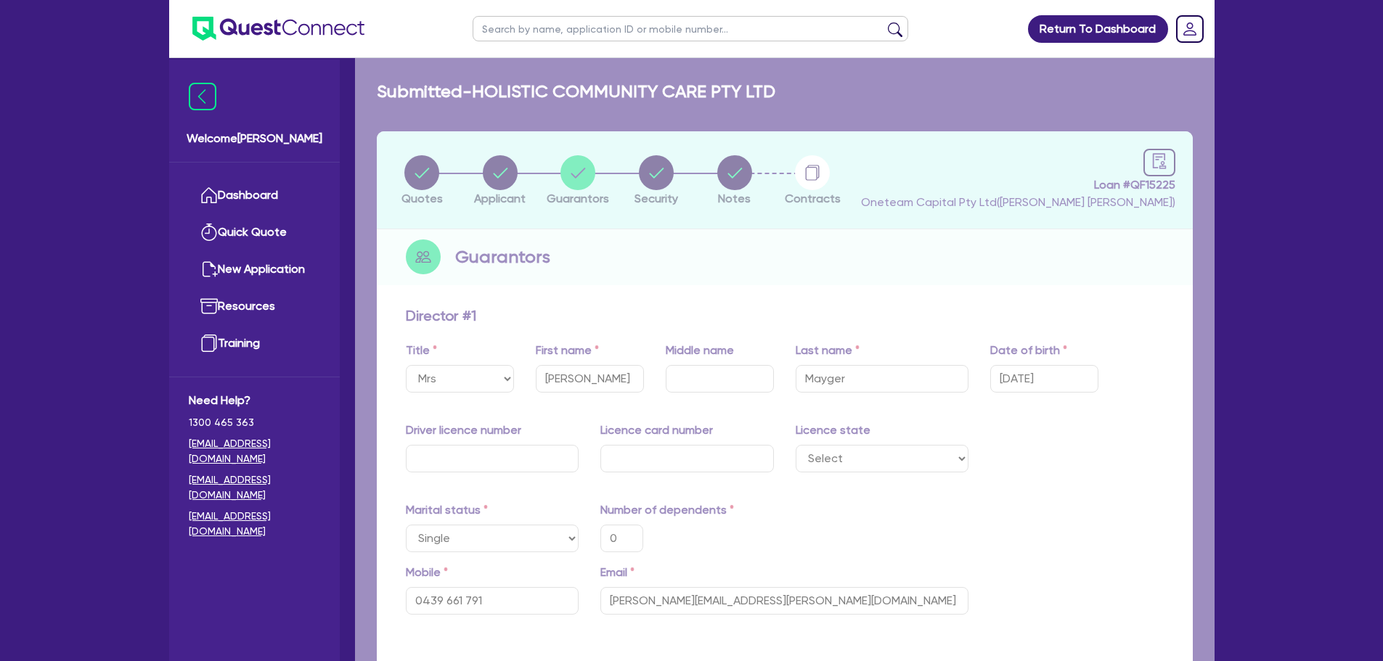
type input "0"
type input "0439 661 791"
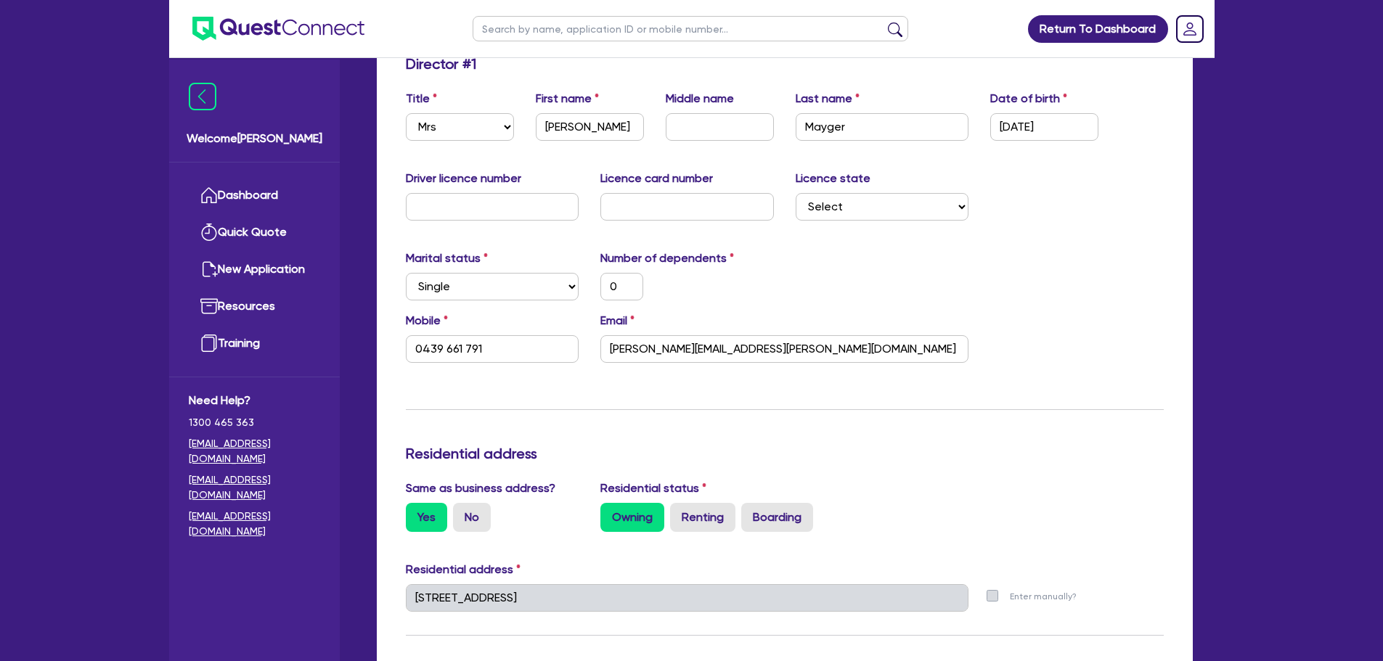
scroll to position [290, 0]
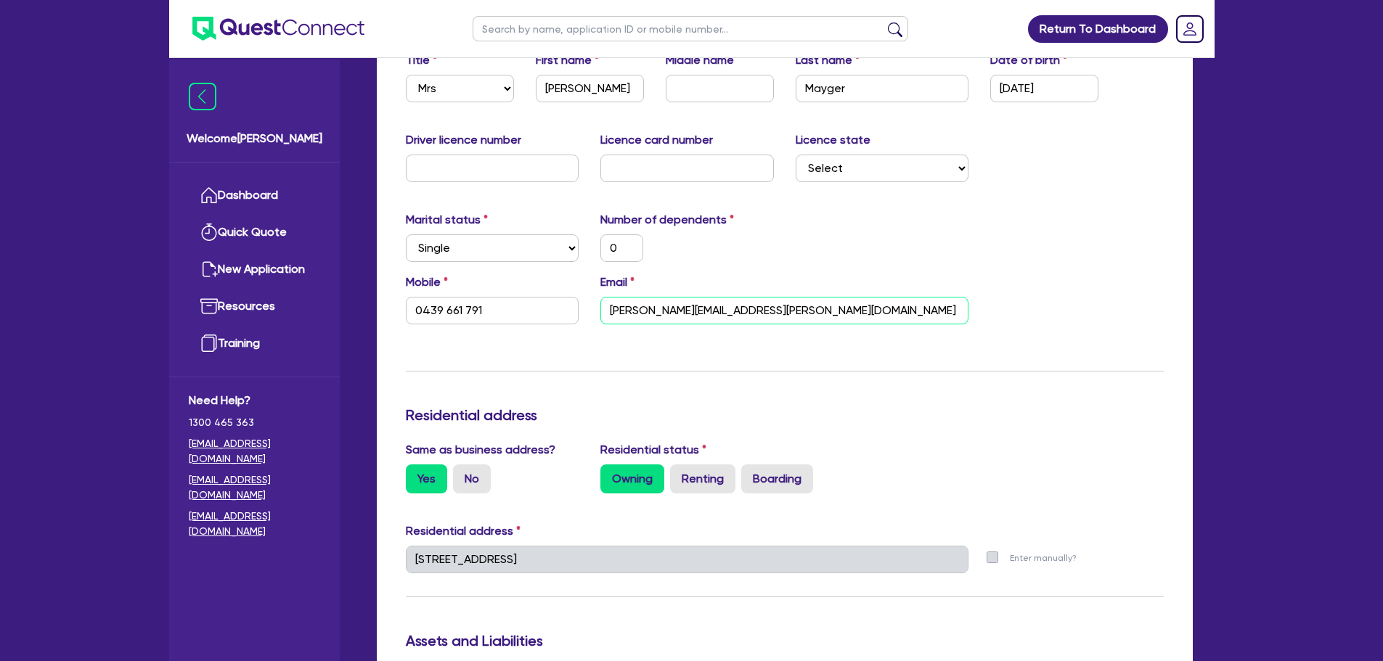
drag, startPoint x: 773, startPoint y: 311, endPoint x: 583, endPoint y: 314, distance: 189.4
click at [585, 314] on div "Mobile 0439 661 791 Email ruth.mayger@gmail.com" at bounding box center [784, 305] width 779 height 62
click at [1009, 245] on div "Marital status Select Single Married De Facto / Partner Number of dependents 0" at bounding box center [784, 242] width 779 height 62
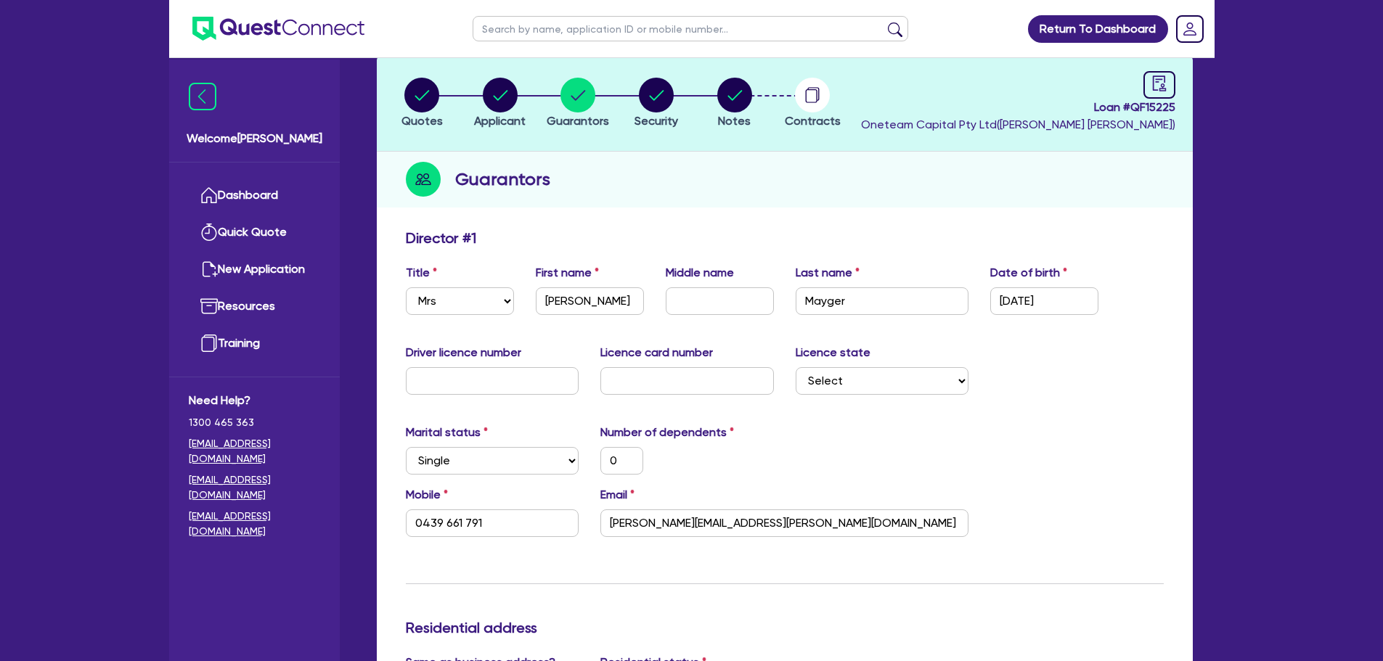
scroll to position [73, 0]
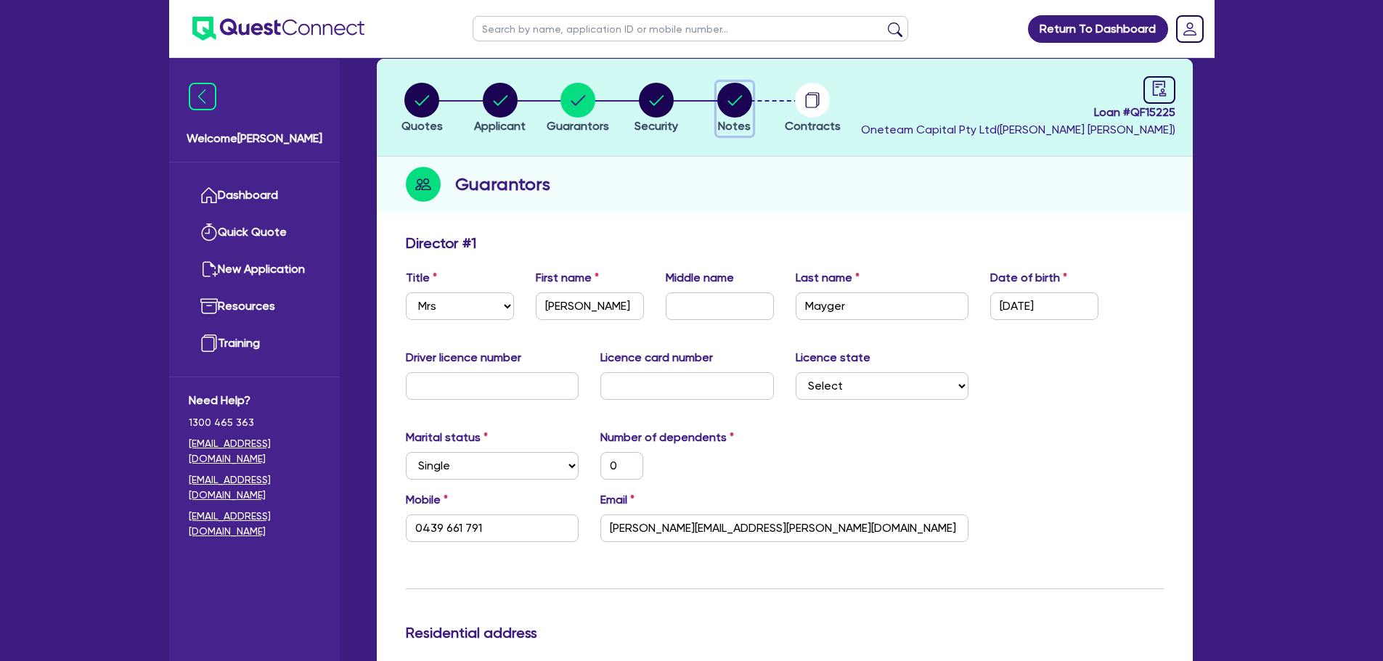
click at [736, 119] on span "Notes" at bounding box center [734, 126] width 33 height 14
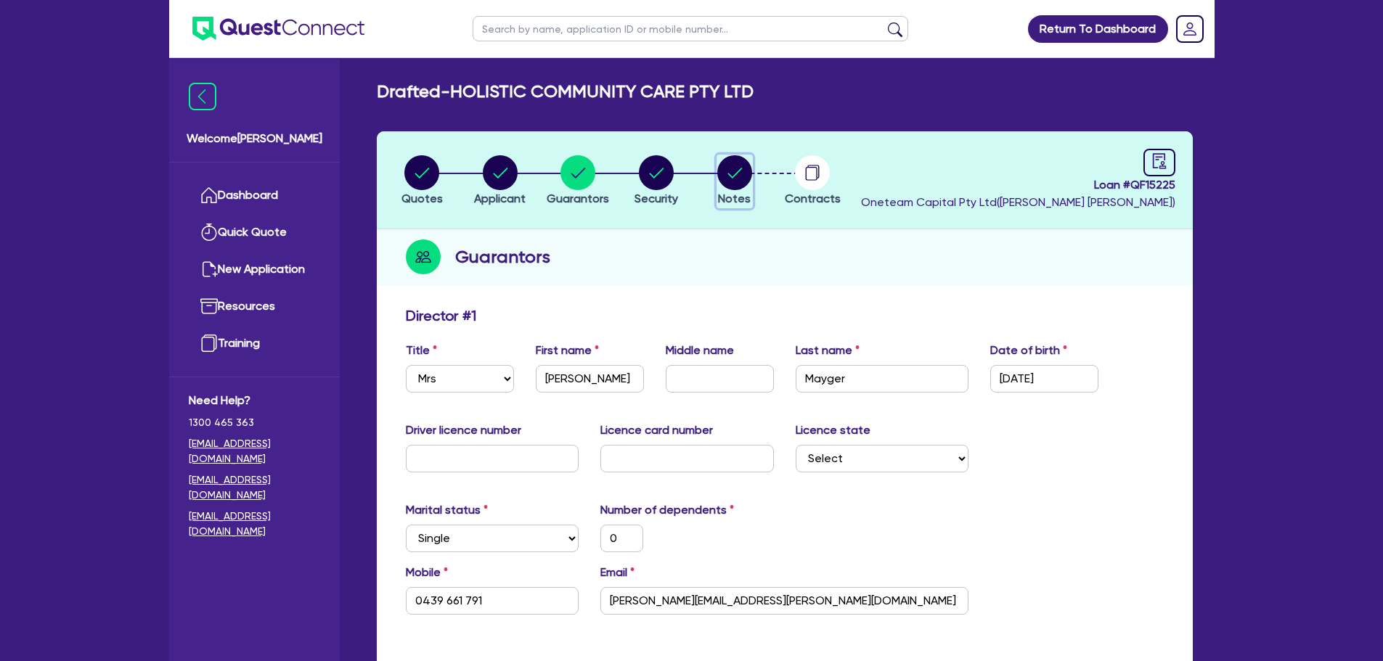
select select "Other"
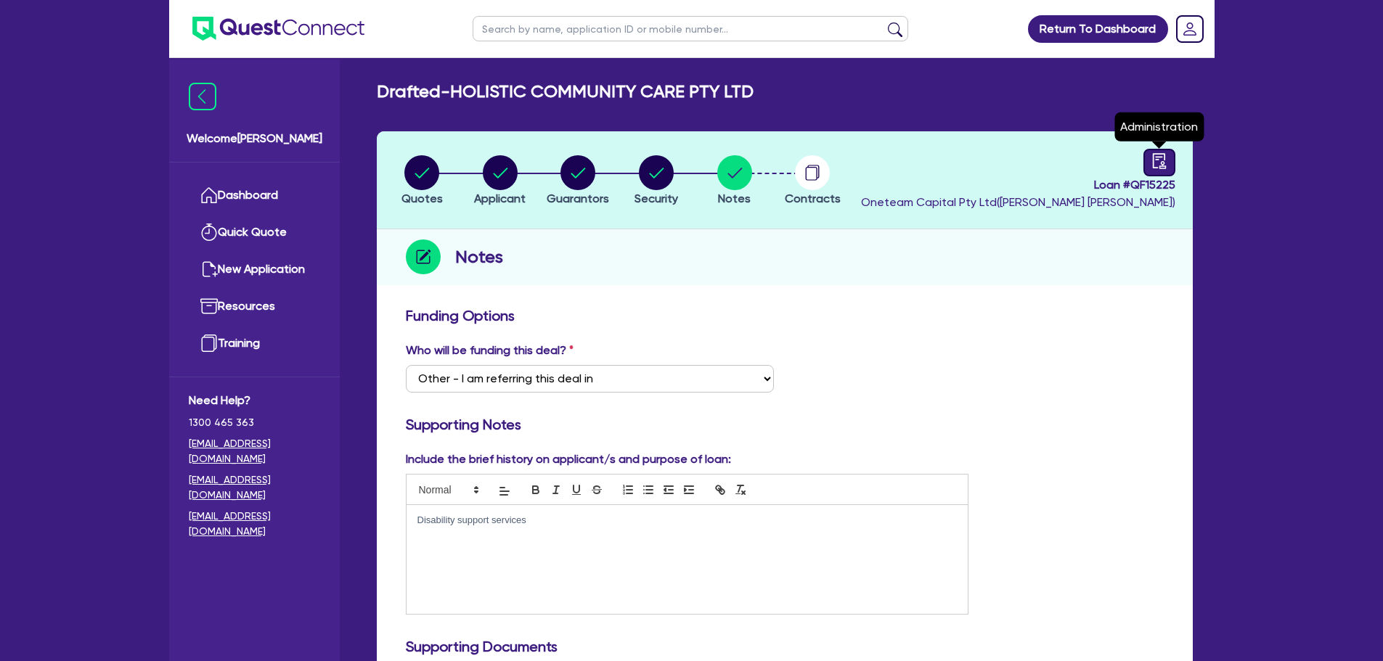
click at [1167, 163] on link at bounding box center [1159, 163] width 32 height 28
select select "DRAFTED_AMENDED"
select select "Other"
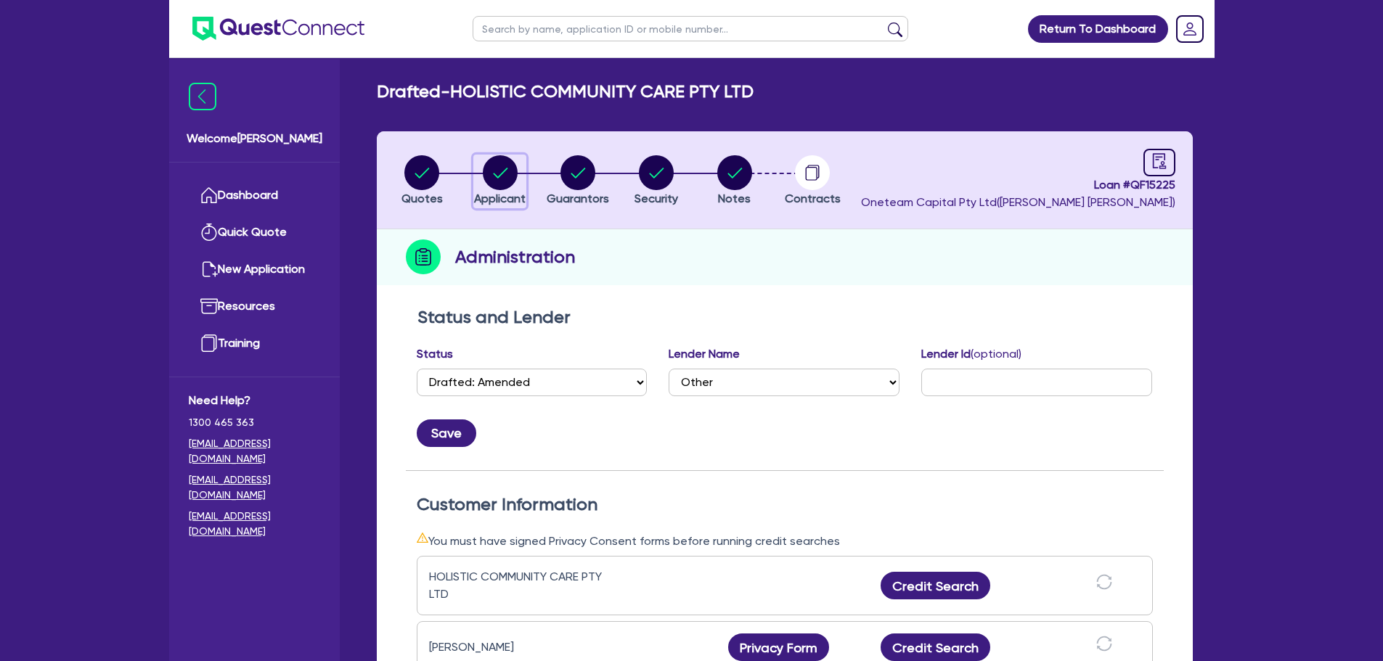
click at [500, 174] on icon "button" at bounding box center [500, 172] width 35 height 35
select select "COMPANY"
select select "PROFESSIONAL"
select select "ARCHITECTS"
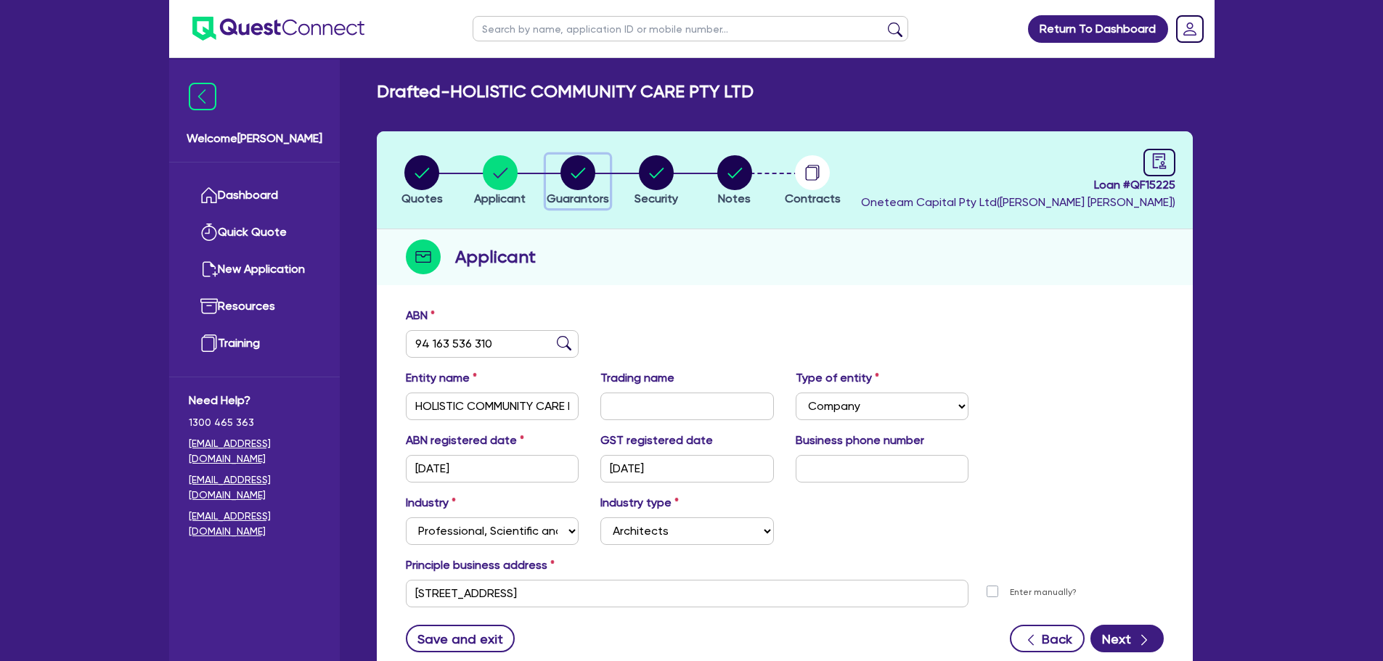
click at [606, 179] on div "button" at bounding box center [577, 172] width 62 height 35
select select "MRS"
select select "SINGLE"
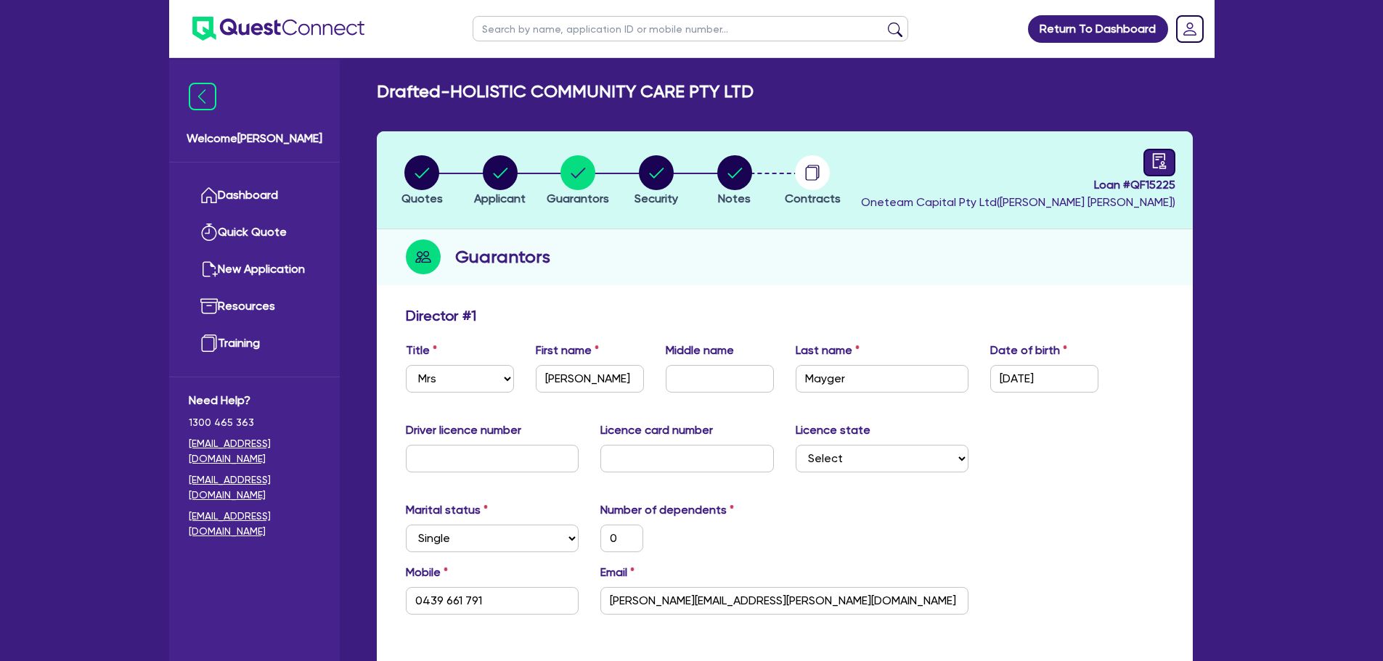
click at [1146, 157] on link at bounding box center [1159, 163] width 32 height 28
select select "DRAFTED_AMENDED"
select select "Other"
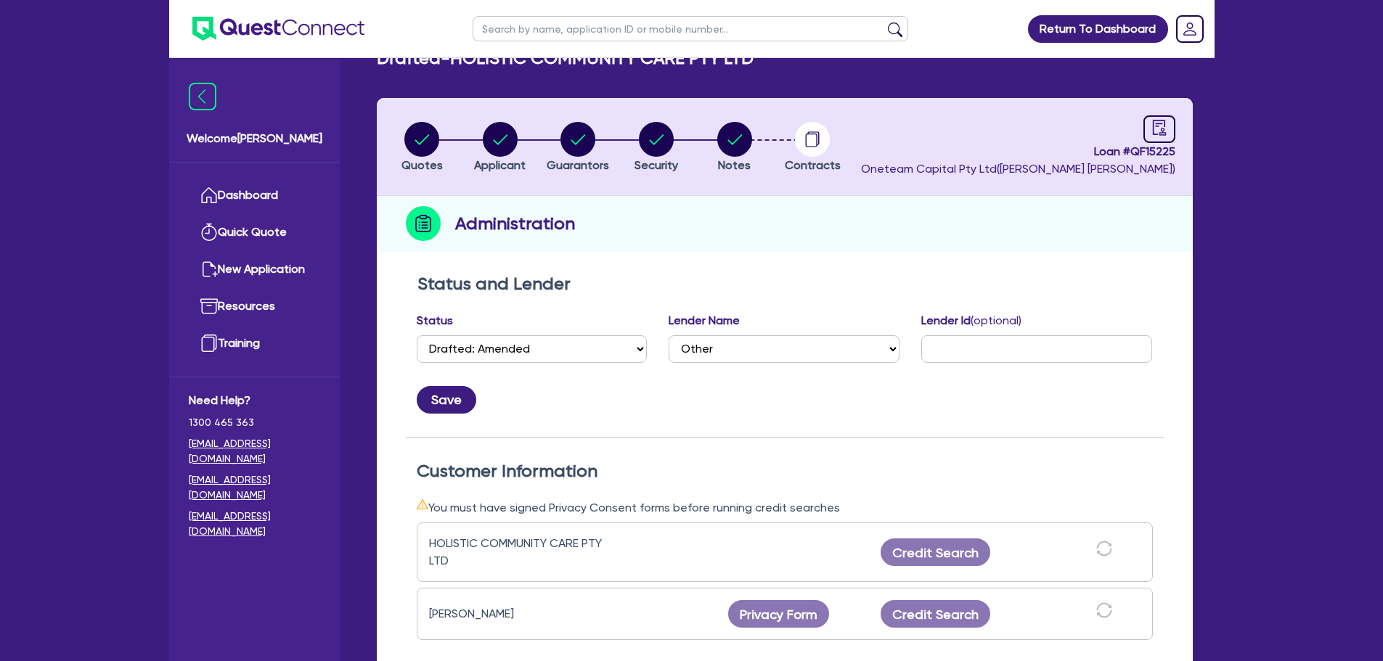
scroll to position [73, 0]
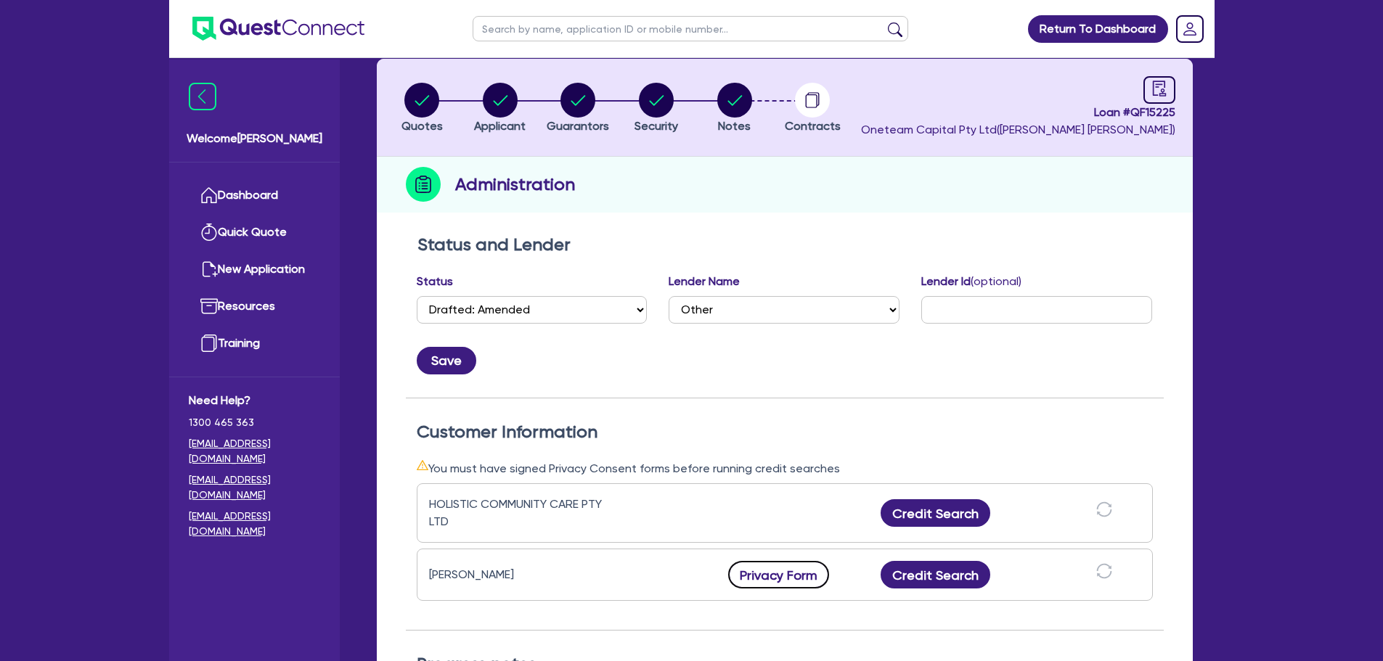
click at [798, 575] on button "Privacy Form" at bounding box center [779, 575] width 102 height 28
click at [280, 193] on link "Dashboard" at bounding box center [254, 195] width 131 height 37
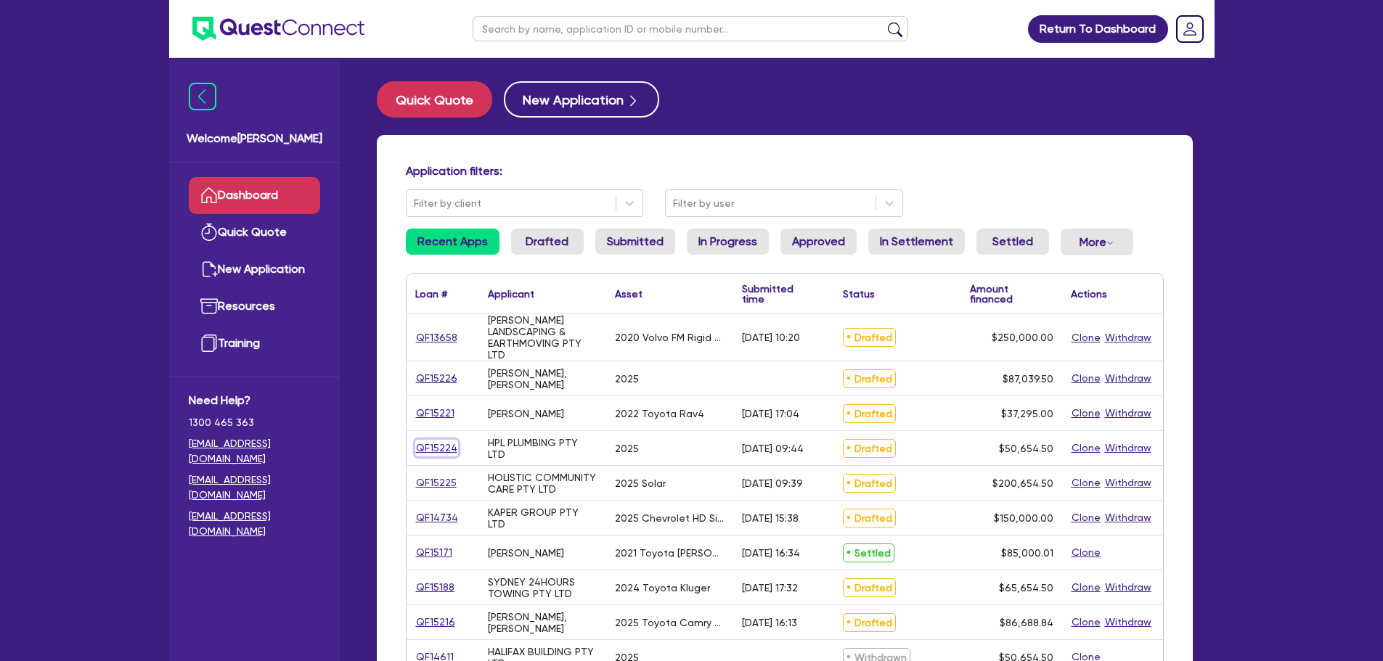
click at [451, 446] on link "QF15224" at bounding box center [436, 448] width 43 height 17
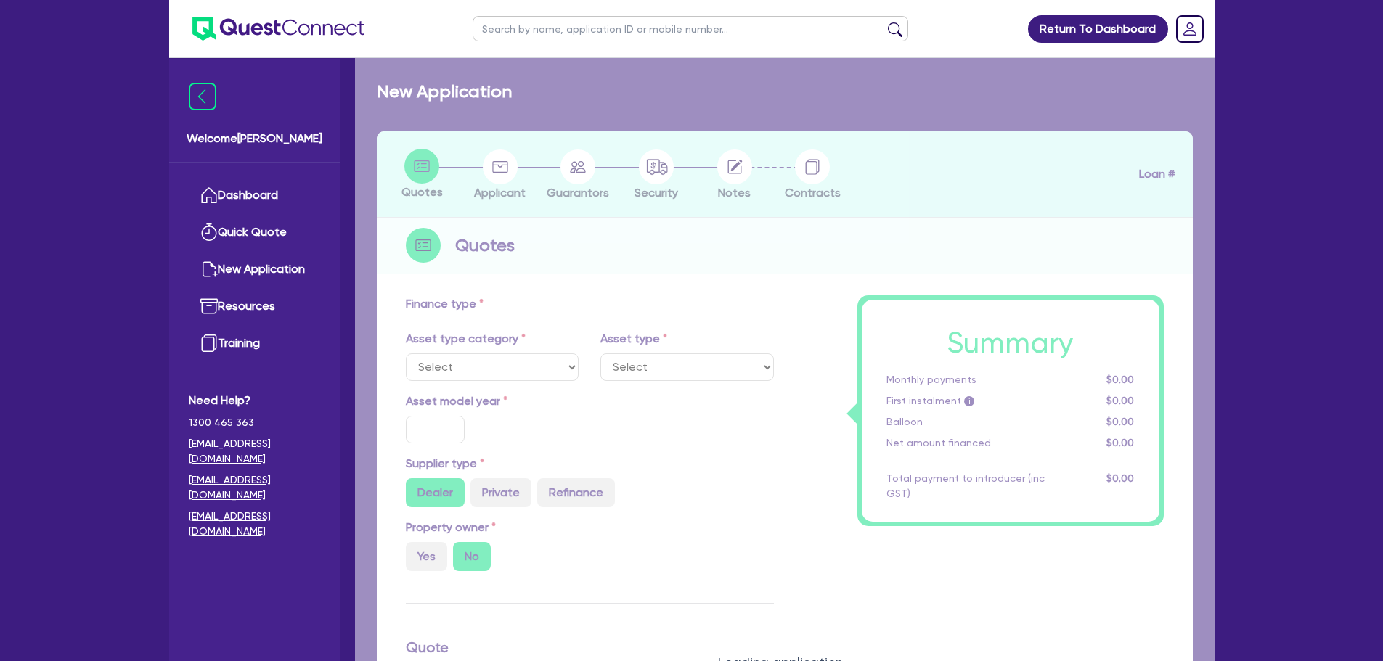
select select "CARS_AND_LIGHT_TRUCKS"
type input "2025"
type input "50,000"
type input "9"
select select "PASSENGER_VEHICLES"
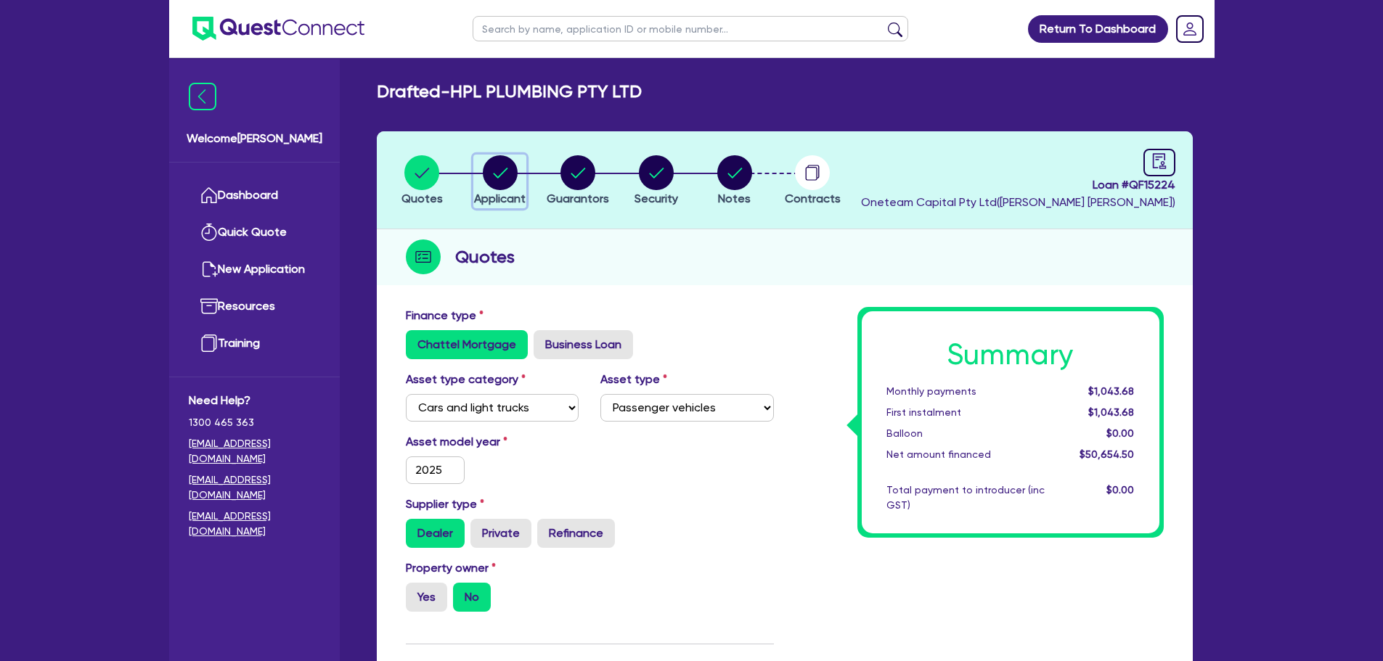
click at [518, 180] on div "button" at bounding box center [500, 172] width 52 height 35
select select "COMPANY"
select select "BUILDING_CONSTRUCTION"
select select "TRADES_SERVICES_CONSUMERS"
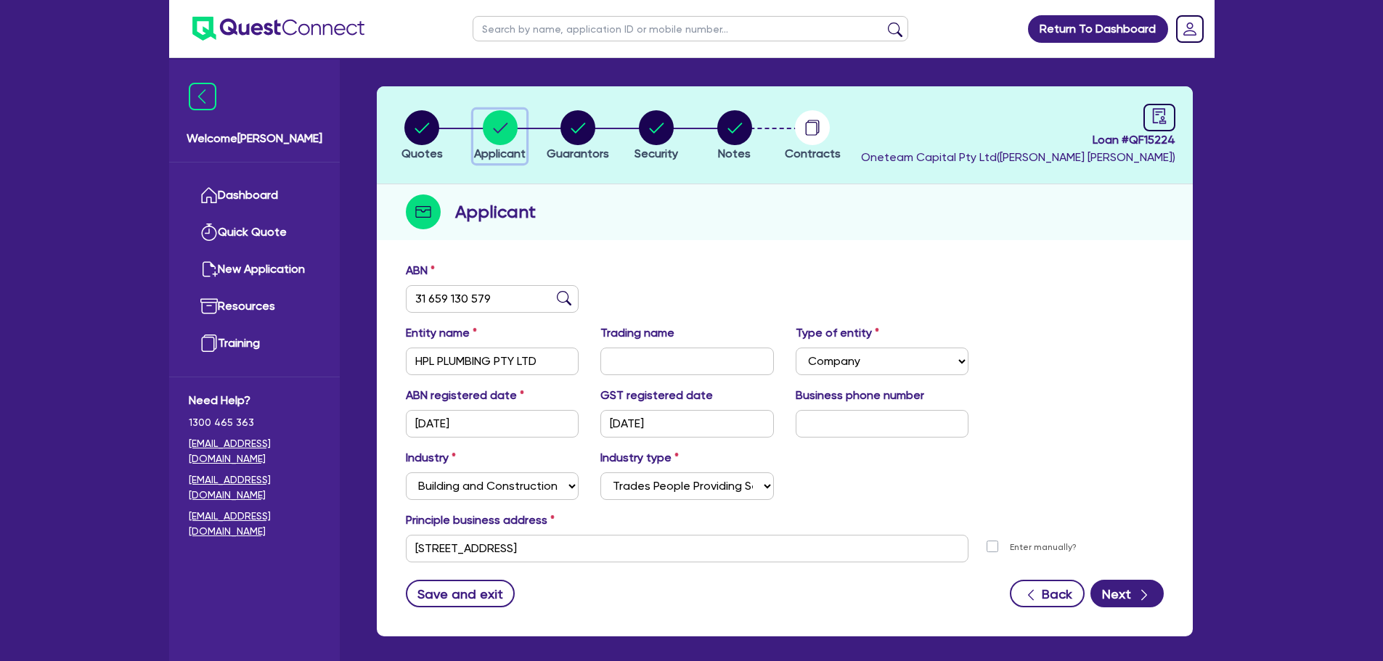
scroll to position [109, 0]
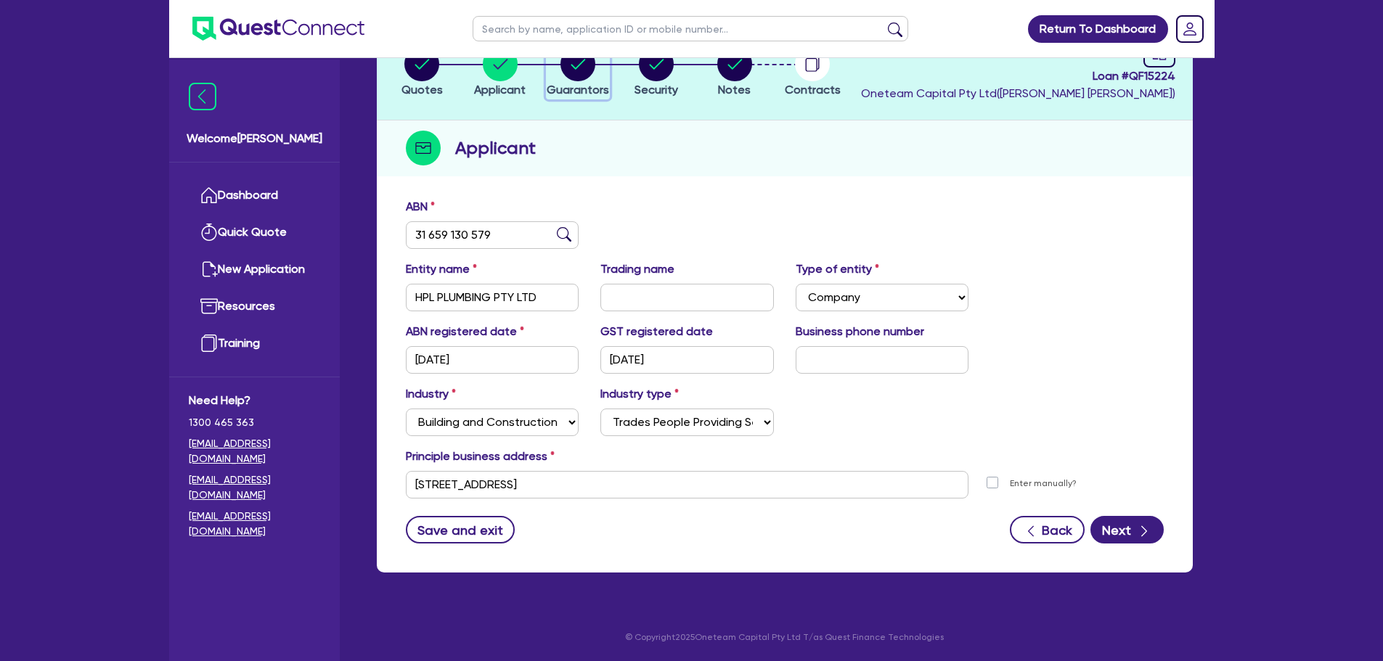
click at [573, 80] on circle "button" at bounding box center [577, 63] width 35 height 35
select select "MR"
select select "MARRIED"
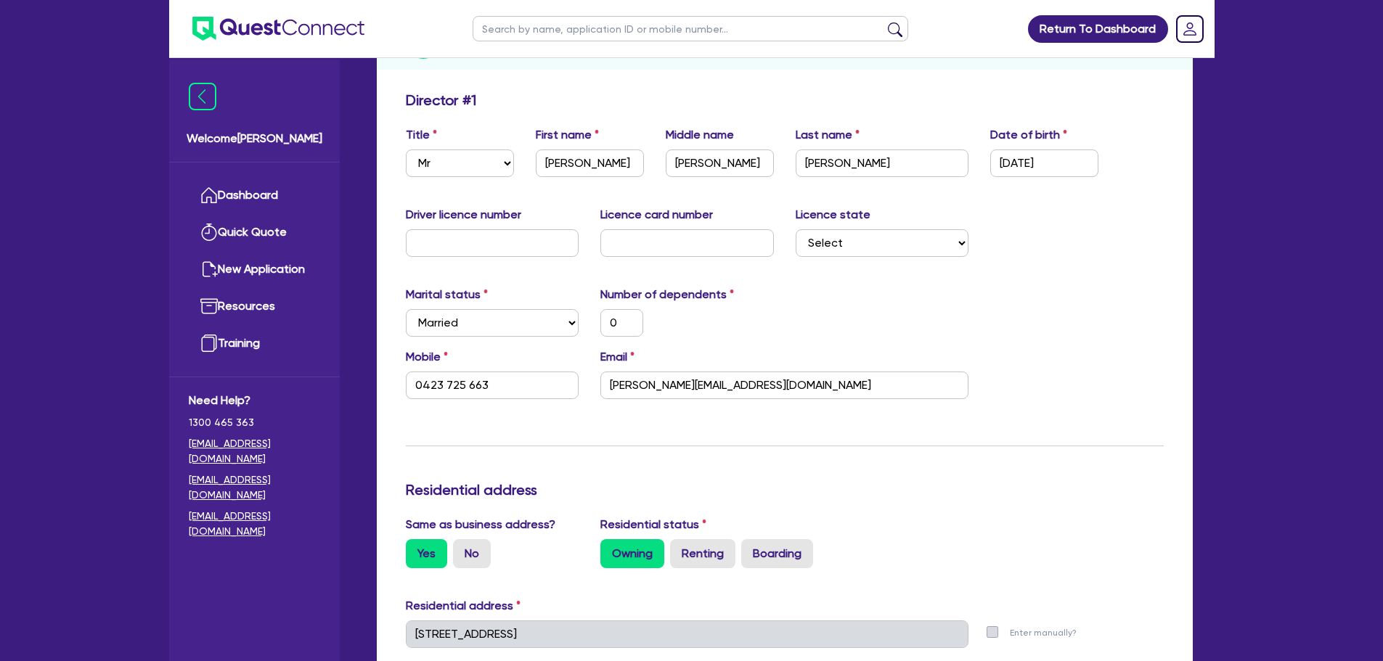
scroll to position [218, 0]
click at [522, 229] on input "text" at bounding box center [492, 241] width 173 height 28
click at [689, 245] on input "text" at bounding box center [686, 241] width 173 height 28
click at [488, 239] on input "text" at bounding box center [492, 241] width 173 height 28
type input "0"
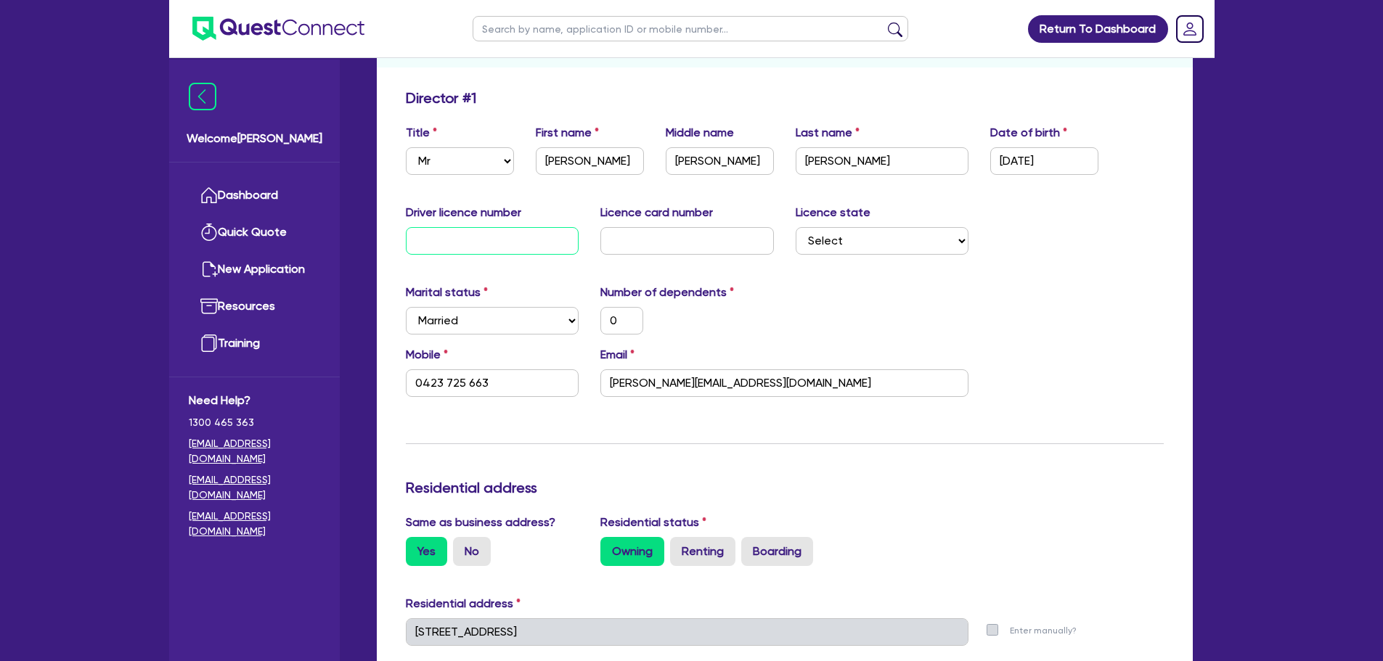
type input "0"
type input "0423 725 663"
type input "09"
type input "0"
type input "0423 725 663"
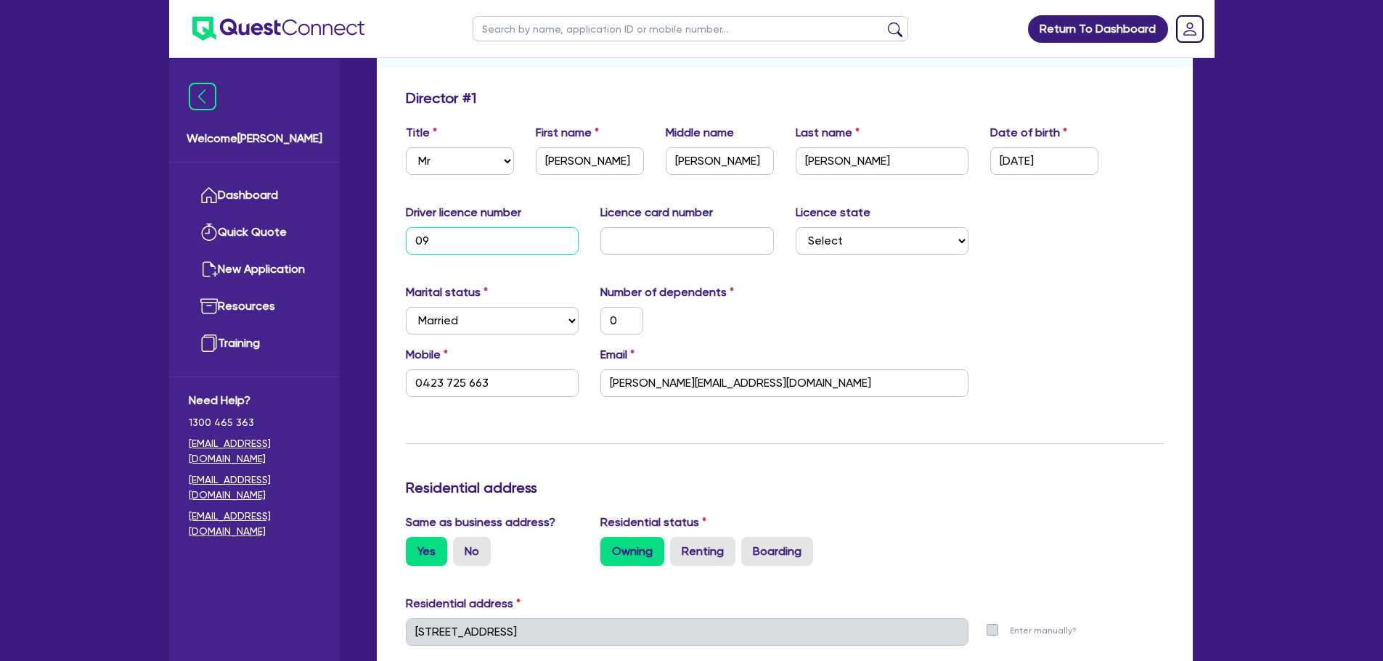
type input "095"
type input "0"
type input "0423 725 663"
type input "0953"
type input "0"
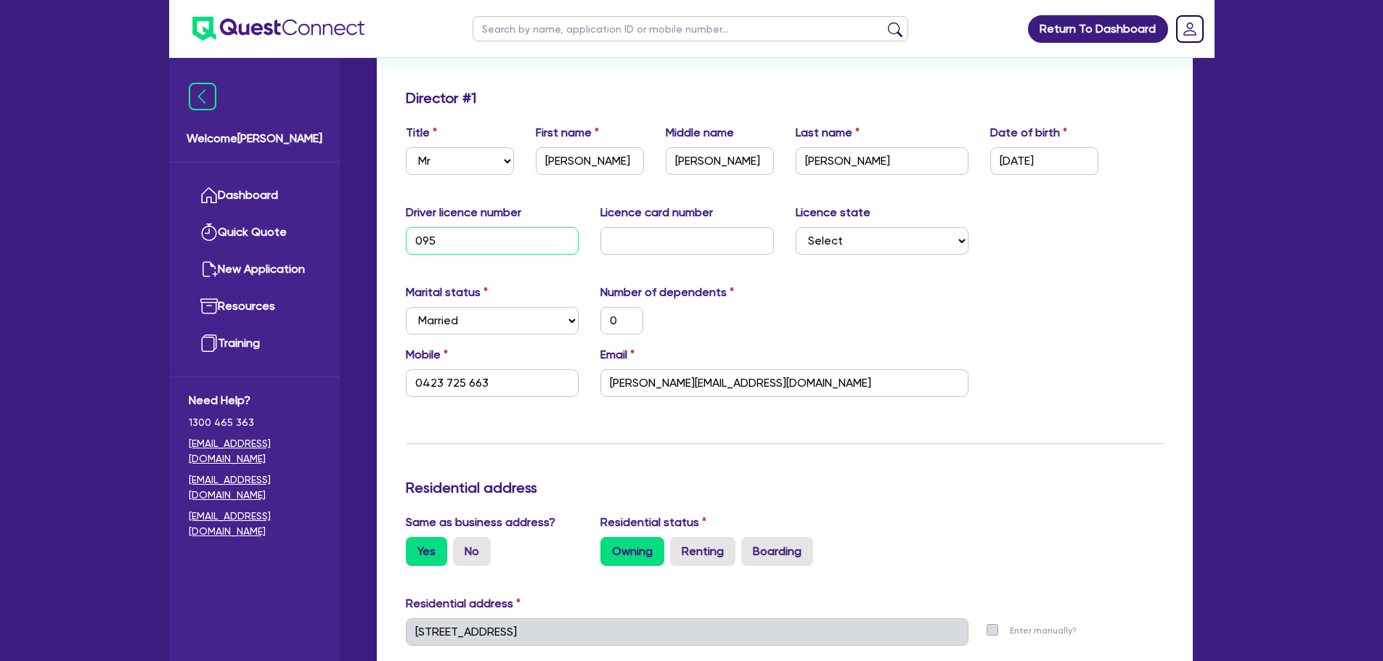
type input "0423 725 663"
type input "09539"
type input "0"
type input "0423 725 663"
type input "095392"
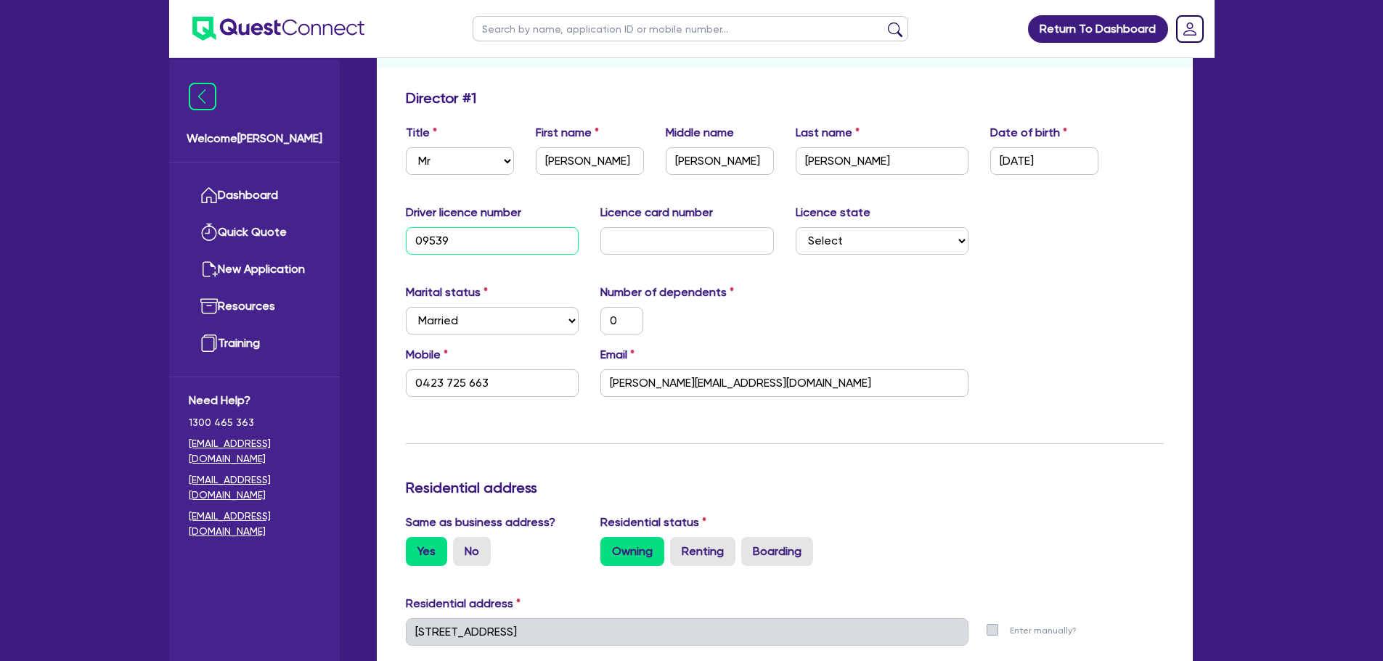
type input "0"
type input "0423 725 663"
type input "0953926"
type input "0"
type input "0423 725 663"
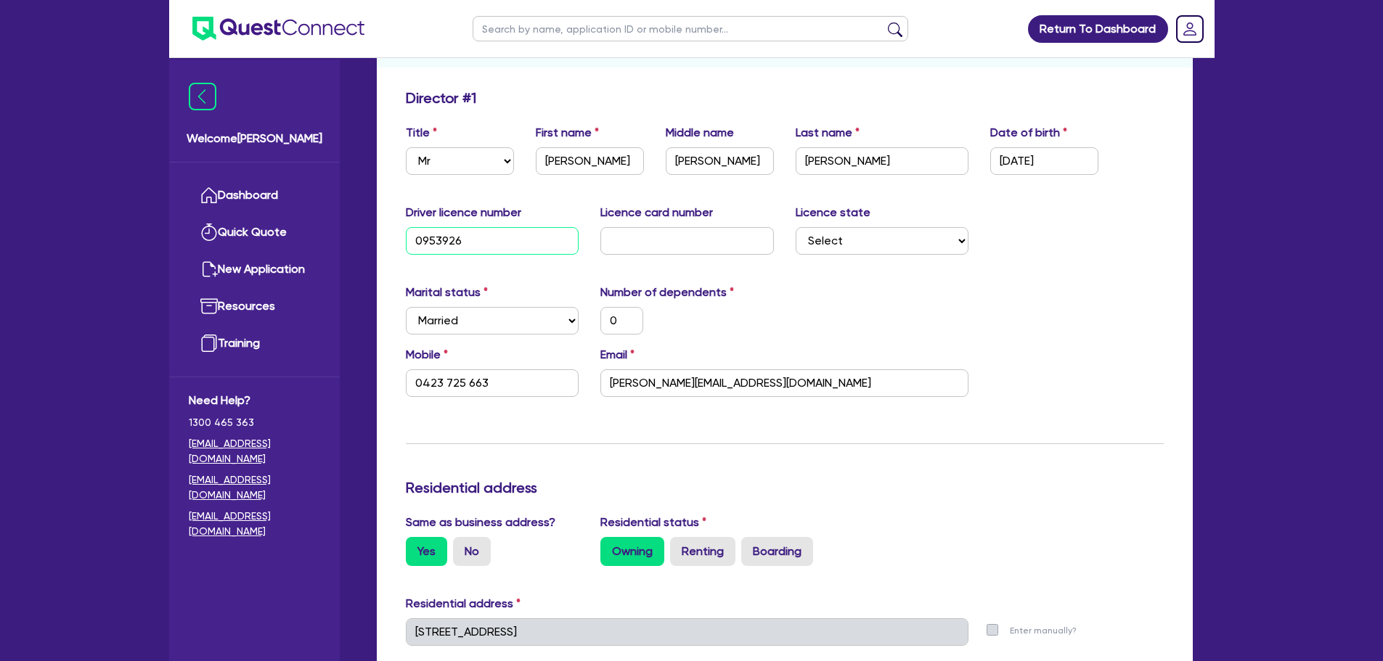
type input "09539267"
type input "0"
type input "0423 725 663"
type input "095392671"
type input "0"
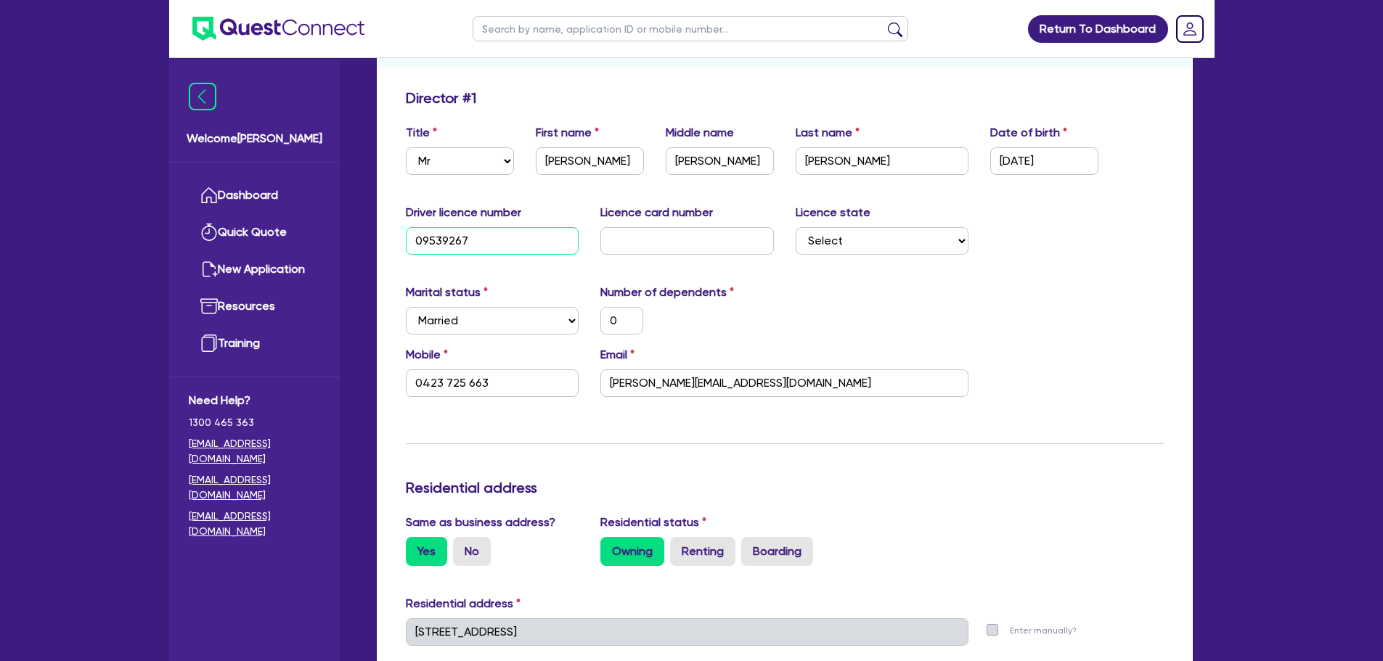
type input "0423 725 663"
type input "095392671"
click at [644, 248] on input "text" at bounding box center [686, 241] width 173 height 28
click at [1065, 297] on div "Marital status Select Single Married De Facto / Partner Number of dependents 0" at bounding box center [784, 315] width 779 height 62
click at [894, 242] on select "Select NSW VIC QLD TAS ACT SA NT WA" at bounding box center [881, 241] width 173 height 28
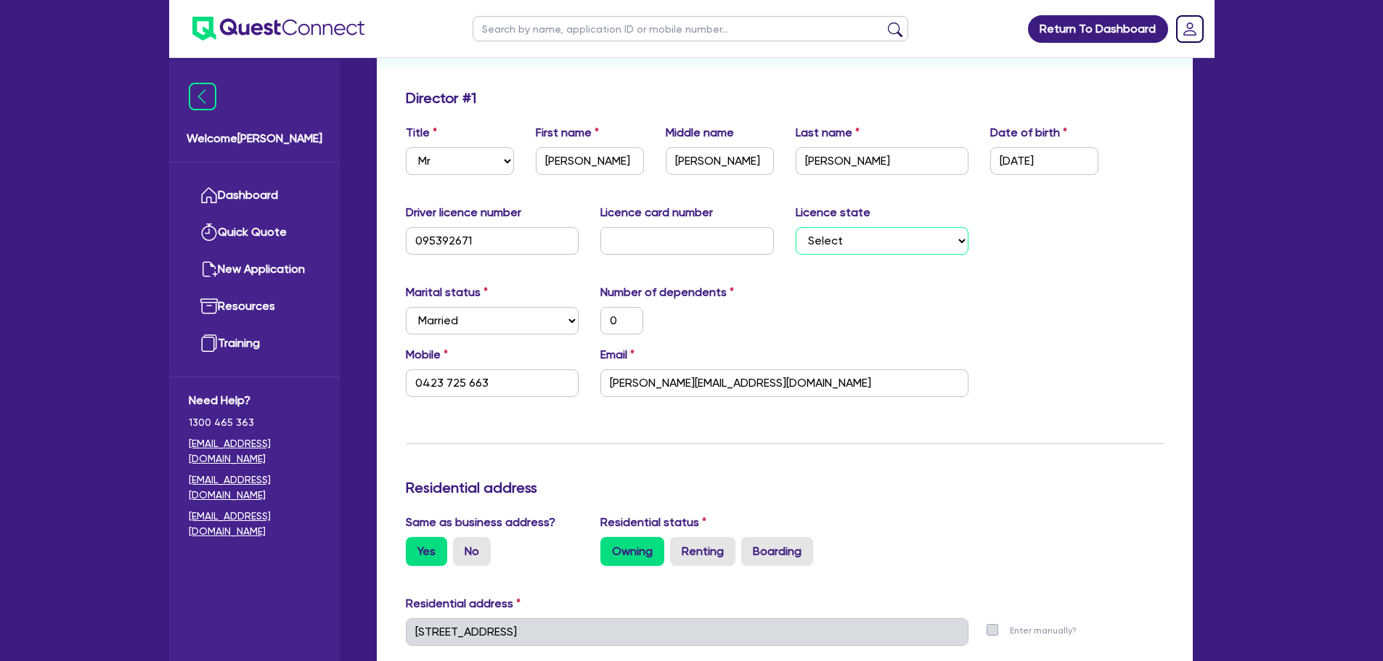
select select "VIC"
click at [795, 227] on select "Select NSW VIC QLD TAS ACT SA NT WA" at bounding box center [881, 241] width 173 height 28
type input "0"
type input "0423 725 663"
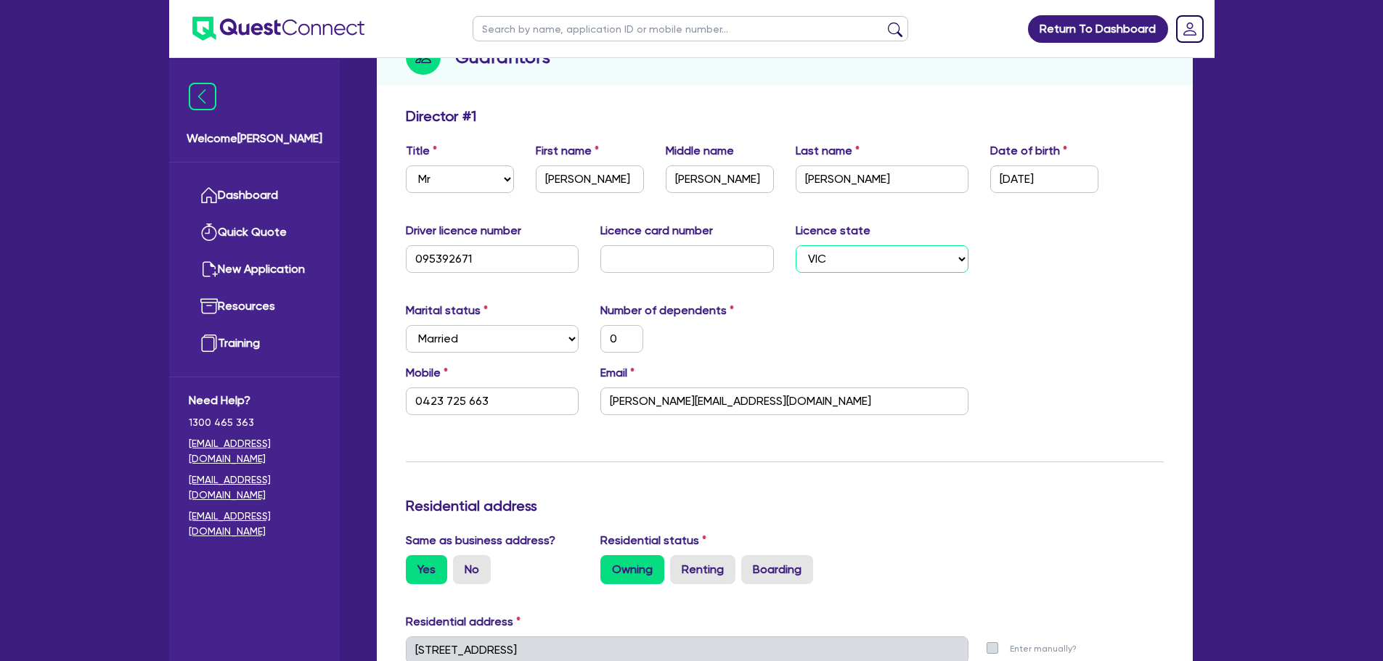
scroll to position [0, 0]
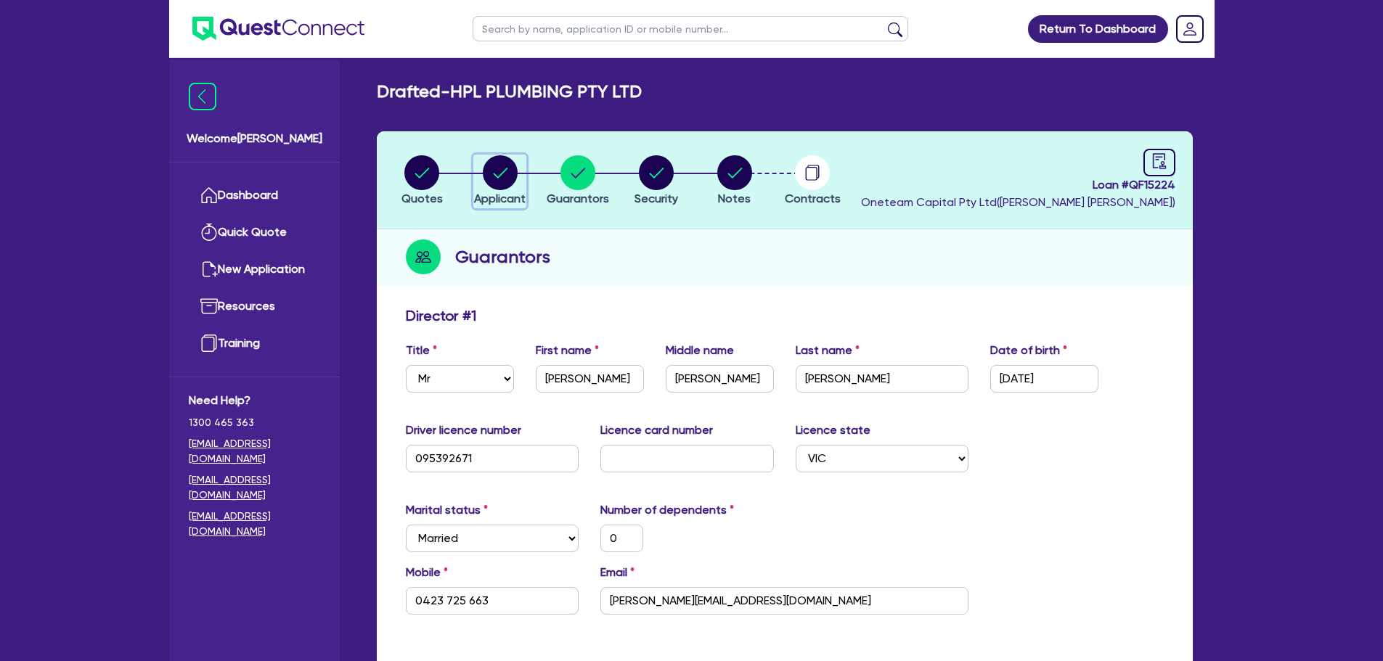
click at [497, 190] on button "Applicant" at bounding box center [499, 182] width 53 height 54
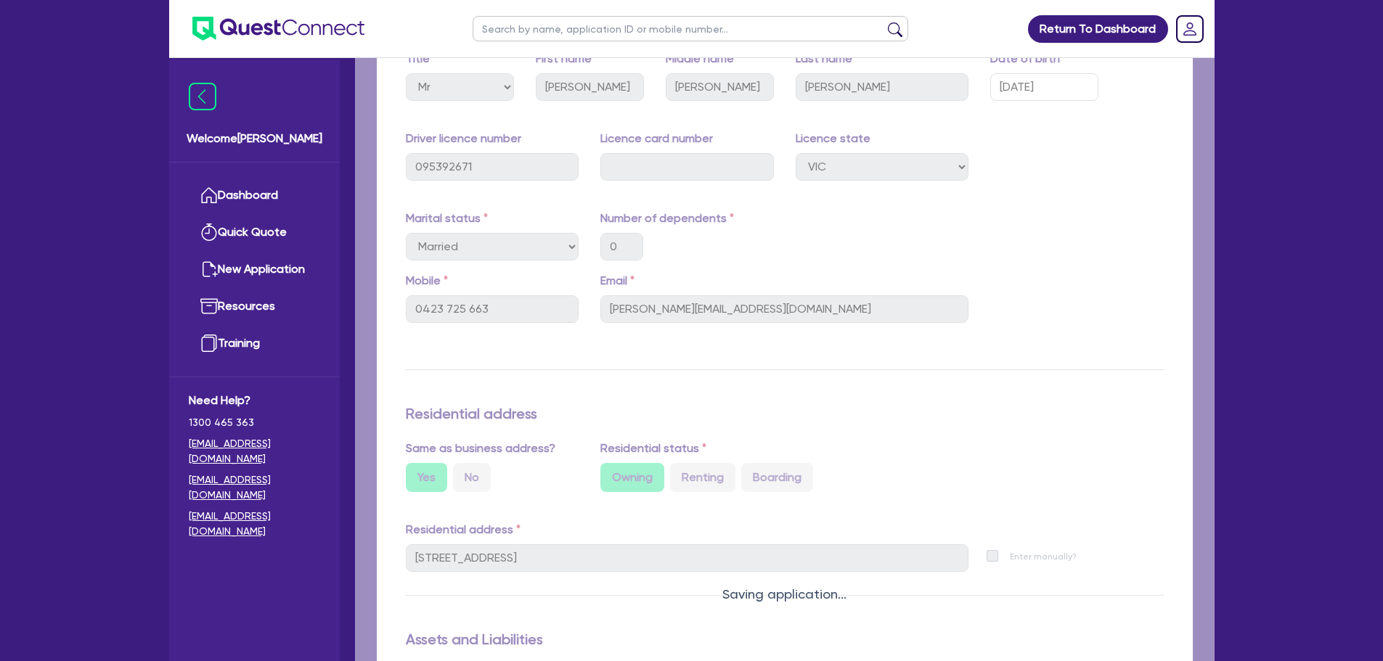
scroll to position [435, 0]
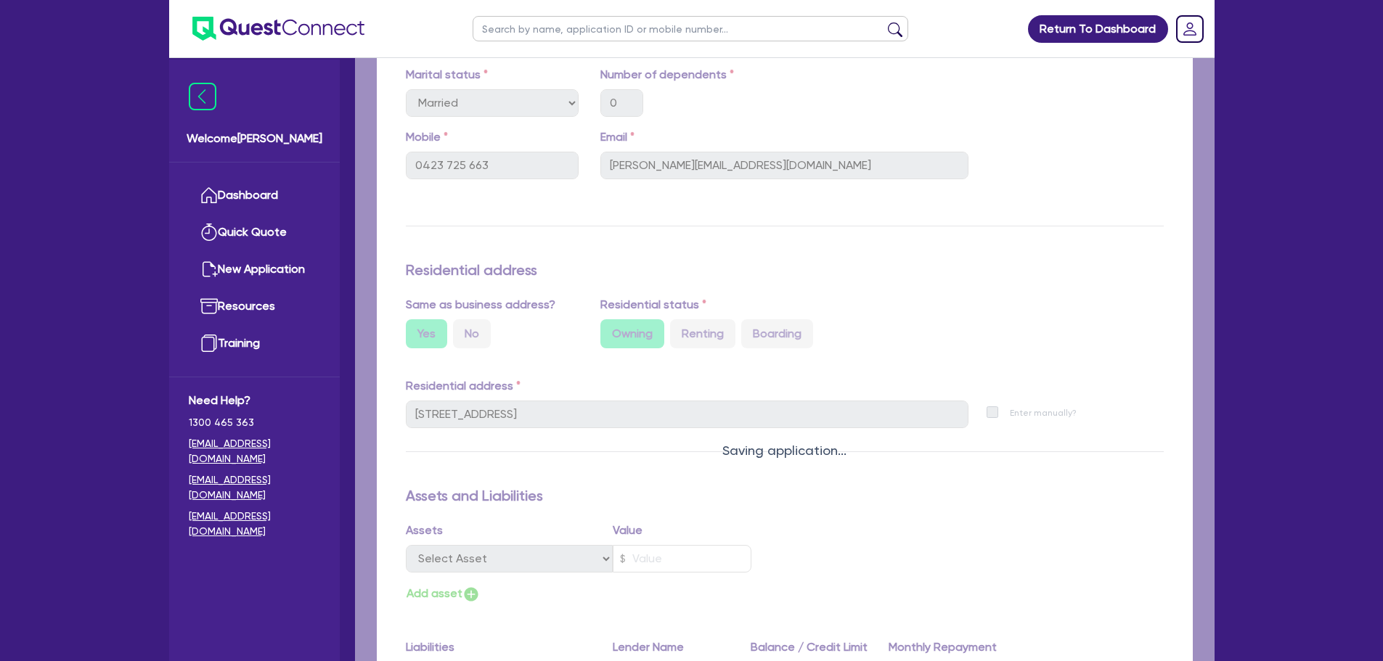
select select "COMPANY"
select select "BUILDING_CONSTRUCTION"
select select "TRADES_SERVICES_CONSUMERS"
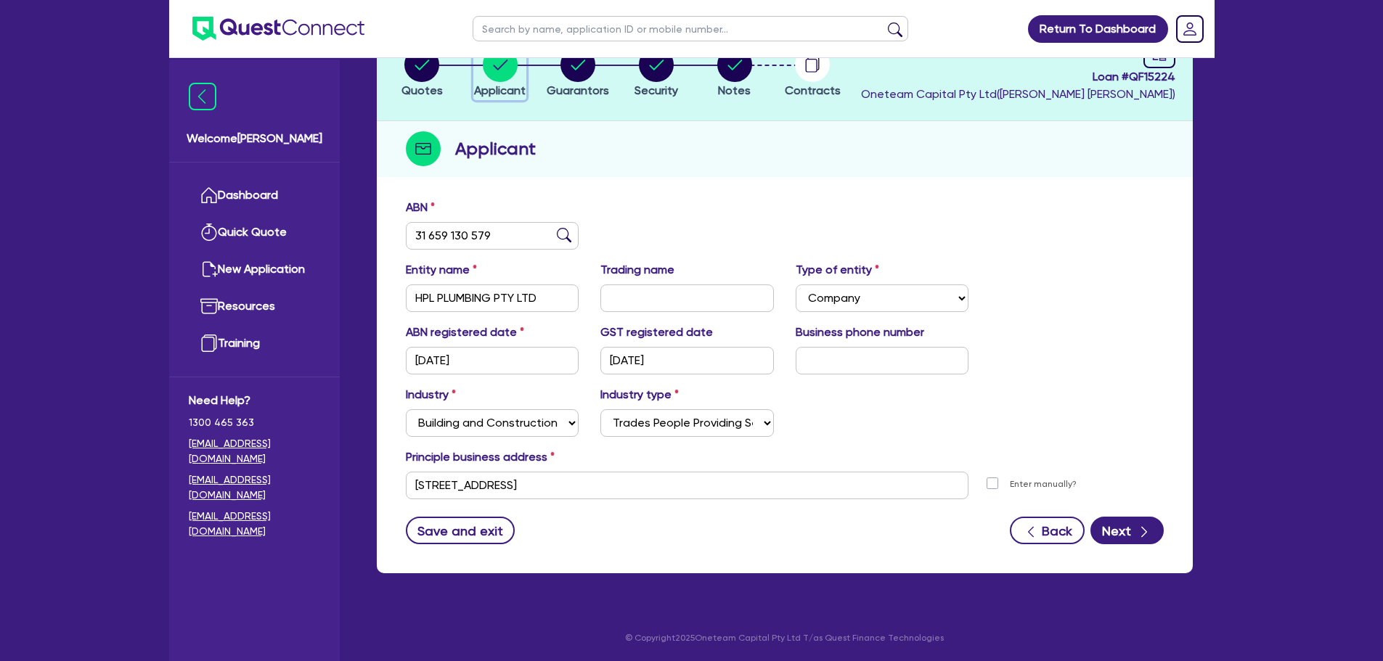
scroll to position [109, 0]
click at [573, 71] on circle "button" at bounding box center [577, 63] width 35 height 35
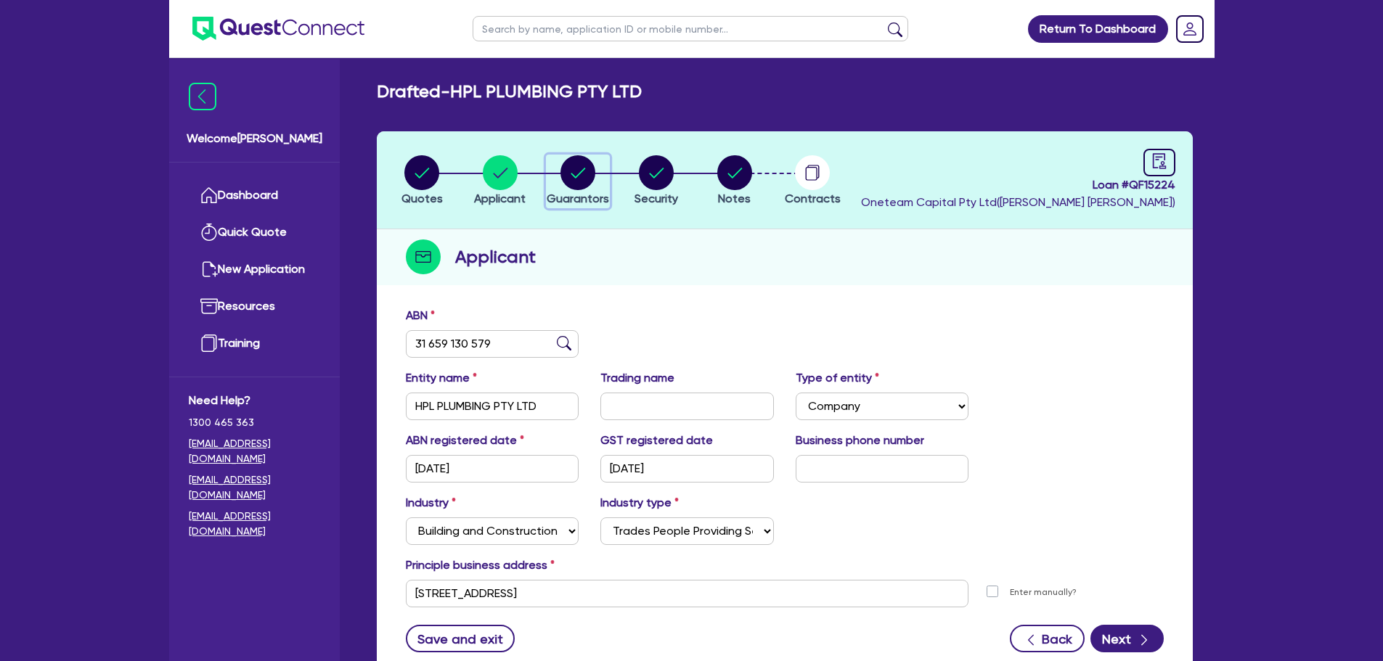
select select "MR"
select select "VIC"
select select "MARRIED"
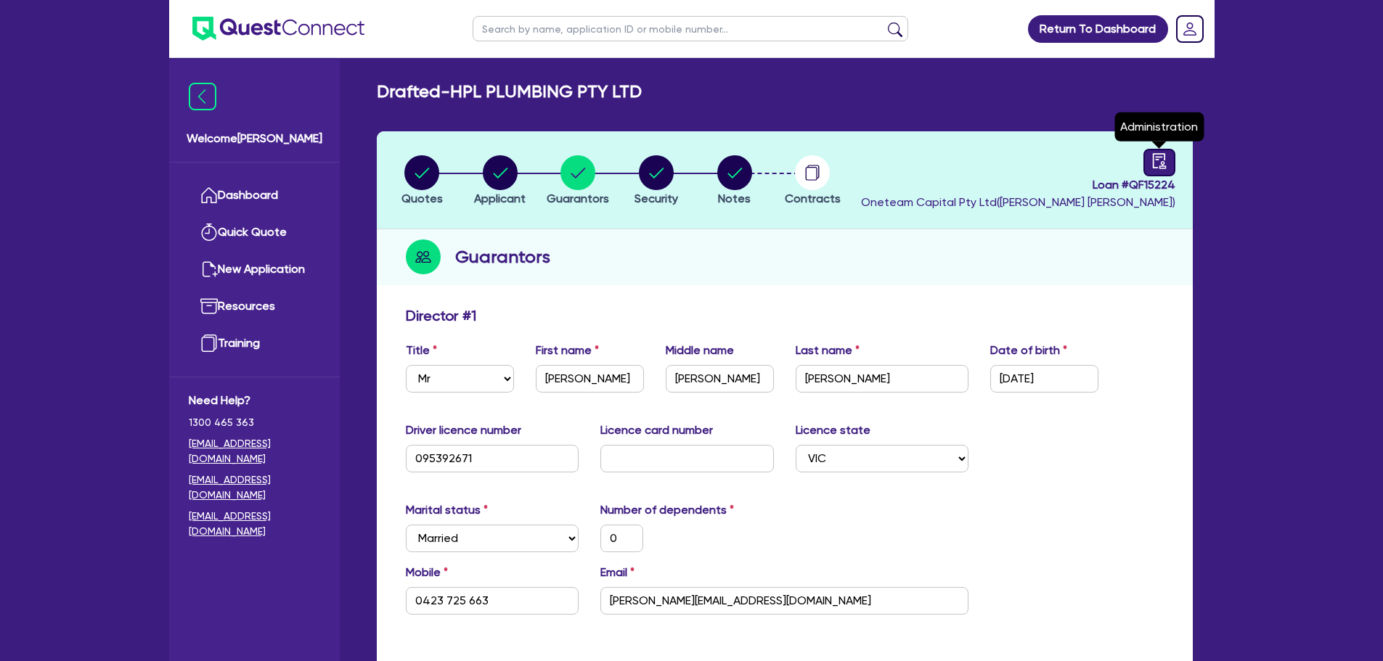
click at [1151, 165] on icon "audit" at bounding box center [1159, 161] width 16 height 16
select select "DRAFTED_AMENDED"
select select "Other"
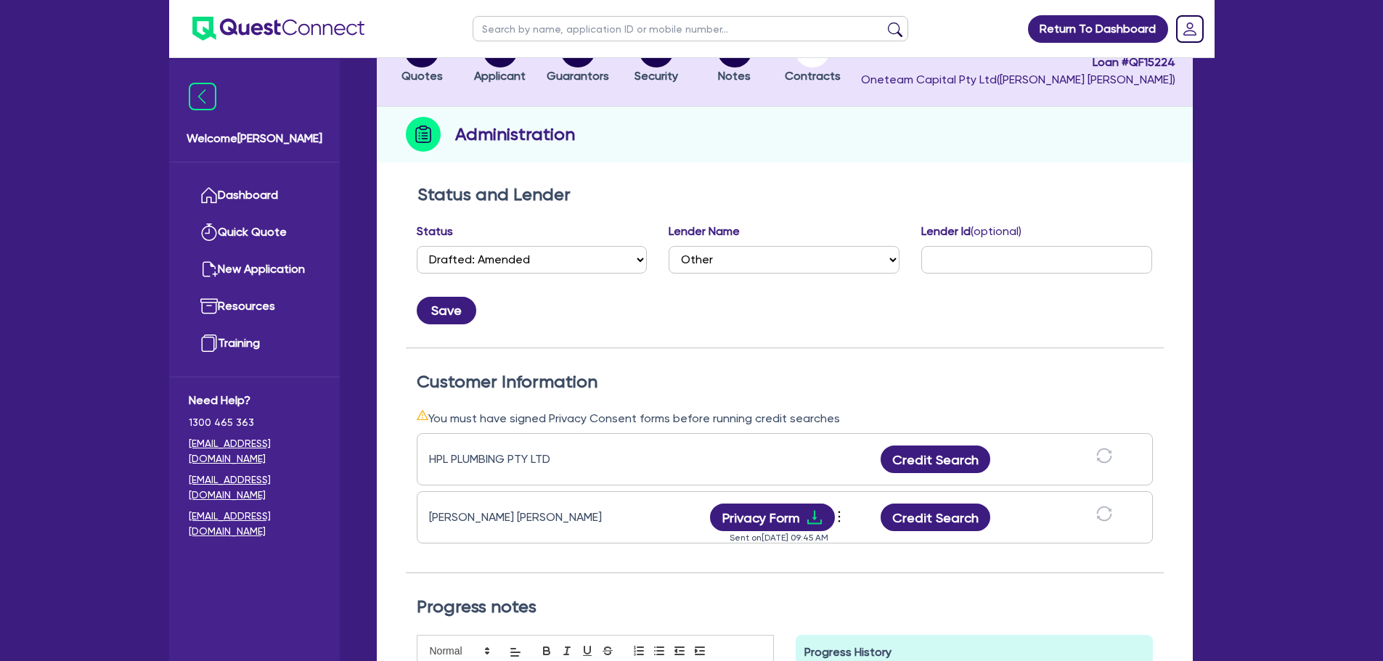
scroll to position [363, 0]
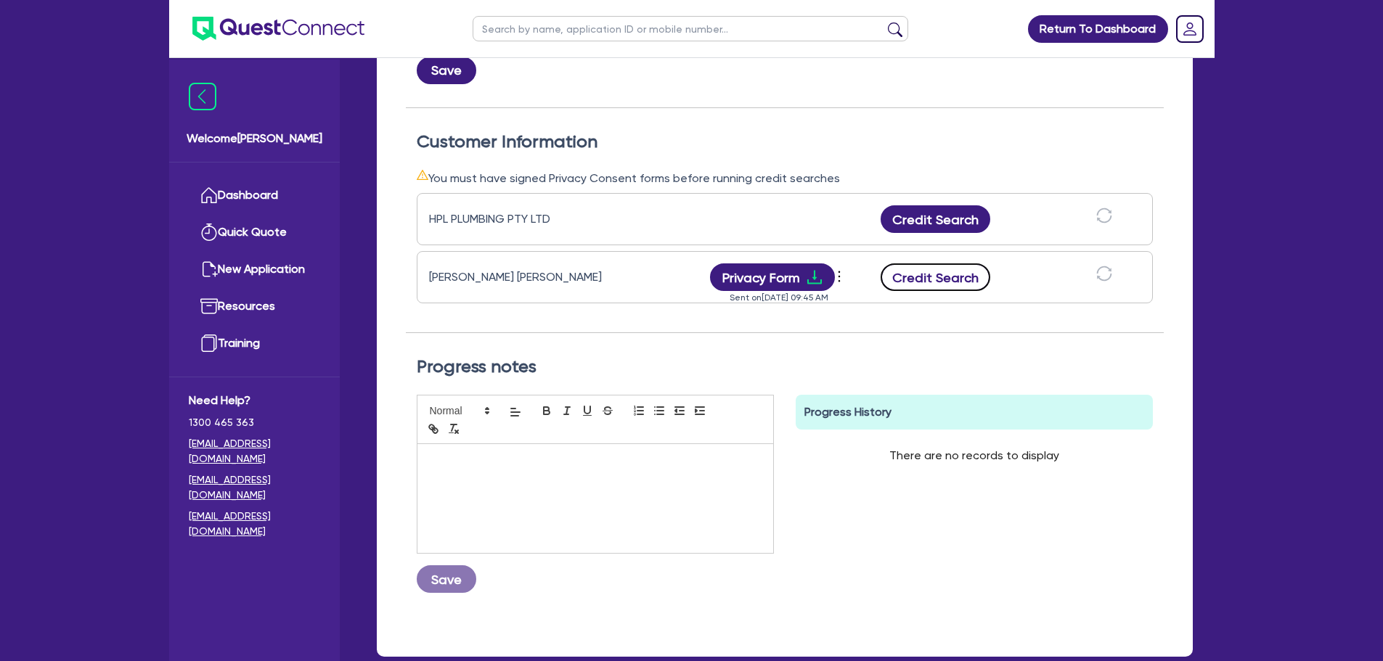
click at [947, 285] on button "Credit Search" at bounding box center [935, 277] width 110 height 28
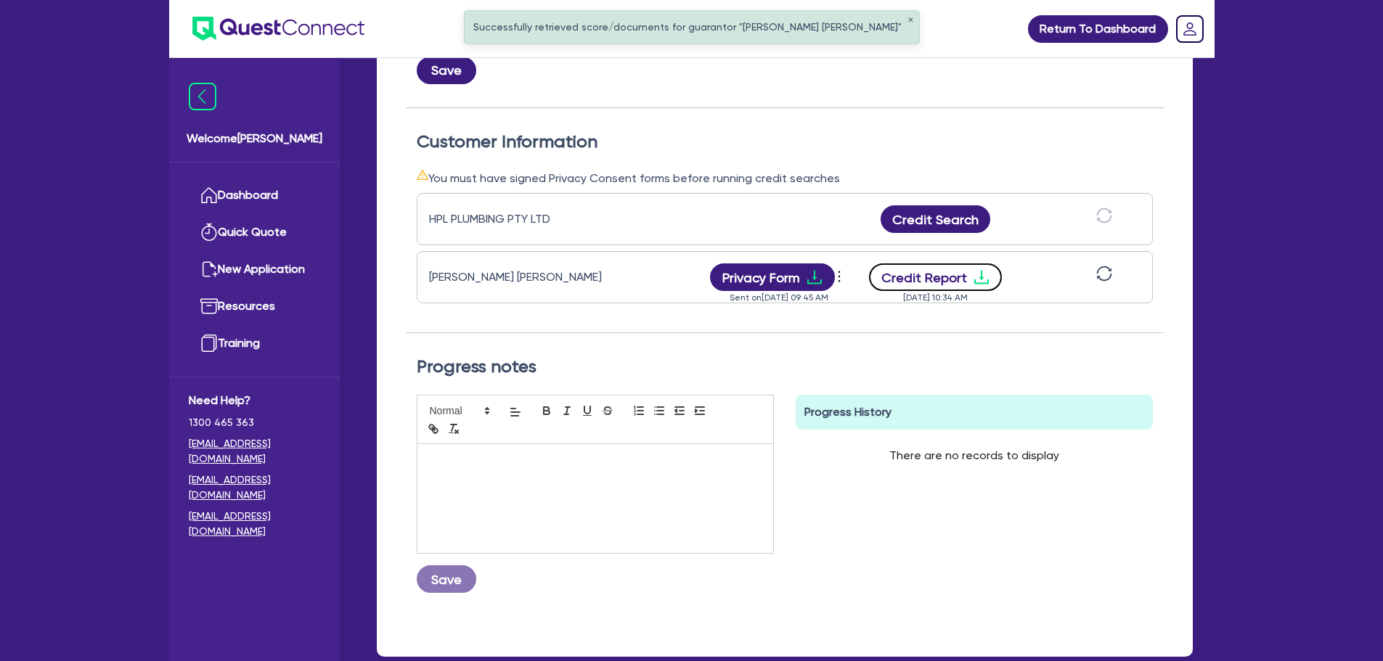
click at [906, 271] on button "Credit Report" at bounding box center [935, 277] width 133 height 28
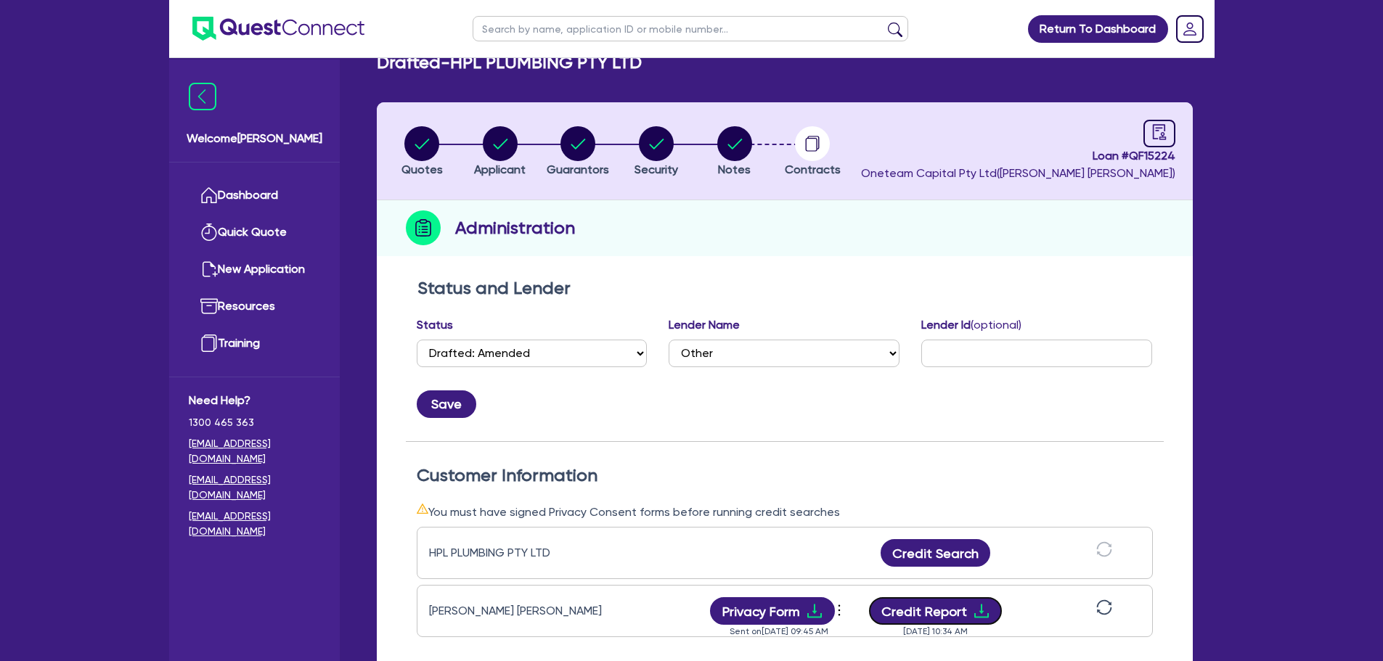
scroll to position [0, 0]
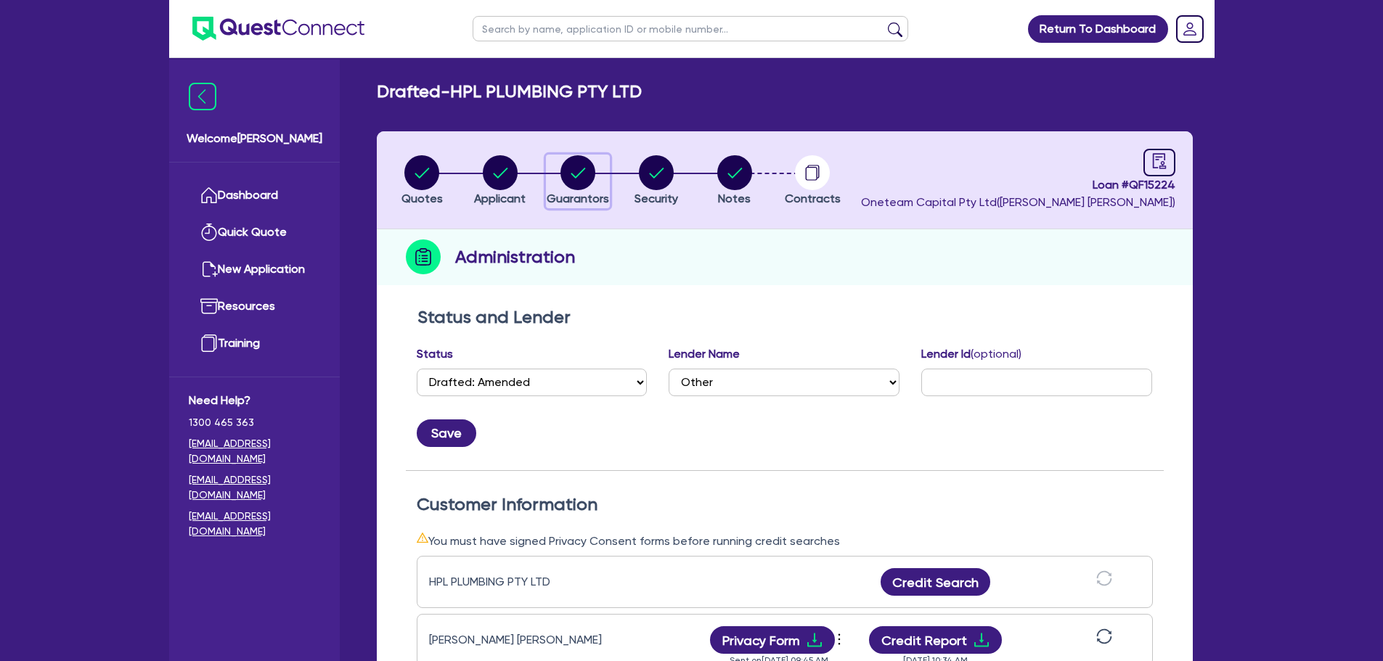
click at [568, 174] on circle "button" at bounding box center [577, 172] width 35 height 35
select select "MR"
select select "VIC"
select select "MARRIED"
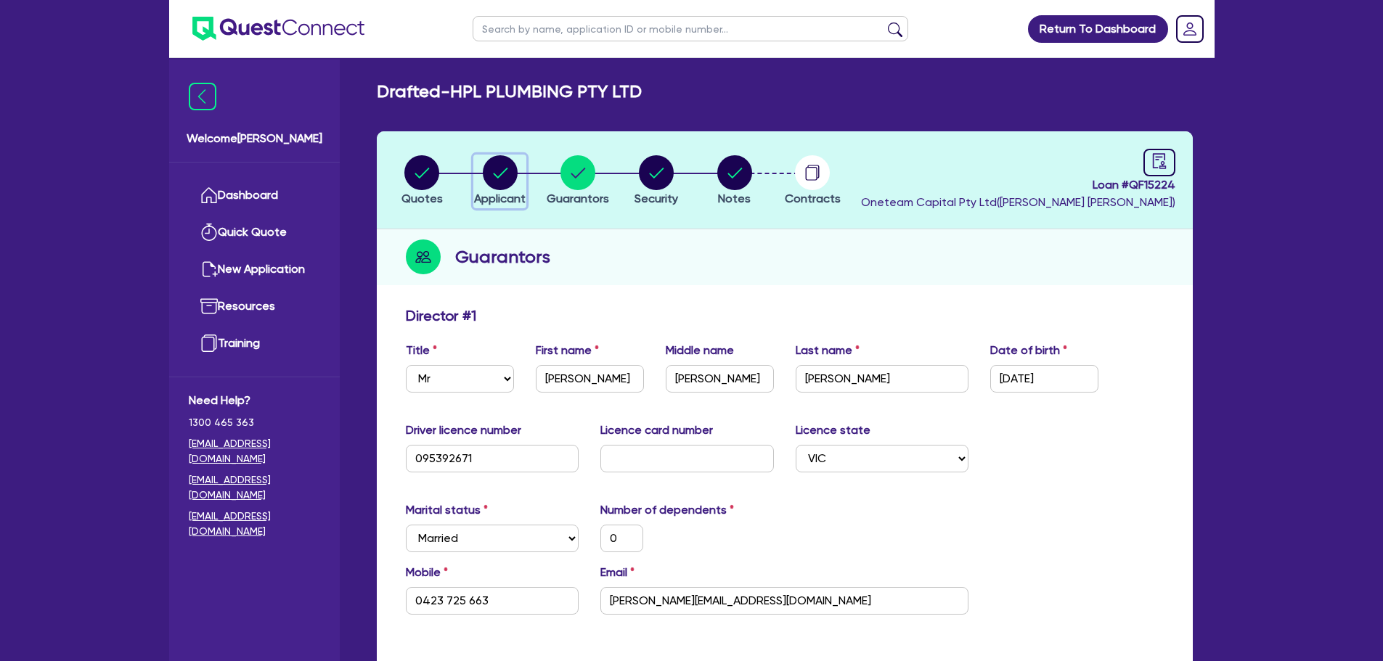
click at [497, 181] on circle "button" at bounding box center [500, 172] width 35 height 35
select select "COMPANY"
select select "BUILDING_CONSTRUCTION"
select select "TRADES_SERVICES_CONSUMERS"
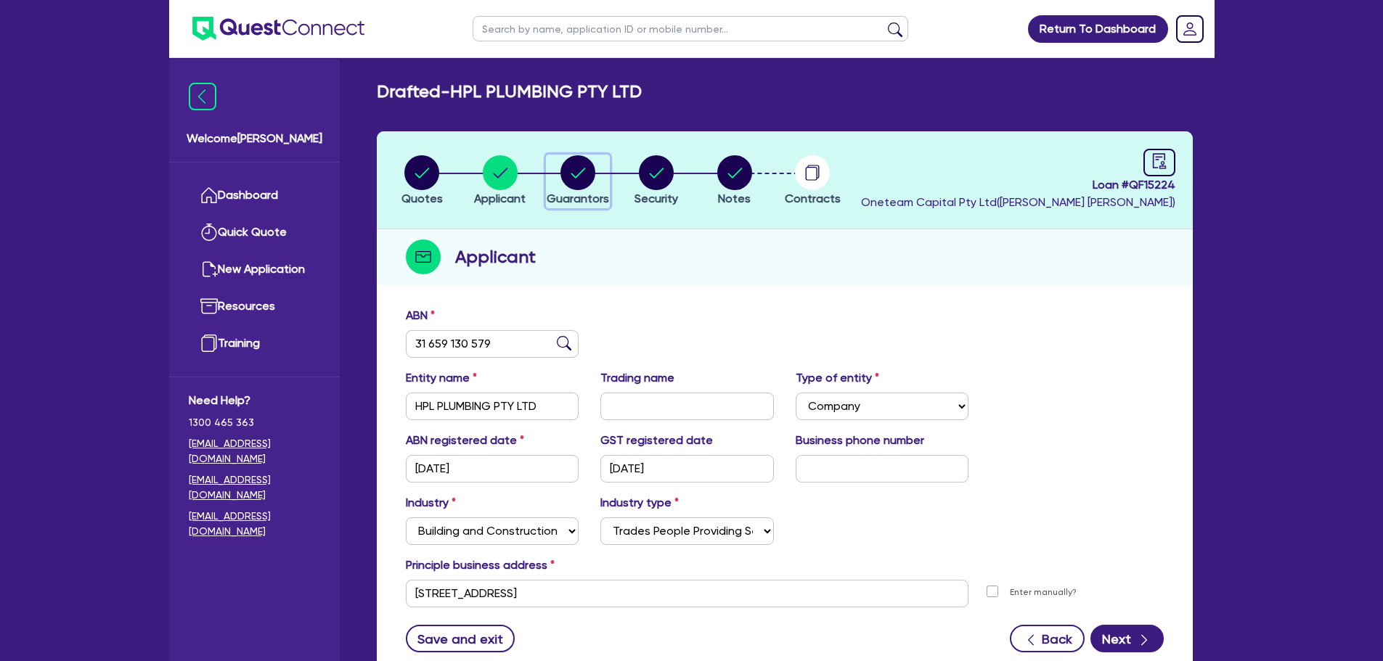
click at [585, 183] on circle "button" at bounding box center [577, 172] width 35 height 35
select select "MR"
select select "VIC"
select select "MARRIED"
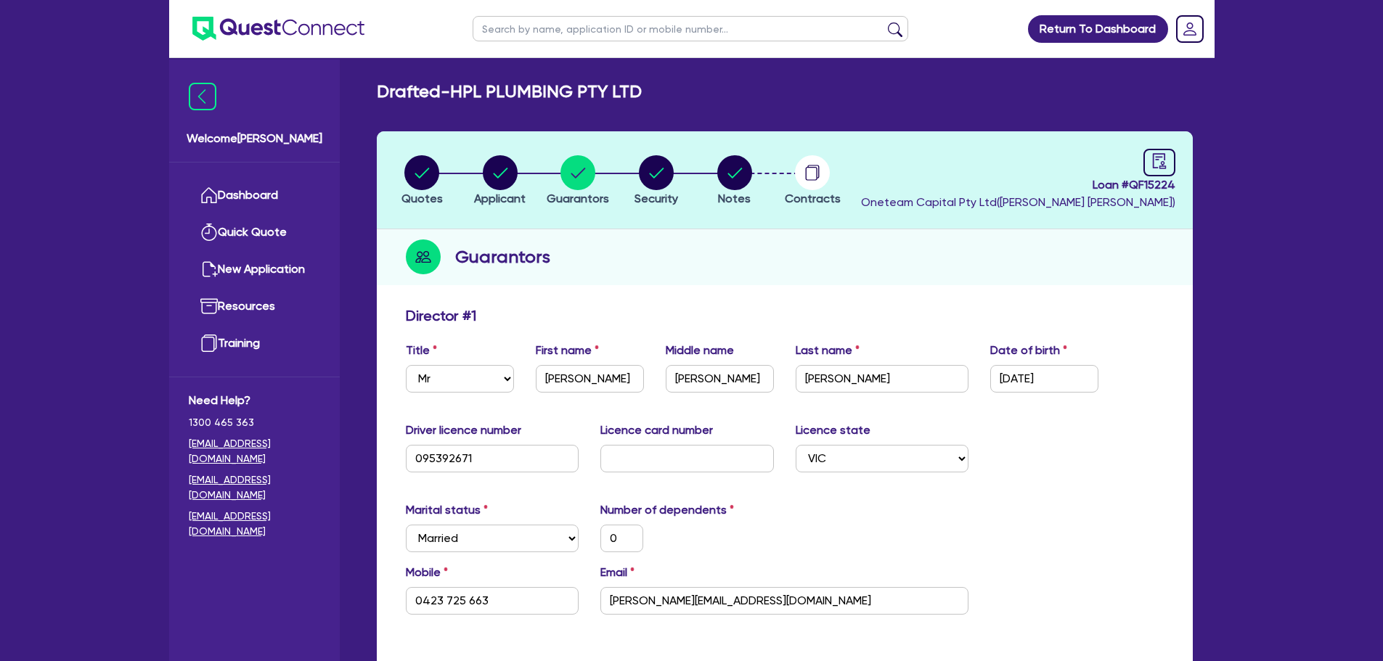
click at [628, 435] on label "Licence card number" at bounding box center [656, 430] width 112 height 17
click at [641, 453] on input "text" at bounding box center [686, 459] width 173 height 28
type input "P"
type input "0"
type input "0423 725 663"
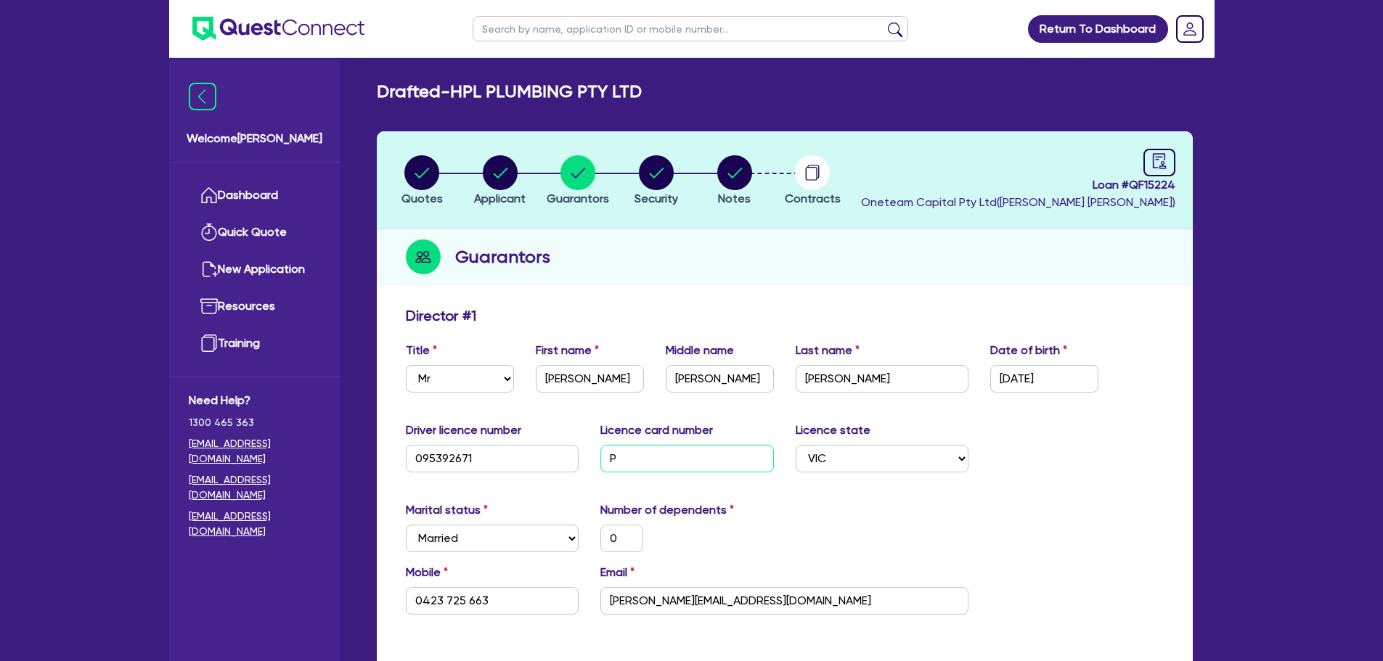
type input "P2"
type input "0"
type input "0423 725 663"
type input "P23"
type input "0"
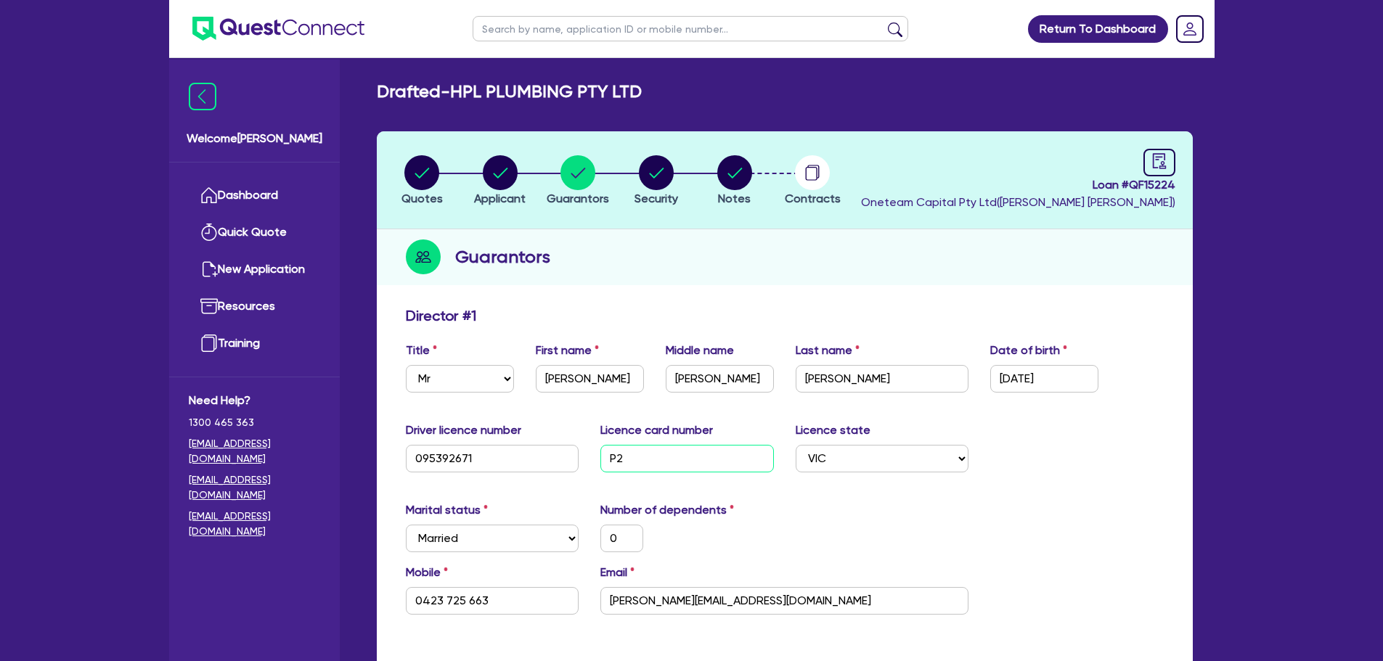
type input "0423 725 663"
type input "P232"
type input "0"
type input "0423 725 663"
type input "P2326"
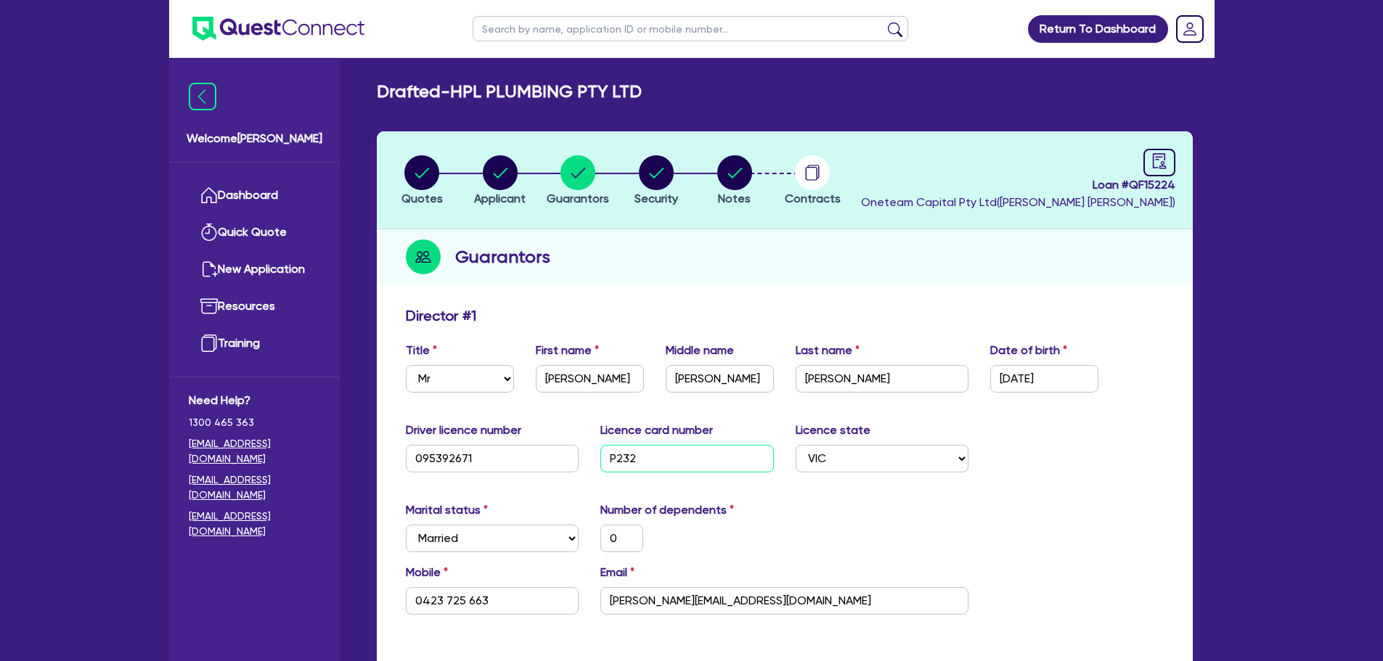
type input "0"
type input "0423 725 663"
type input "P23267"
type input "0"
type input "0423 725 663"
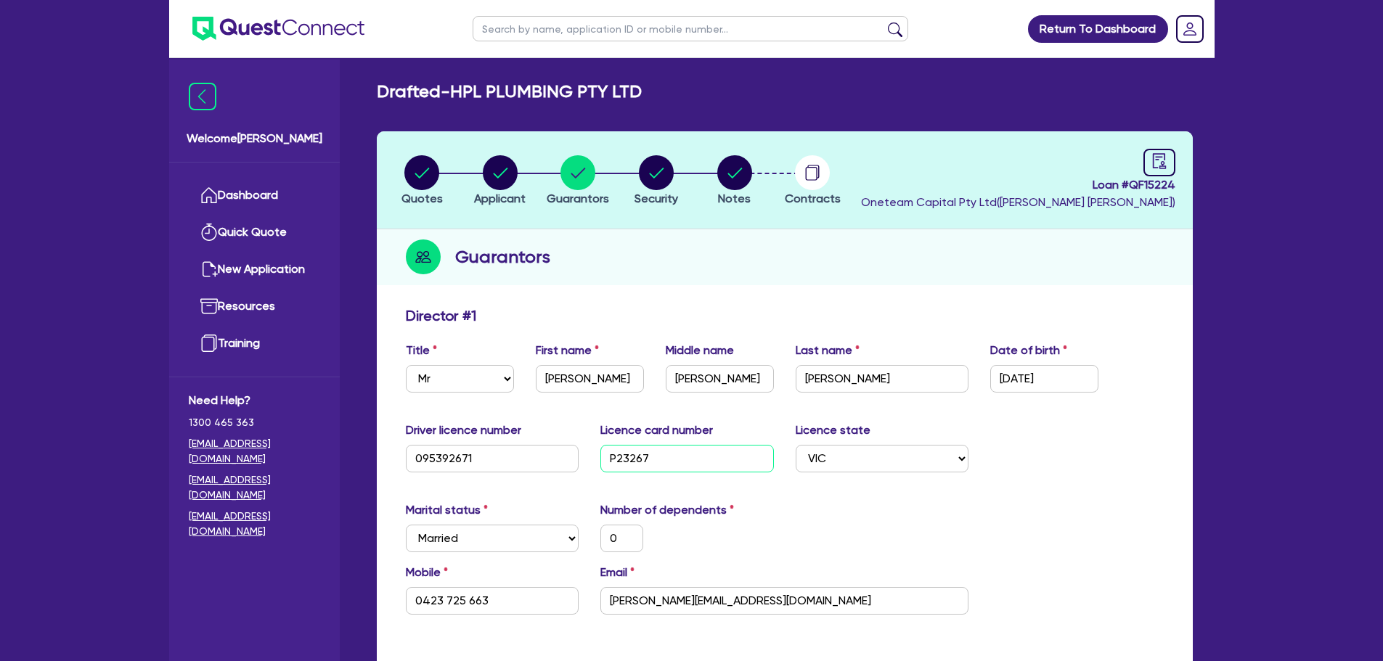
type input "P232675"
type input "0"
type input "0423 725 663"
type input "P2326756"
type input "0"
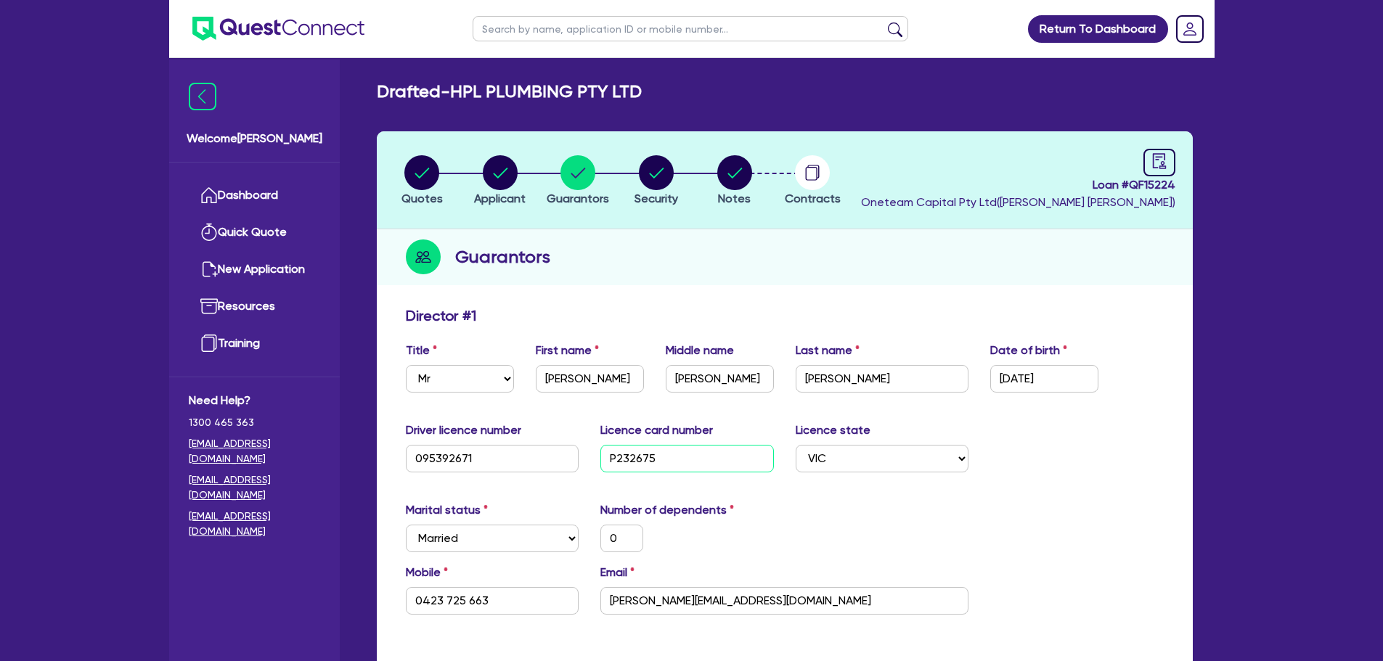
type input "0423 725 663"
type input "P2326756"
click at [1055, 423] on div "Driver licence number 095392671 Licence card number P2326756 Licence state Sele…" at bounding box center [784, 453] width 779 height 62
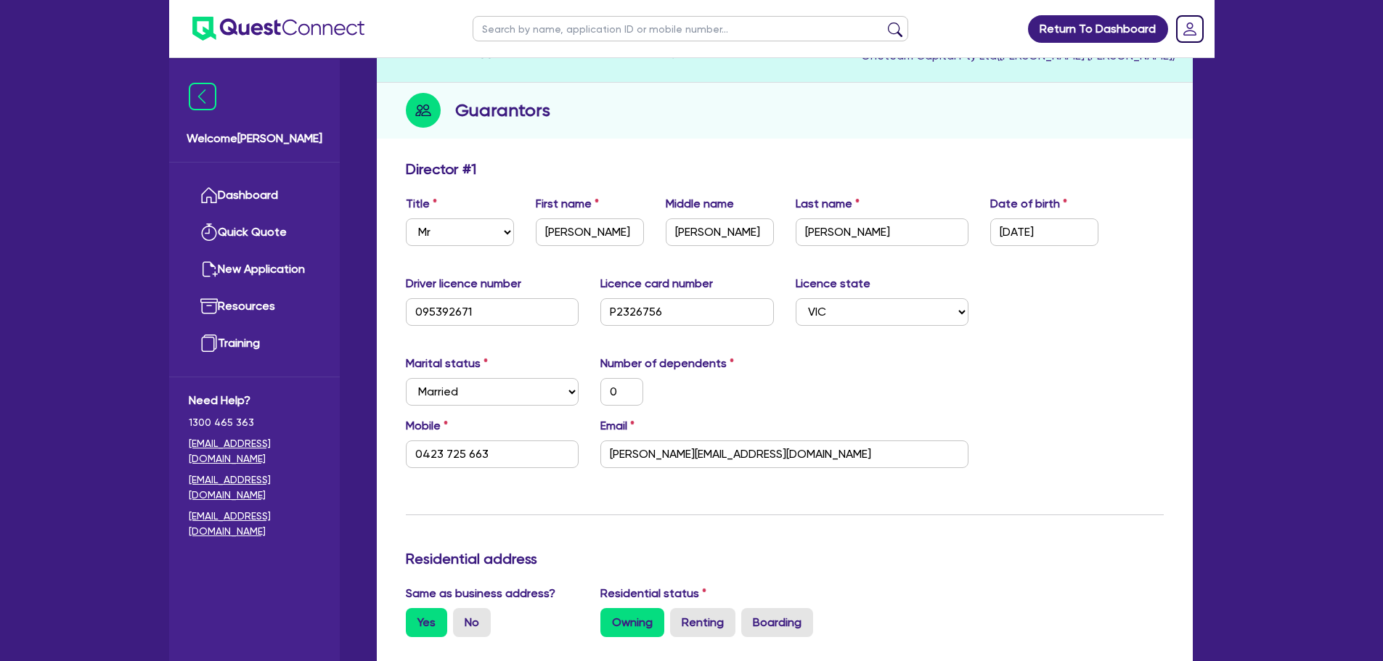
scroll to position [435, 0]
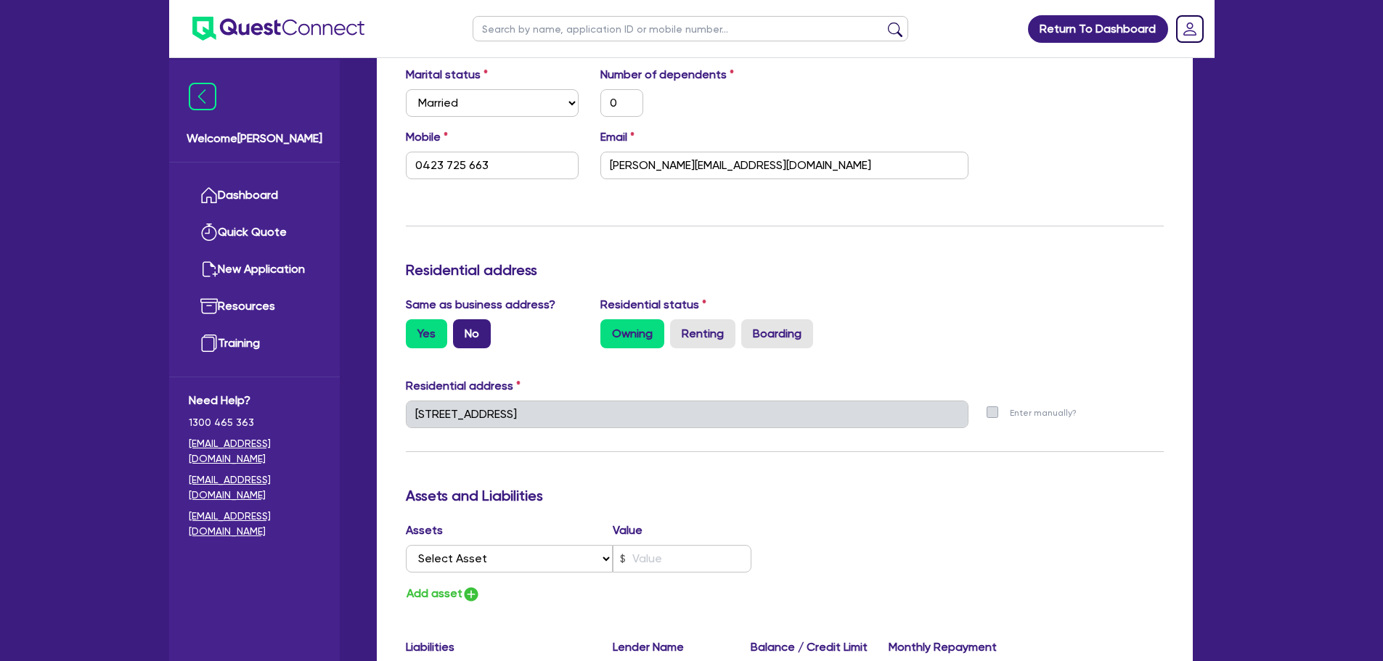
click at [488, 329] on label "No" at bounding box center [472, 333] width 38 height 29
click at [462, 329] on input "No" at bounding box center [457, 323] width 9 height 9
radio input "true"
type input "0"
type input "0423 725 663"
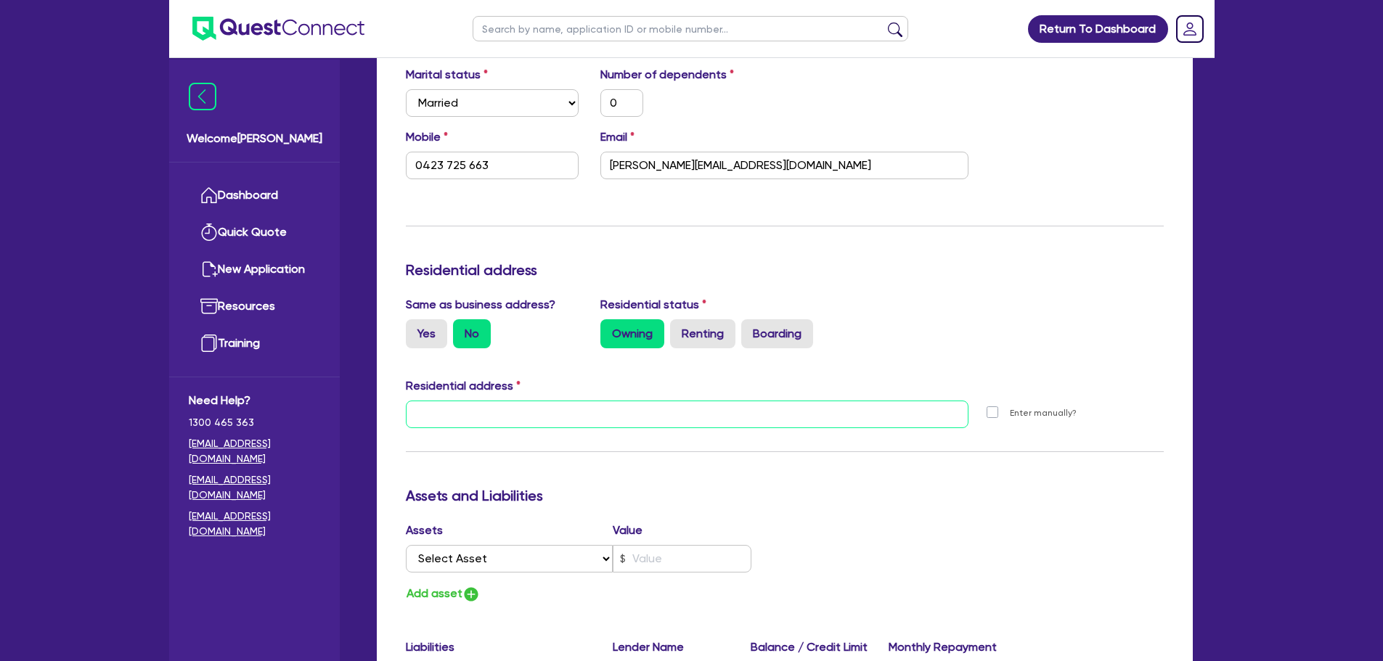
click at [570, 410] on input "text" at bounding box center [687, 415] width 563 height 28
click at [433, 343] on label "Yes" at bounding box center [426, 333] width 41 height 29
click at [415, 329] on input "Yes" at bounding box center [410, 323] width 9 height 9
radio input "true"
type input "0"
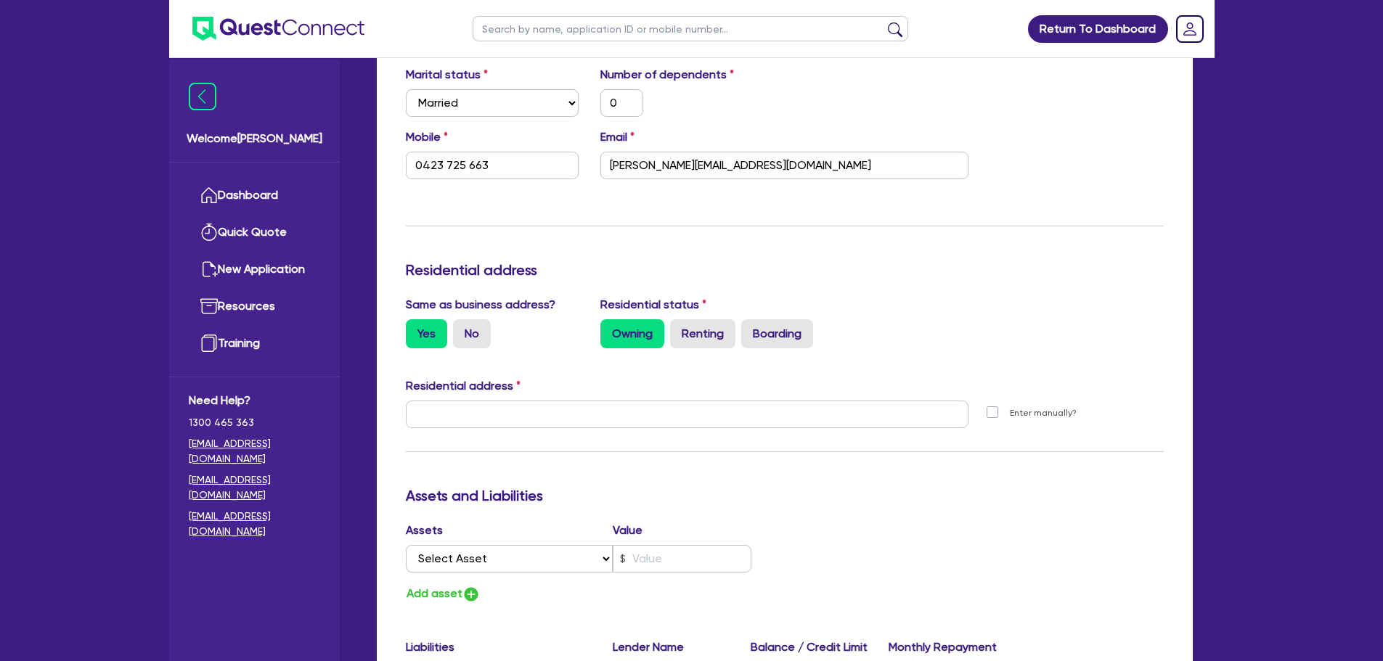
type input "0423 725 663"
type input "[STREET_ADDRESS]"
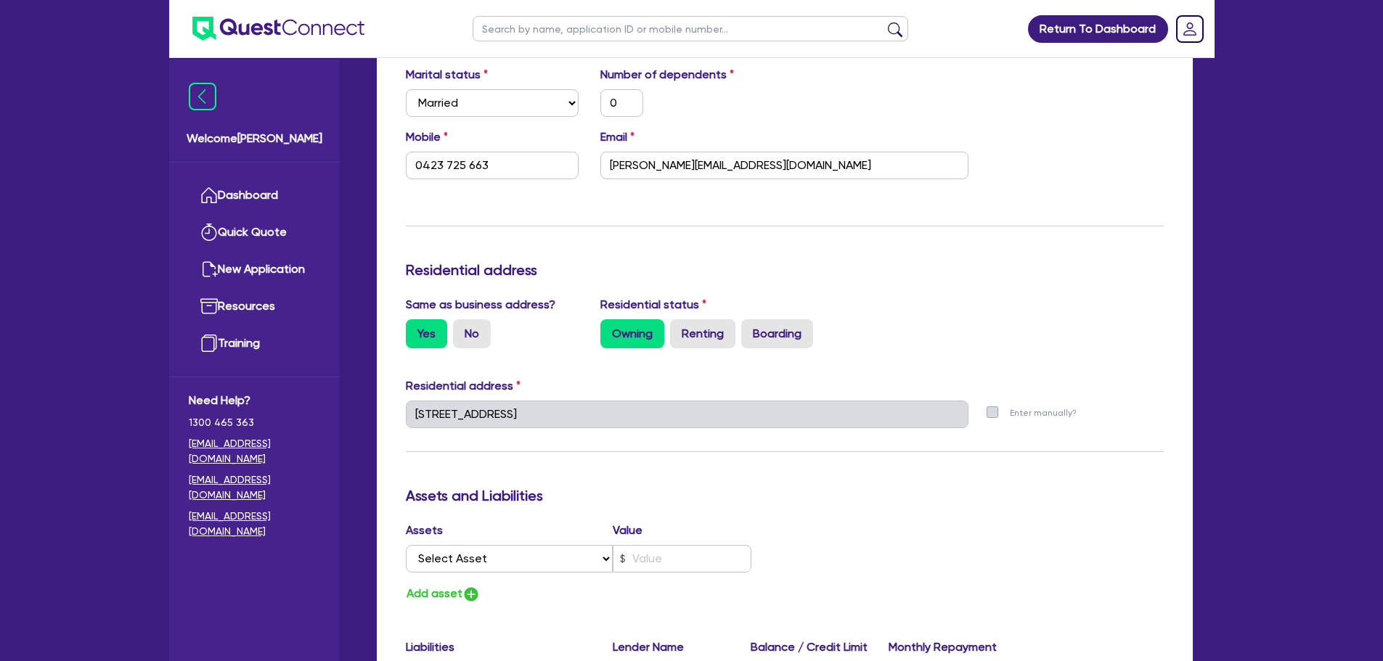
scroll to position [0, 0]
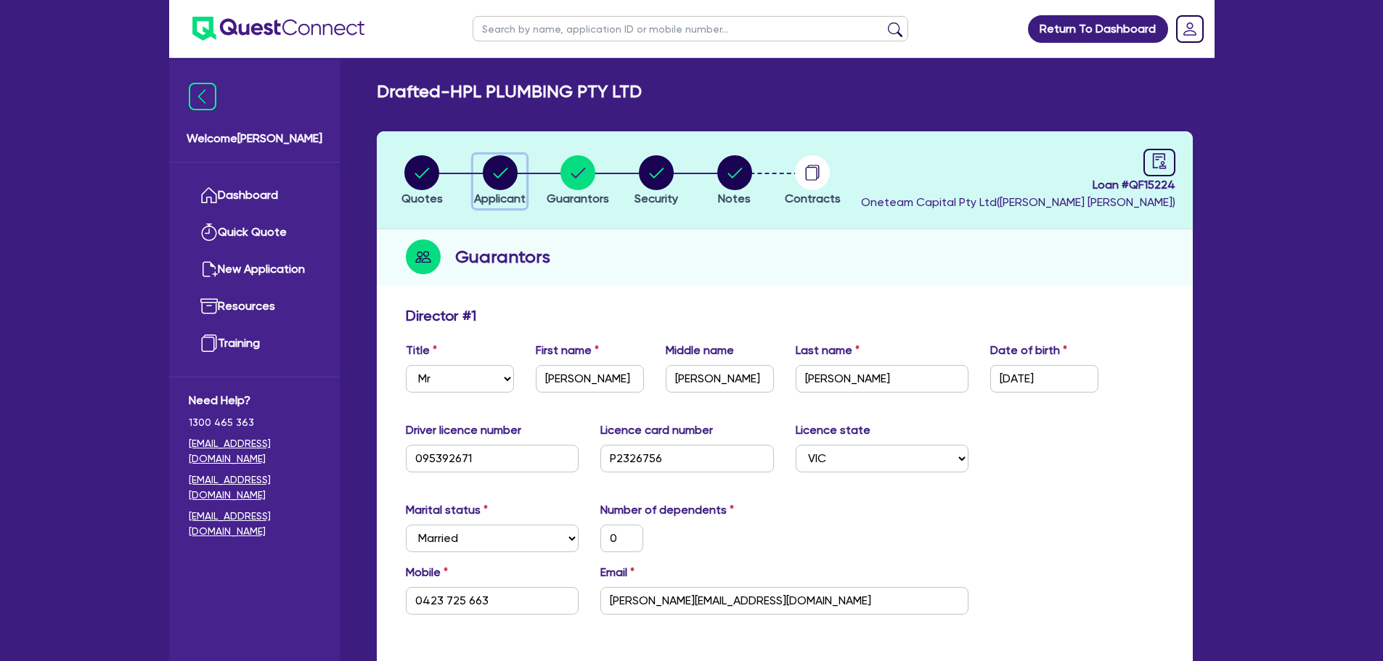
click at [483, 179] on icon "button" at bounding box center [500, 172] width 35 height 35
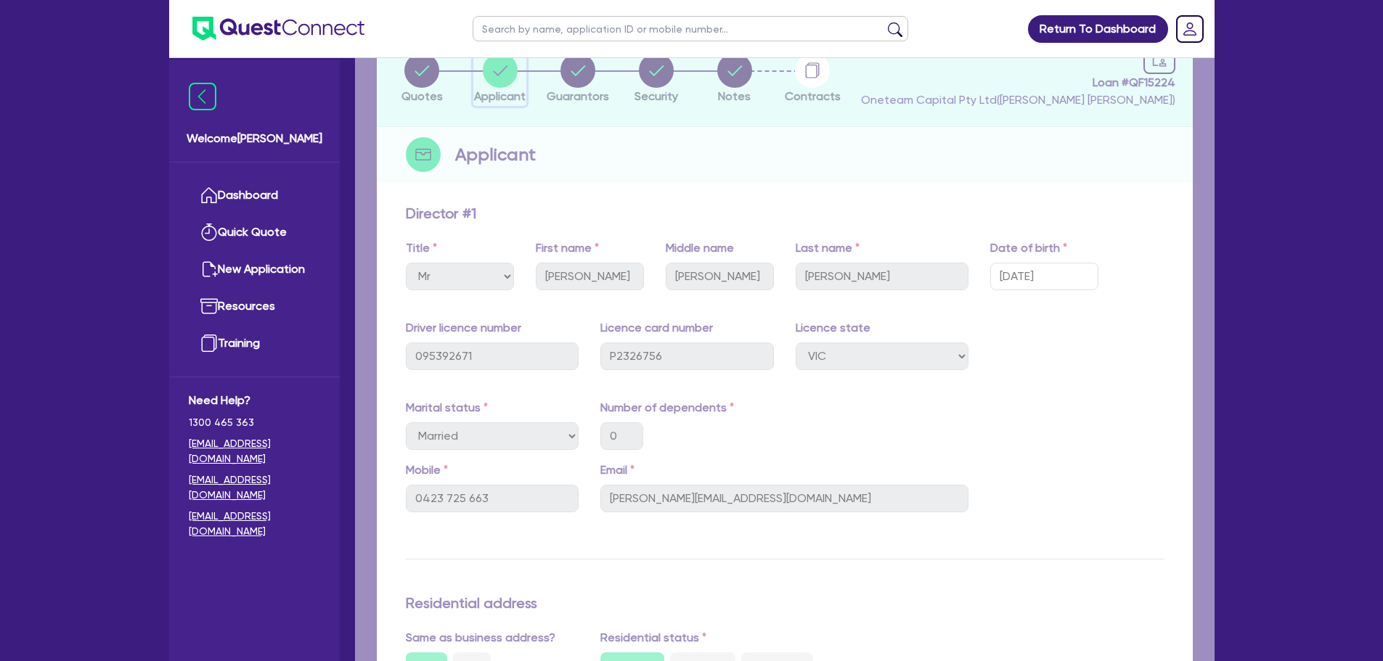
select select "COMPANY"
select select "BUILDING_CONSTRUCTION"
select select "TRADES_SERVICES_CONSUMERS"
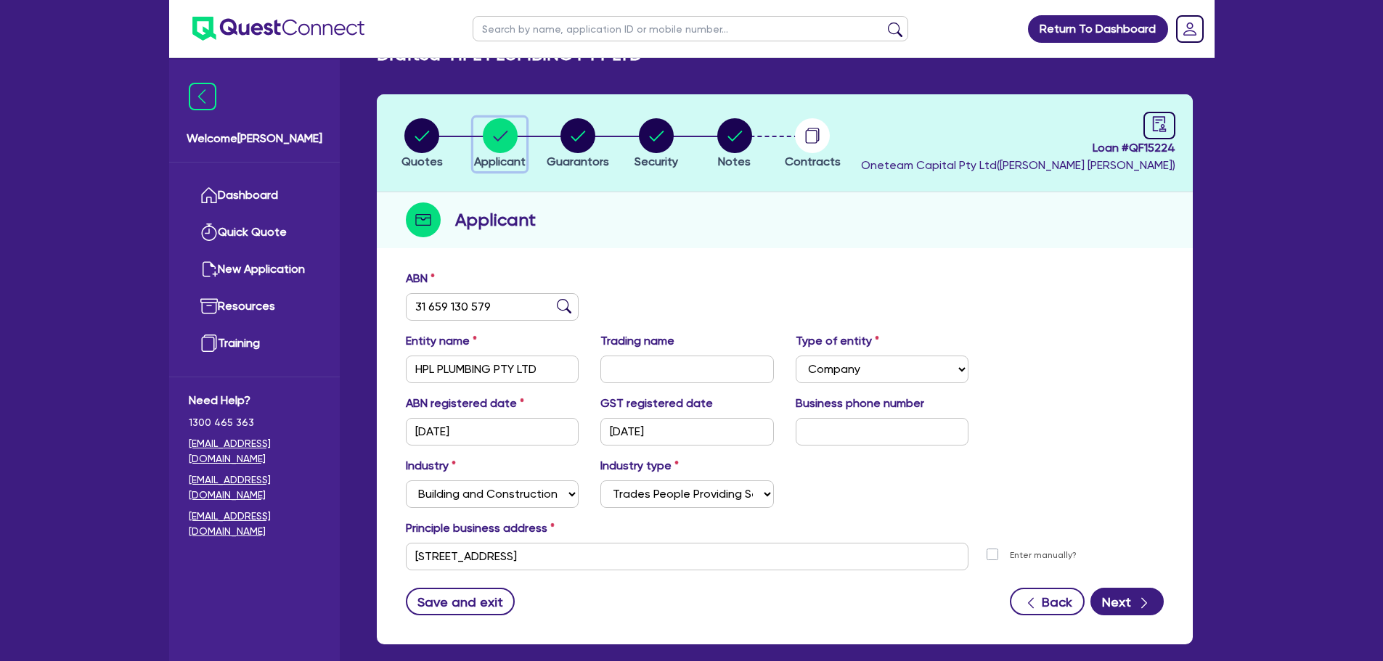
scroll to position [109, 0]
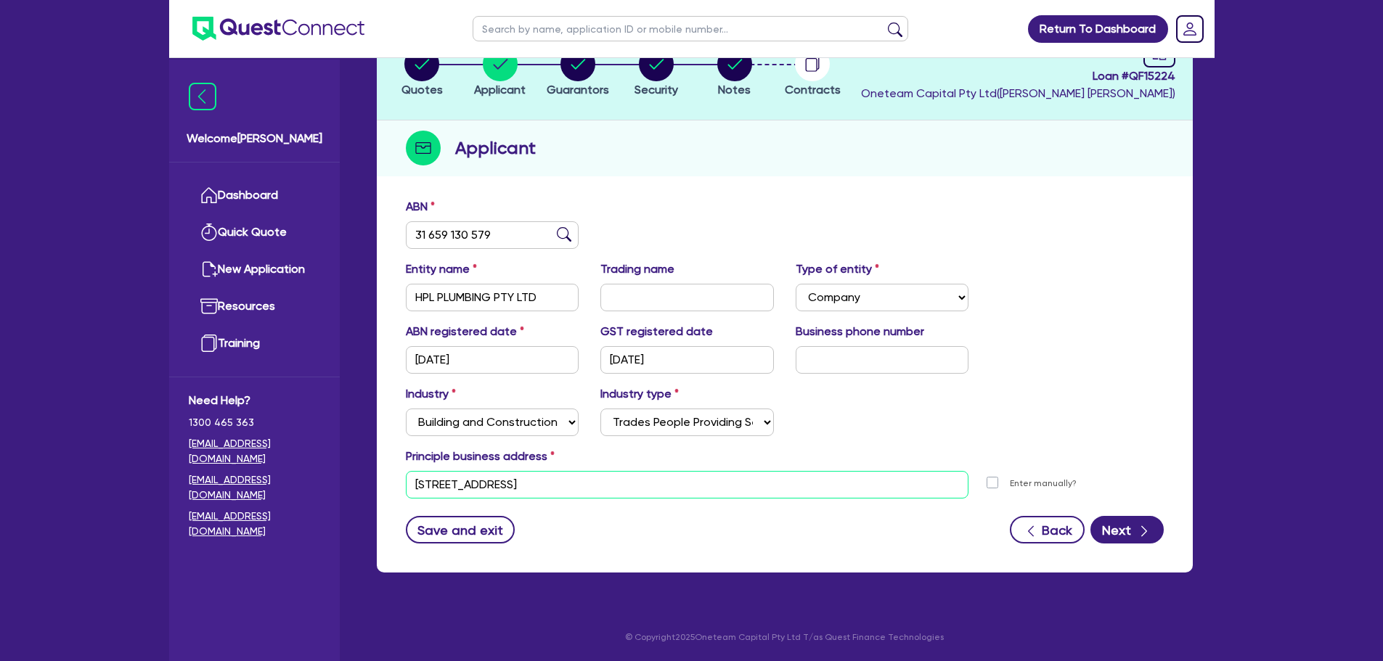
drag, startPoint x: 584, startPoint y: 477, endPoint x: 382, endPoint y: 481, distance: 202.5
click at [382, 481] on div "ABN 31 659 130 579 Entity name HPL PLUMBING PTY LTD Trading name Type of entity…" at bounding box center [785, 382] width 816 height 382
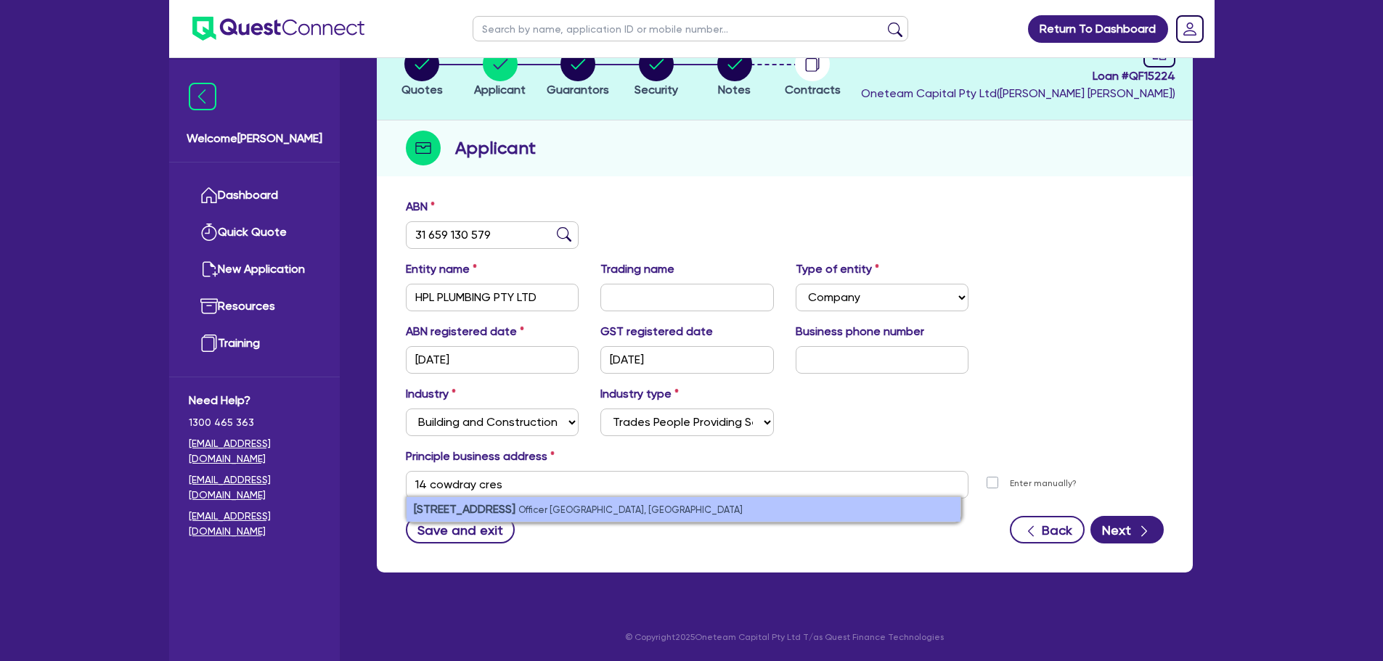
click at [494, 514] on strong "14 Cowdray Crescent" at bounding box center [465, 509] width 102 height 14
type input "14 Cowdray Cres Officer VIC 3809"
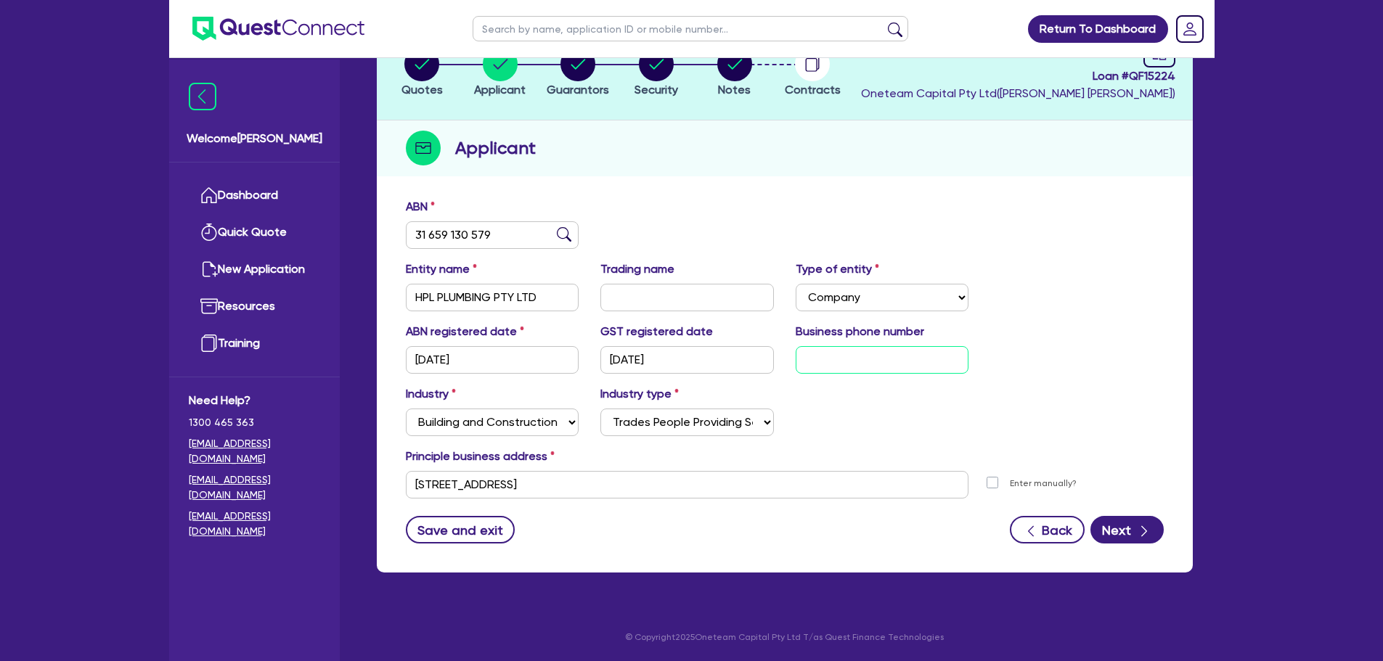
click at [897, 362] on input "text" at bounding box center [881, 360] width 173 height 28
type input "04 2372 5663"
click at [1127, 531] on button "Next" at bounding box center [1126, 530] width 73 height 28
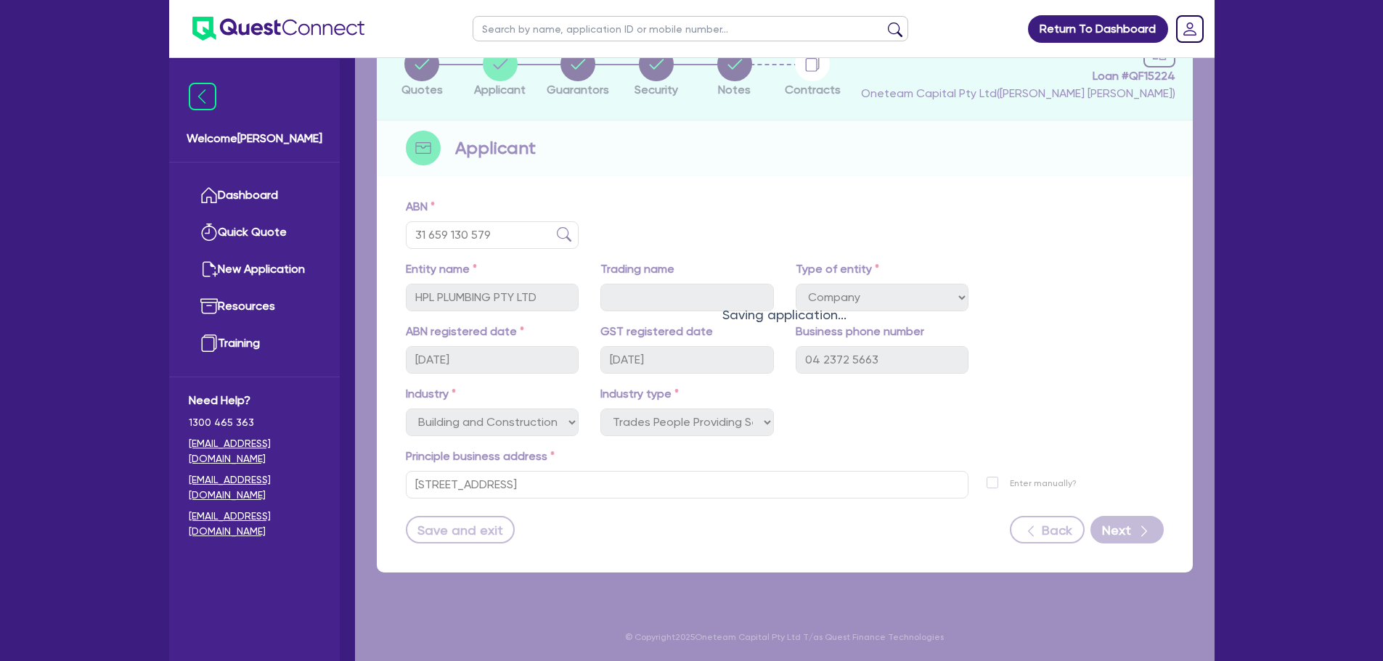
select select "MR"
select select "VIC"
select select "MARRIED"
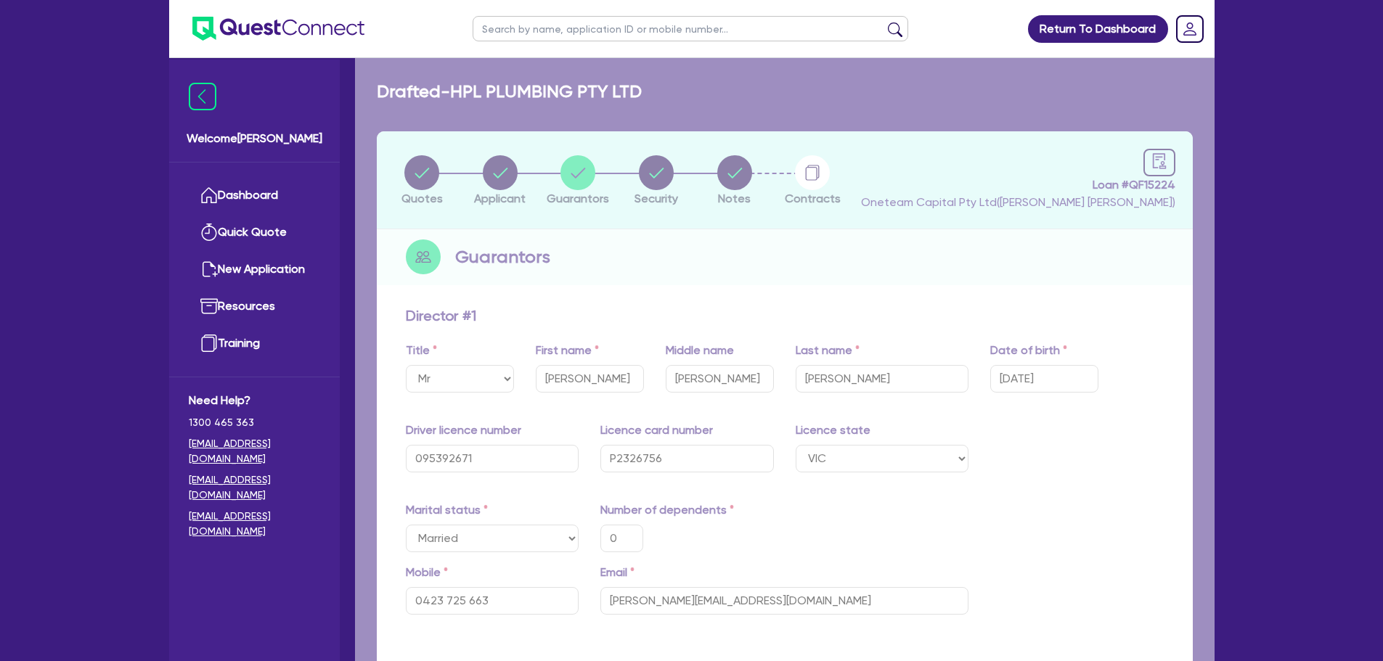
type input "0"
type input "0423 725 663"
type input "14 Cowdray Cres Officer VIC 3809"
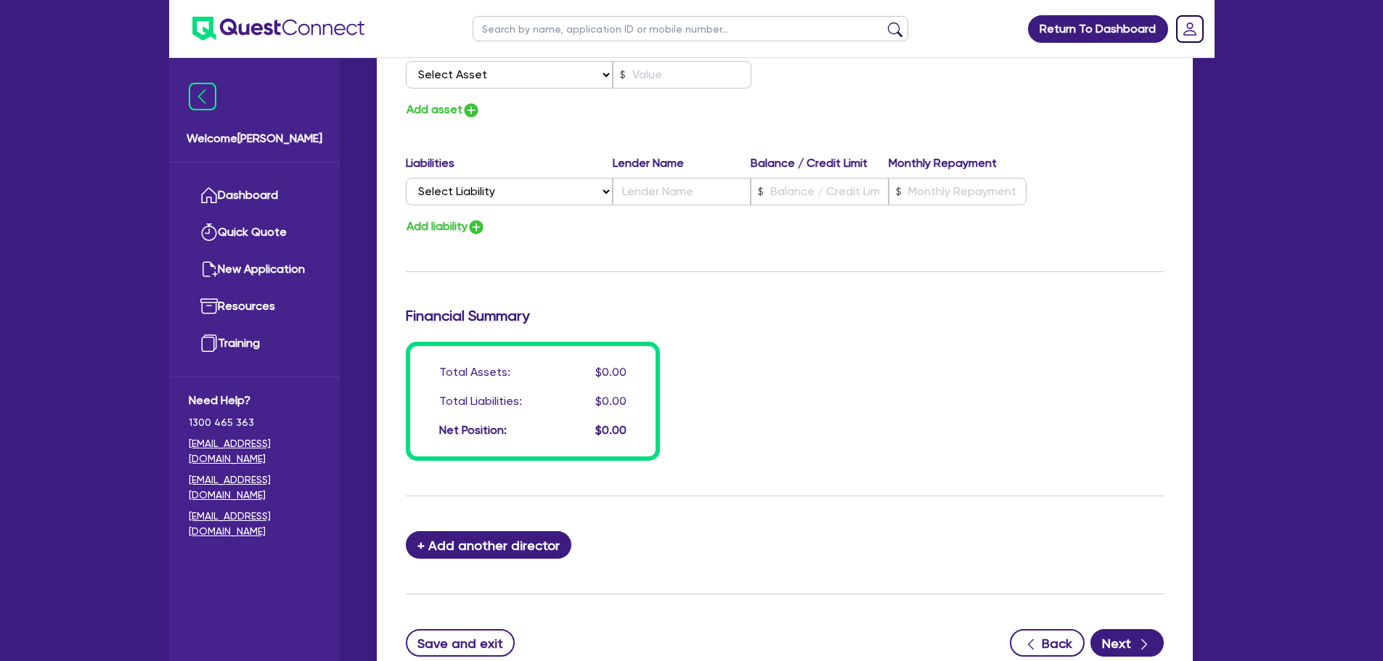
scroll to position [1033, 0]
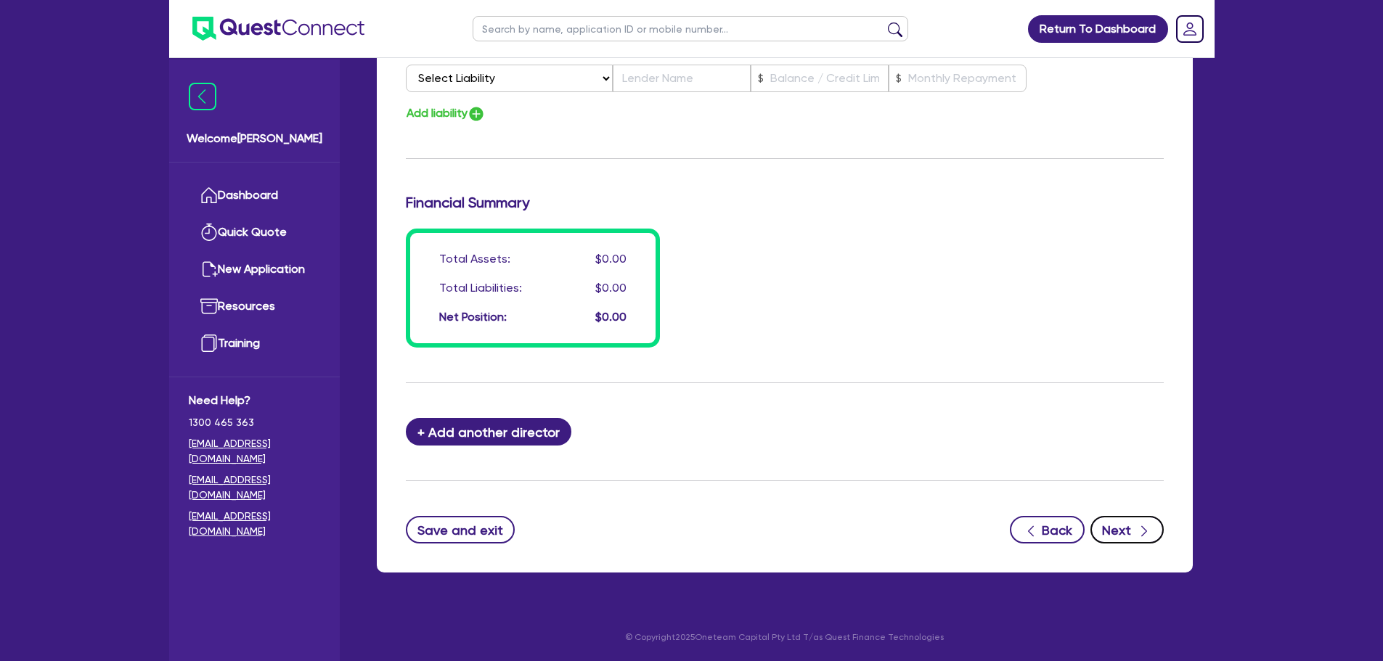
click at [1129, 534] on button "Next" at bounding box center [1126, 530] width 73 height 28
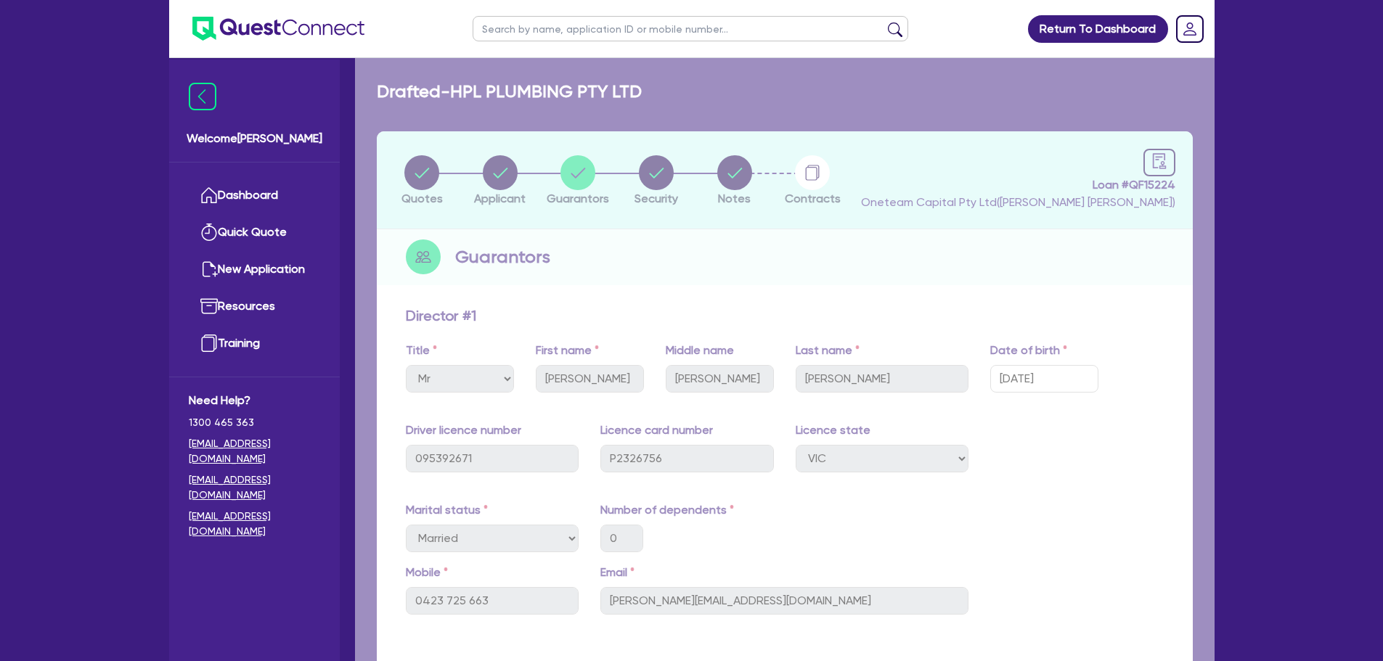
select select "CARS_AND_LIGHT_TRUCKS"
select select "PASSENGER_VEHICLES"
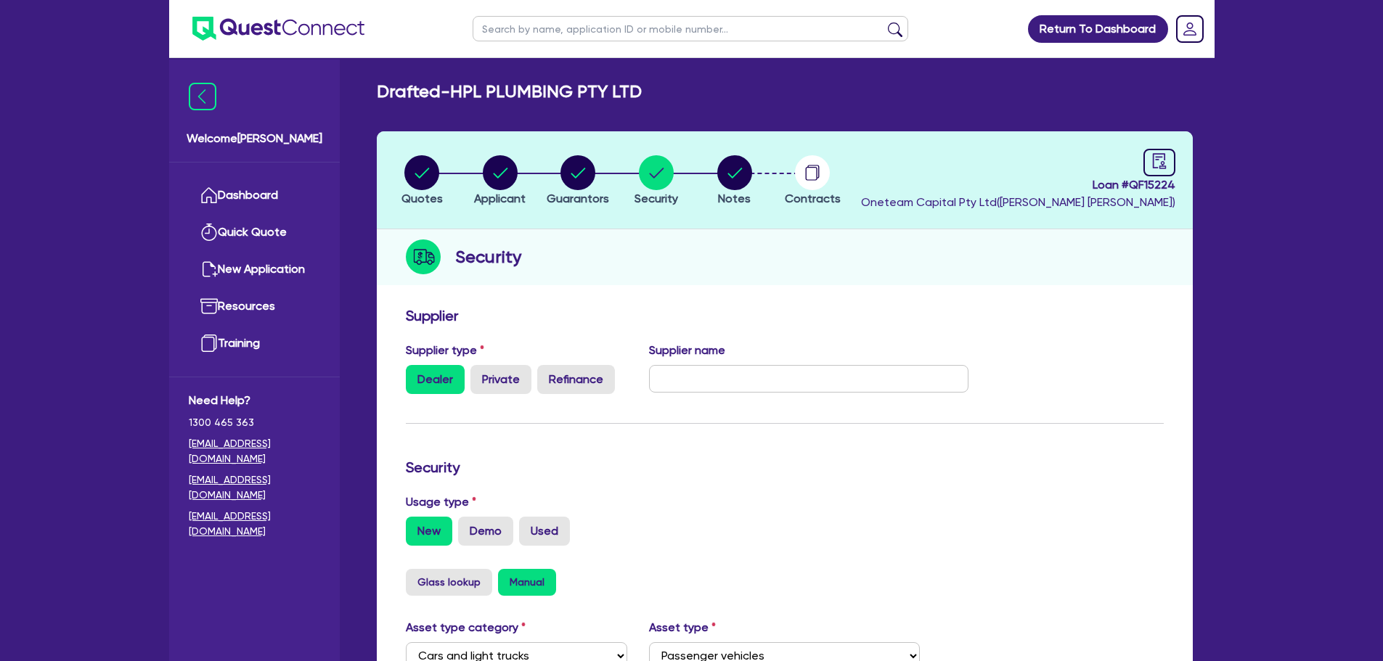
click at [1151, 147] on header "Quotes Applicant Guarantors Security Notes Contracts Loan # QF15224 Oneteam Cap…" at bounding box center [785, 180] width 816 height 98
click at [1148, 164] on link at bounding box center [1159, 163] width 32 height 28
select select "DRAFTED_AMENDED"
select select "Other"
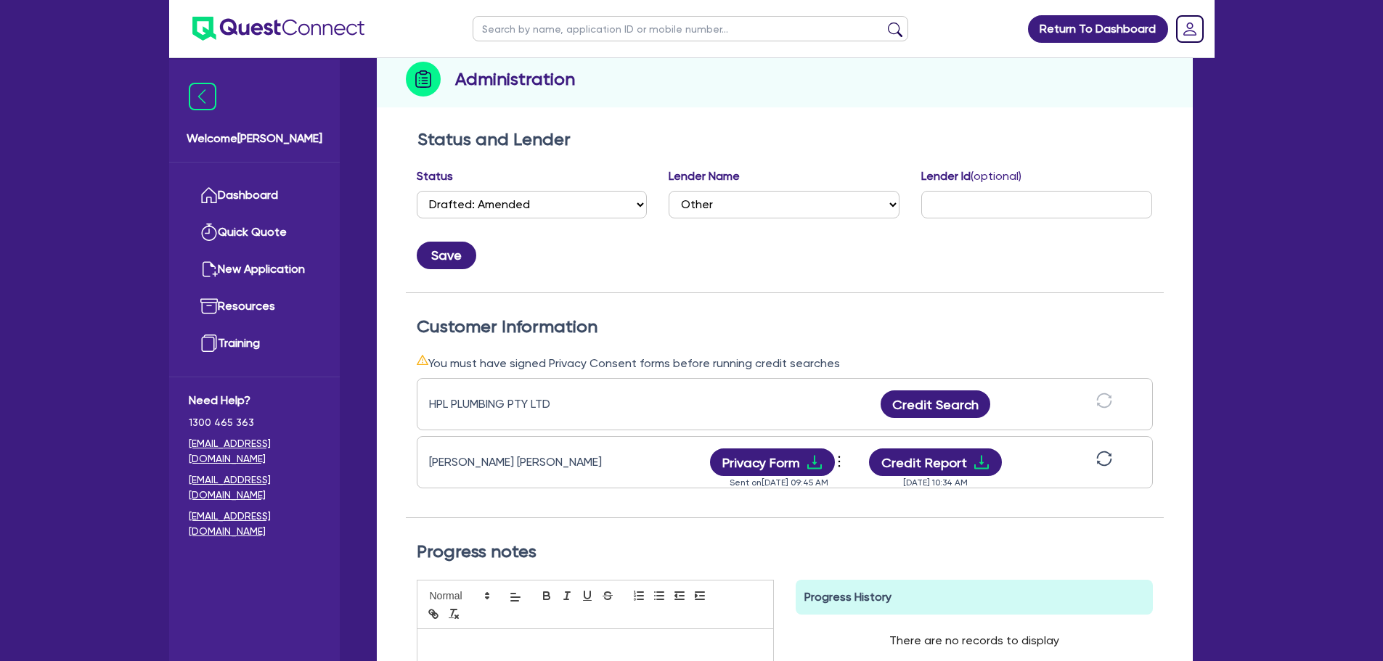
scroll to position [290, 0]
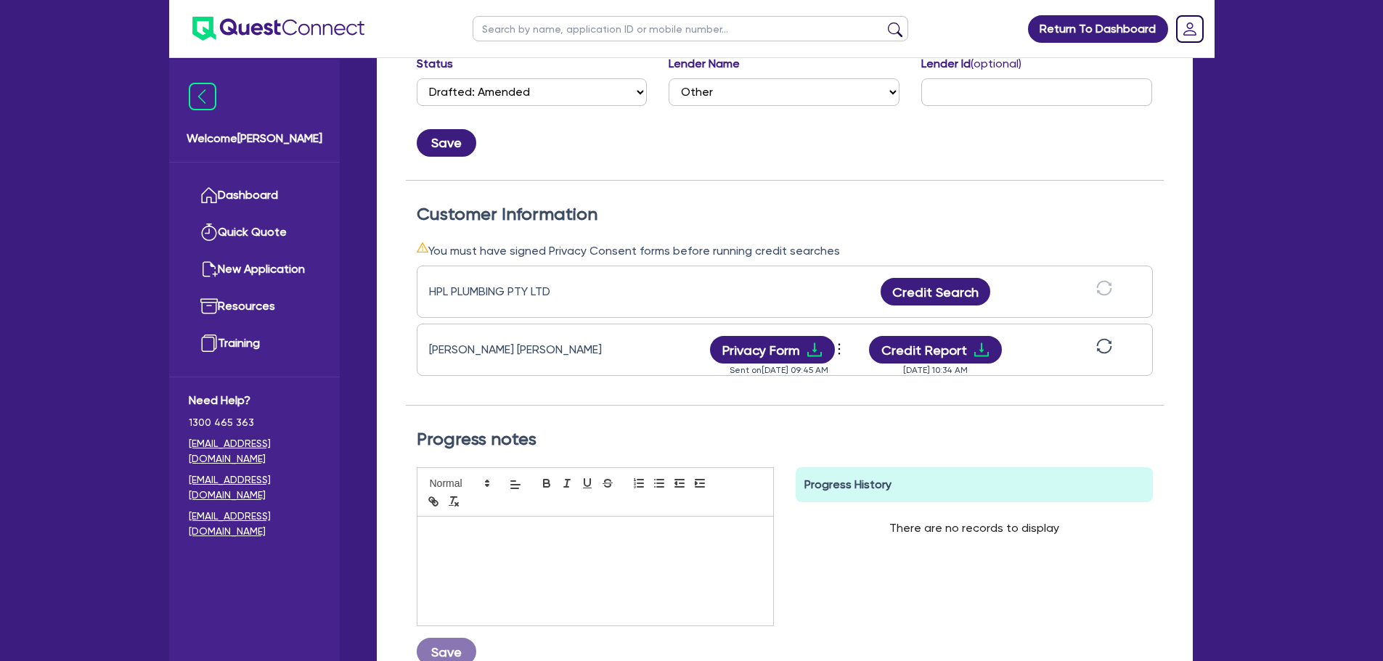
click at [1111, 348] on icon "sync" at bounding box center [1104, 346] width 16 height 16
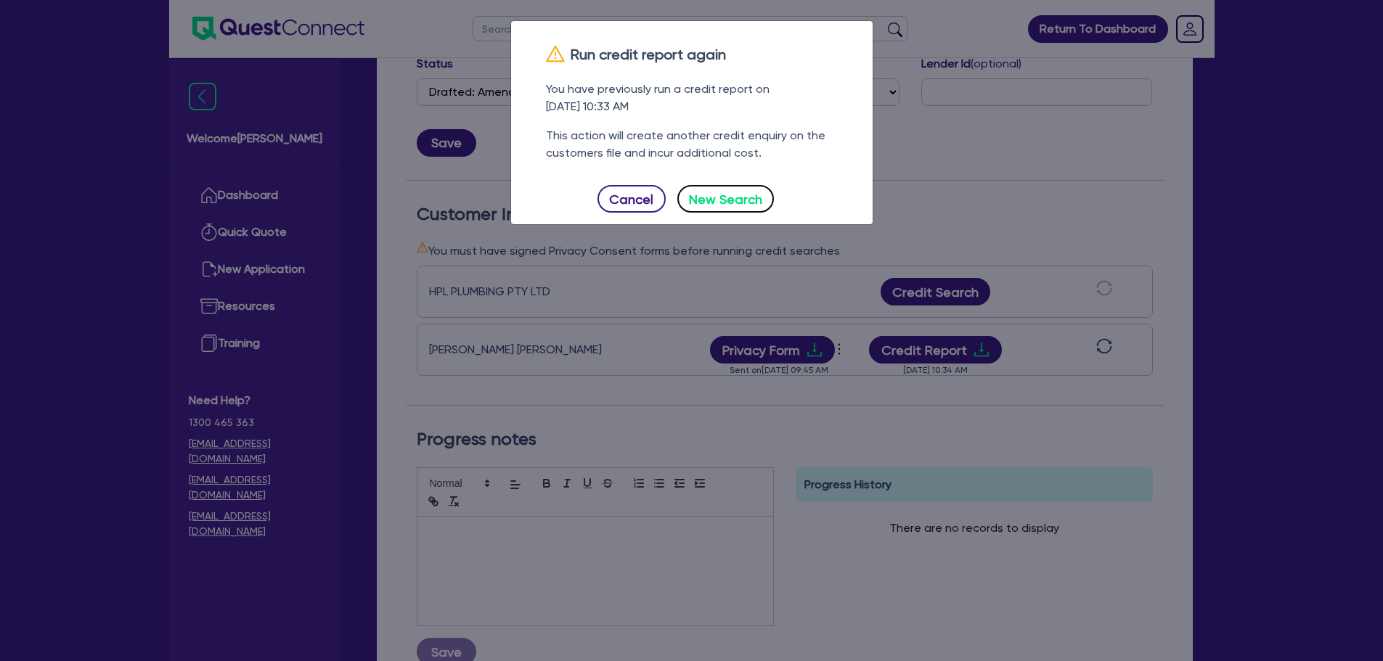
click at [755, 208] on button "New Search" at bounding box center [725, 199] width 97 height 28
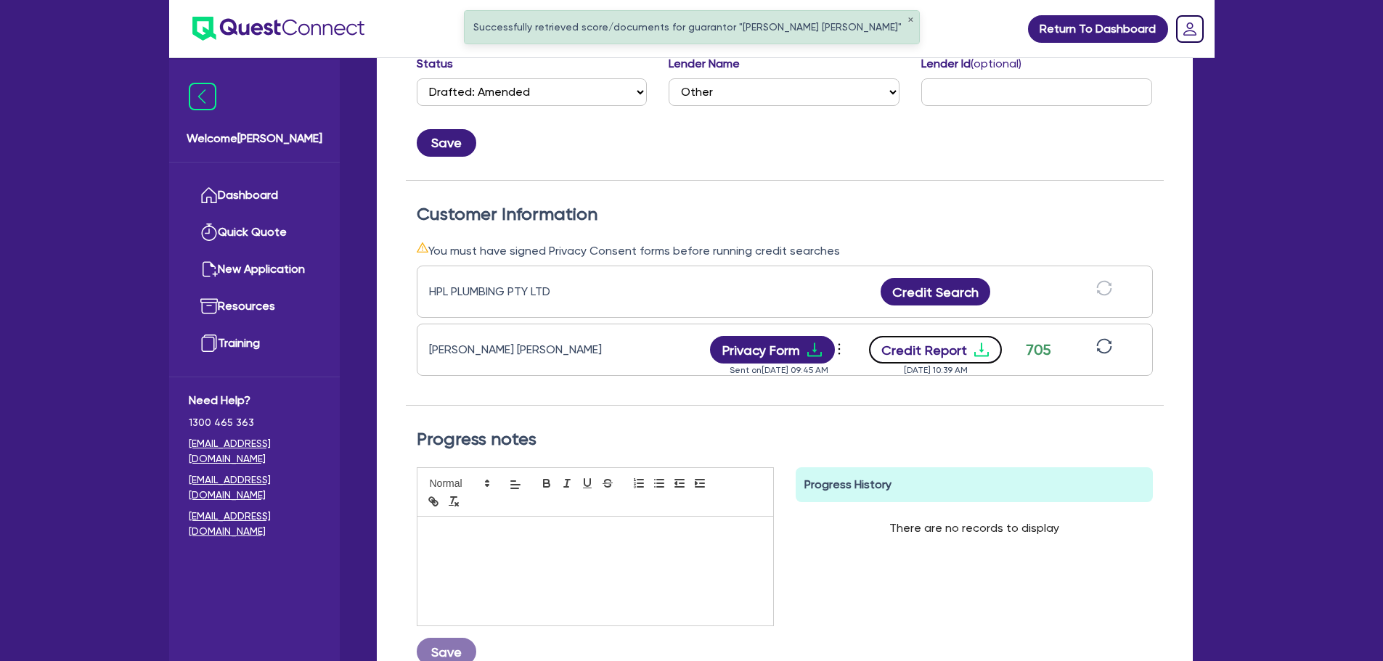
click at [951, 342] on button "Credit Report" at bounding box center [935, 350] width 133 height 28
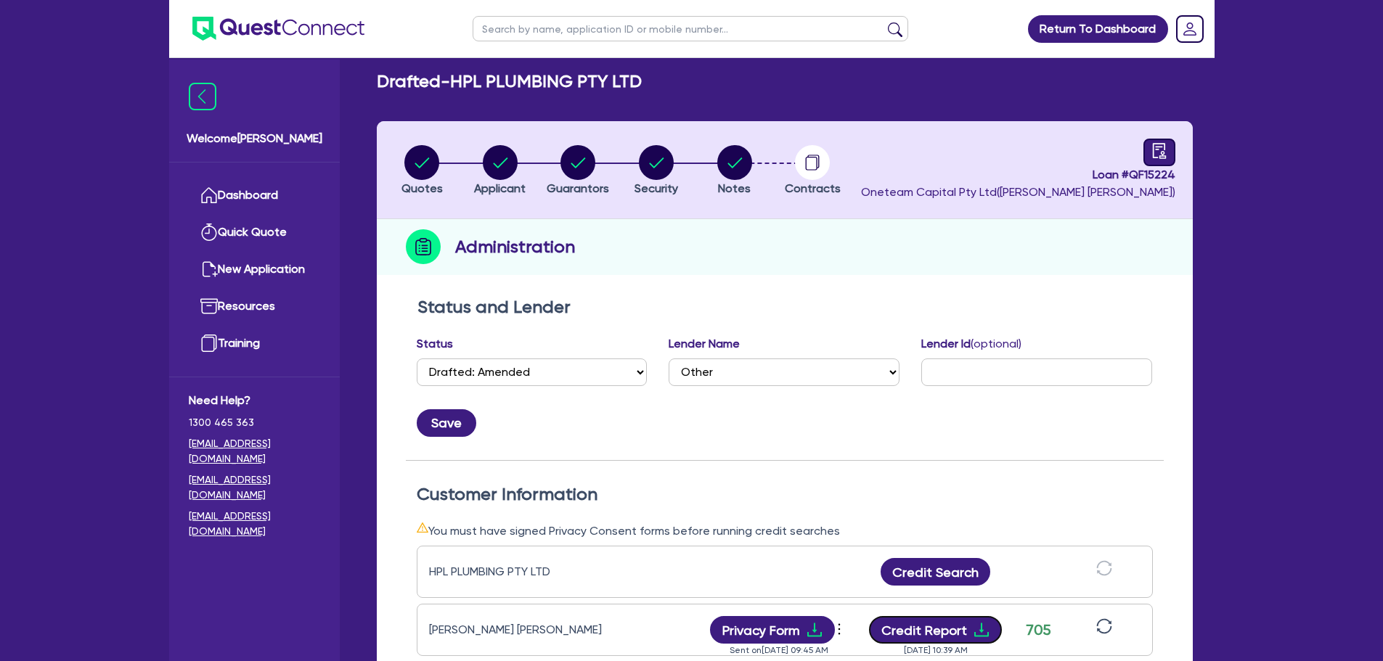
scroll to position [0, 0]
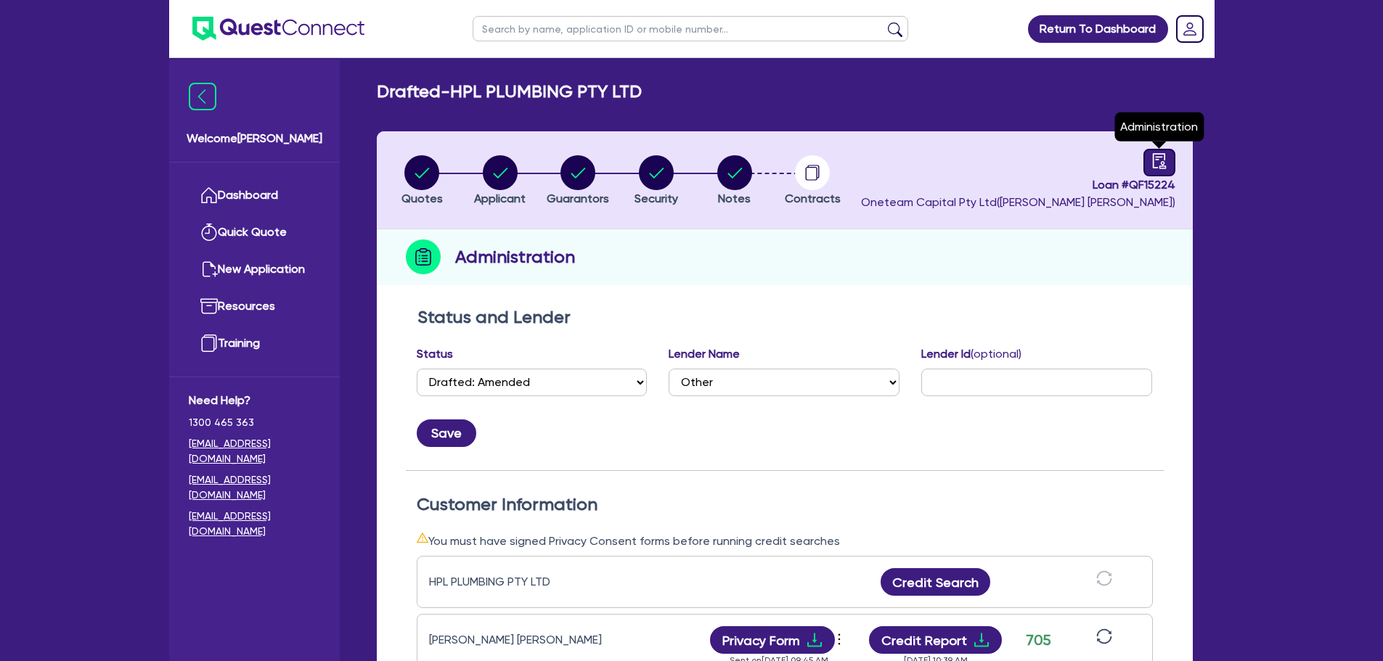
click at [1166, 163] on icon "audit" at bounding box center [1159, 161] width 16 height 16
click at [1162, 155] on icon "audit" at bounding box center [1159, 161] width 16 height 16
click at [1157, 171] on link at bounding box center [1159, 163] width 32 height 28
click at [580, 184] on circle "button" at bounding box center [577, 172] width 35 height 35
select select "MR"
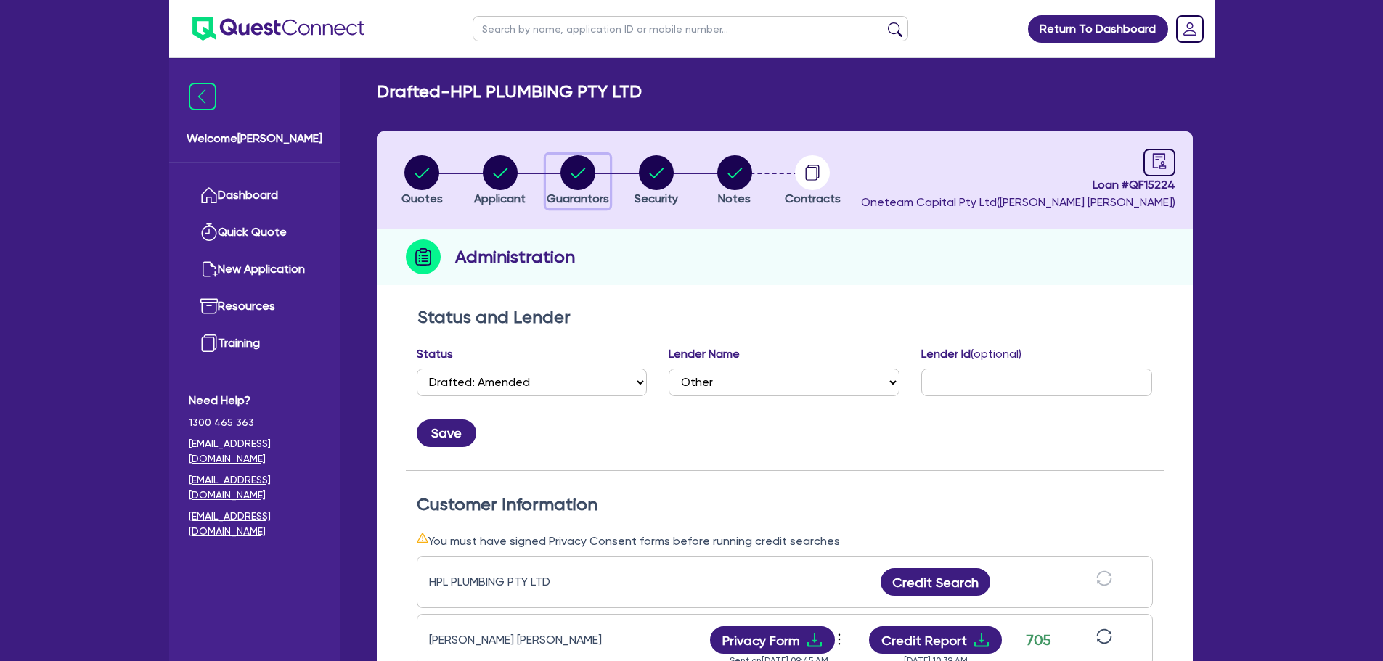
select select "VIC"
select select "MARRIED"
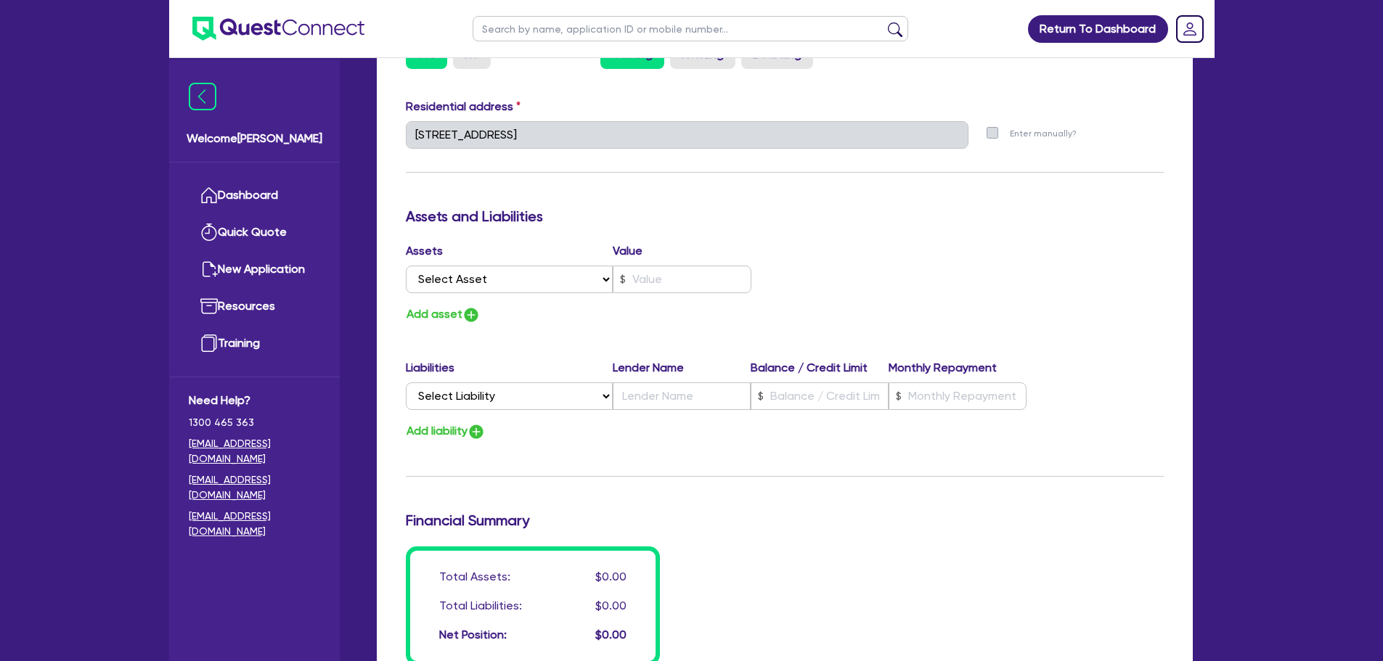
scroll to position [726, 0]
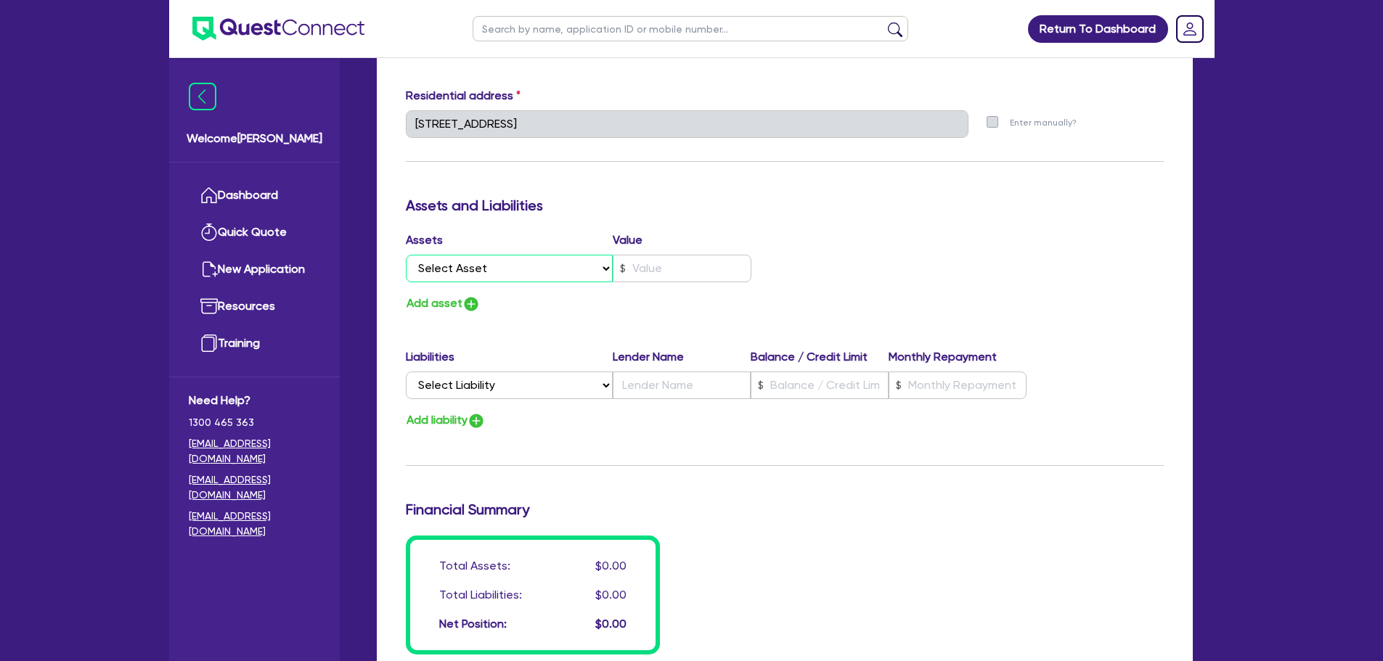
click at [522, 269] on select "Select Asset Cash Property Investment property Vehicle Truck Trailer Equipment …" at bounding box center [510, 269] width 208 height 28
select select "PROPERTY"
click at [406, 255] on select "Select Asset Cash Property Investment property Vehicle Truck Trailer Equipment …" at bounding box center [510, 269] width 208 height 28
type input "0"
type input "0423 725 663"
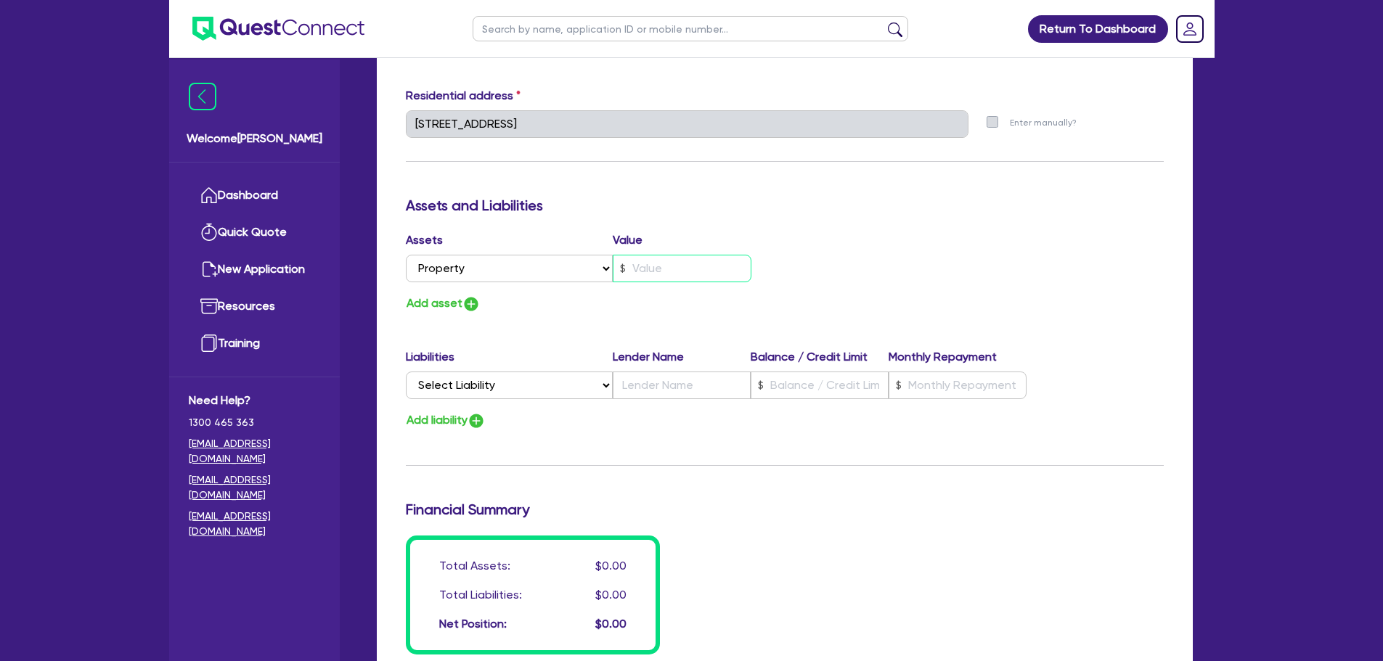
click at [657, 270] on input "text" at bounding box center [682, 269] width 139 height 28
type input "0"
type input "0423 725 663"
type input "1"
type input "0"
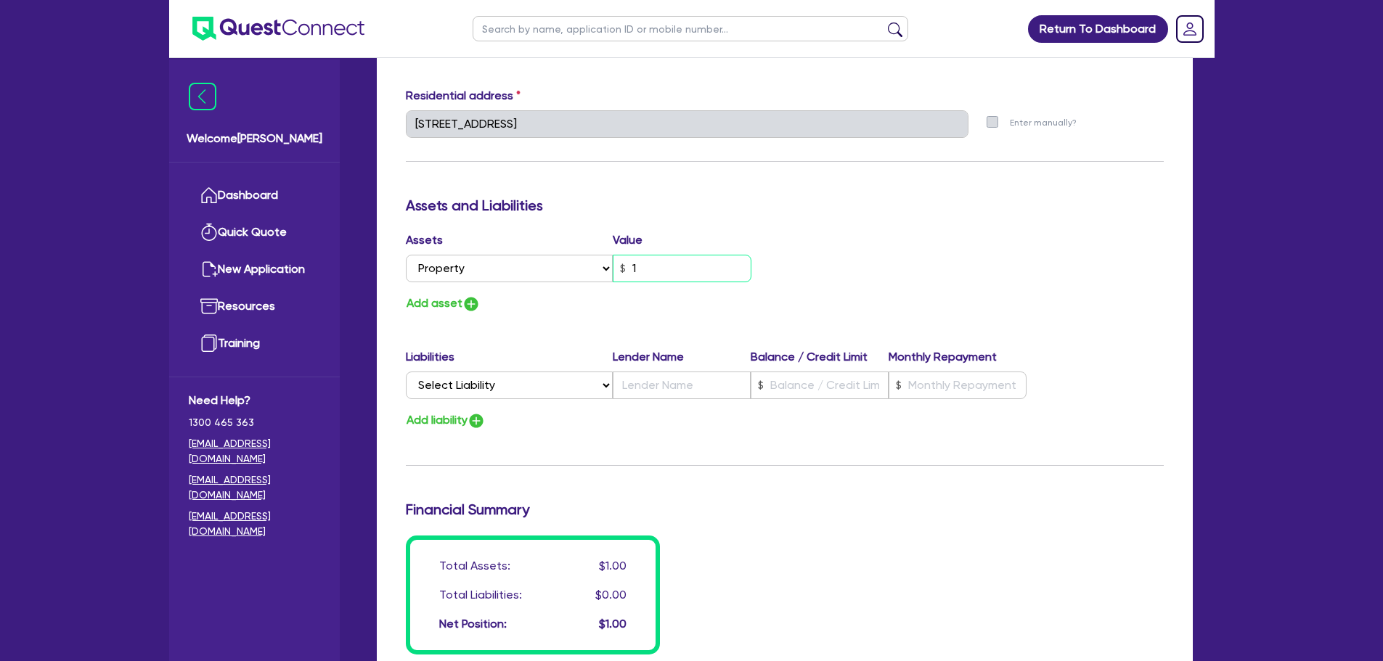
type input "0423 725 663"
type input "10"
type input "0"
type input "0423 725 663"
type input "105"
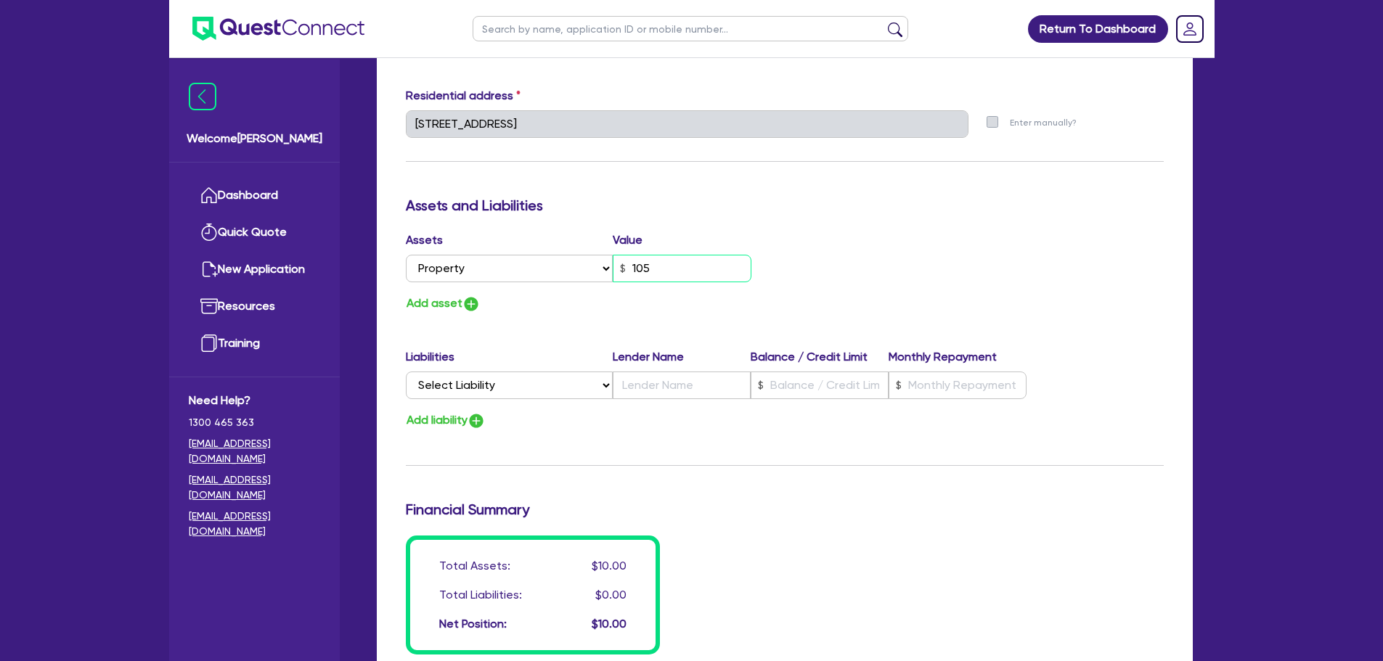
type input "0"
type input "0423 725 663"
type input "1,050"
type input "0"
type input "0423 725 663"
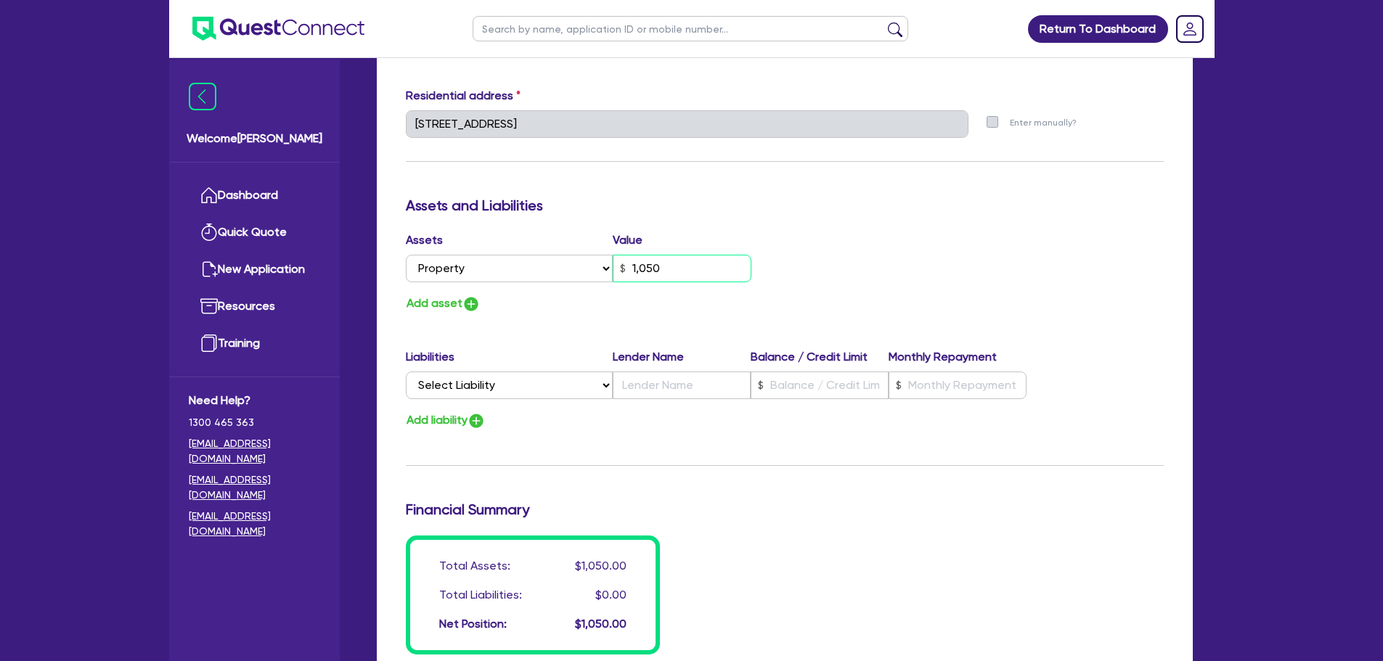
type input "10,500"
type input "0"
type input "0423 725 663"
type input "105,000"
type input "0"
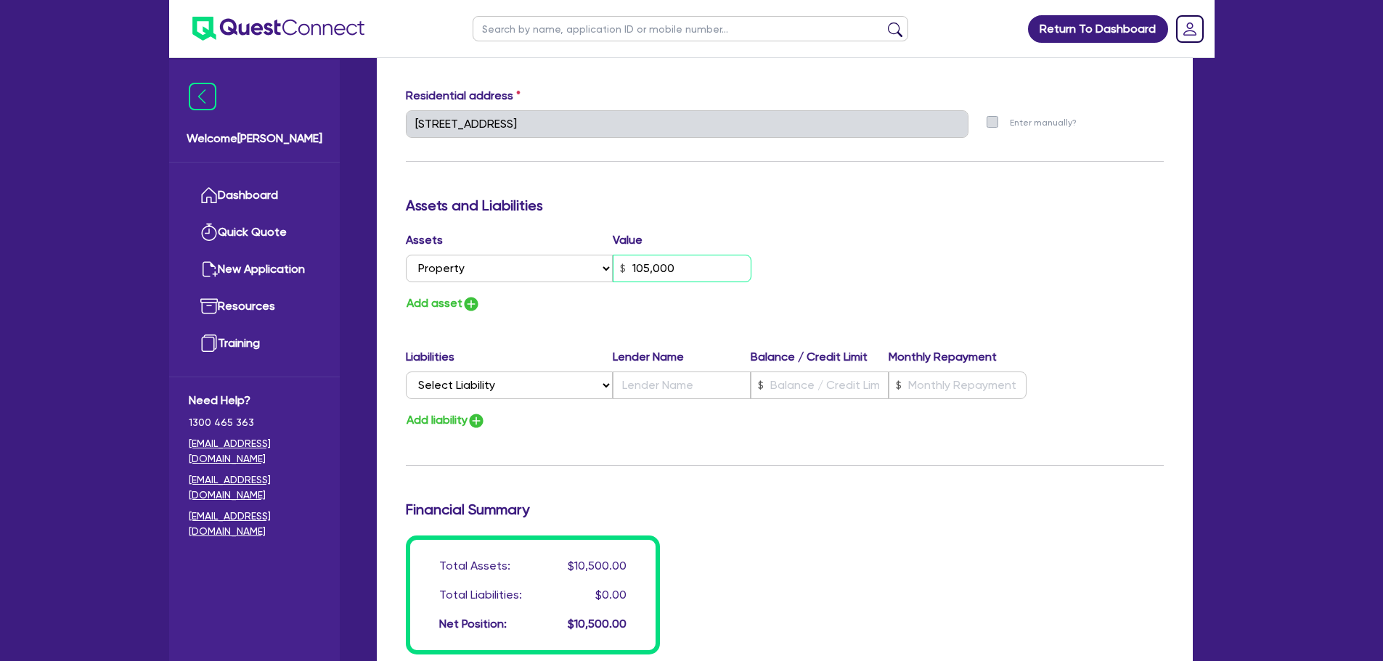
type input "0423 725 663"
type input "1,050,000"
click at [512, 386] on select "Select Liability Credit card Mortgage Investment property loan Vehicle loan Tru…" at bounding box center [509, 386] width 207 height 28
select select "MORTGAGE"
click at [406, 372] on select "Select Liability Credit card Mortgage Investment property loan Vehicle loan Tru…" at bounding box center [509, 386] width 207 height 28
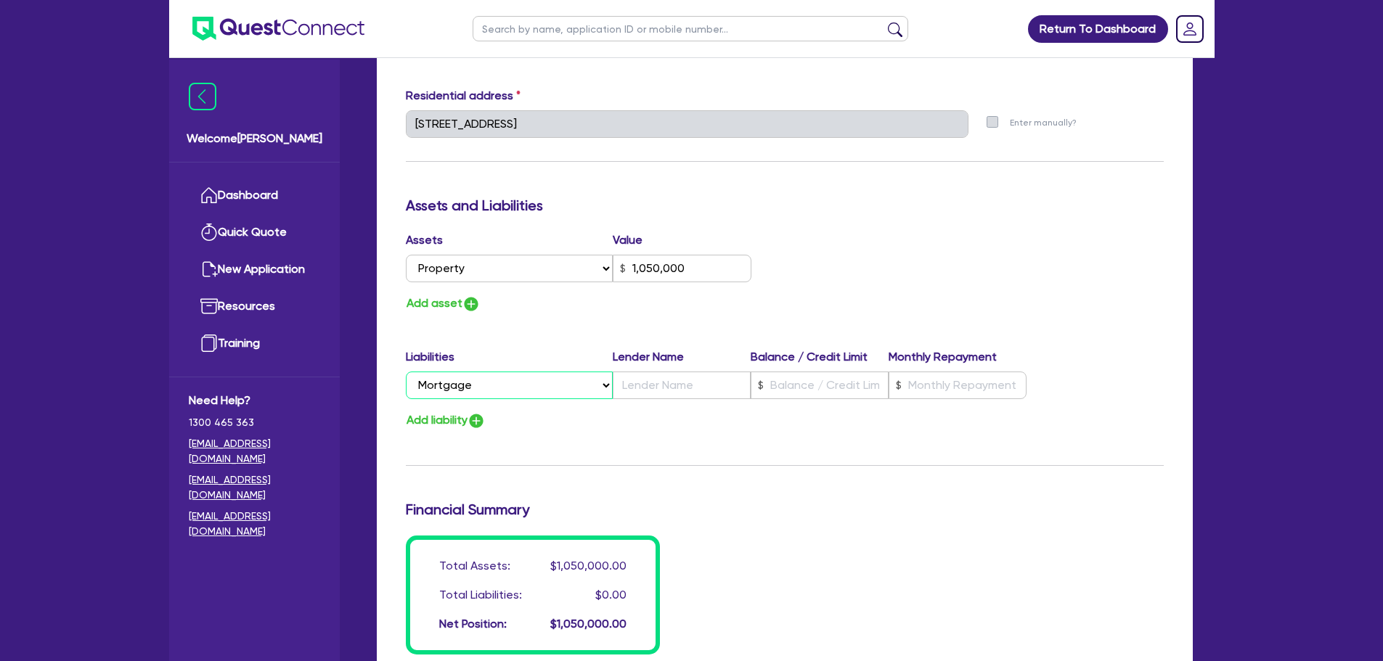
type input "0"
type input "0423 725 663"
type input "1,050,000"
click at [466, 420] on button "Add liability" at bounding box center [446, 421] width 80 height 20
type input "0"
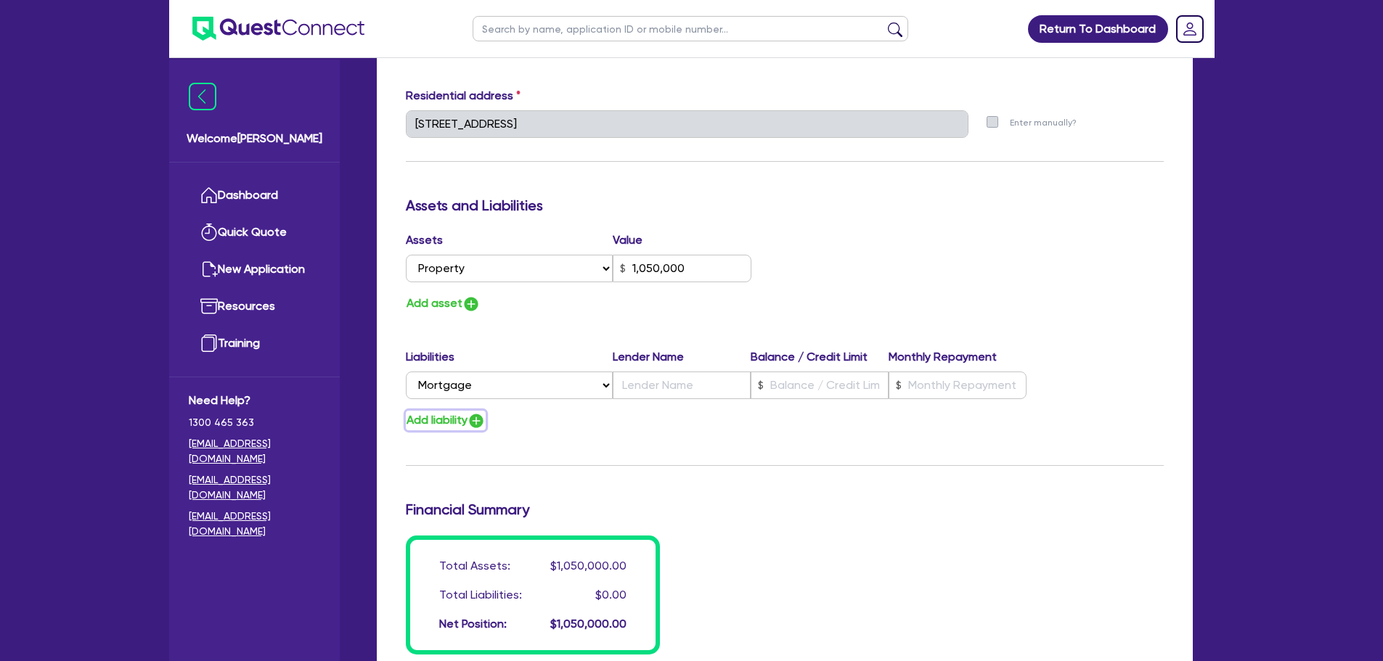
type input "0423 725 663"
type input "1,050,000"
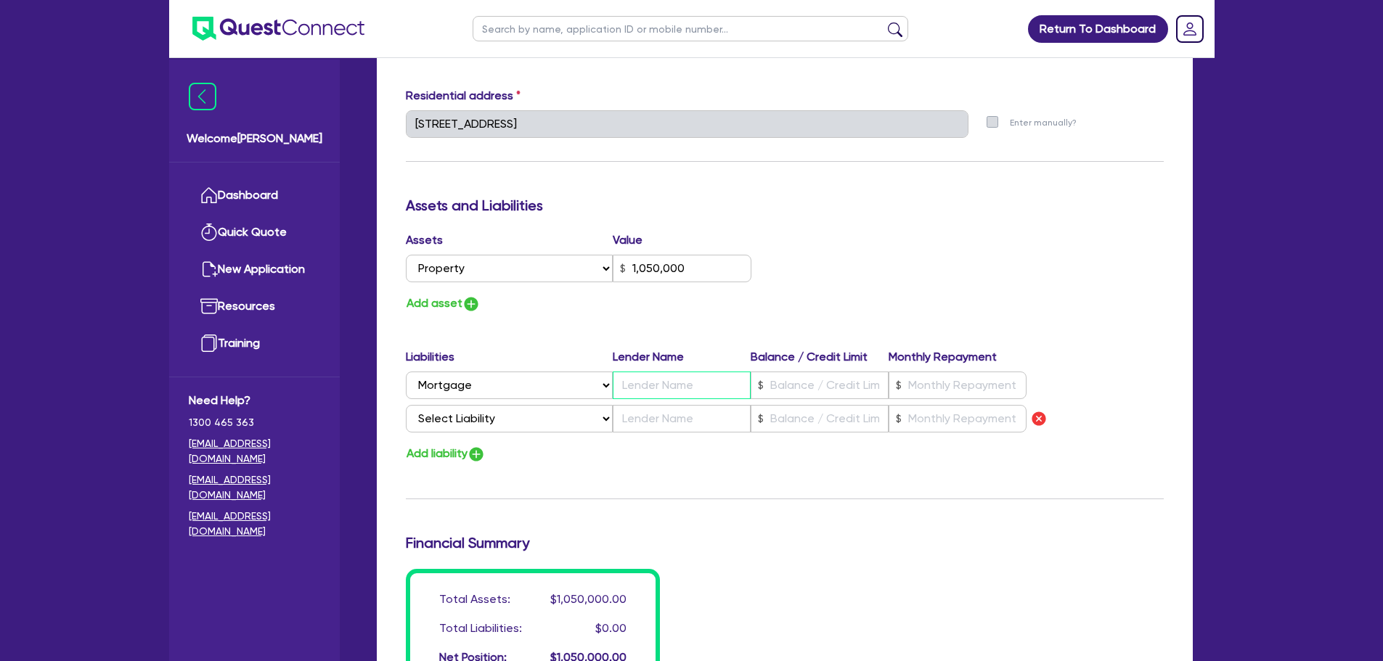
click at [623, 384] on input "text" at bounding box center [682, 386] width 138 height 28
type input "0"
type input "0423 725 663"
type input "1,050,000"
type input "M"
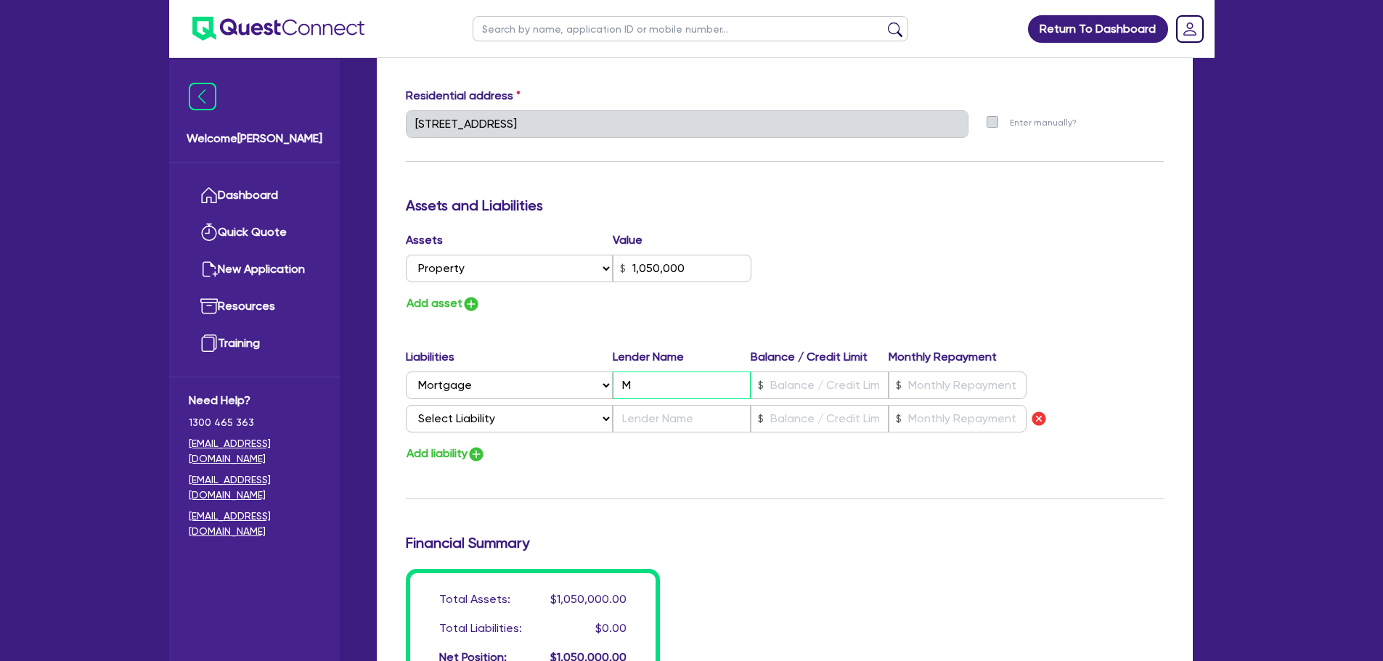
type input "0"
type input "0423 725 663"
type input "1,050,000"
type input "Ma"
type input "0"
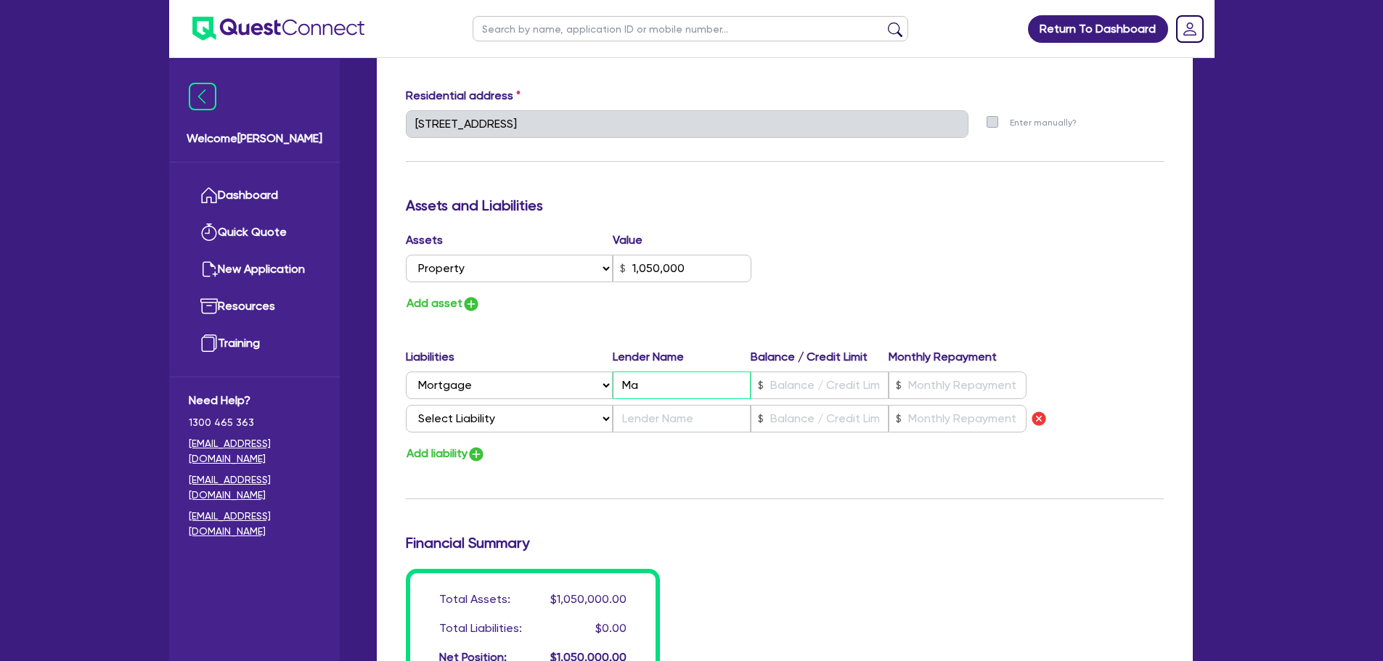
type input "0423 725 663"
type input "1,050,000"
type input "Mac"
type input "0"
type input "0423 725 663"
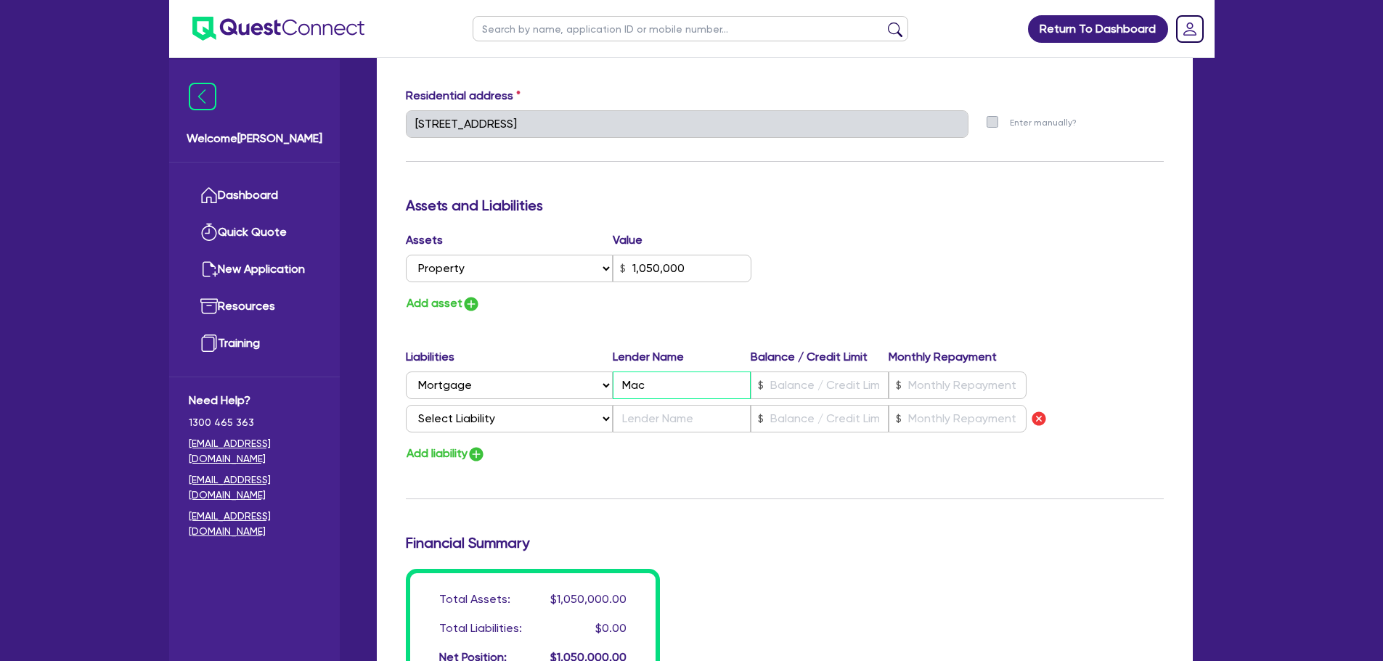
type input "1,050,000"
type input "Macq"
type input "0"
type input "0423 725 663"
type input "1,050,000"
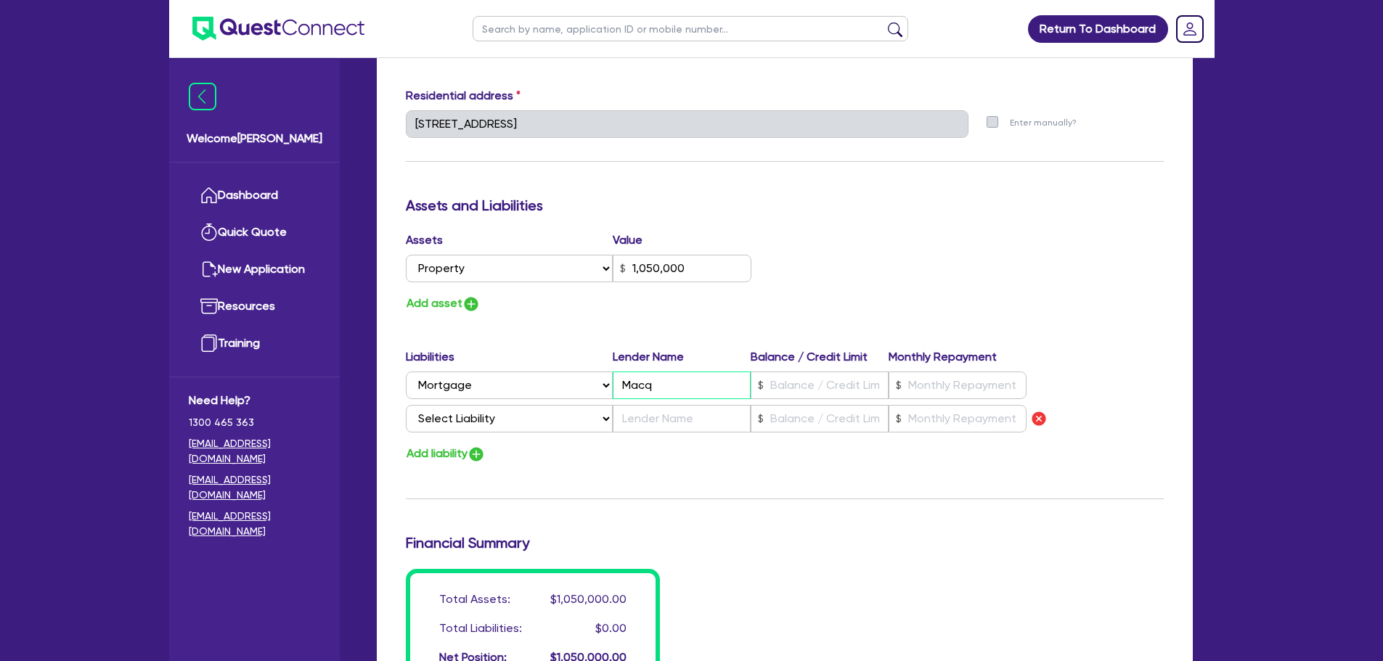
type input "Macqu"
type input "0"
type input "0423 725 663"
type input "1,050,000"
type input "Macqua"
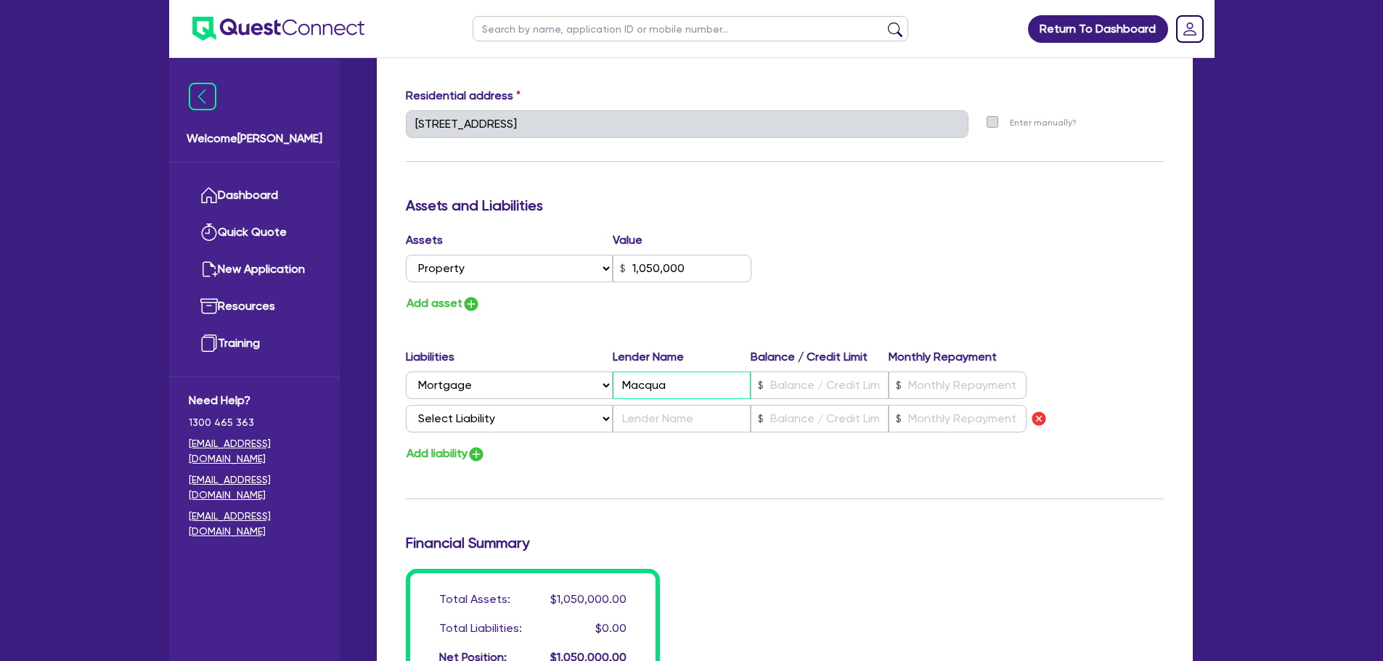
type input "0"
type input "0423 725 663"
type input "1,050,000"
type input "Macquar"
type input "0"
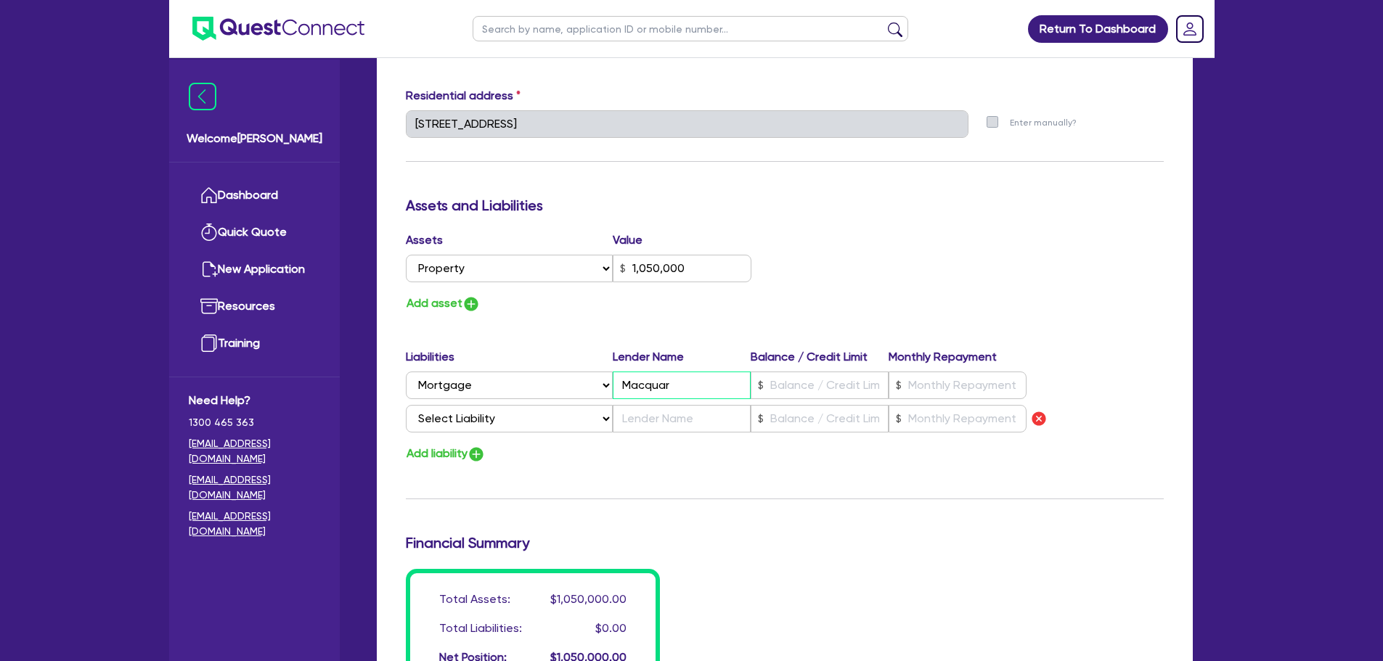
type input "0423 725 663"
type input "1,050,000"
type input "Macquari"
click at [832, 394] on input "text" at bounding box center [819, 386] width 138 height 28
click at [931, 390] on input "text" at bounding box center [957, 386] width 138 height 28
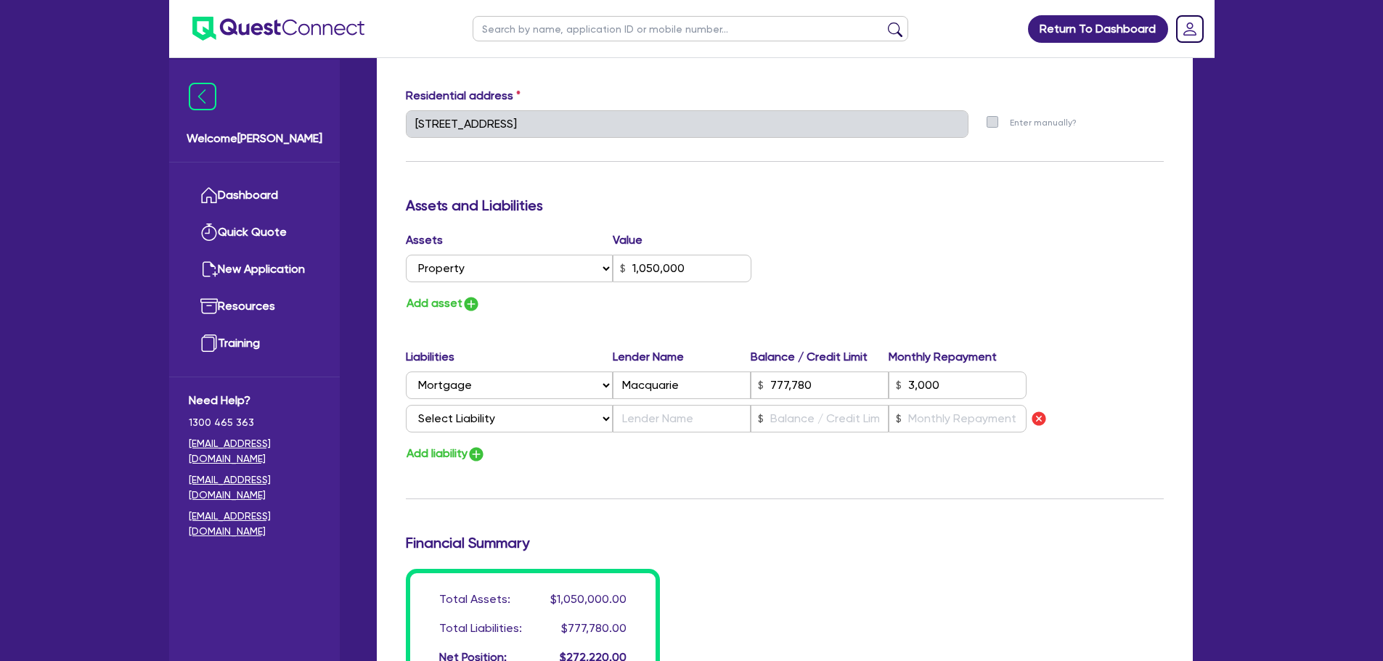
drag, startPoint x: 982, startPoint y: 182, endPoint x: 1010, endPoint y: 182, distance: 27.6
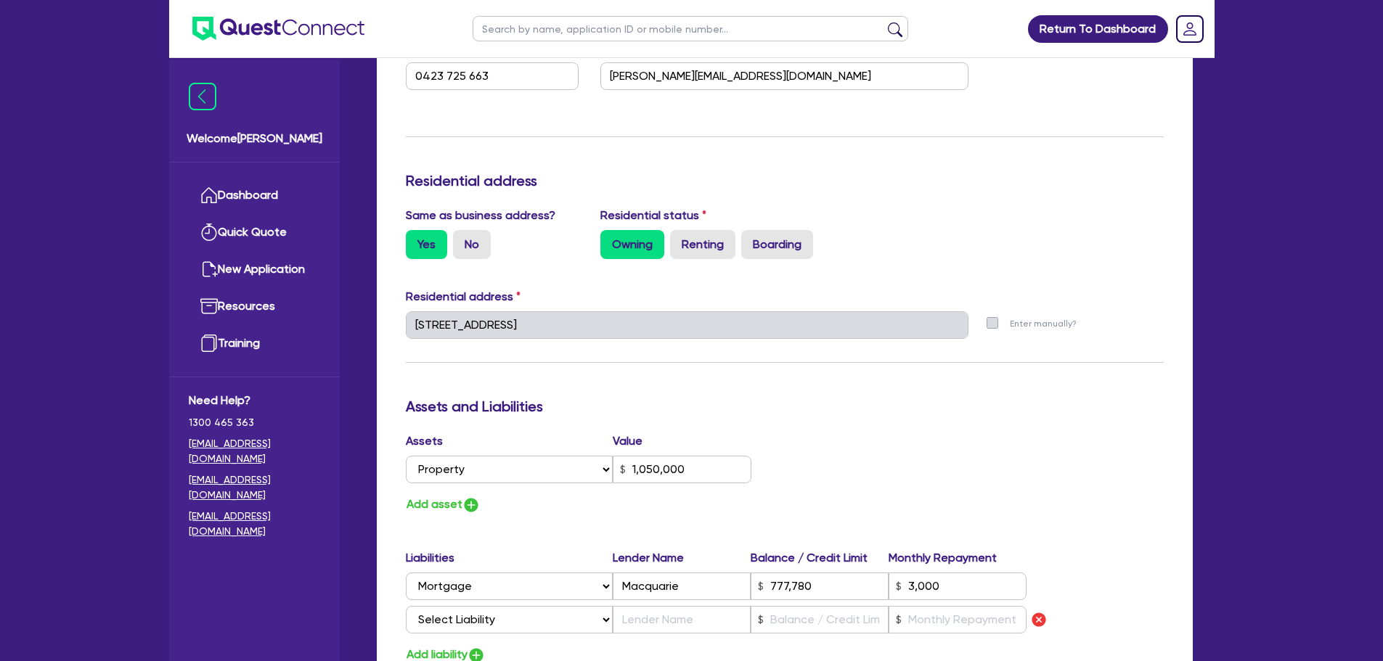
scroll to position [508, 0]
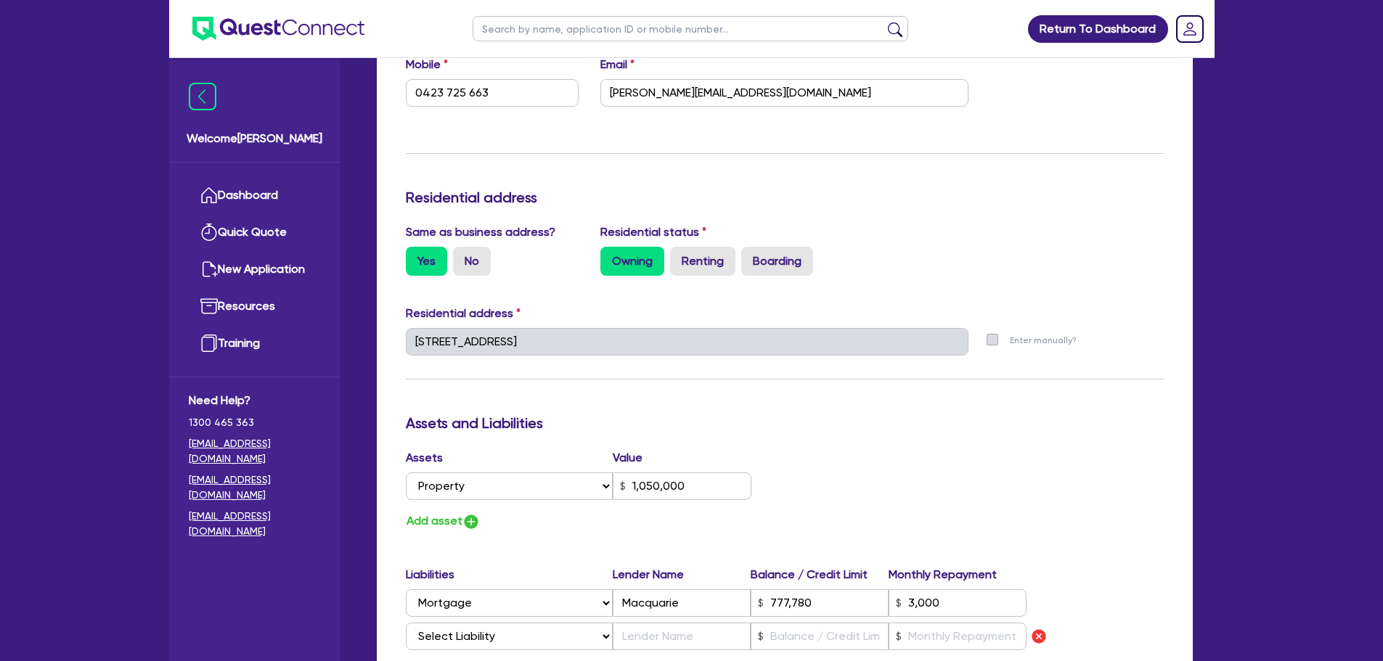
click at [1114, 215] on div "Update residential status for Director #1 Boarding is only acceptable when the …" at bounding box center [785, 352] width 758 height 1107
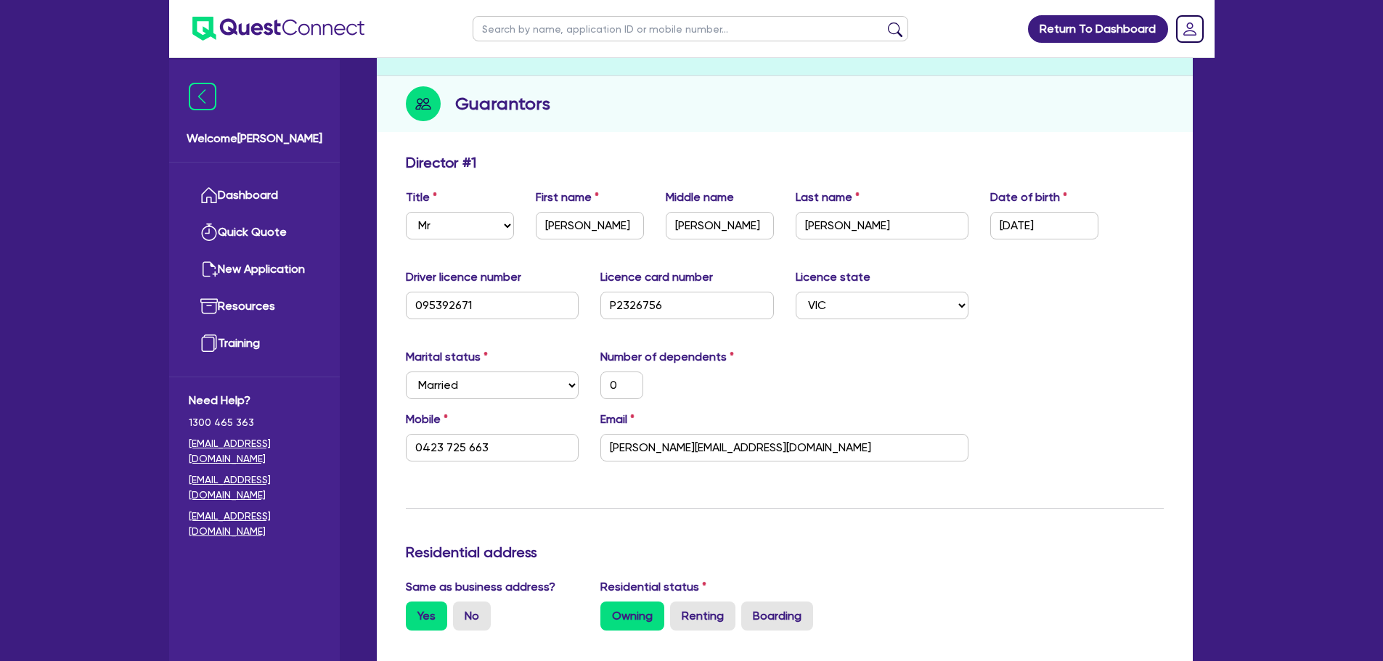
scroll to position [0, 0]
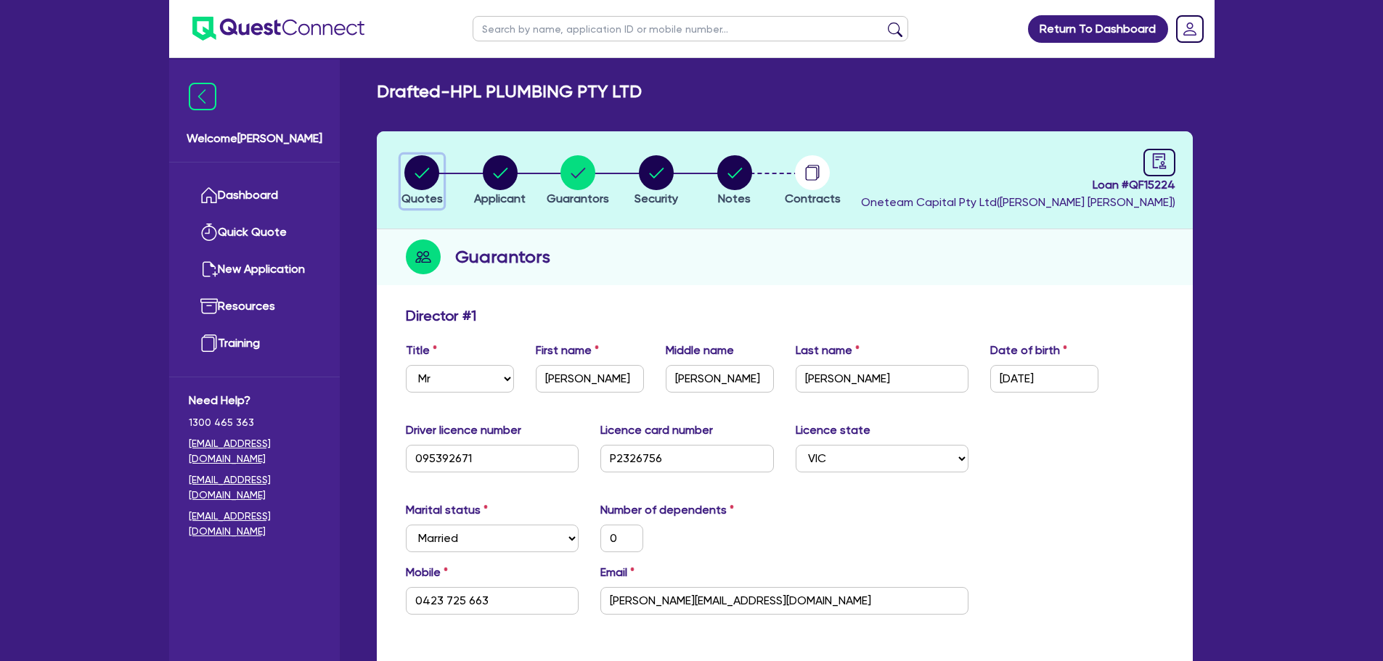
click at [422, 178] on circle "button" at bounding box center [421, 172] width 35 height 35
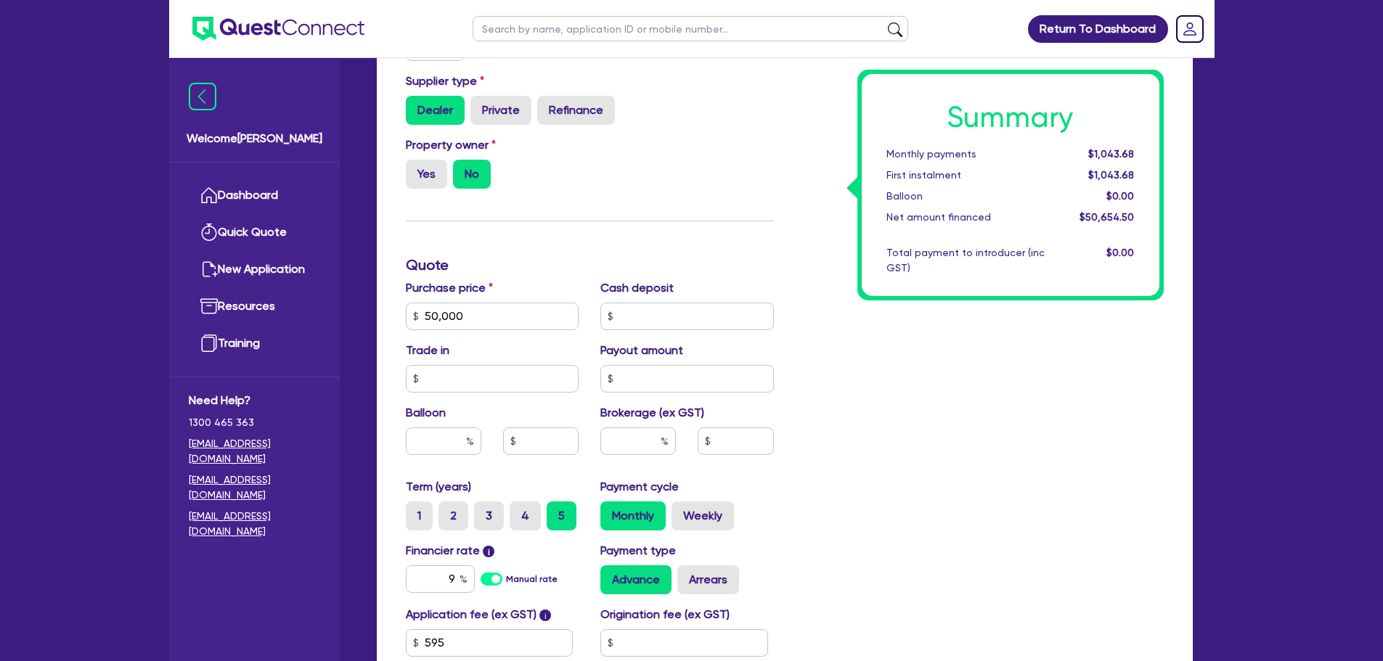
scroll to position [435, 0]
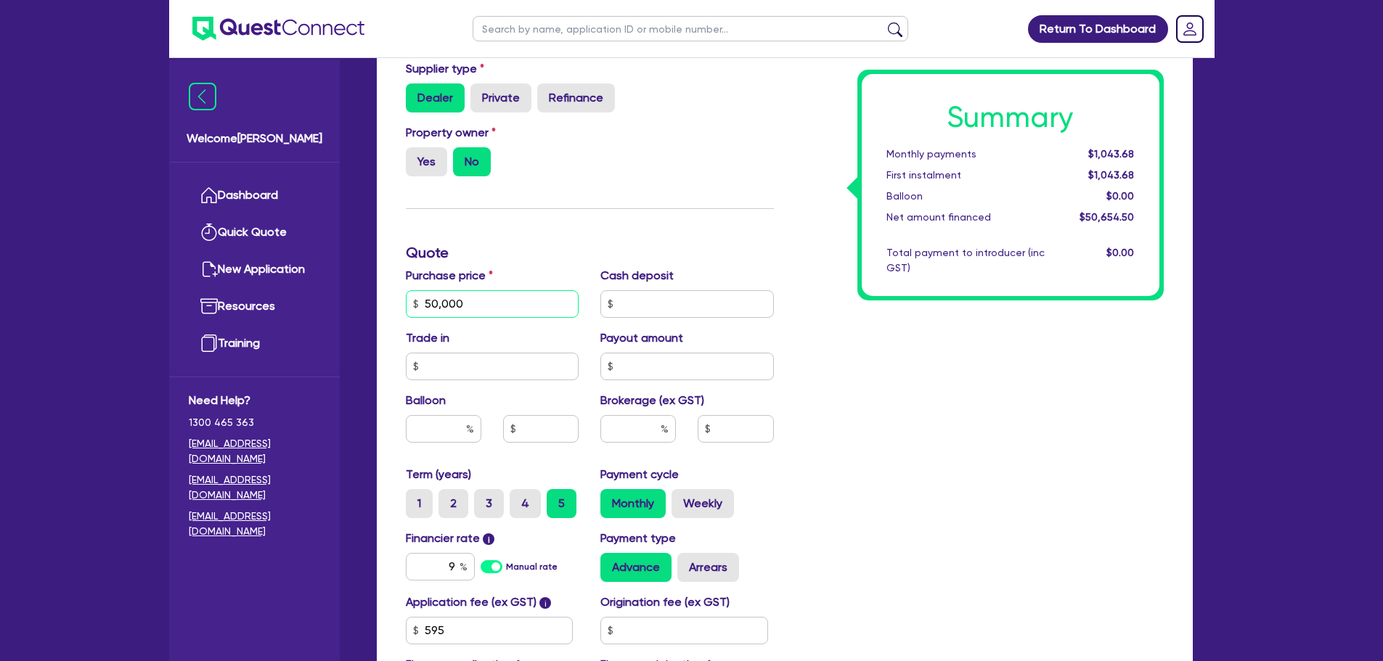
click at [481, 303] on input "50,000" at bounding box center [492, 304] width 173 height 28
drag, startPoint x: 481, startPoint y: 303, endPoint x: 418, endPoint y: 301, distance: 63.2
click at [418, 301] on div "50,000" at bounding box center [492, 304] width 173 height 28
click at [782, 201] on div "Finance type Chattel Mortgage Business Loan Asset type category Select Cars and…" at bounding box center [590, 296] width 390 height 848
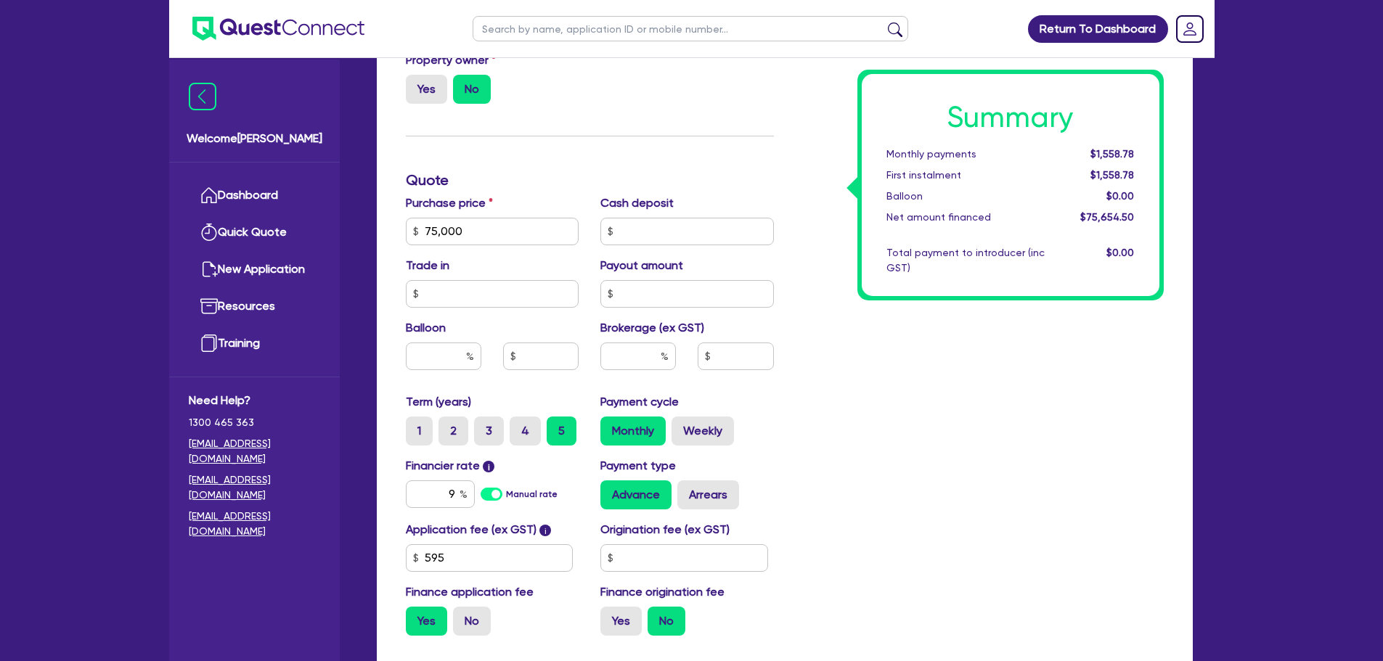
scroll to position [653, 0]
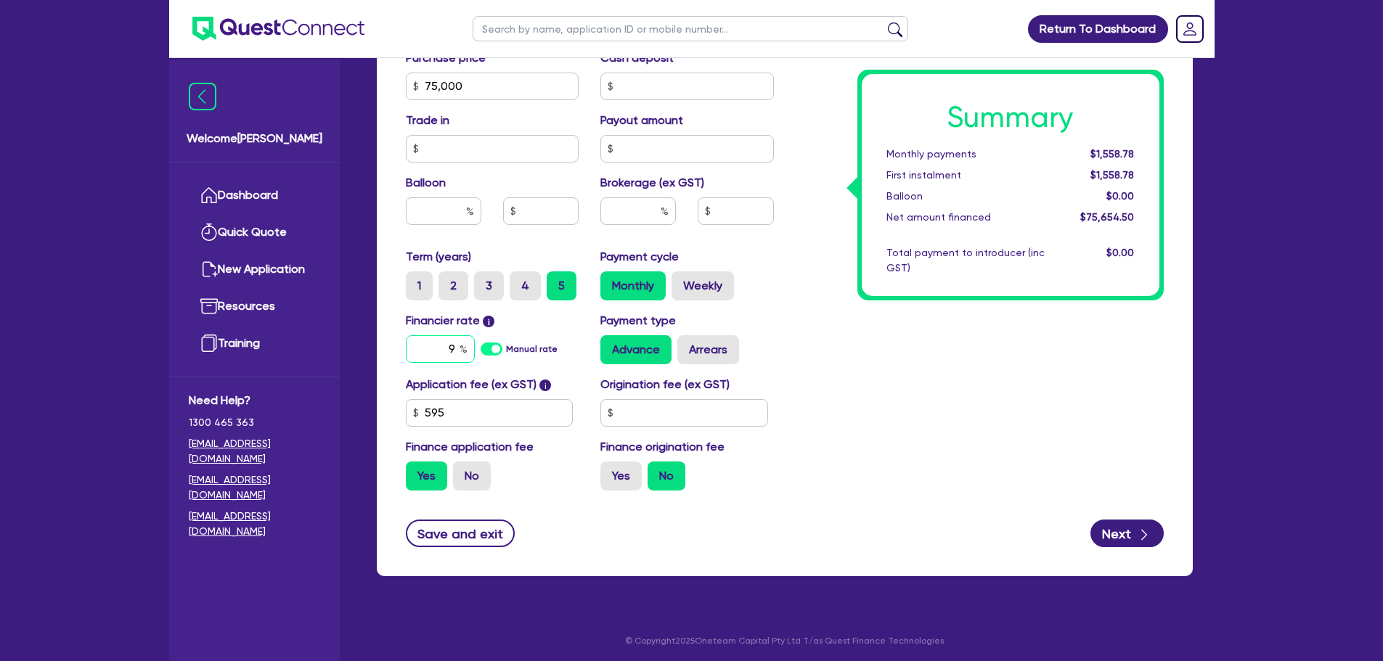
click at [449, 344] on input "9" at bounding box center [440, 349] width 69 height 28
drag, startPoint x: 454, startPoint y: 346, endPoint x: 431, endPoint y: 345, distance: 22.5
click at [432, 345] on input "9" at bounding box center [440, 349] width 69 height 28
click at [837, 288] on div "Summary Monthly payments $1,558.78 First instalment $1,558.78 Balloon $0.00 Net…" at bounding box center [980, 78] width 390 height 848
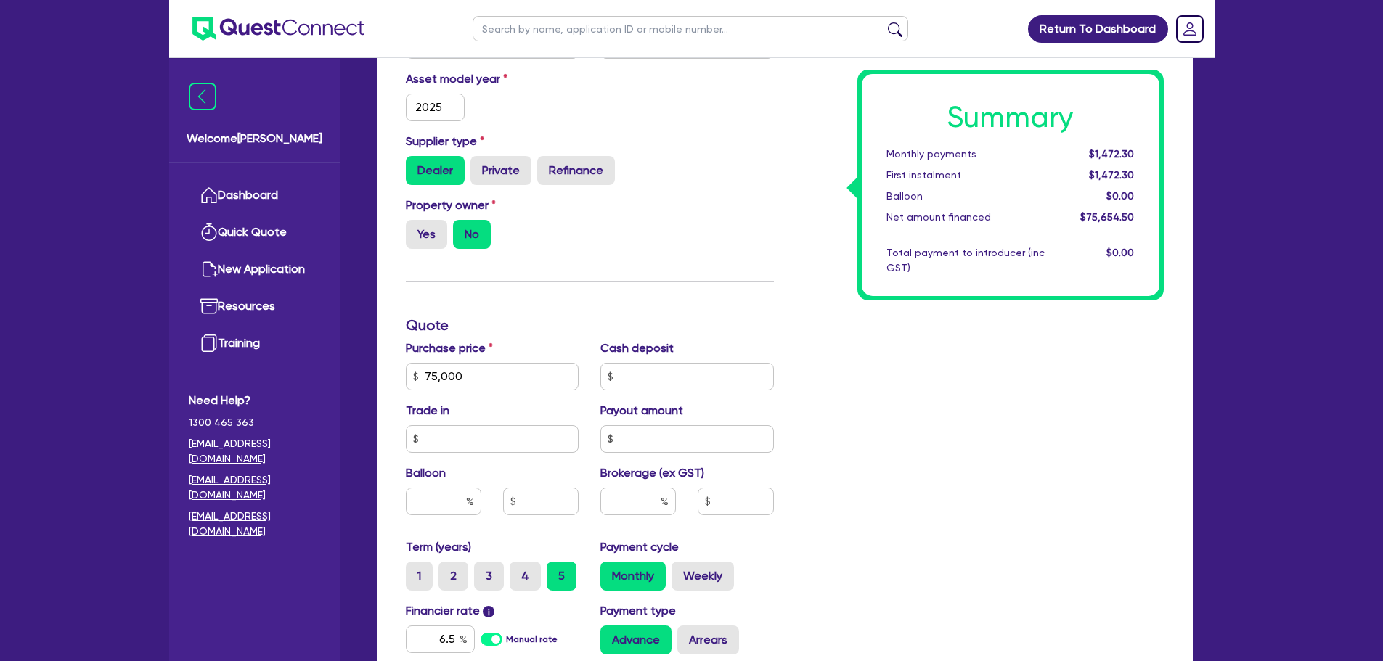
scroll to position [0, 0]
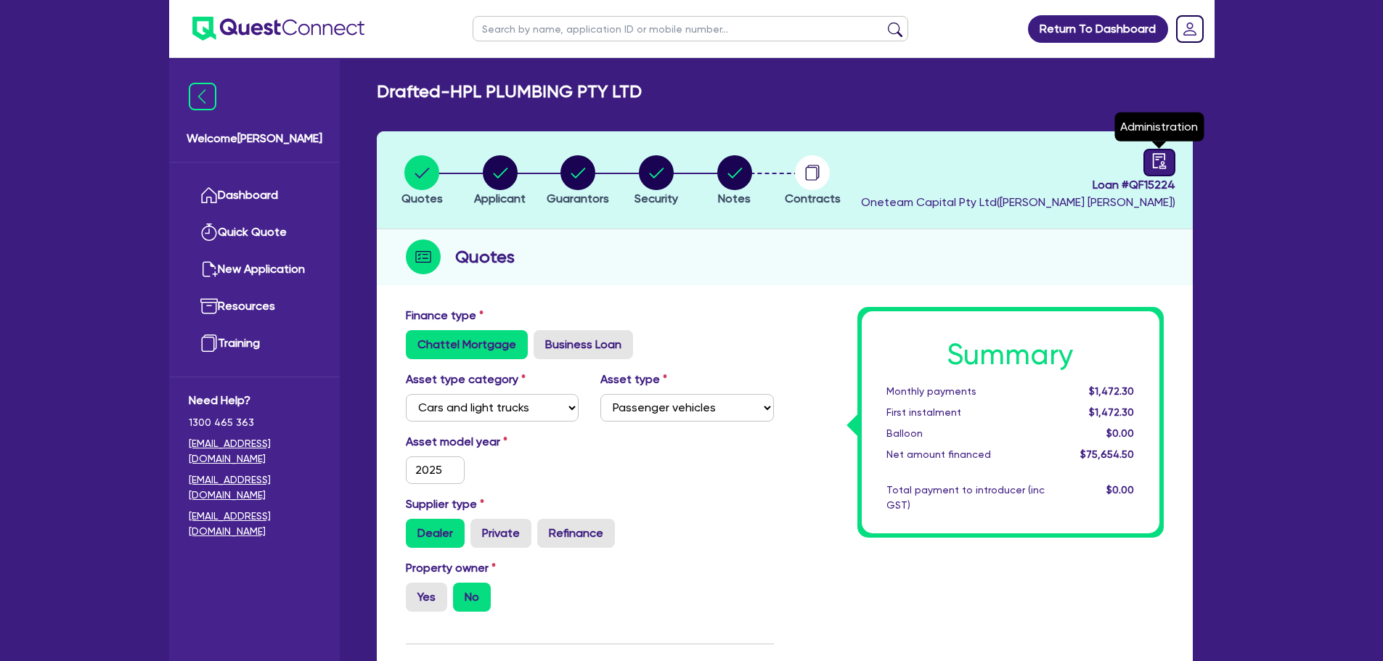
click at [1152, 163] on icon "audit" at bounding box center [1158, 160] width 13 height 15
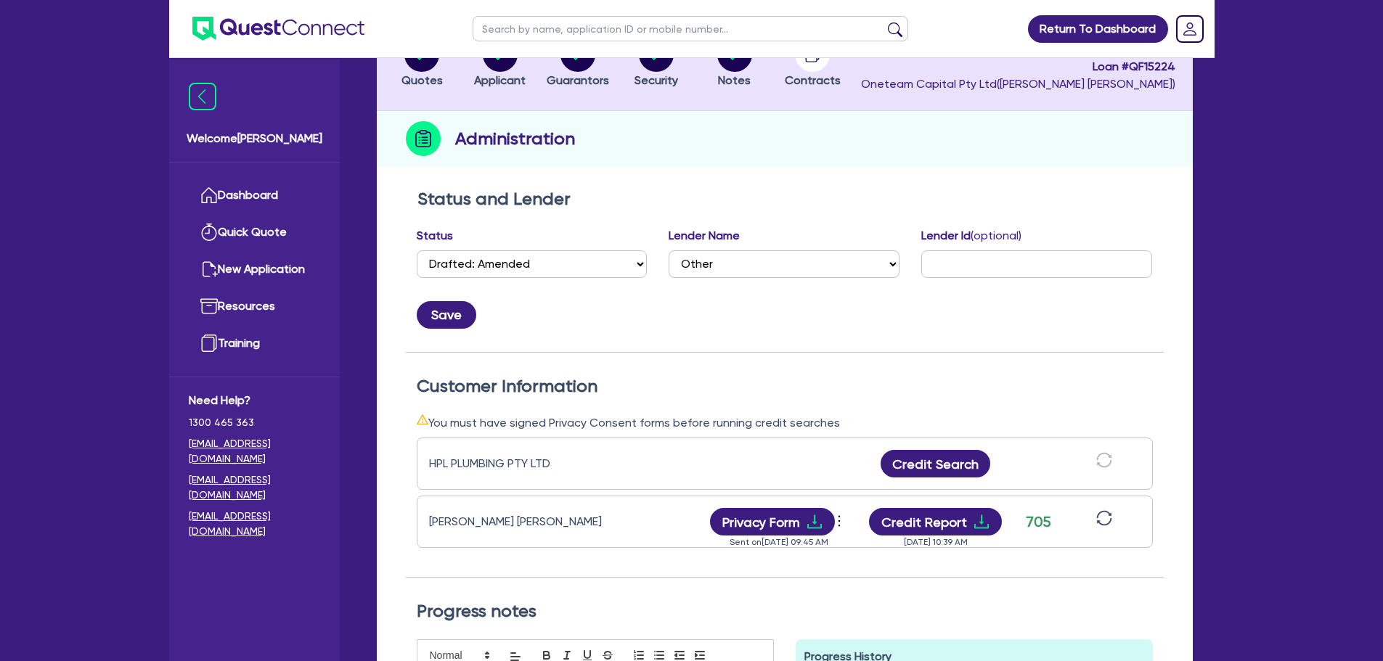
scroll to position [290, 0]
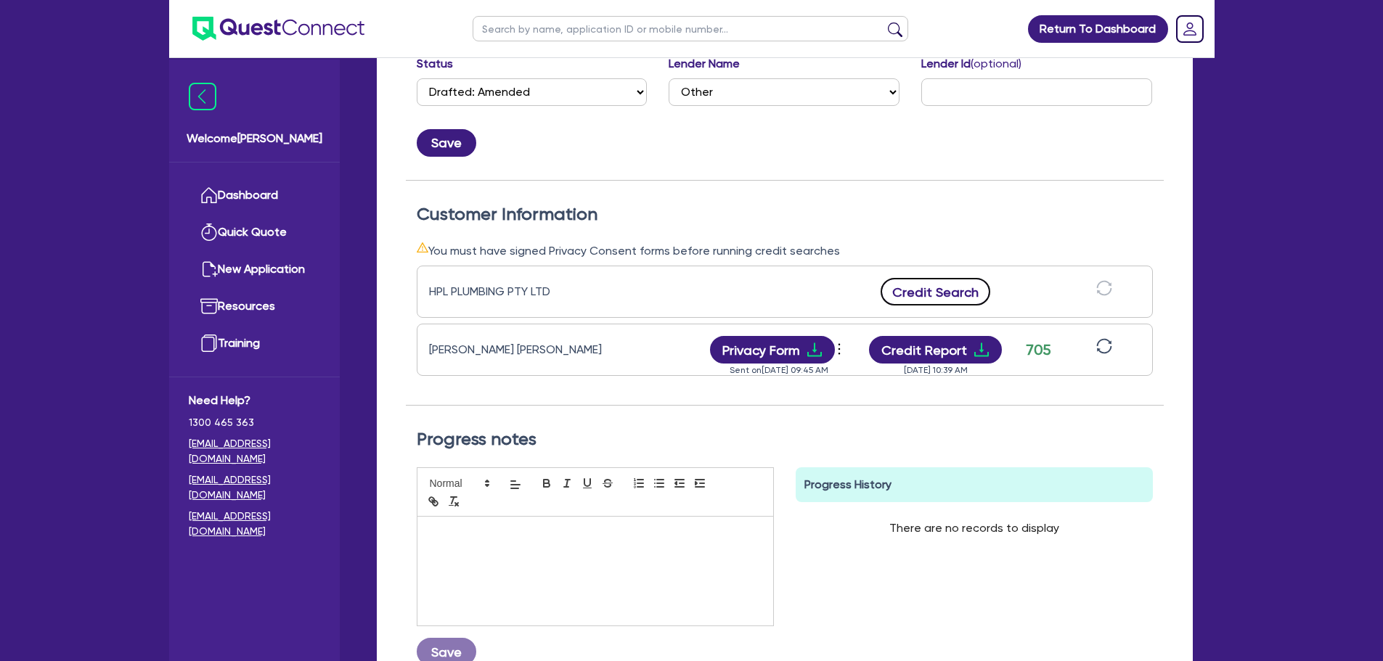
click at [943, 295] on button "Credit Search" at bounding box center [935, 292] width 110 height 28
drag, startPoint x: 842, startPoint y: 245, endPoint x: 401, endPoint y: 253, distance: 440.6
click at [401, 253] on div "Status and Lender Status Select Quoted Drafted: New Drafted: Amended Submitted:…" at bounding box center [785, 369] width 816 height 720
click at [856, 194] on div "Customer Information You must have signed Privacy Consent forms before running …" at bounding box center [785, 294] width 758 height 226
drag, startPoint x: 832, startPoint y: 252, endPoint x: 434, endPoint y: 250, distance: 397.7
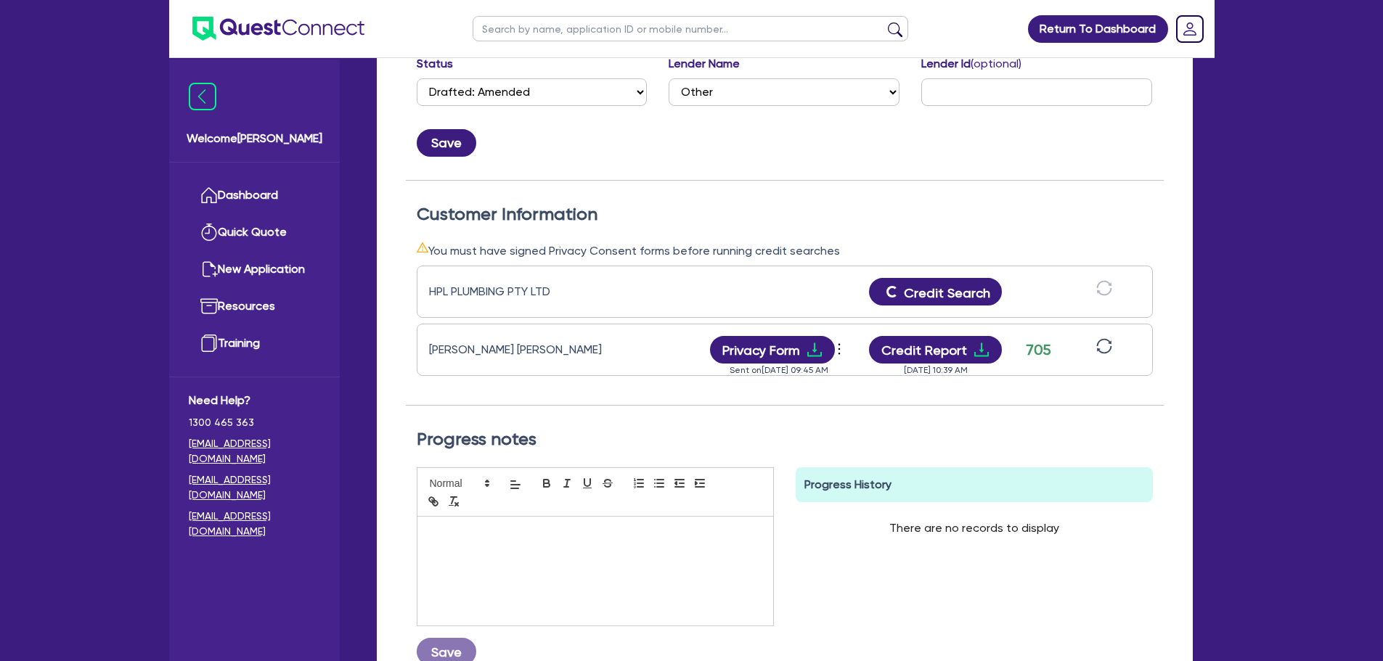
click at [434, 250] on div "You must have signed Privacy Consent forms before running credit searches" at bounding box center [785, 251] width 736 height 18
click at [653, 199] on div "Customer Information You must have signed Privacy Consent forms before running …" at bounding box center [785, 294] width 758 height 226
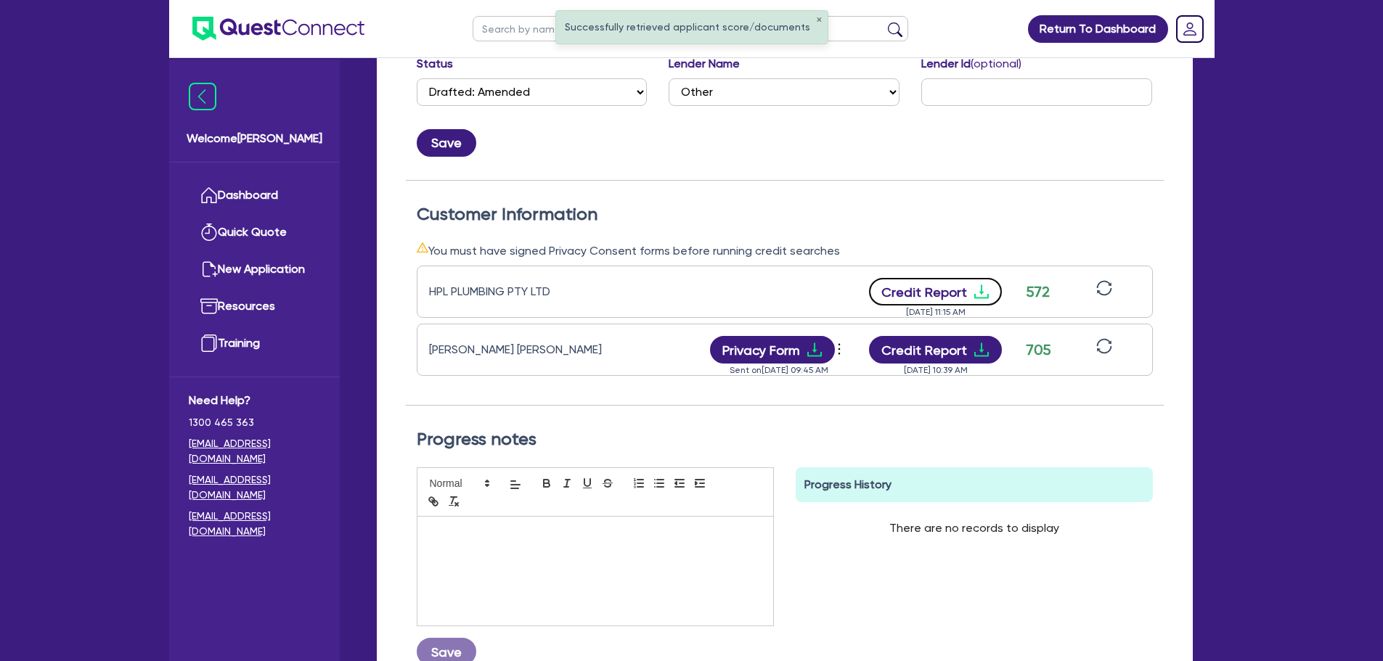
click at [925, 294] on button "Credit Report" at bounding box center [935, 292] width 133 height 28
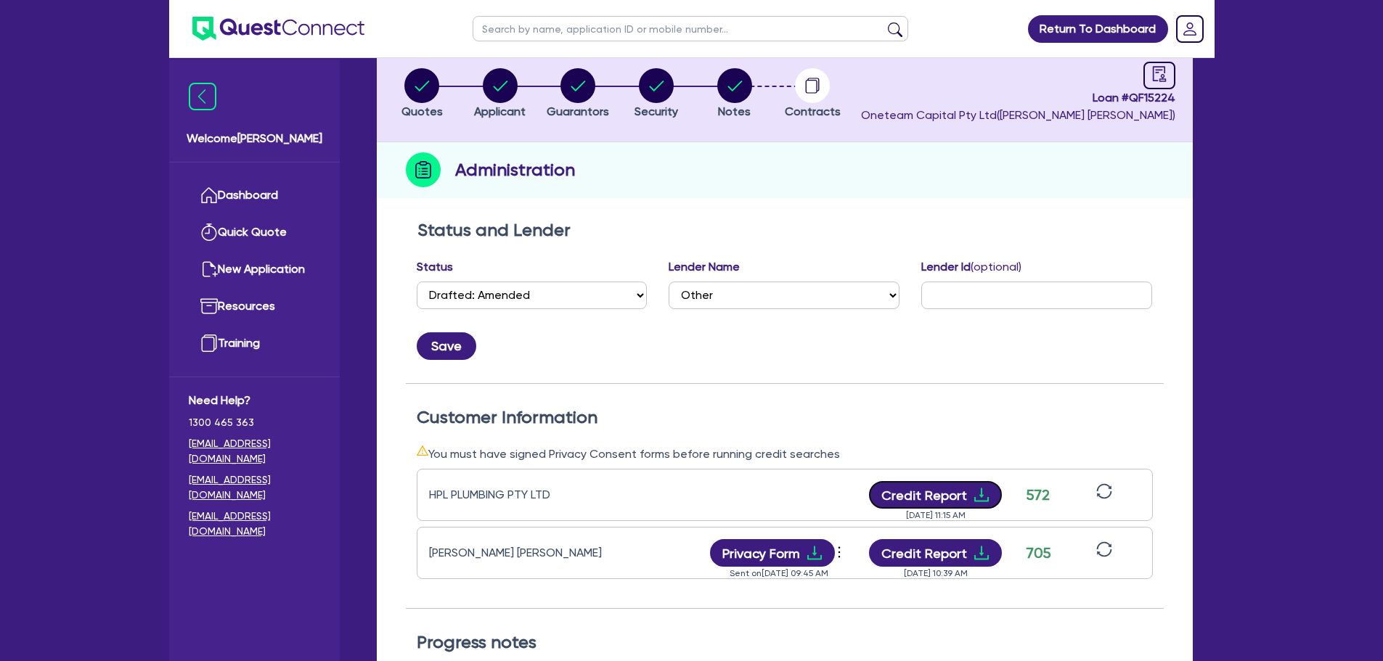
scroll to position [73, 0]
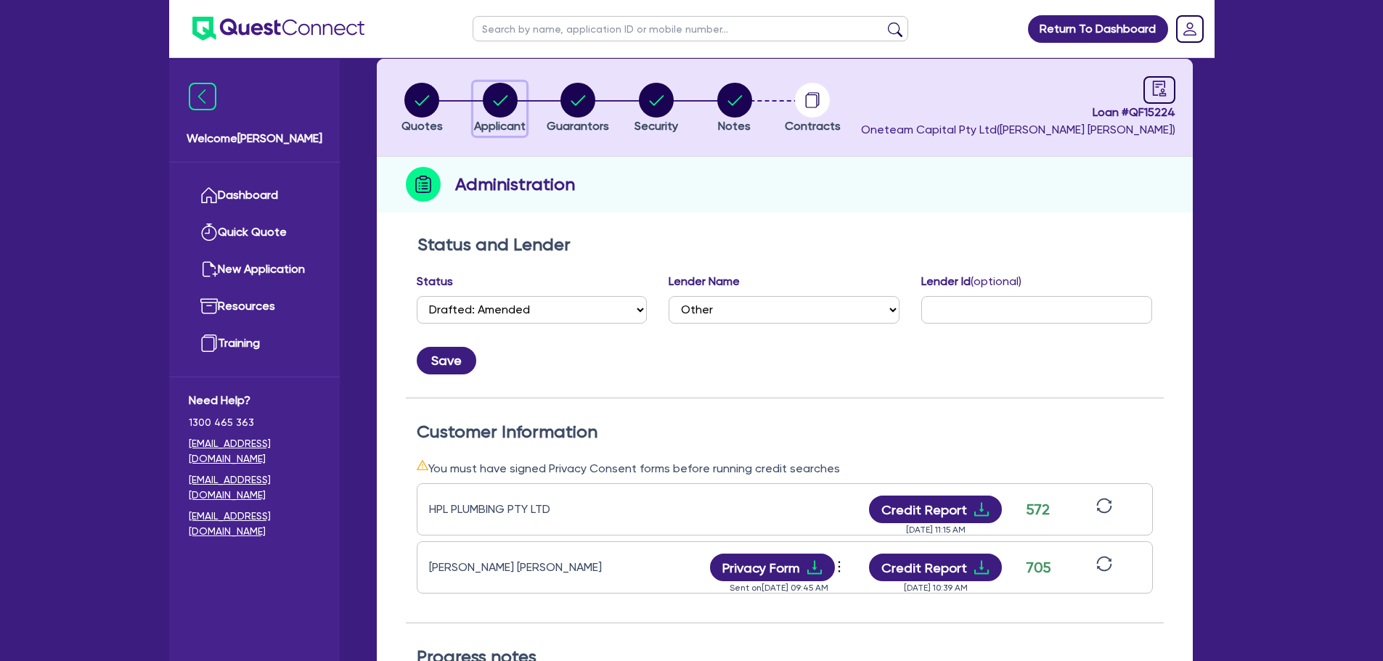
click at [494, 103] on circle "button" at bounding box center [500, 100] width 35 height 35
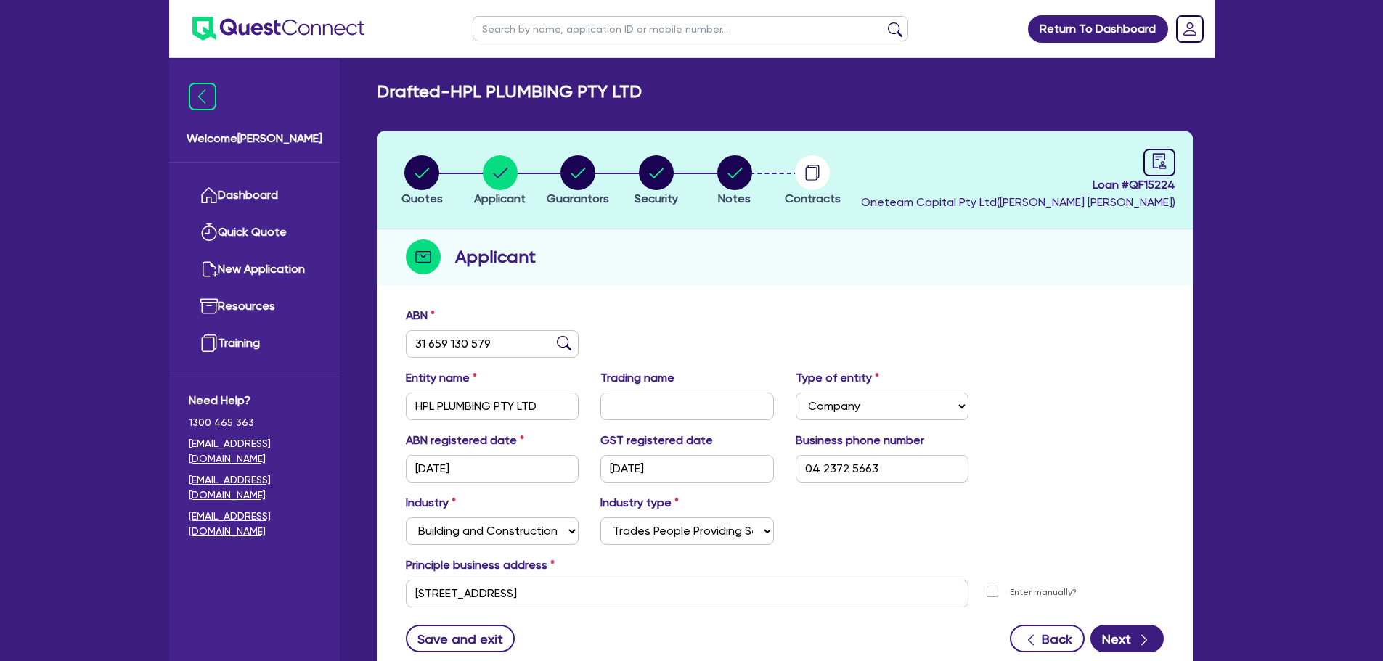
click at [546, 104] on div "Drafted - HPL PLUMBING PTY LTD Quotes Applicant Guarantors Security Notes Contr…" at bounding box center [784, 390] width 859 height 618
drag, startPoint x: 578, startPoint y: 192, endPoint x: 603, endPoint y: 216, distance: 34.4
click at [578, 192] on span "Guarantors" at bounding box center [577, 199] width 62 height 14
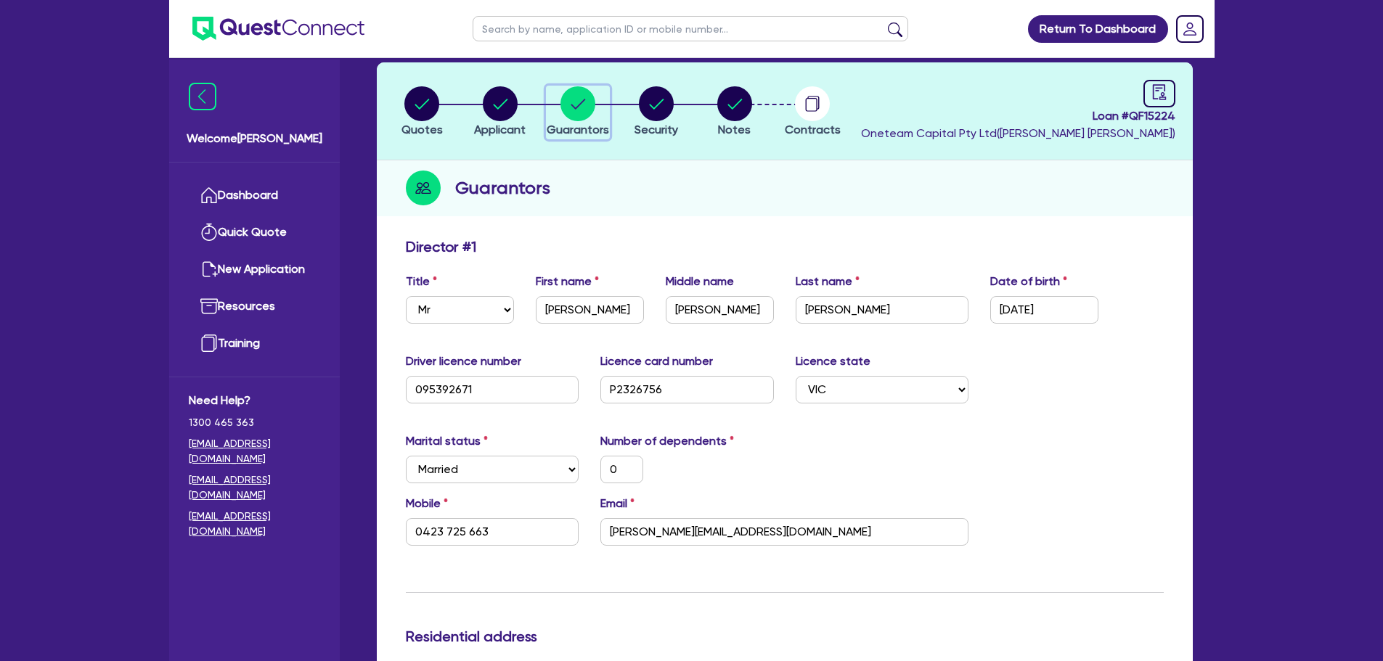
scroll to position [145, 0]
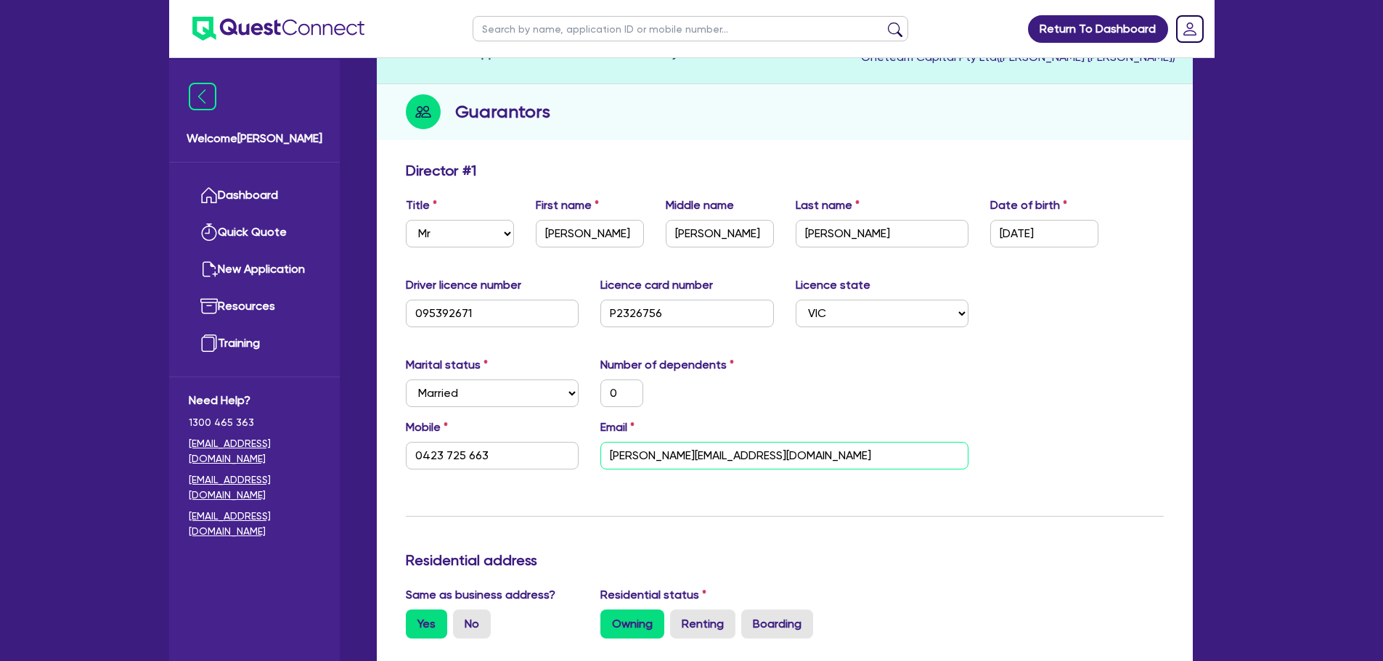
drag, startPoint x: 808, startPoint y: 443, endPoint x: 488, endPoint y: 434, distance: 320.2
click at [488, 434] on div "Mobile 0423 725 663 Email harrison@hplplumbing.com.au" at bounding box center [784, 450] width 779 height 62
click at [944, 393] on div "Marital status Select Single Married De Facto / Partner Number of dependents 0" at bounding box center [784, 387] width 779 height 62
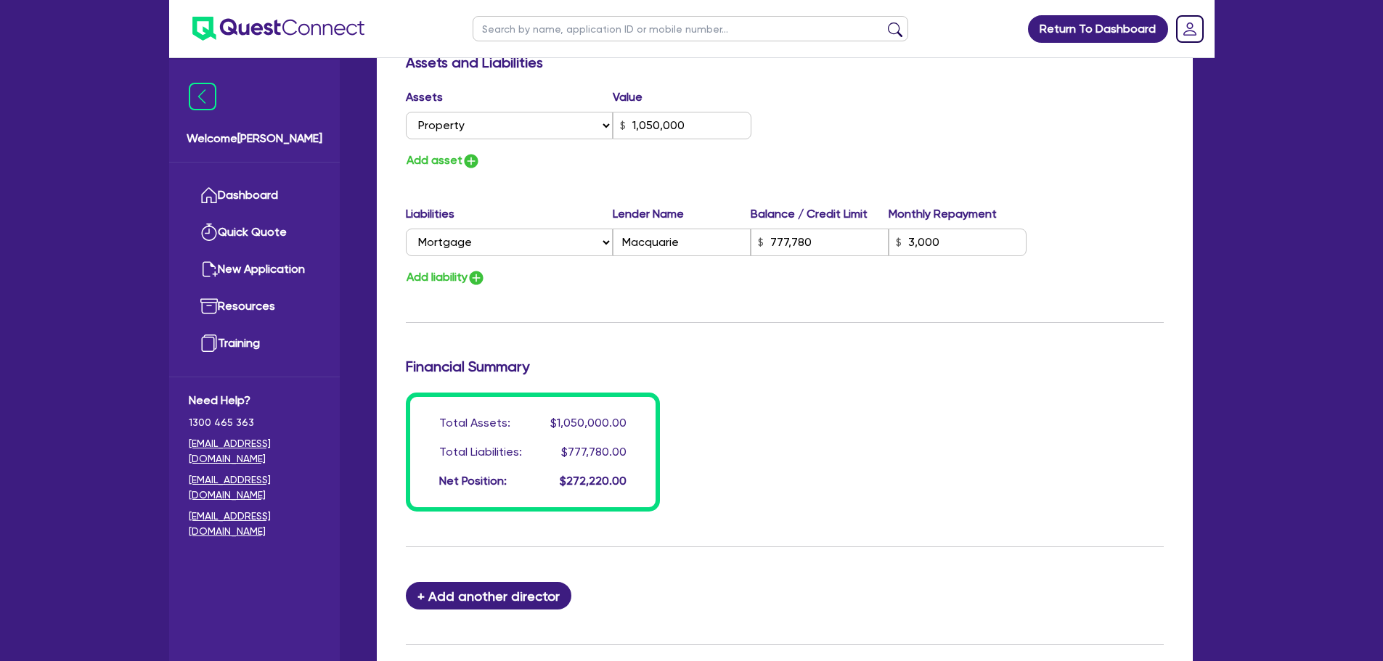
scroll to position [1033, 0]
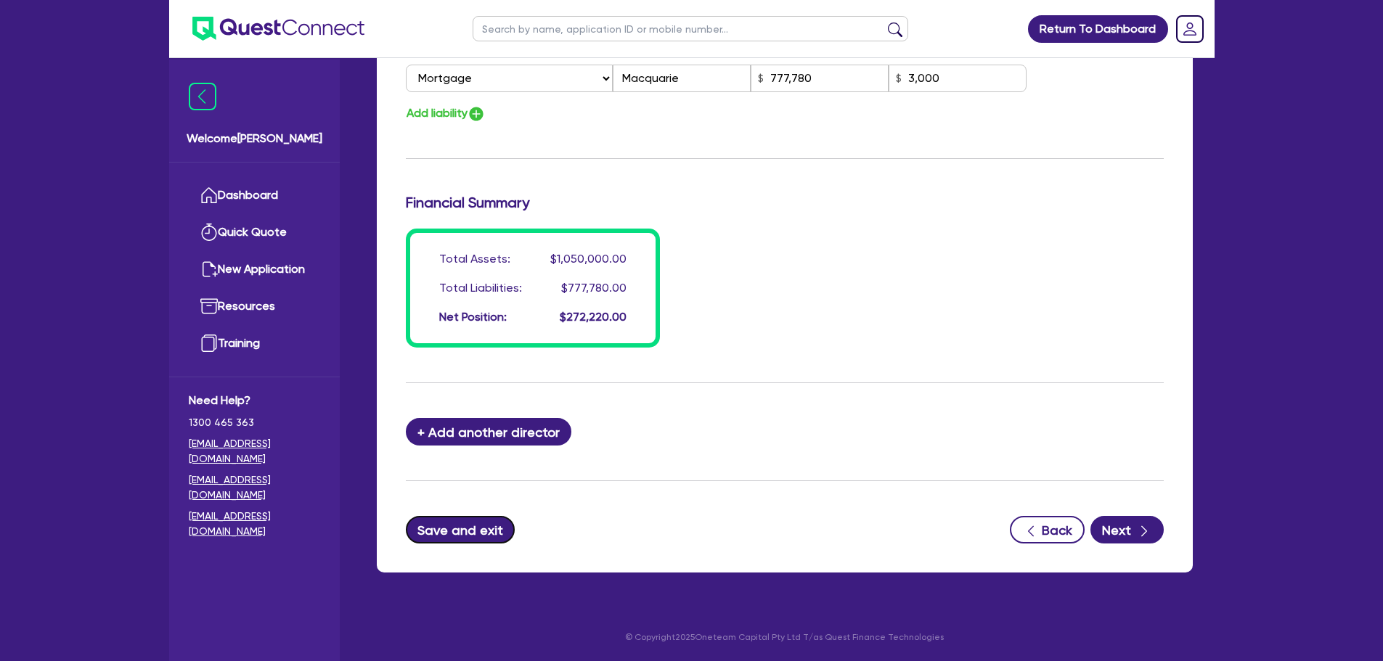
click at [484, 526] on button "Save and exit" at bounding box center [461, 530] width 110 height 28
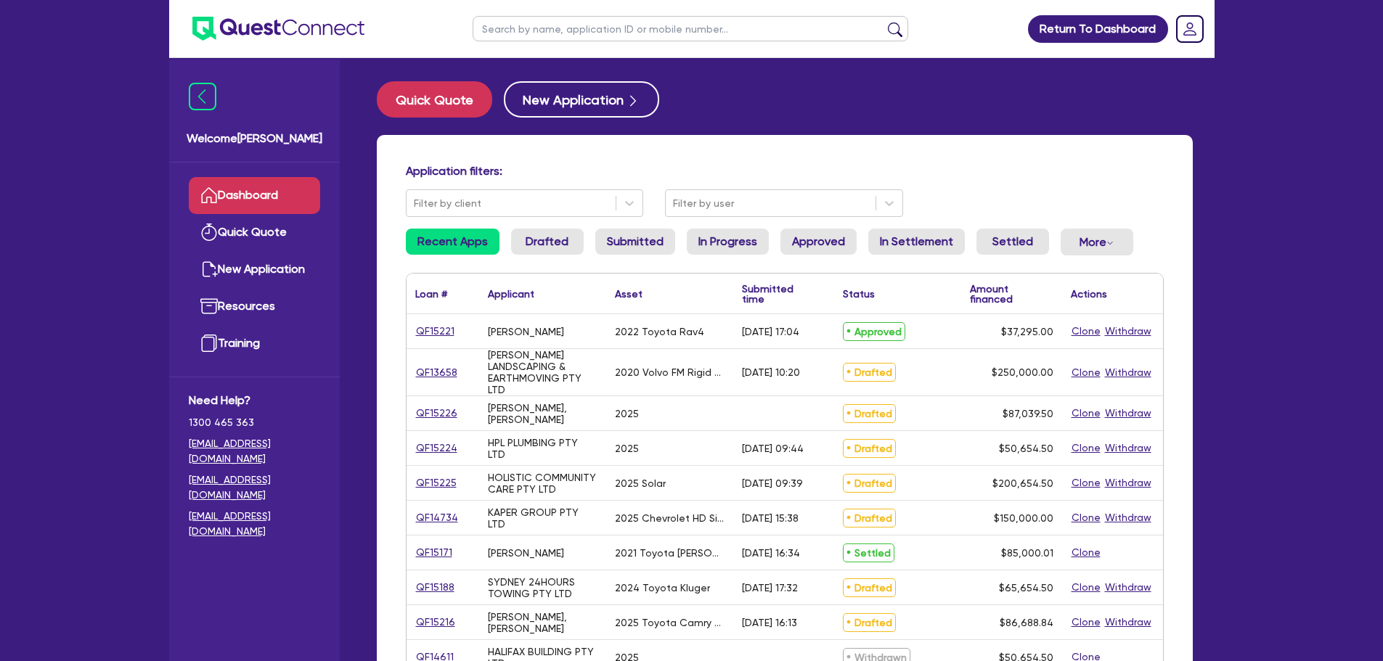
click at [547, 25] on input "text" at bounding box center [689, 28] width 435 height 25
click at [883, 22] on button "submit" at bounding box center [894, 32] width 23 height 20
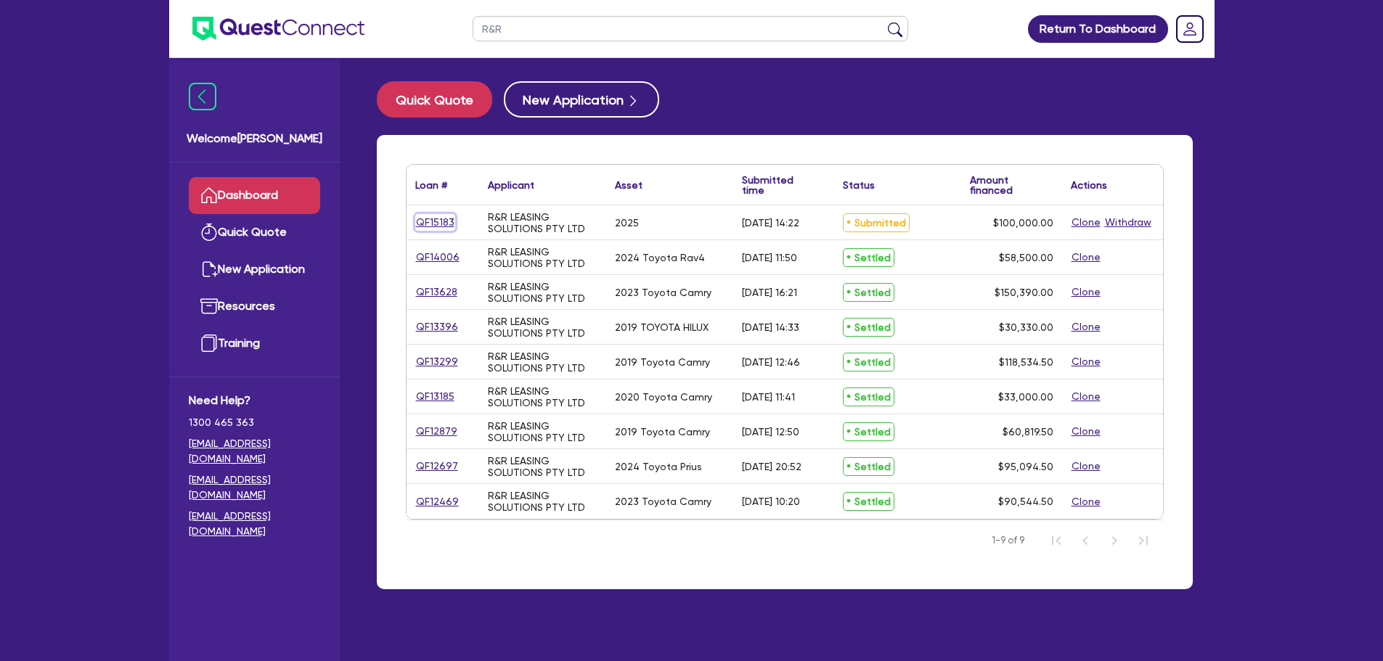
click at [430, 229] on link "QF15183" at bounding box center [435, 222] width 40 height 17
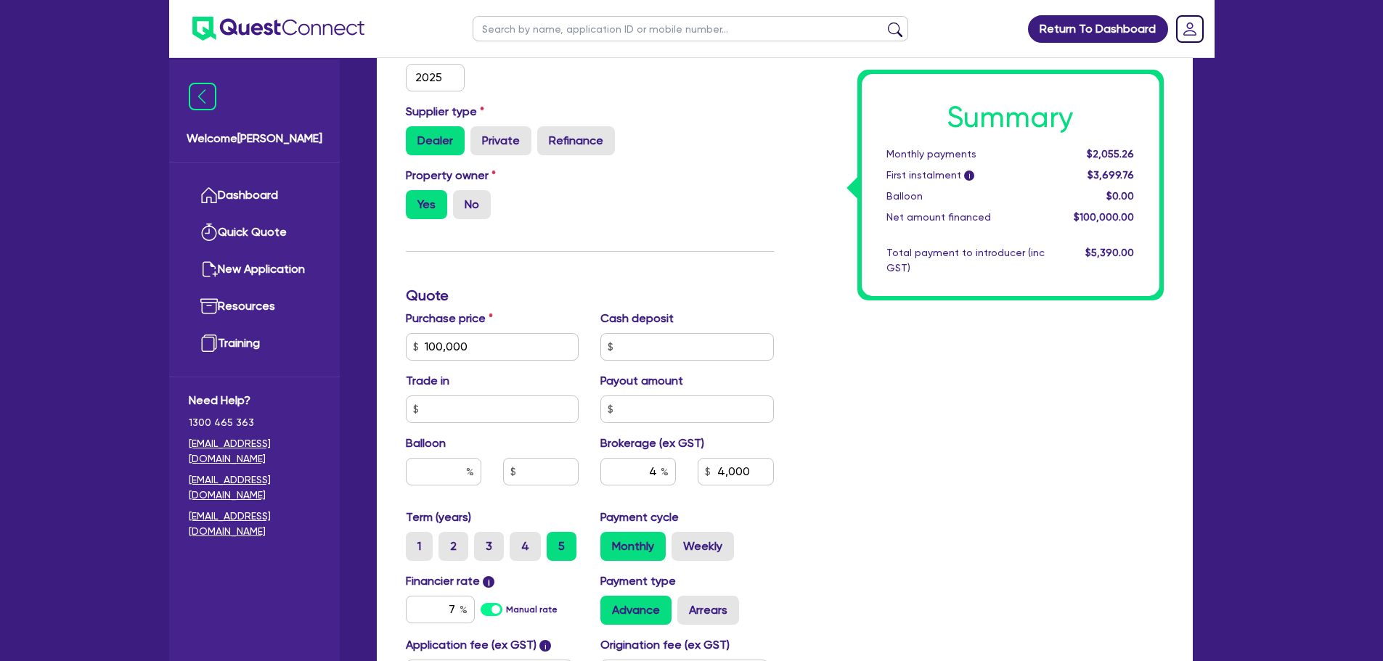
scroll to position [581, 0]
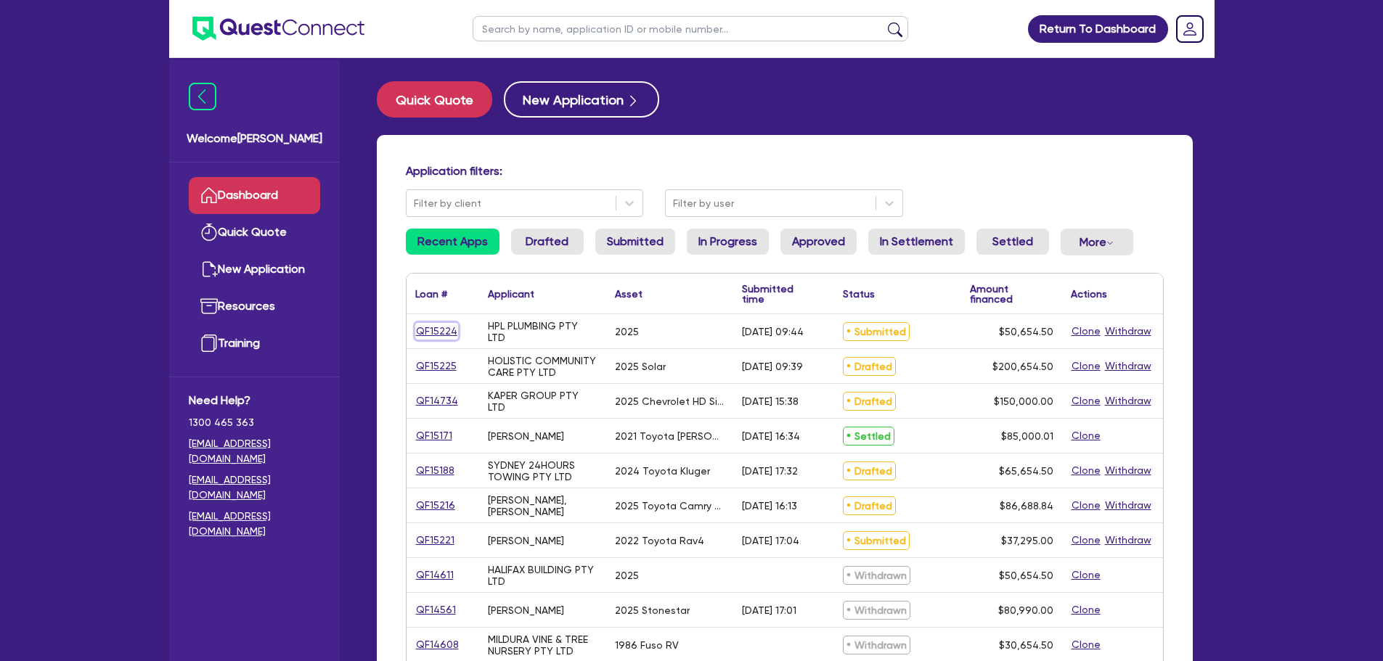
click at [438, 332] on link "QF15224" at bounding box center [436, 331] width 43 height 17
select select "CARS_AND_LIGHT_TRUCKS"
select select "PASSENGER_VEHICLES"
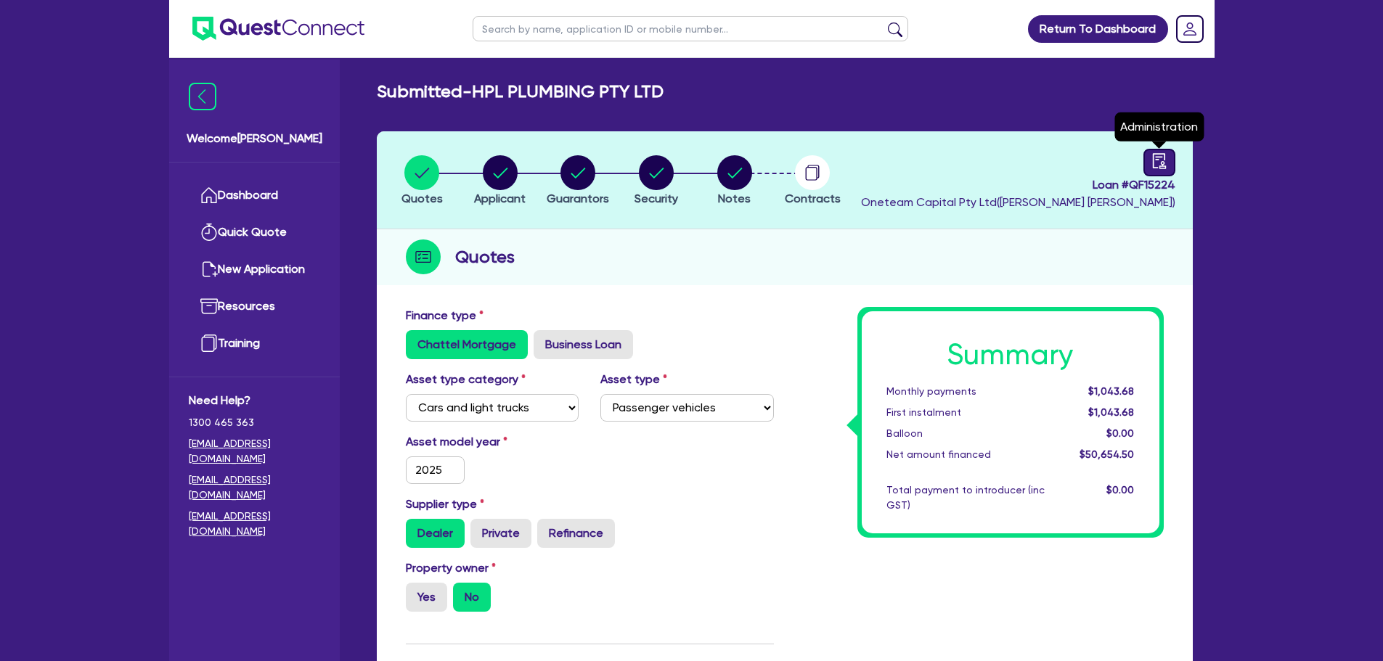
click at [1155, 154] on icon "audit" at bounding box center [1158, 160] width 13 height 15
select select "SUBMITTED_NEW"
select select "Other"
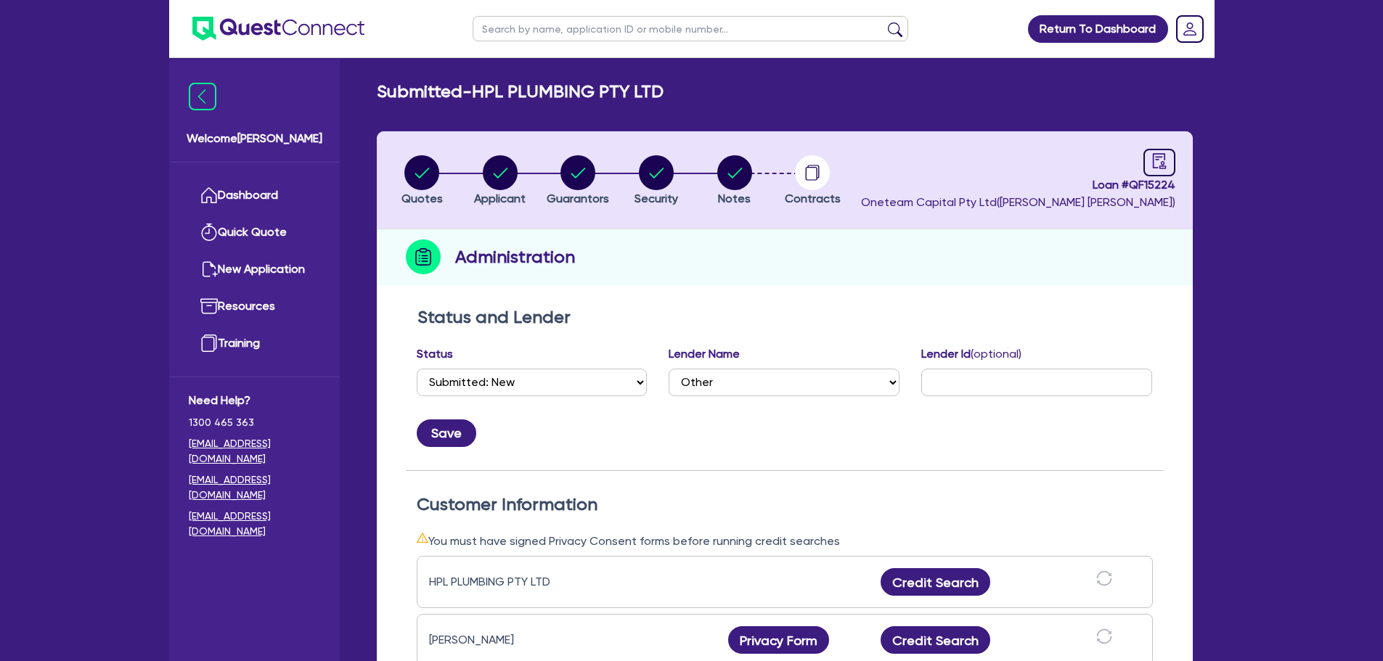
scroll to position [218, 0]
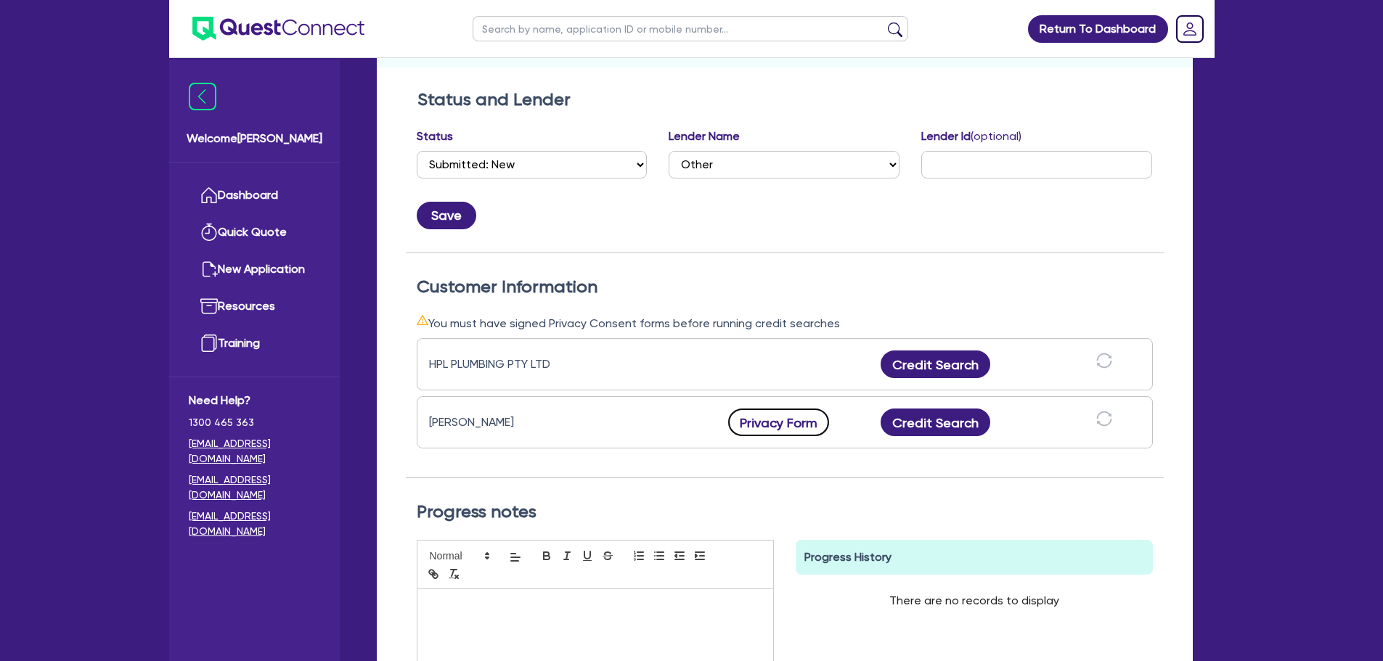
click at [767, 427] on button "Privacy Form" at bounding box center [779, 423] width 102 height 28
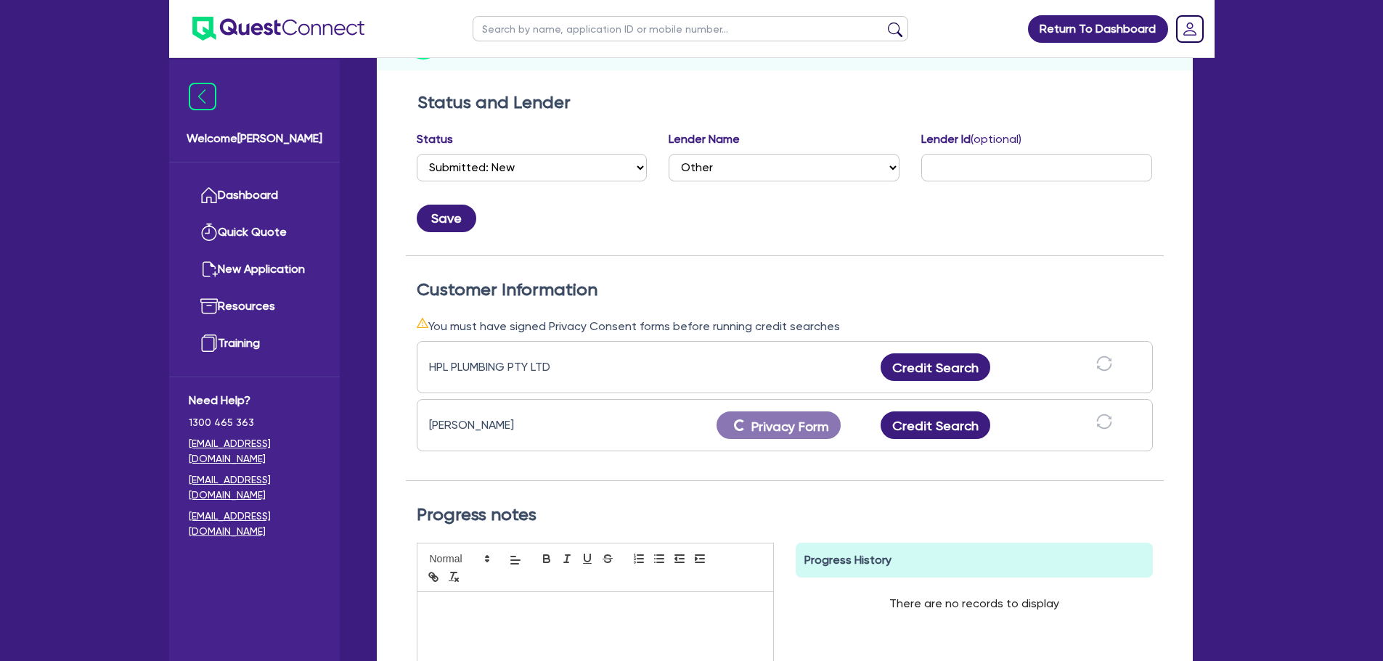
scroll to position [0, 0]
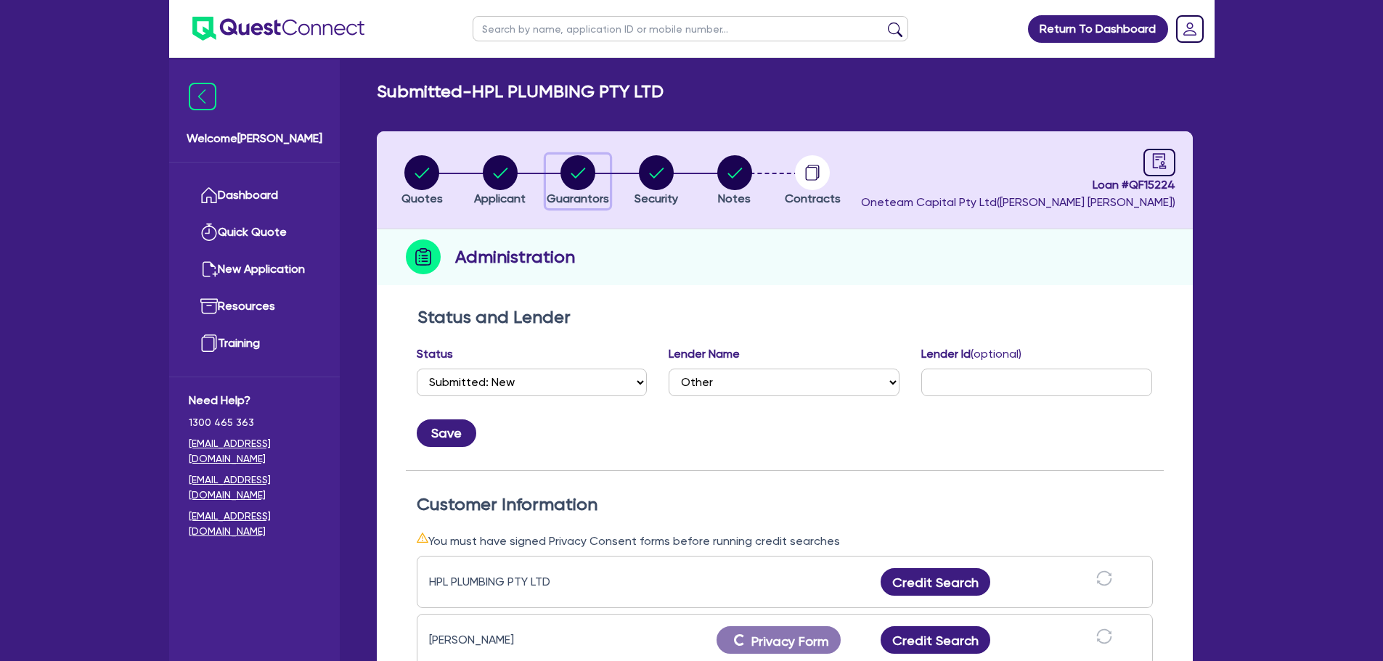
click at [570, 173] on circle "button" at bounding box center [577, 172] width 35 height 35
select select "MR"
select select "MARRIED"
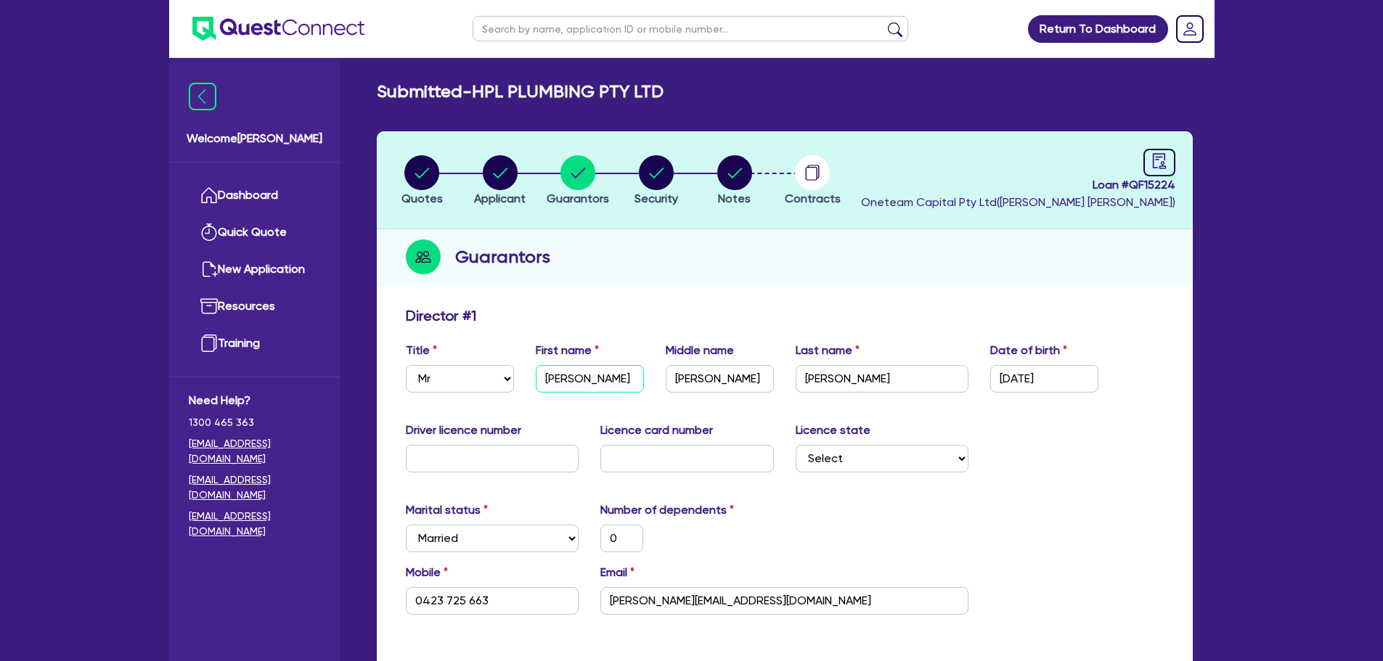
click at [573, 378] on input "Harry" at bounding box center [590, 379] width 108 height 28
type input "Harr"
type input "0"
type input "0423 725 663"
type input "Harri"
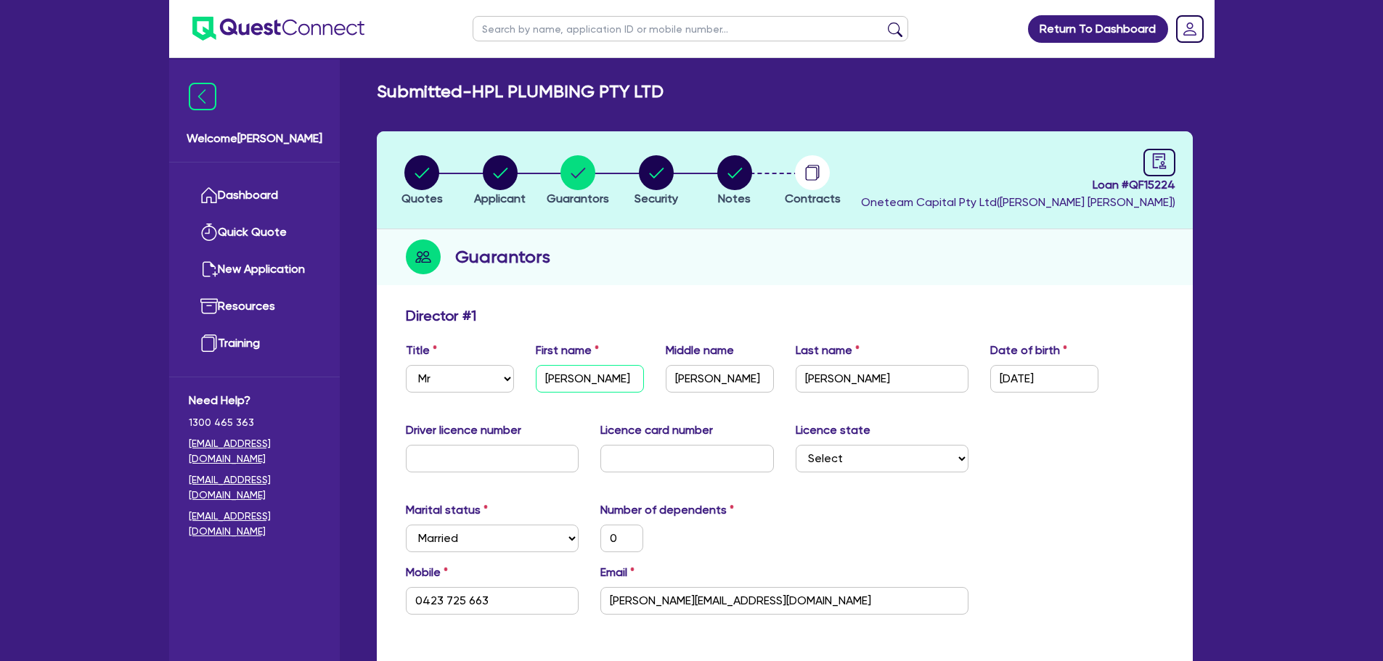
type input "0"
type input "0423 725 663"
type input "Harris"
type input "0"
type input "0423 725 663"
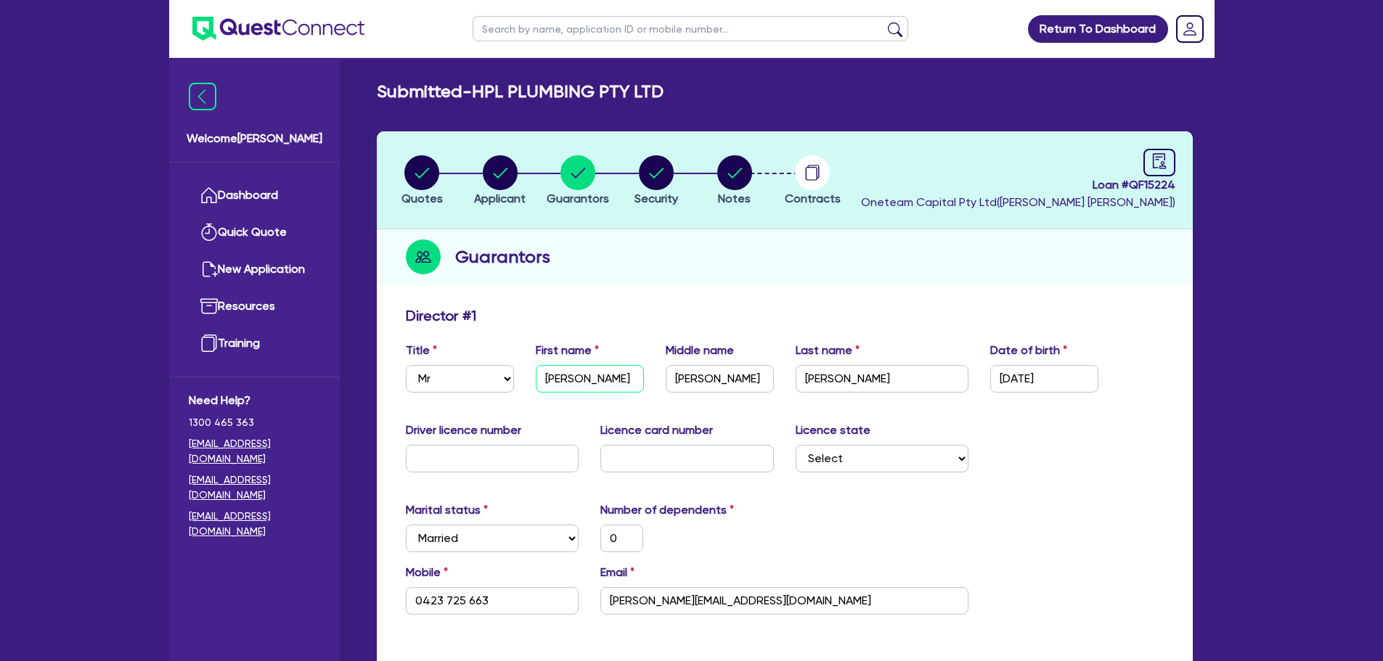
type input "Harriso"
type input "0"
type input "0423 725 663"
type input "Harrison"
type input "0"
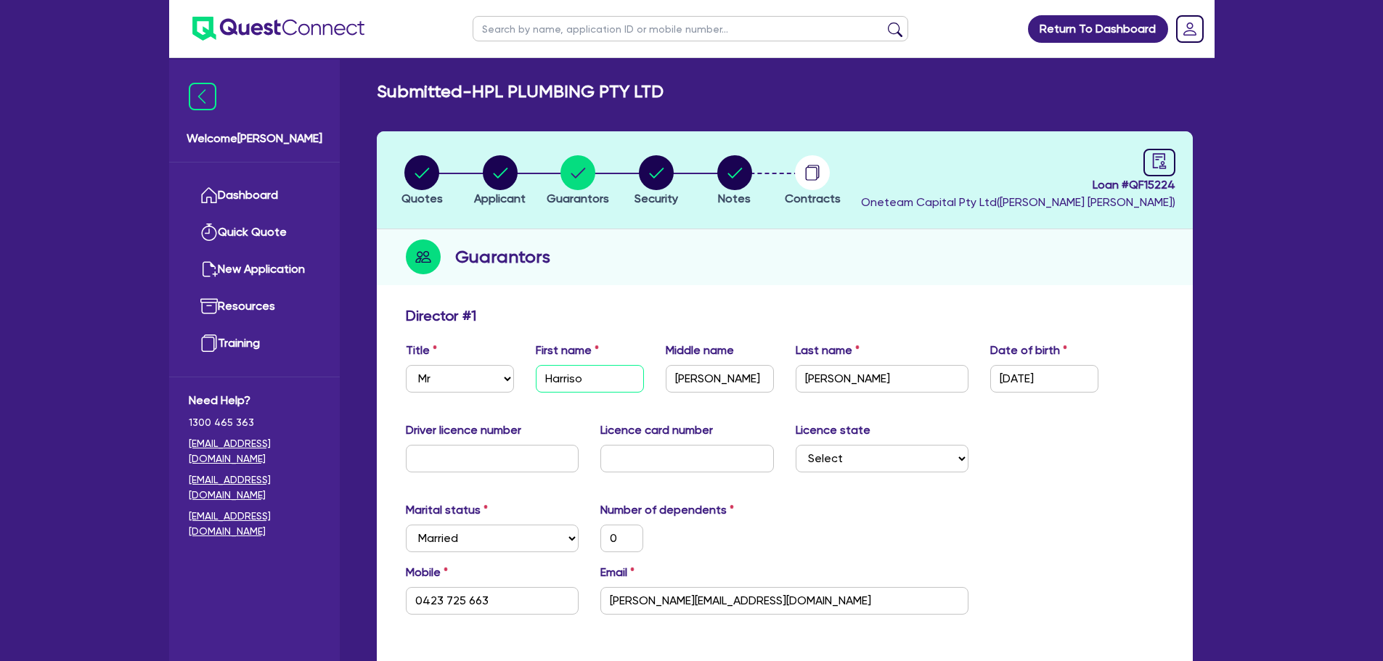
type input "0423 725 663"
type input "Harrison"
click at [710, 157] on li "Notes" at bounding box center [734, 180] width 78 height 51
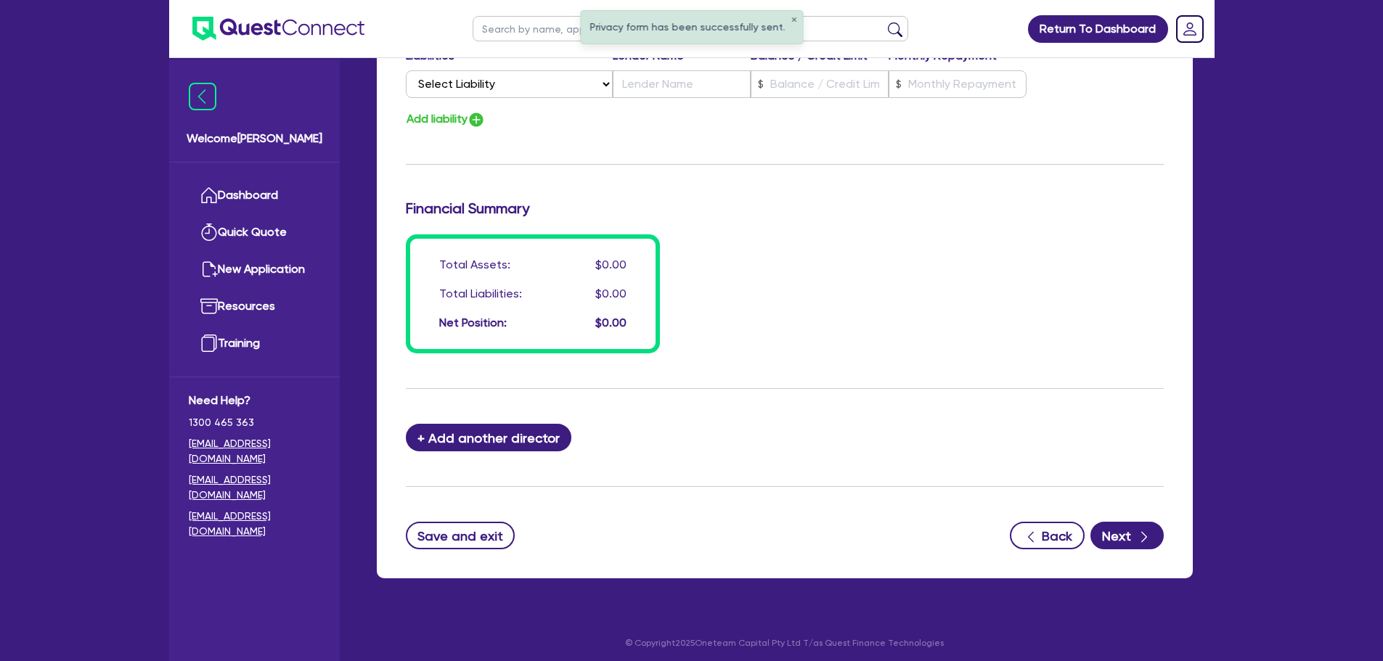
scroll to position [1033, 0]
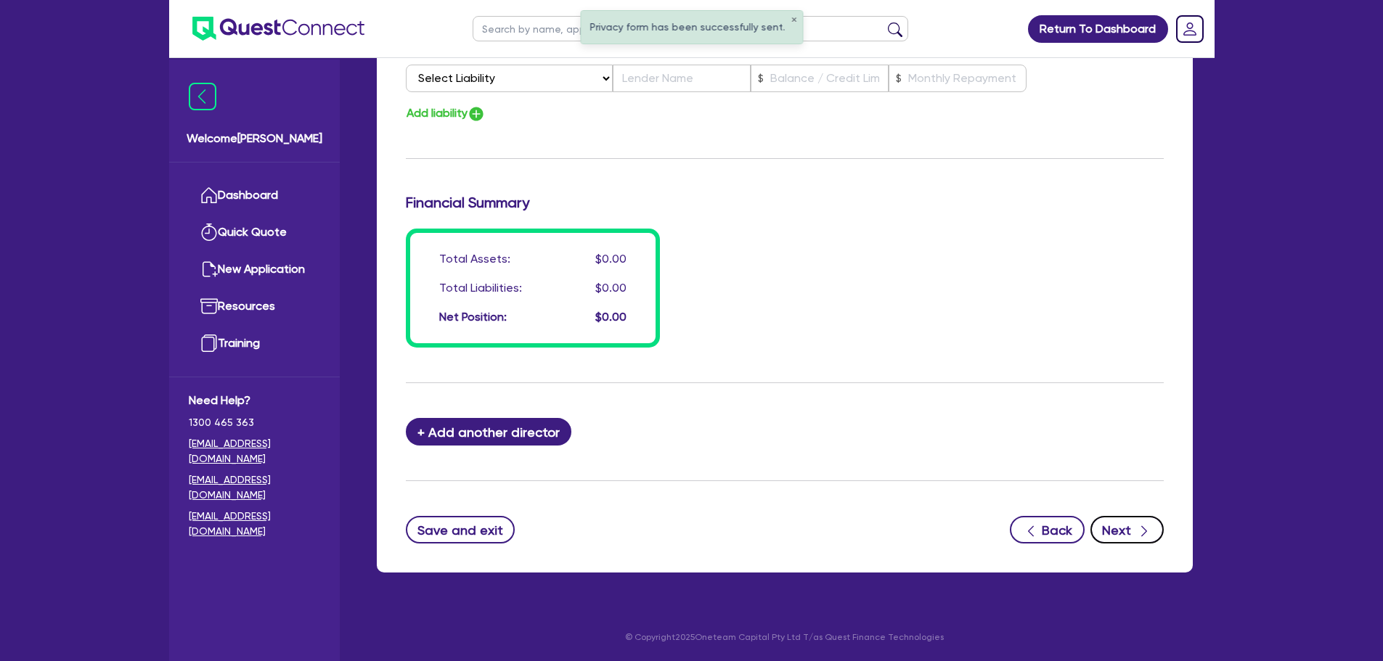
click at [1118, 525] on button "Next" at bounding box center [1126, 530] width 73 height 28
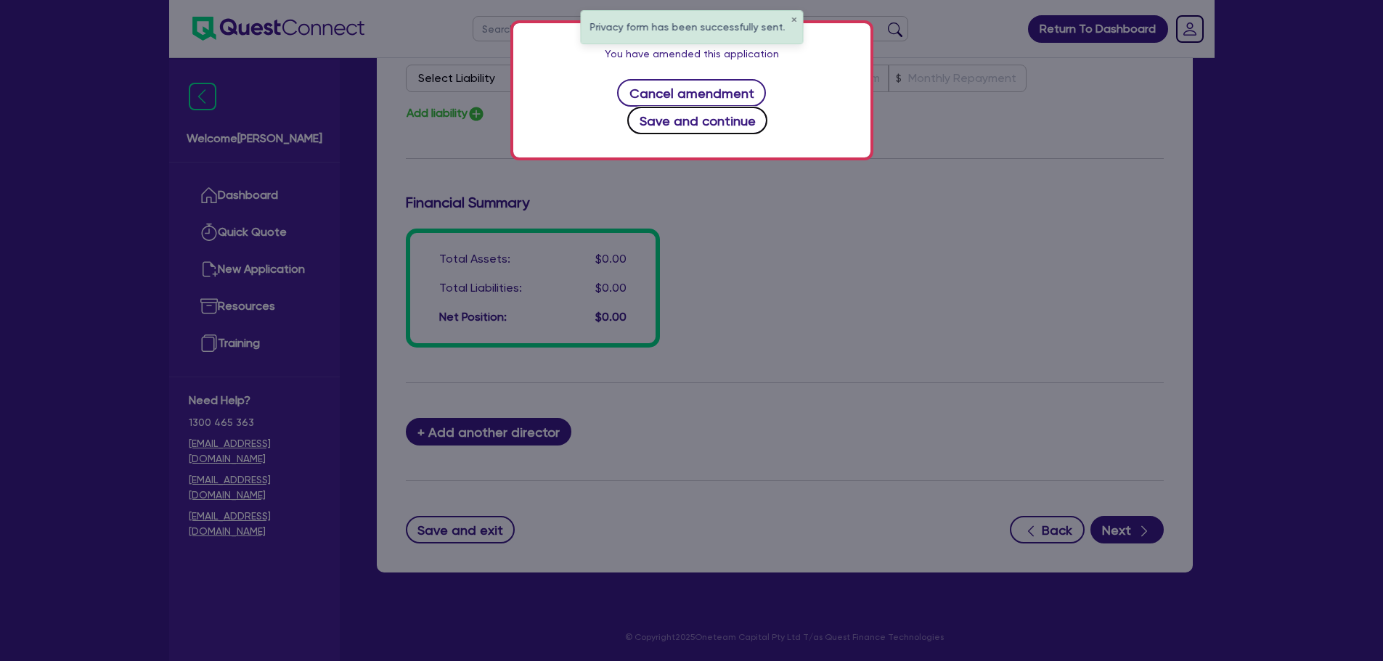
click at [767, 107] on button "Save and continue" at bounding box center [697, 121] width 140 height 28
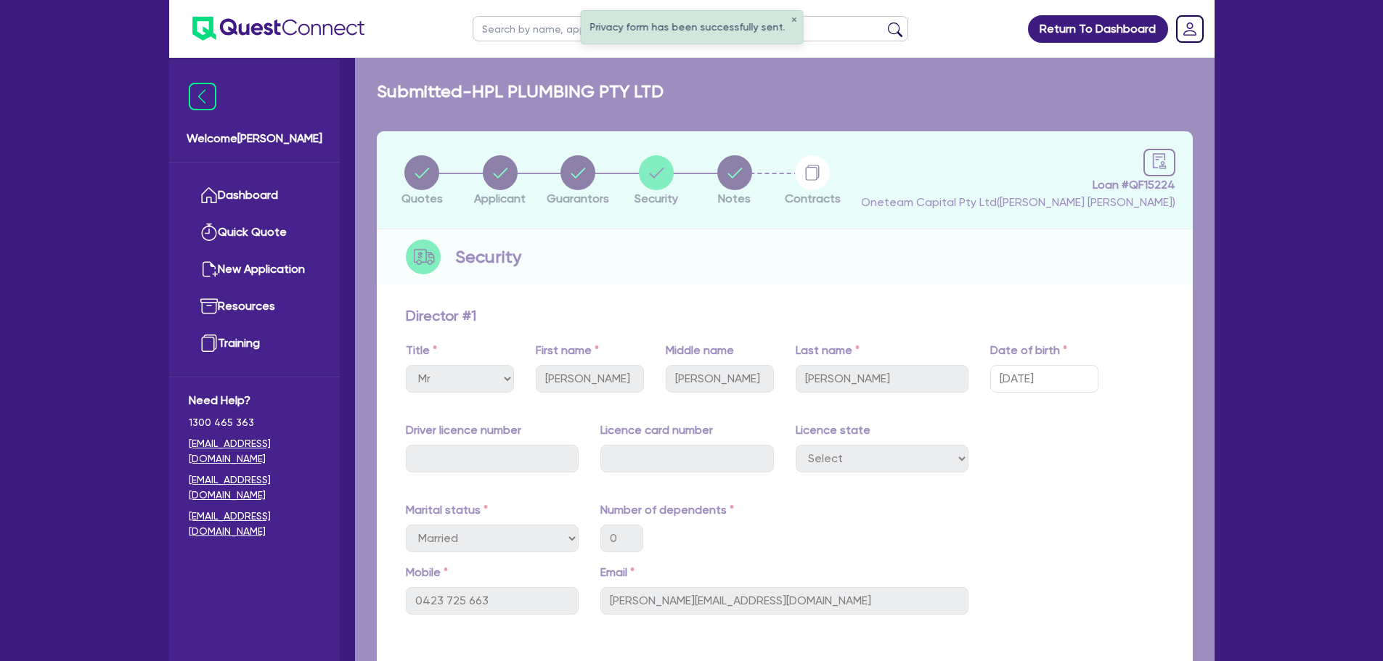
select select "CARS_AND_LIGHT_TRUCKS"
select select "PASSENGER_VEHICLES"
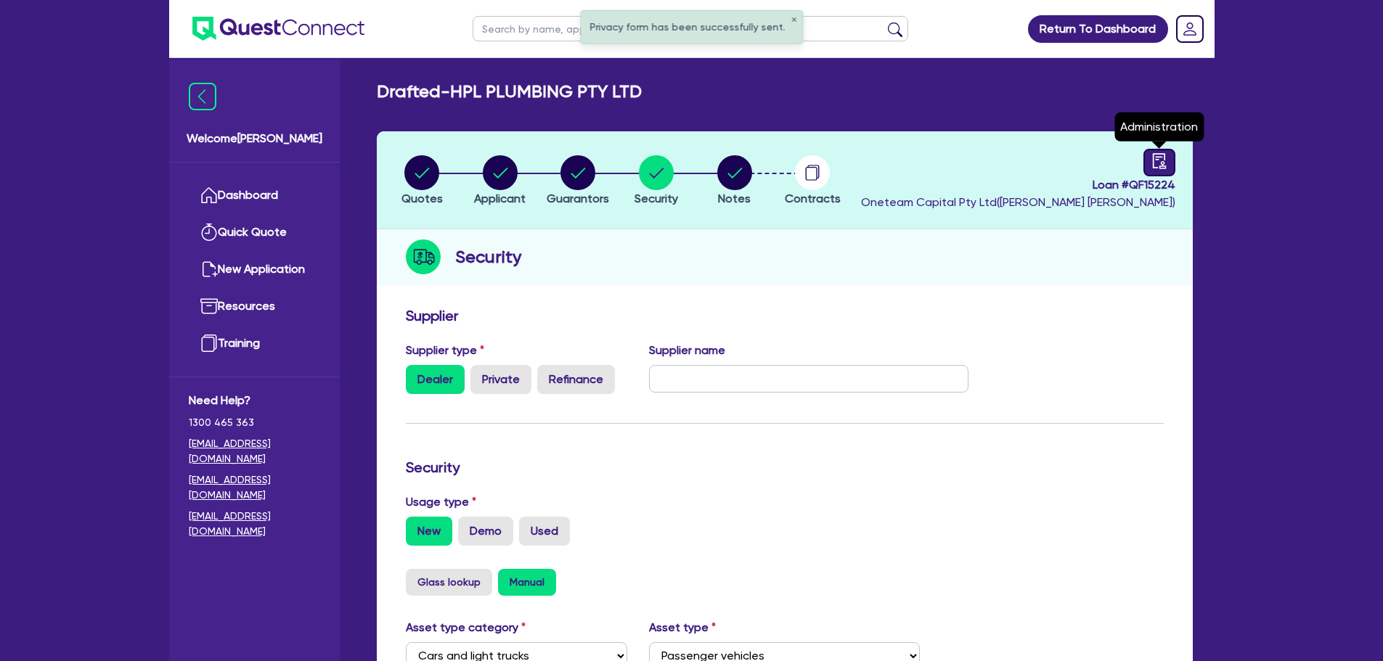
click at [1158, 151] on link at bounding box center [1159, 163] width 32 height 28
select select "DRAFTED_AMENDED"
select select "Other"
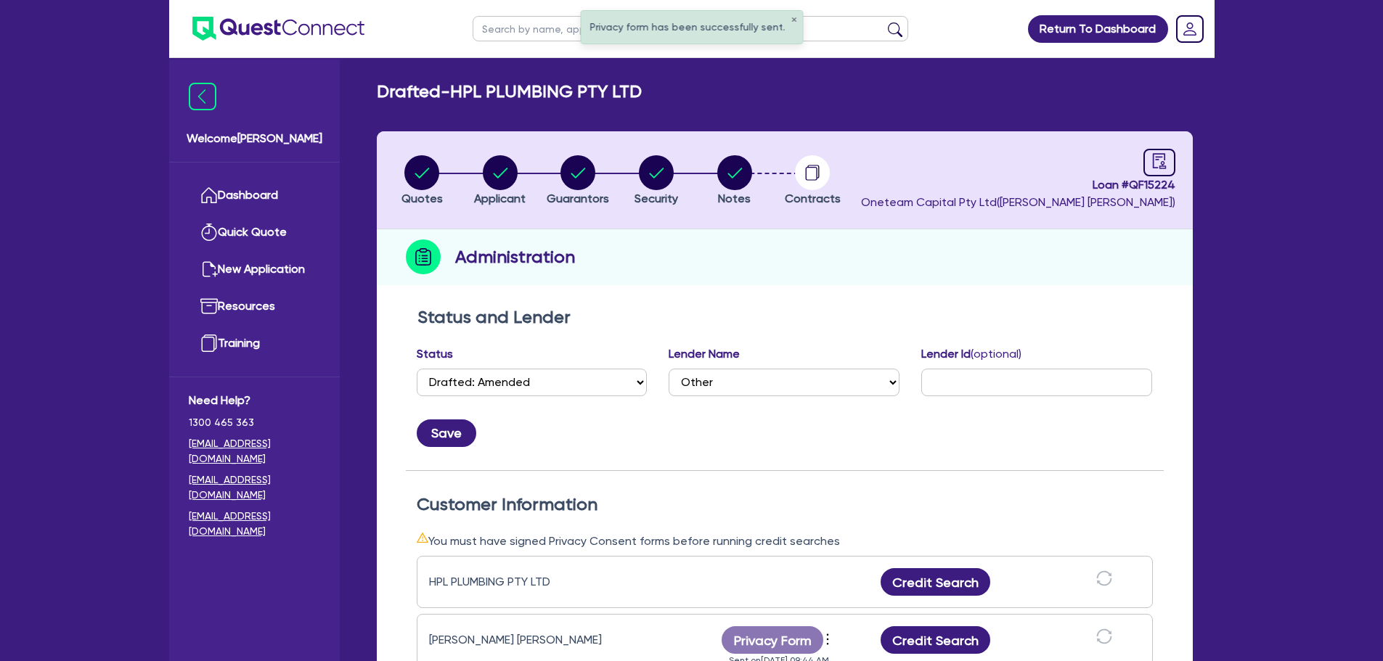
scroll to position [290, 0]
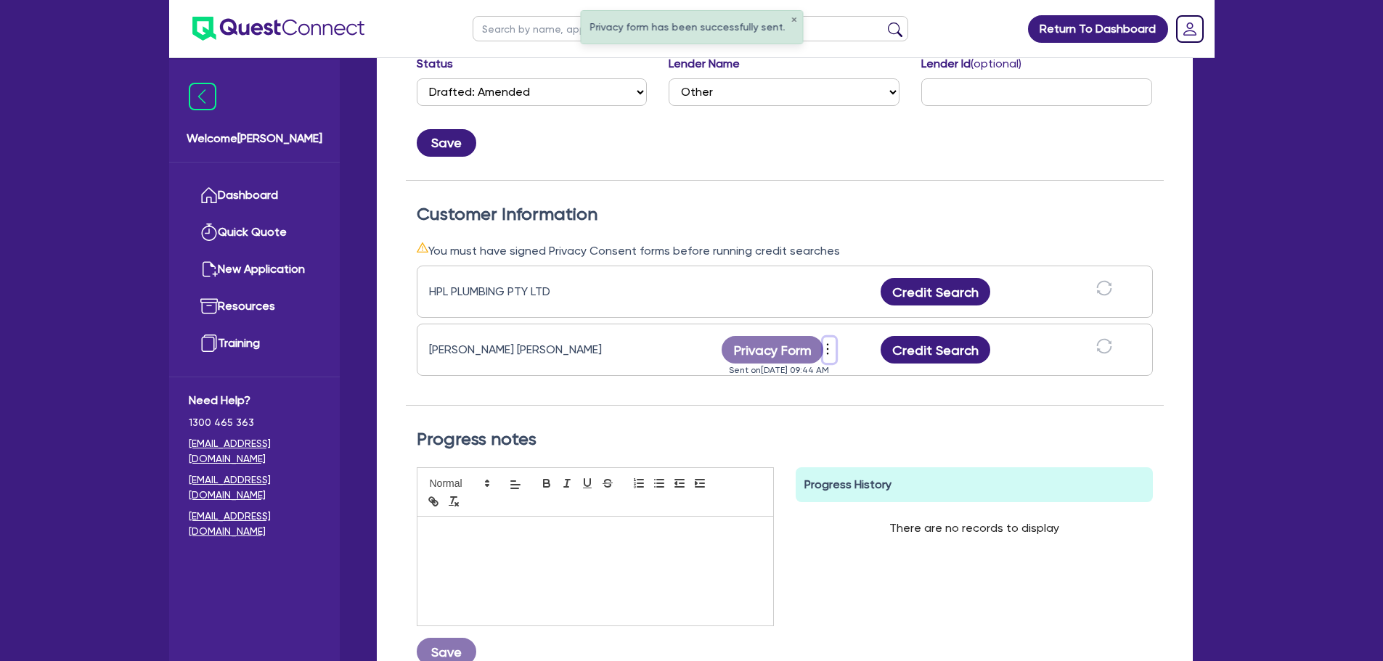
click at [830, 345] on icon "more" at bounding box center [827, 349] width 15 height 22
click at [887, 374] on link "Send new privacy form" at bounding box center [905, 371] width 139 height 21
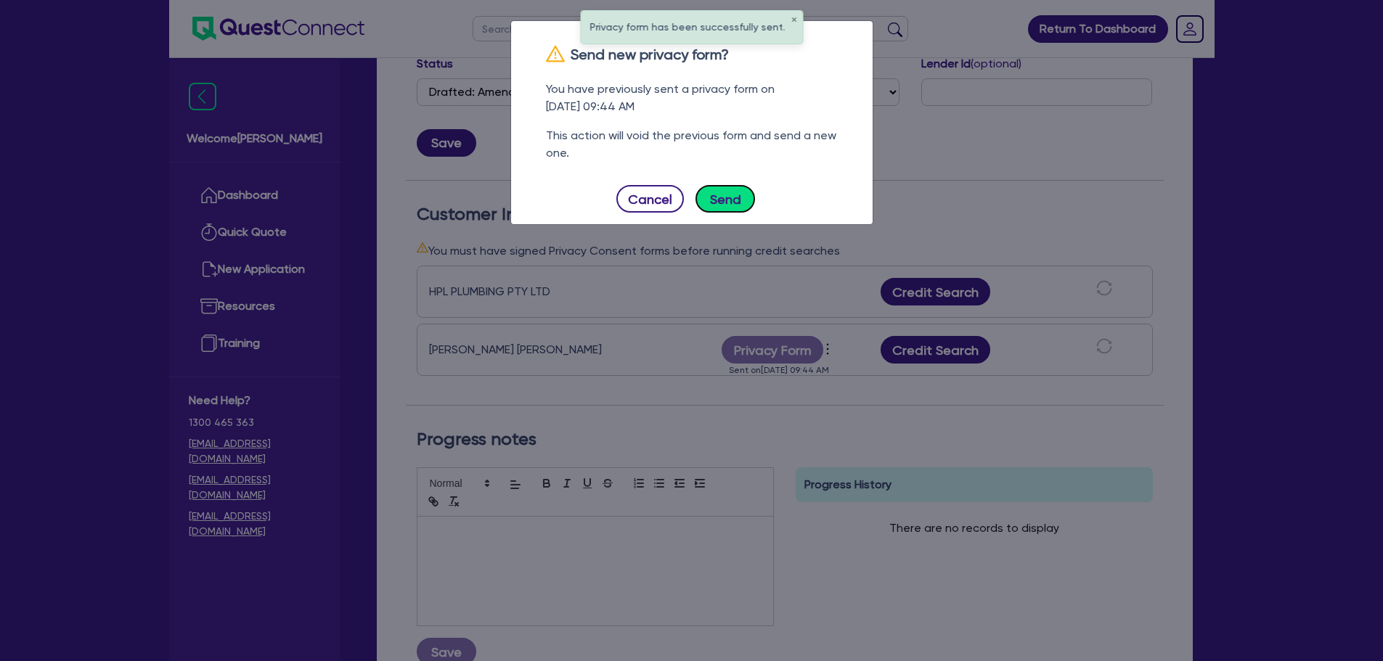
click at [732, 212] on button "Send" at bounding box center [725, 199] width 60 height 28
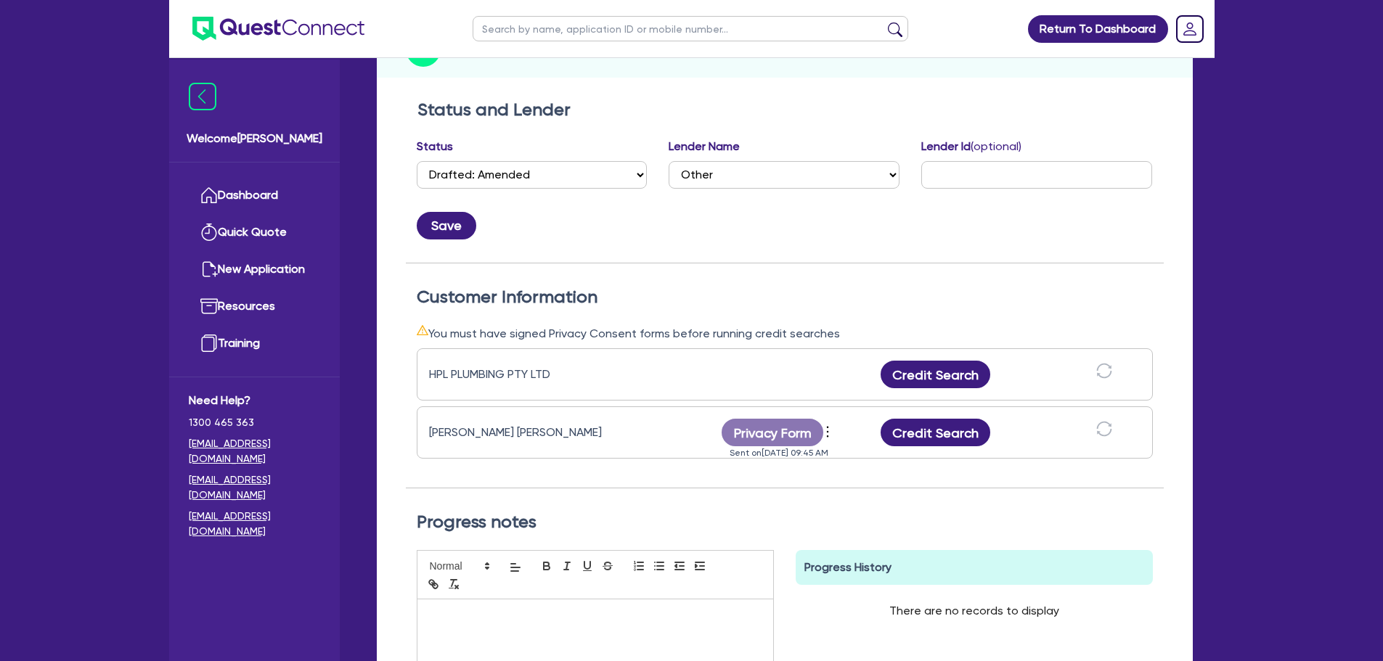
scroll to position [0, 0]
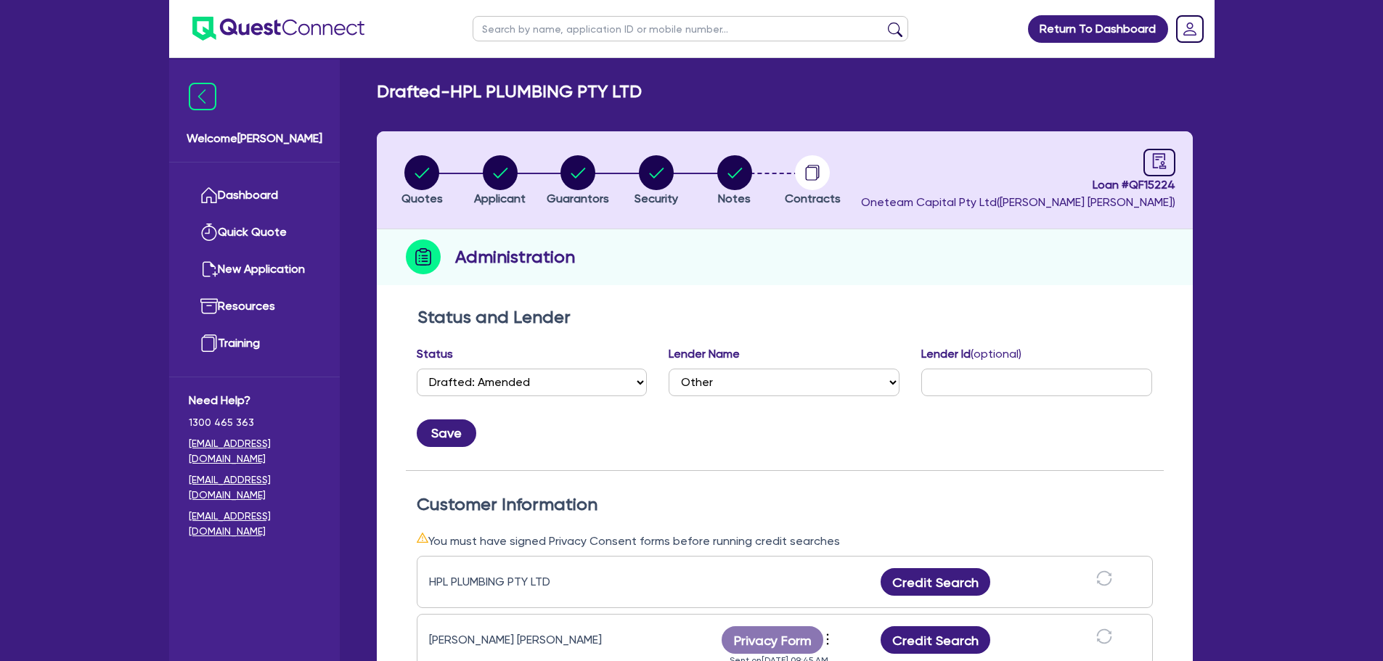
select select "DRAFTED_AMENDED"
select select "Other"
click at [541, 28] on input "text" at bounding box center [689, 28] width 435 height 25
type input "muscle"
click button "submit" at bounding box center [894, 32] width 23 height 20
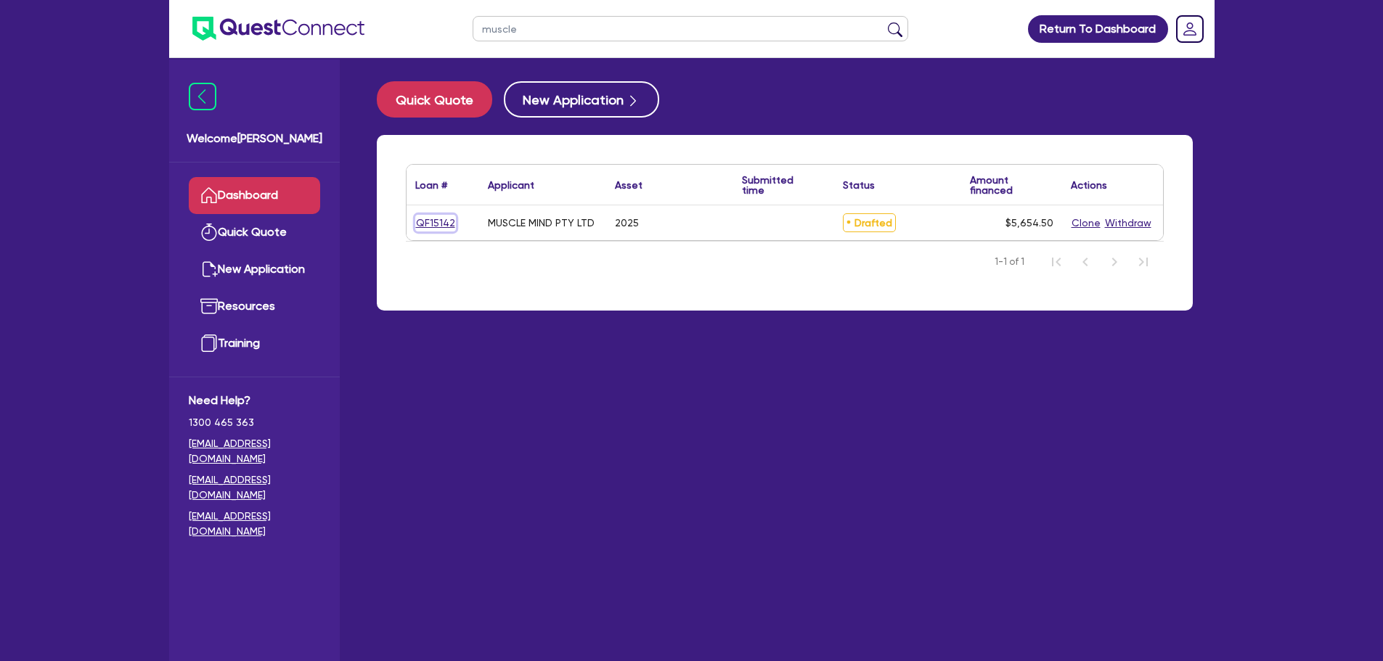
click at [441, 226] on link "QF15142" at bounding box center [435, 223] width 41 height 17
select select "CARS_AND_LIGHT_TRUCKS"
select select "PASSENGER_VEHICLES"
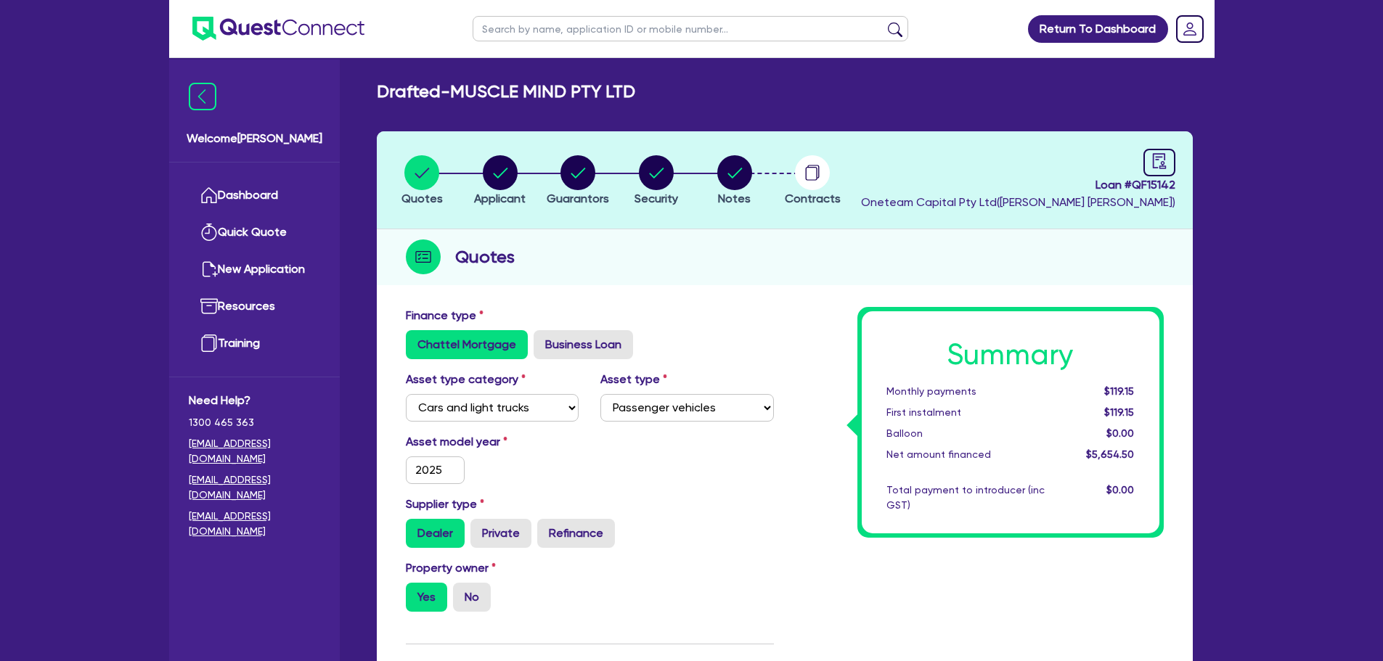
click at [756, 183] on li "Notes" at bounding box center [734, 180] width 78 height 51
click at [744, 178] on circle "button" at bounding box center [734, 172] width 35 height 35
select select "Other"
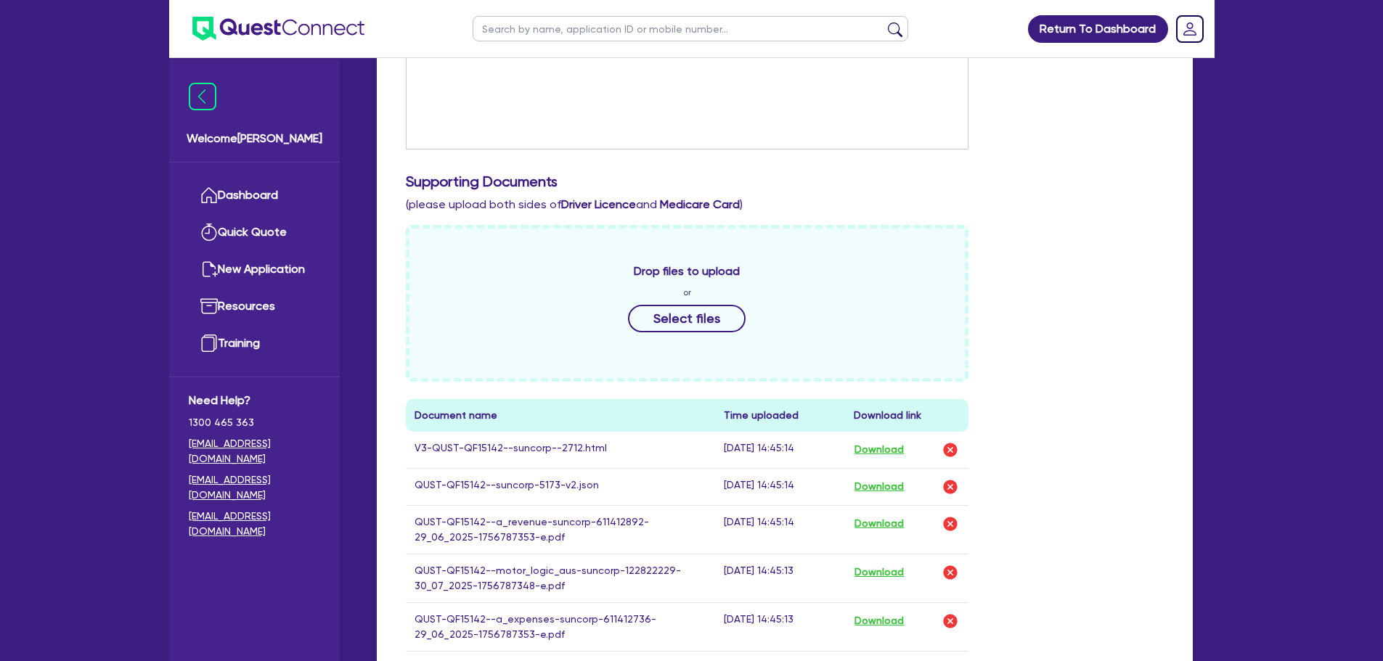
scroll to position [653, 0]
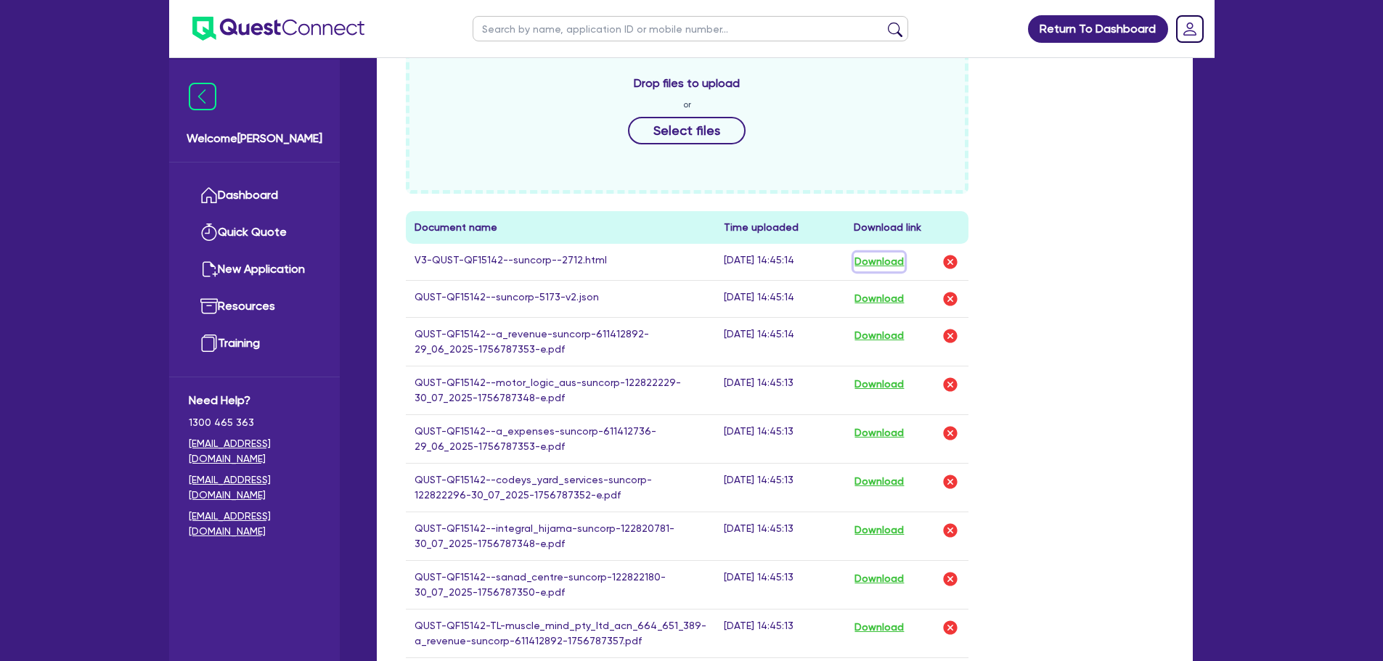
click at [891, 268] on button "Download" at bounding box center [878, 262] width 51 height 19
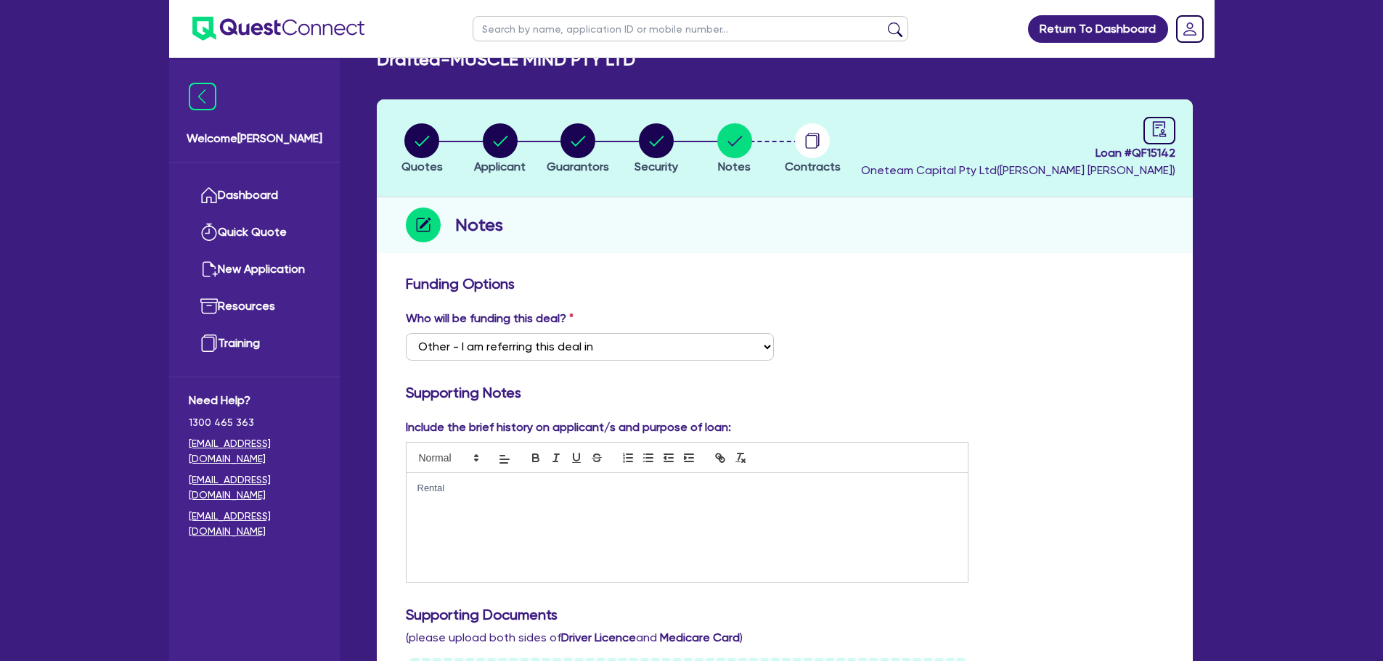
scroll to position [0, 0]
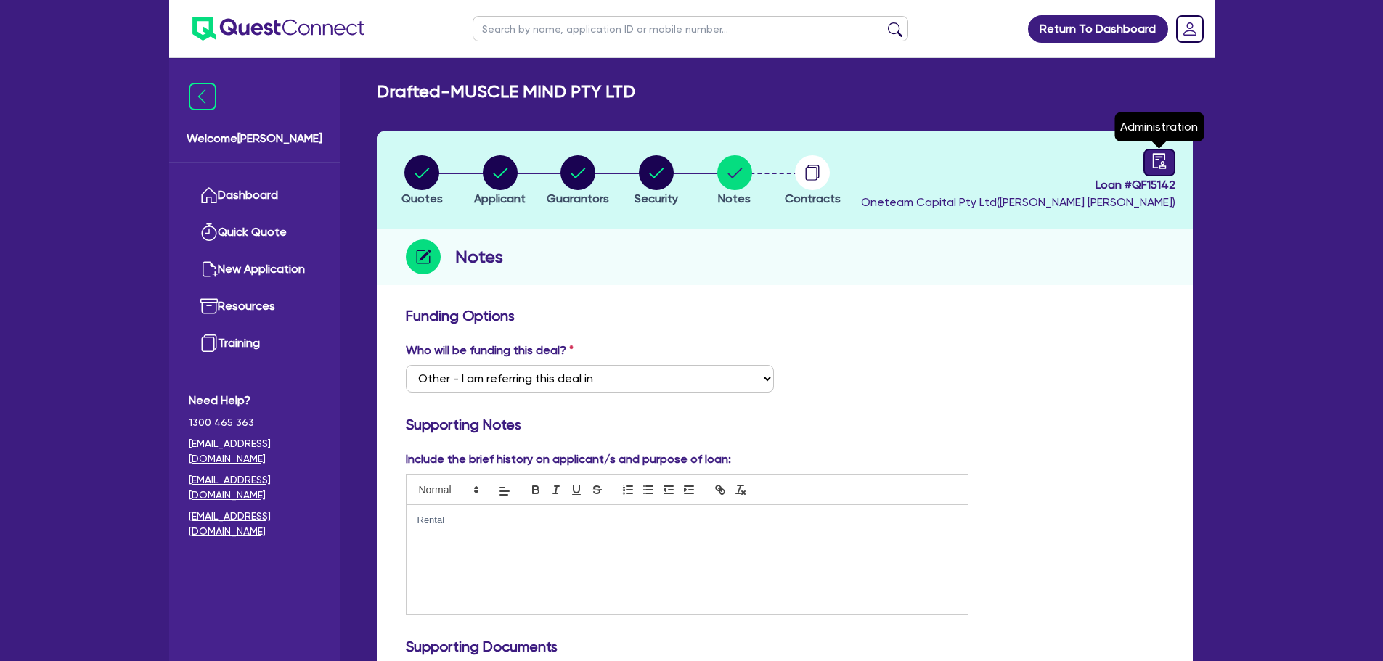
drag, startPoint x: 1154, startPoint y: 160, endPoint x: 1146, endPoint y: 164, distance: 9.1
click at [1154, 160] on icon "audit" at bounding box center [1159, 161] width 16 height 16
select select "DRAFTED_NEW"
select select "Other"
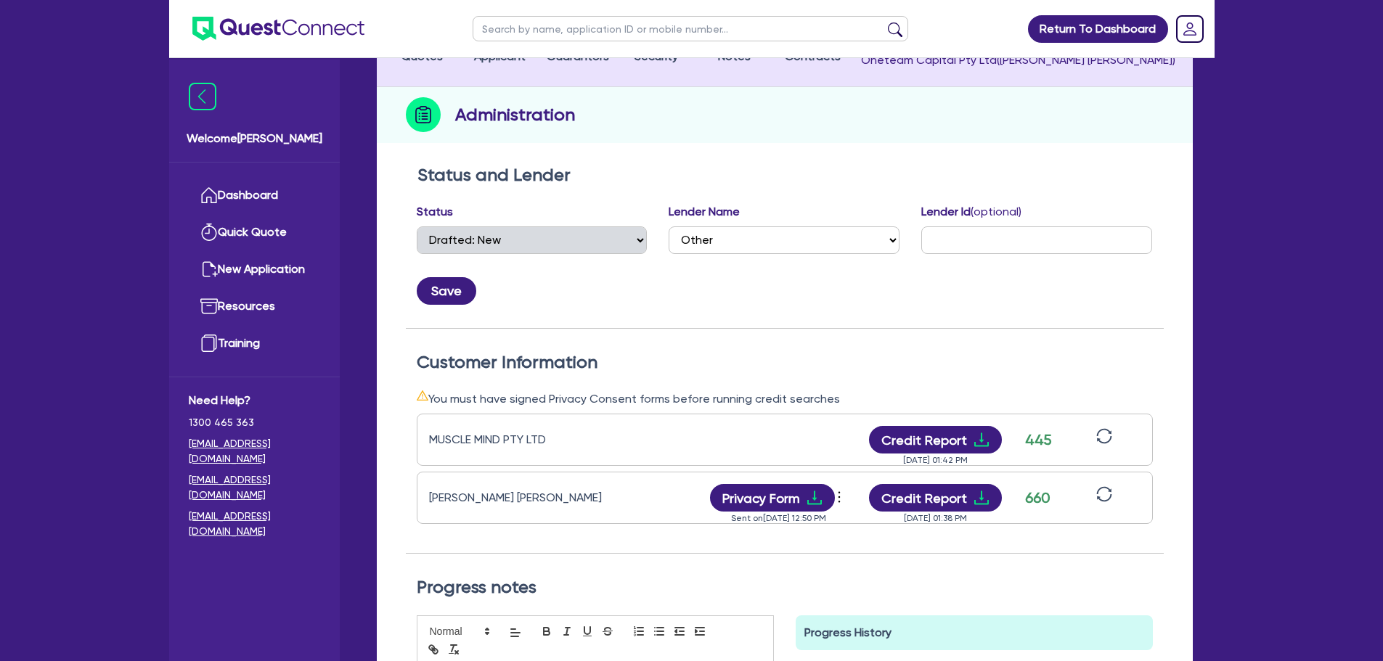
scroll to position [145, 0]
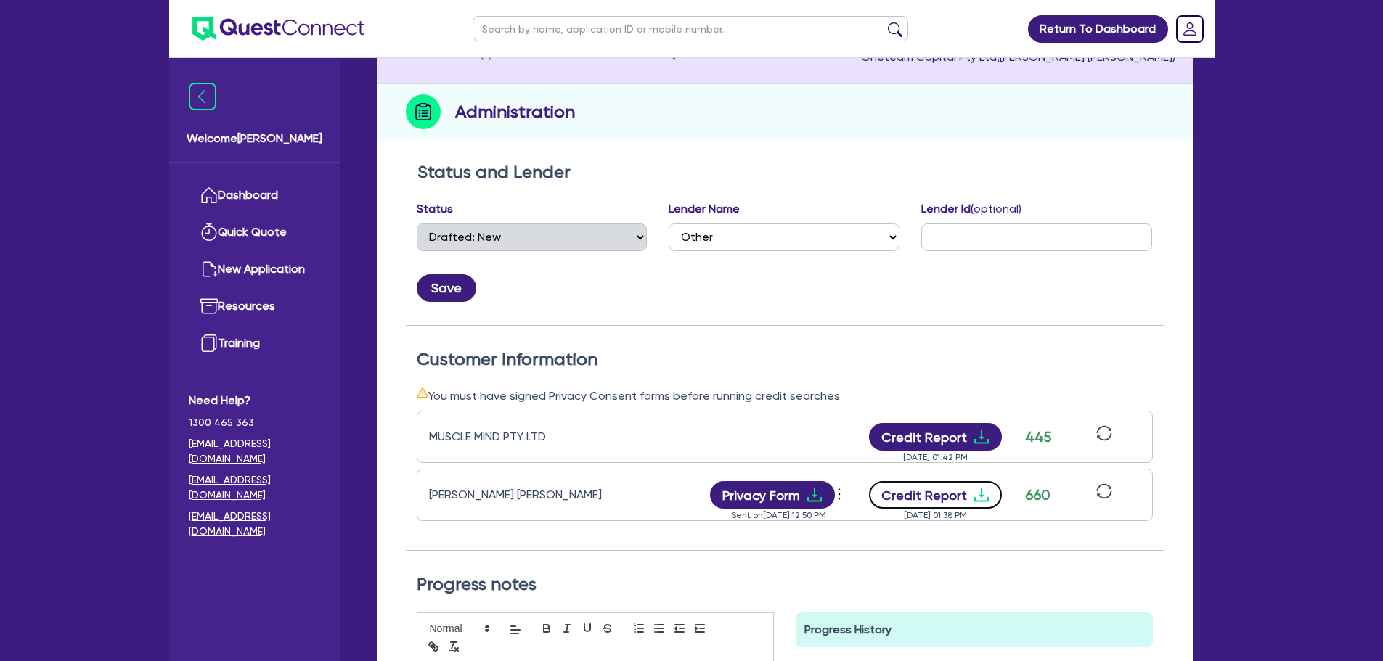
click at [968, 494] on button "Credit Report" at bounding box center [935, 495] width 133 height 28
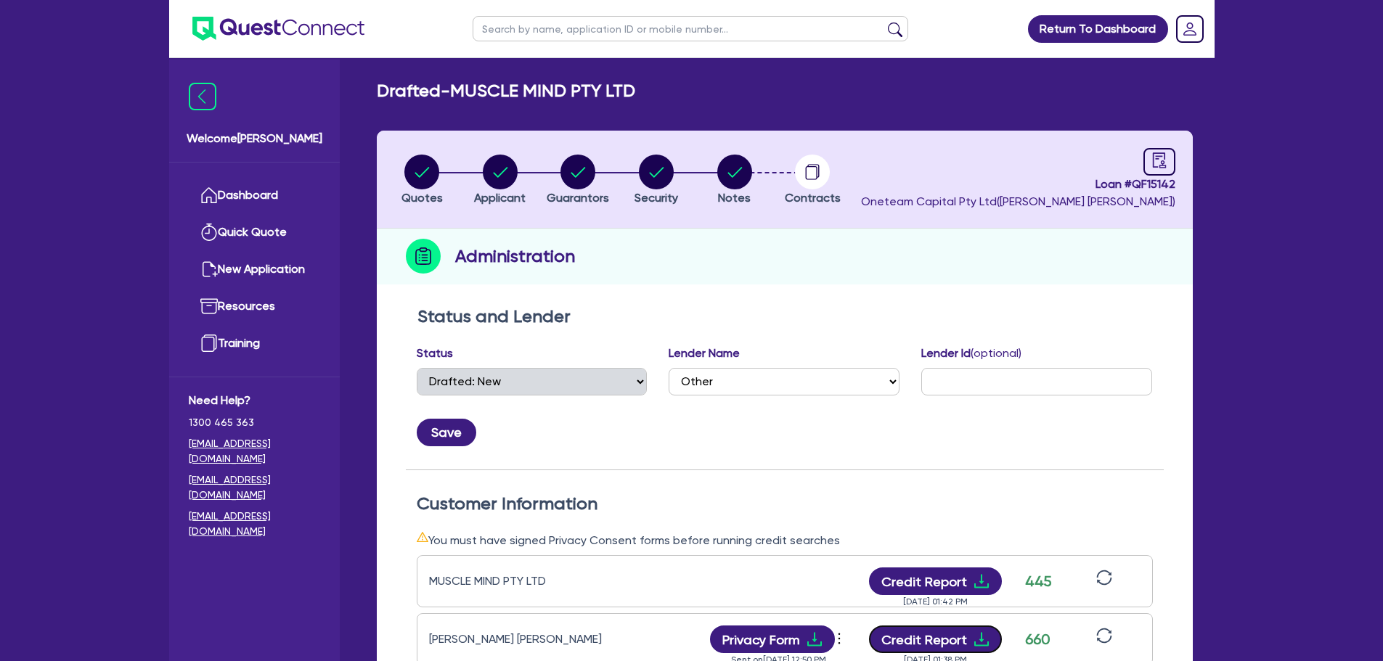
scroll to position [0, 0]
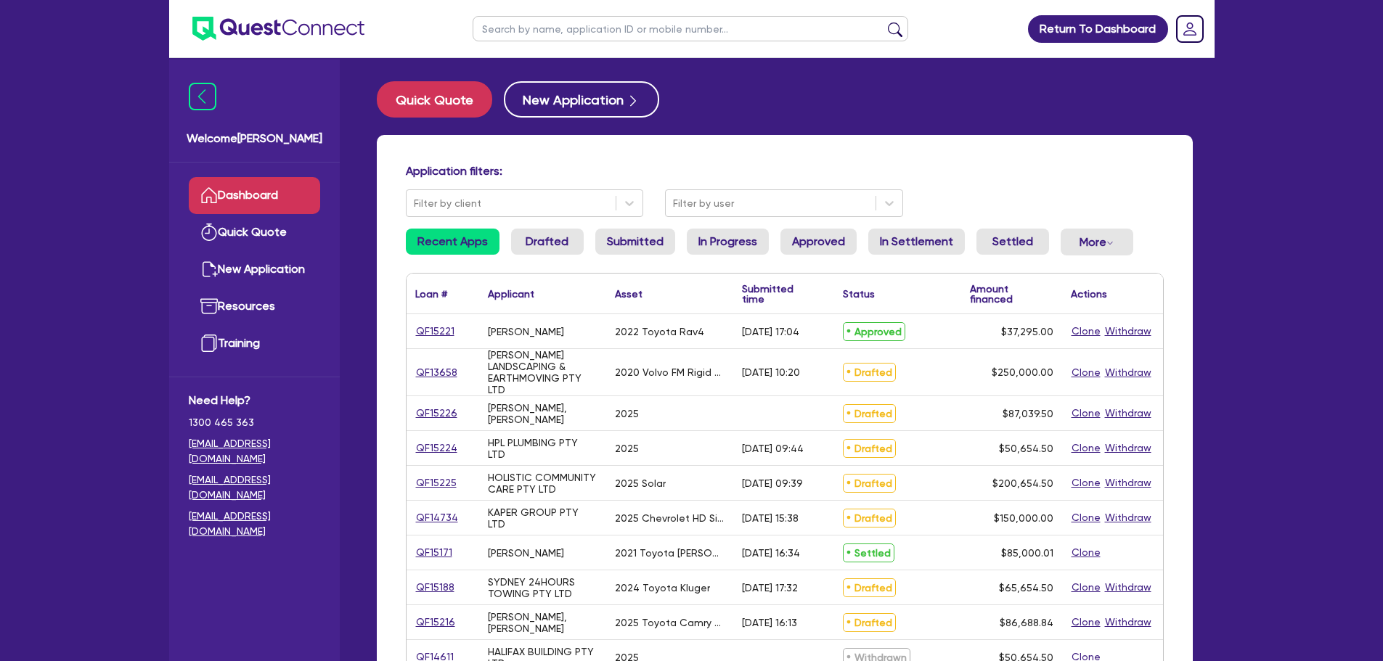
click at [566, 22] on input "text" at bounding box center [689, 28] width 435 height 25
type input "sunset"
click at [883, 22] on button "submit" at bounding box center [894, 32] width 23 height 20
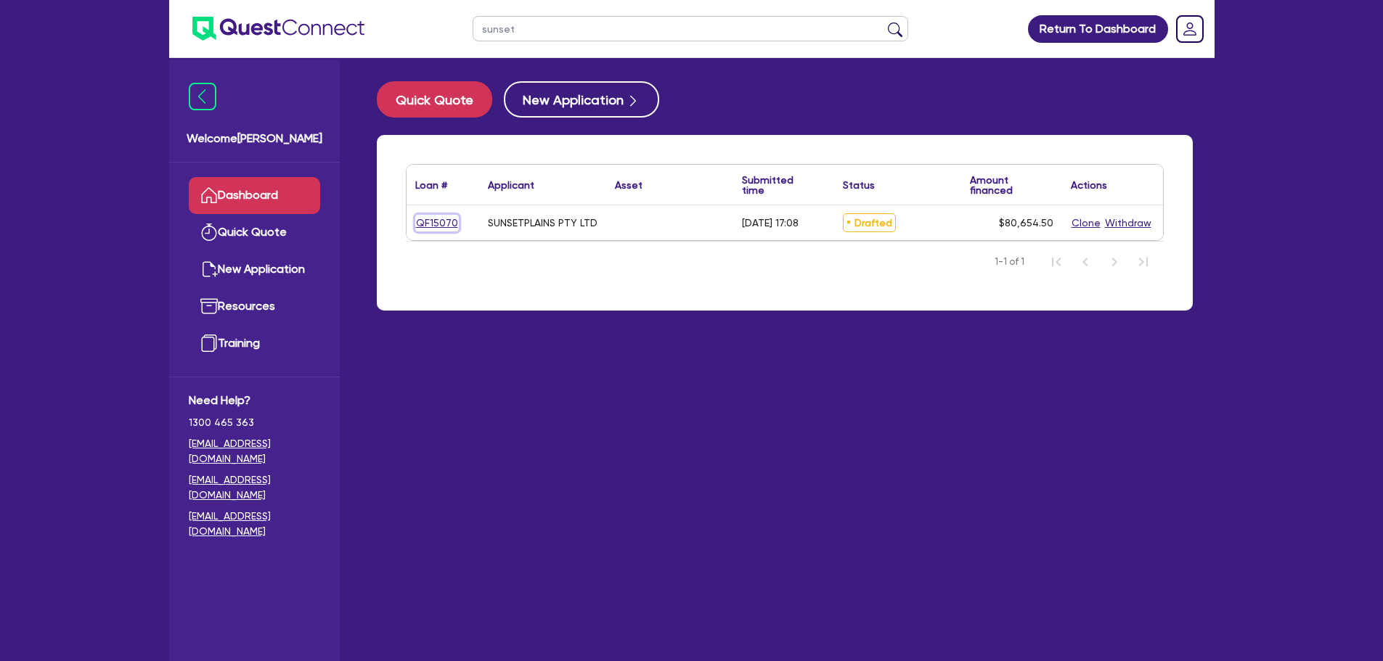
click at [427, 217] on link "QF15070" at bounding box center [437, 223] width 44 height 17
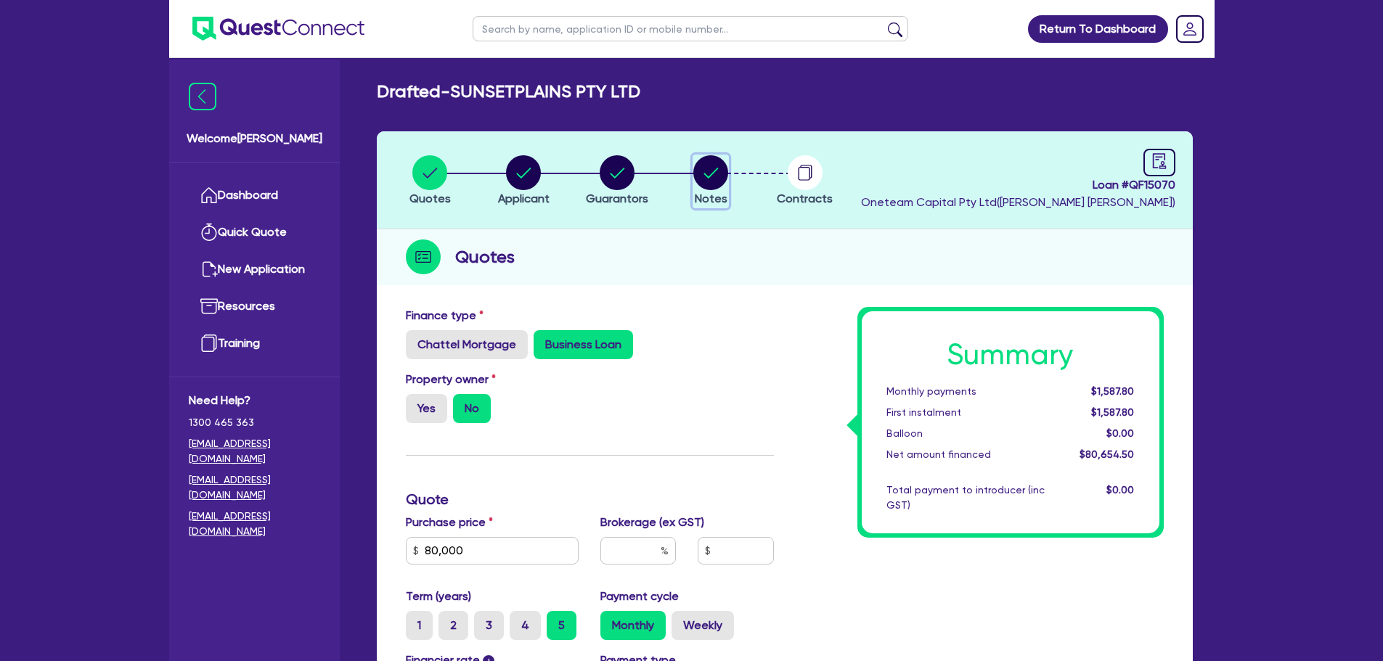
click at [723, 169] on circle "button" at bounding box center [710, 172] width 35 height 35
select select "Other"
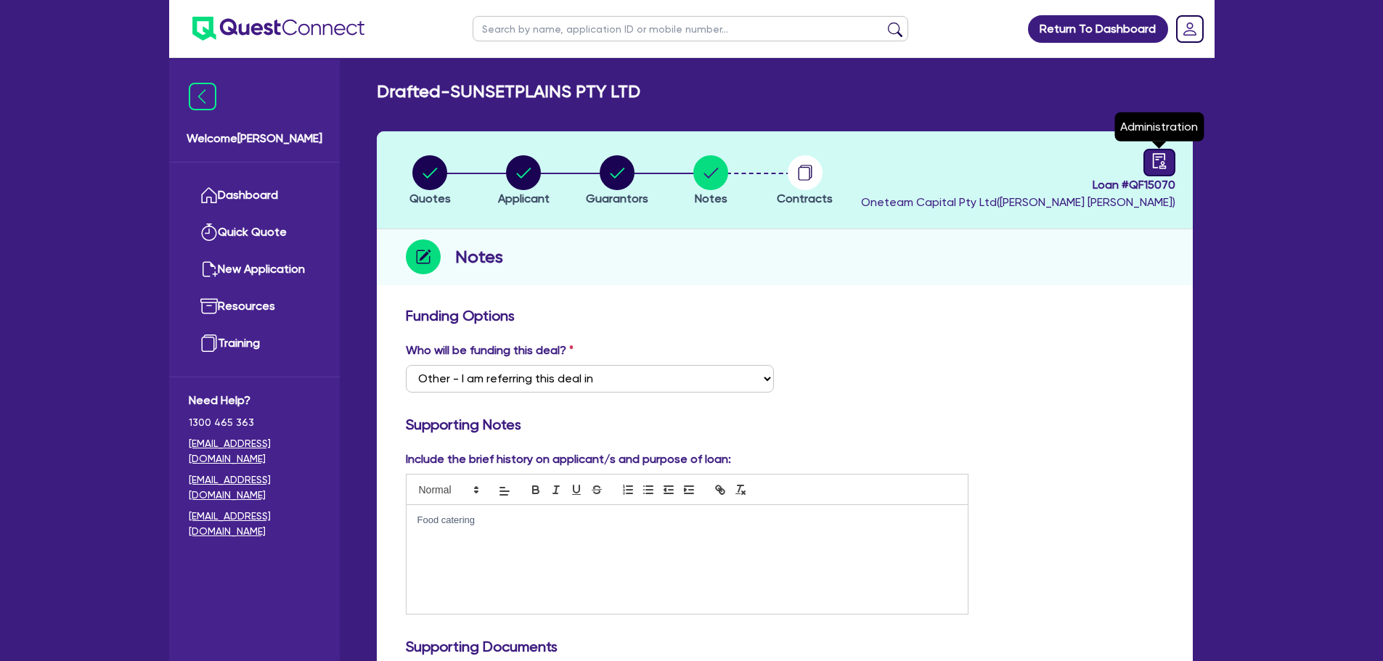
click at [1162, 165] on icon "audit" at bounding box center [1158, 160] width 13 height 15
select select "DRAFTED_AMENDED"
select select "Other"
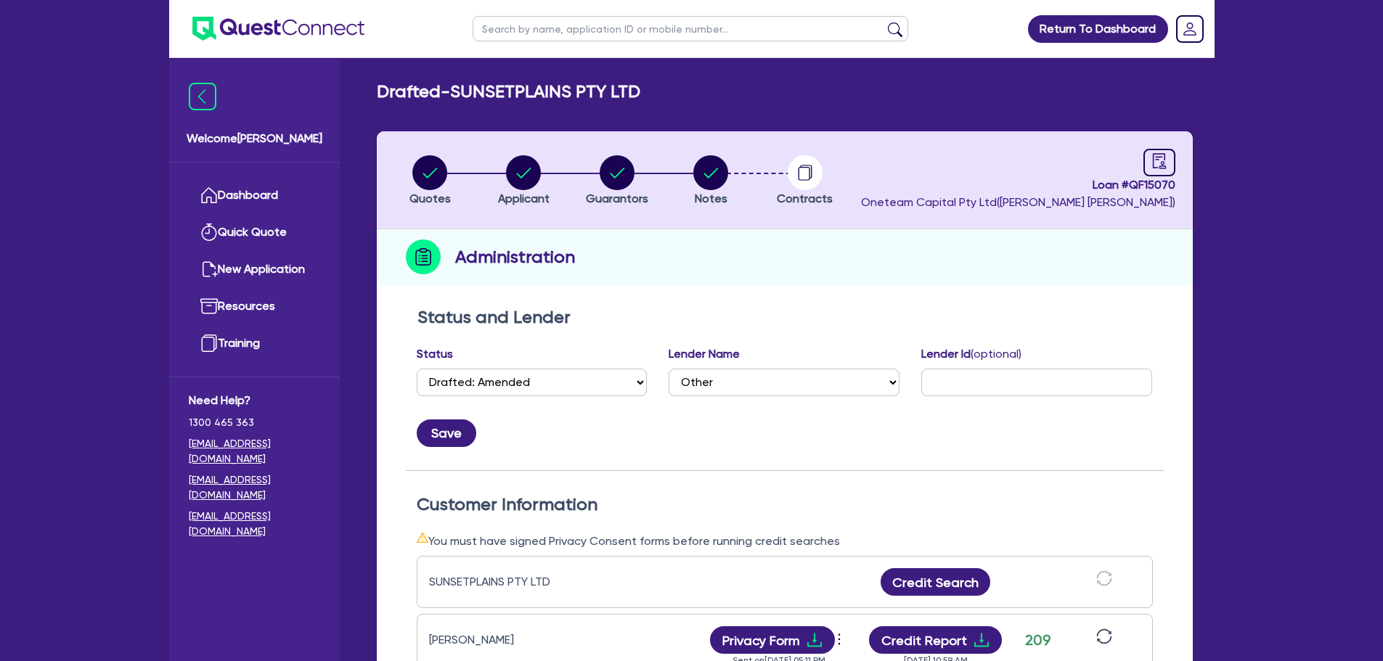
drag, startPoint x: 734, startPoint y: 200, endPoint x: 718, endPoint y: 184, distance: 22.1
click at [726, 192] on li "Notes" at bounding box center [711, 180] width 94 height 51
click at [718, 182] on circle "button" at bounding box center [710, 172] width 35 height 35
select select "Other"
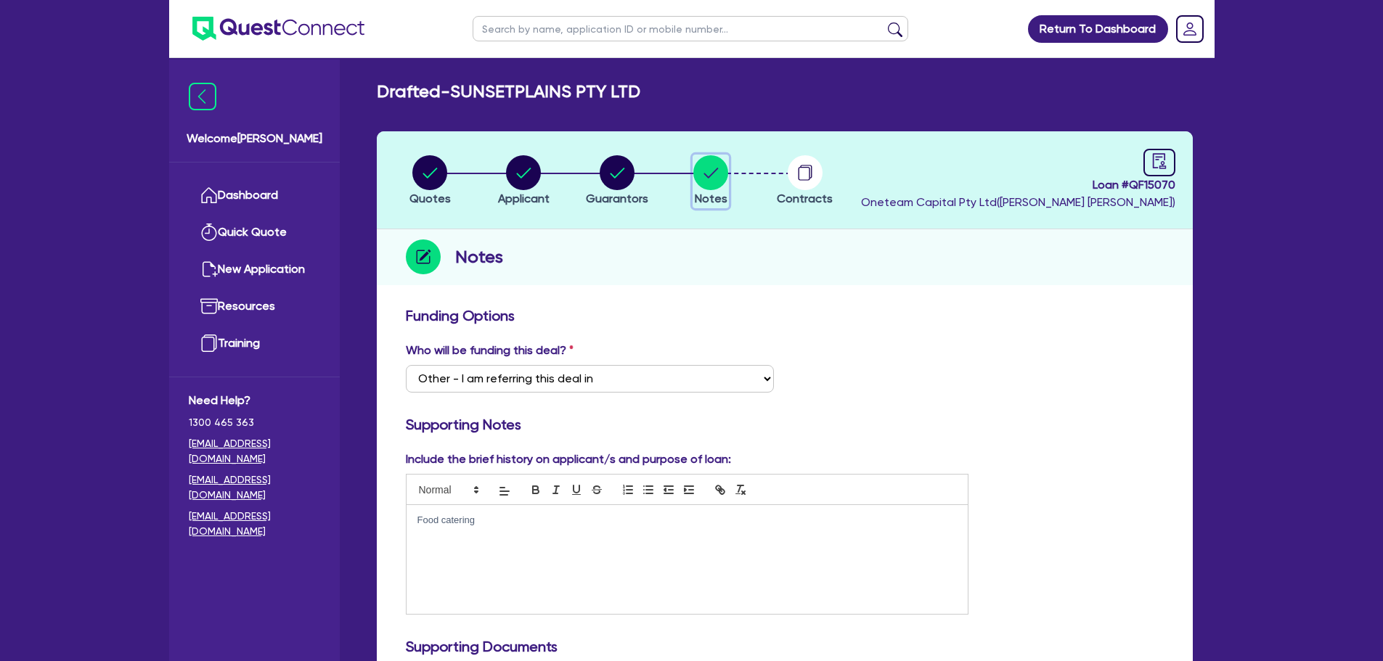
scroll to position [581, 0]
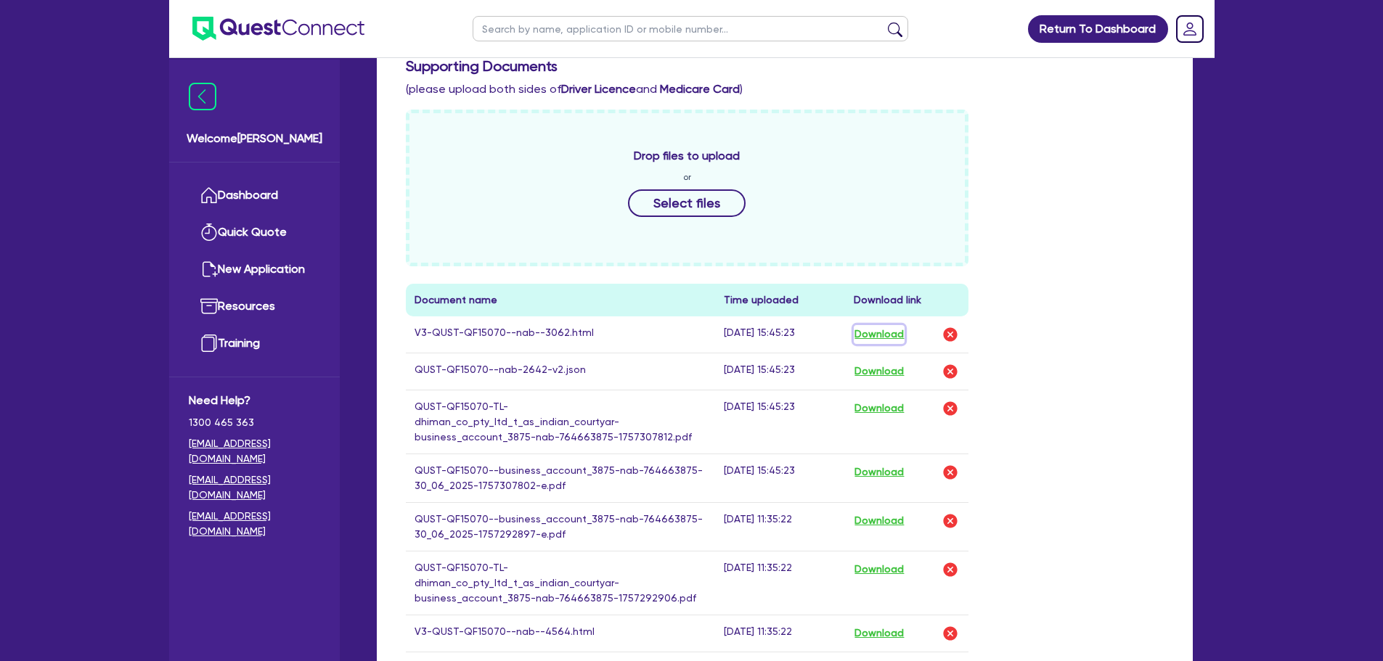
click at [890, 338] on button "Download" at bounding box center [878, 334] width 51 height 19
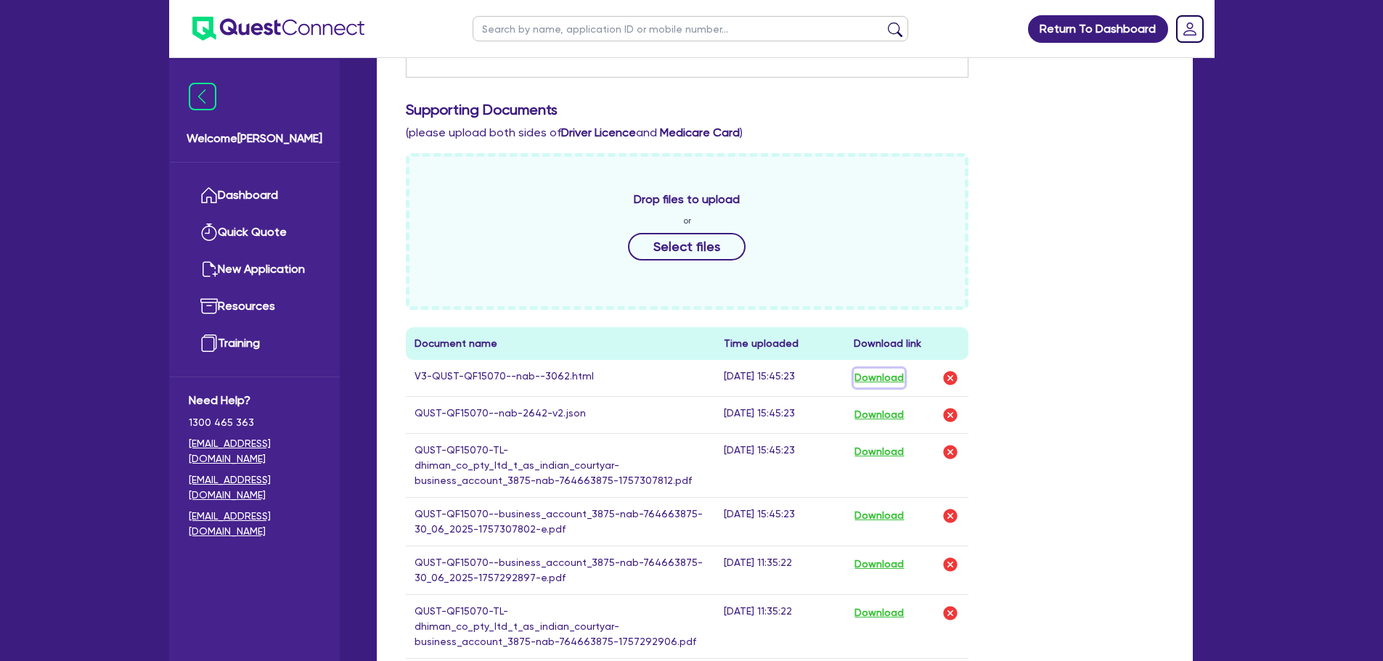
scroll to position [290, 0]
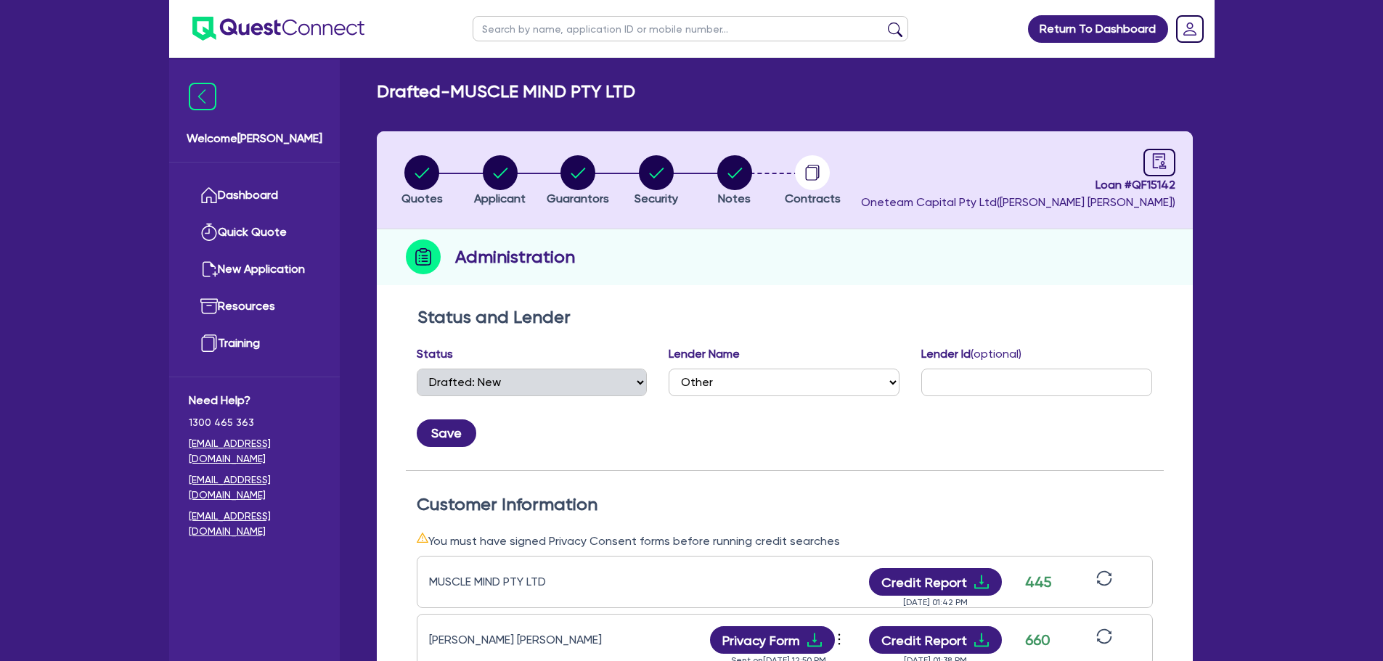
select select "DRAFTED_NEW"
select select "Other"
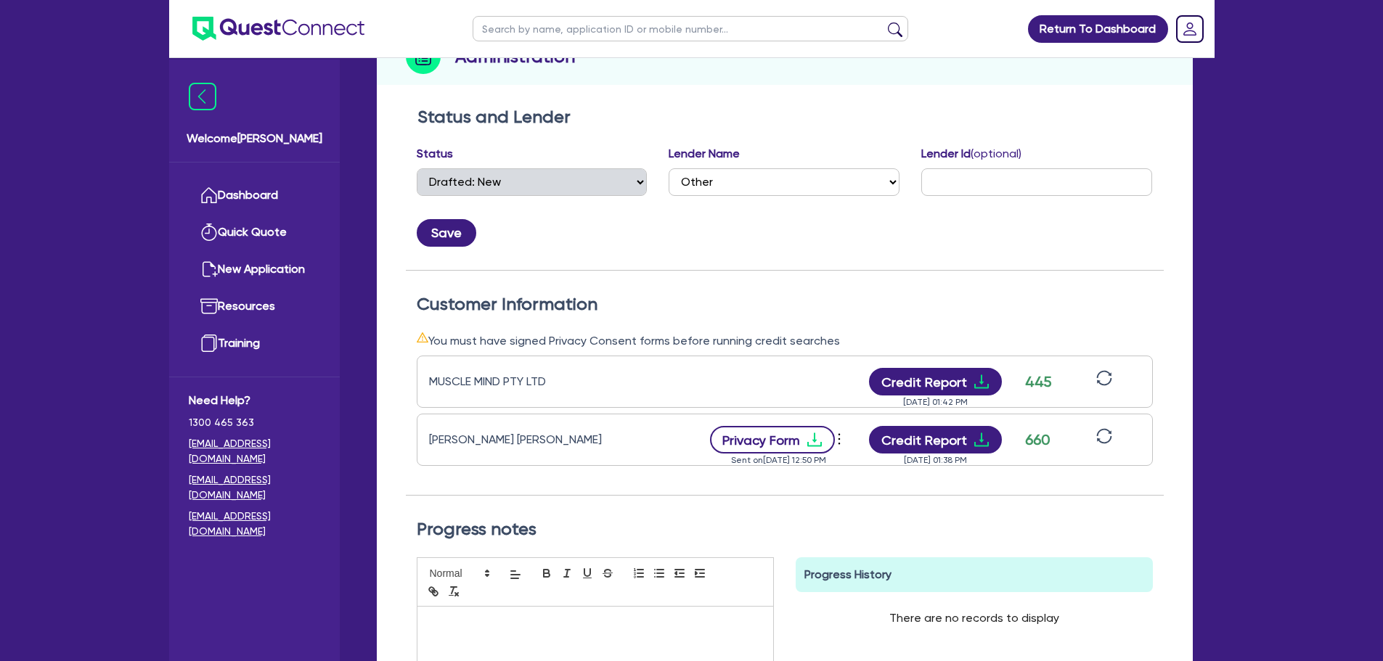
scroll to position [218, 0]
